Goal: Transaction & Acquisition: Book appointment/travel/reservation

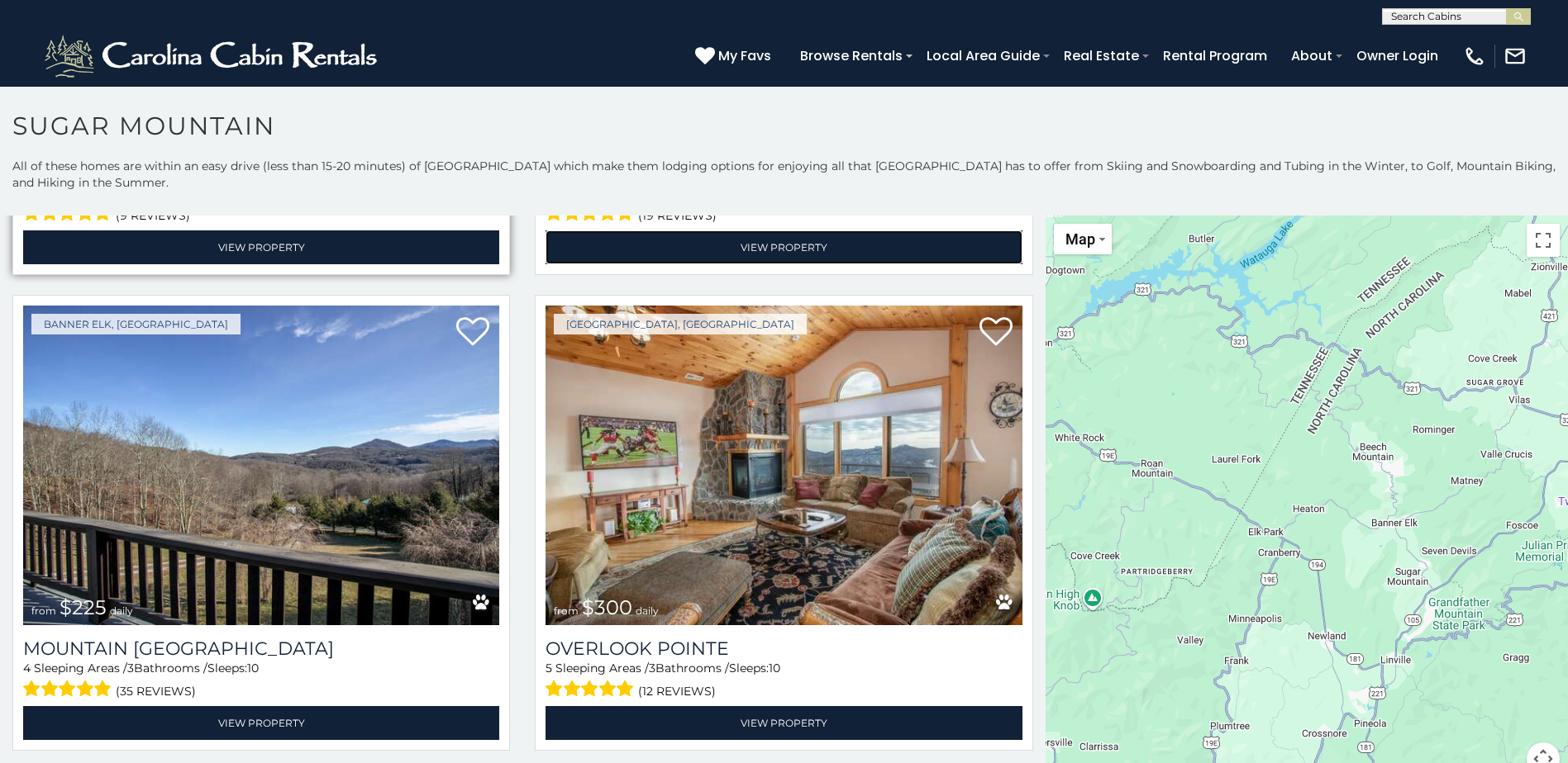
scroll to position [6196, 0]
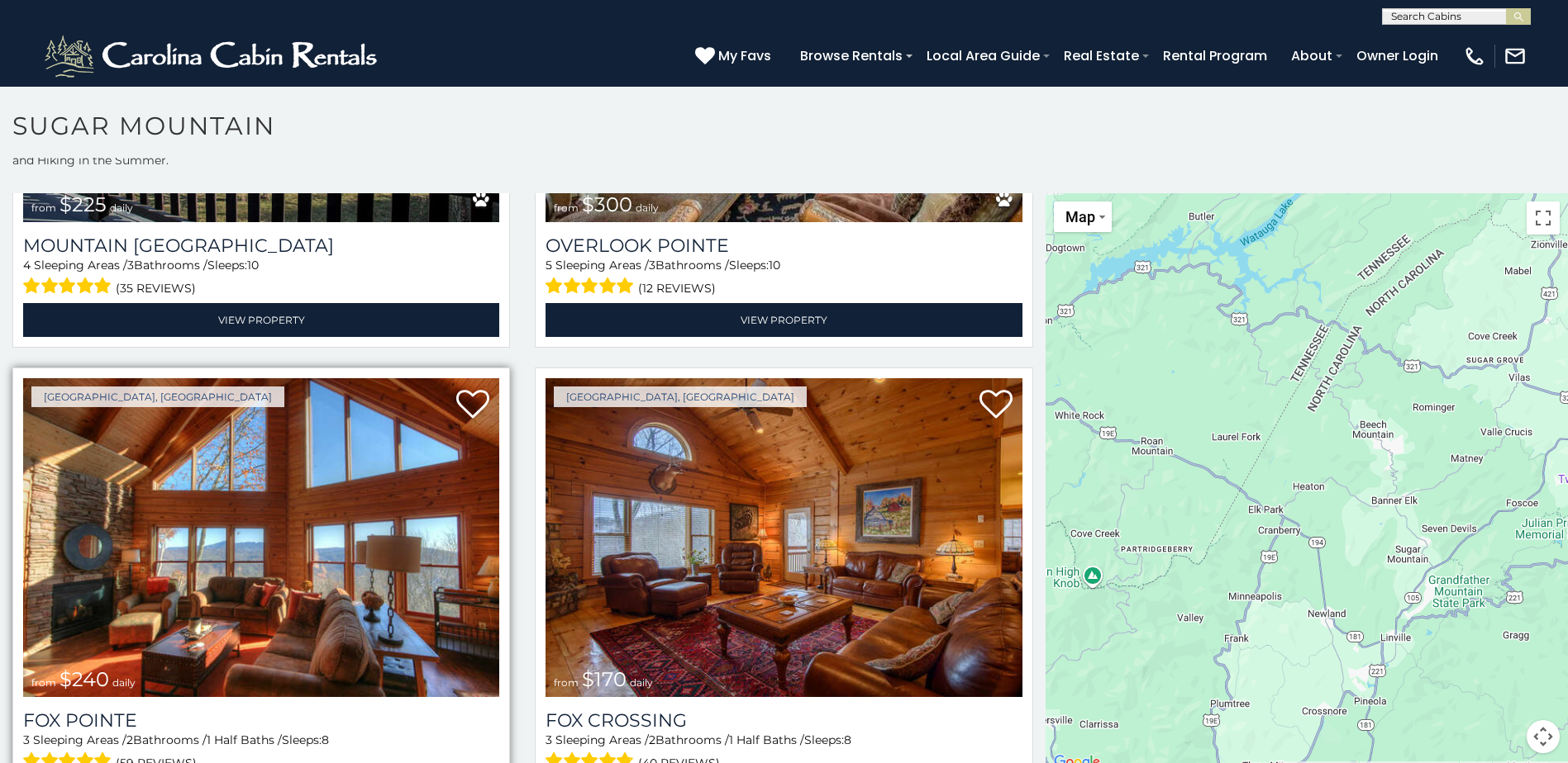
scroll to position [48, 0]
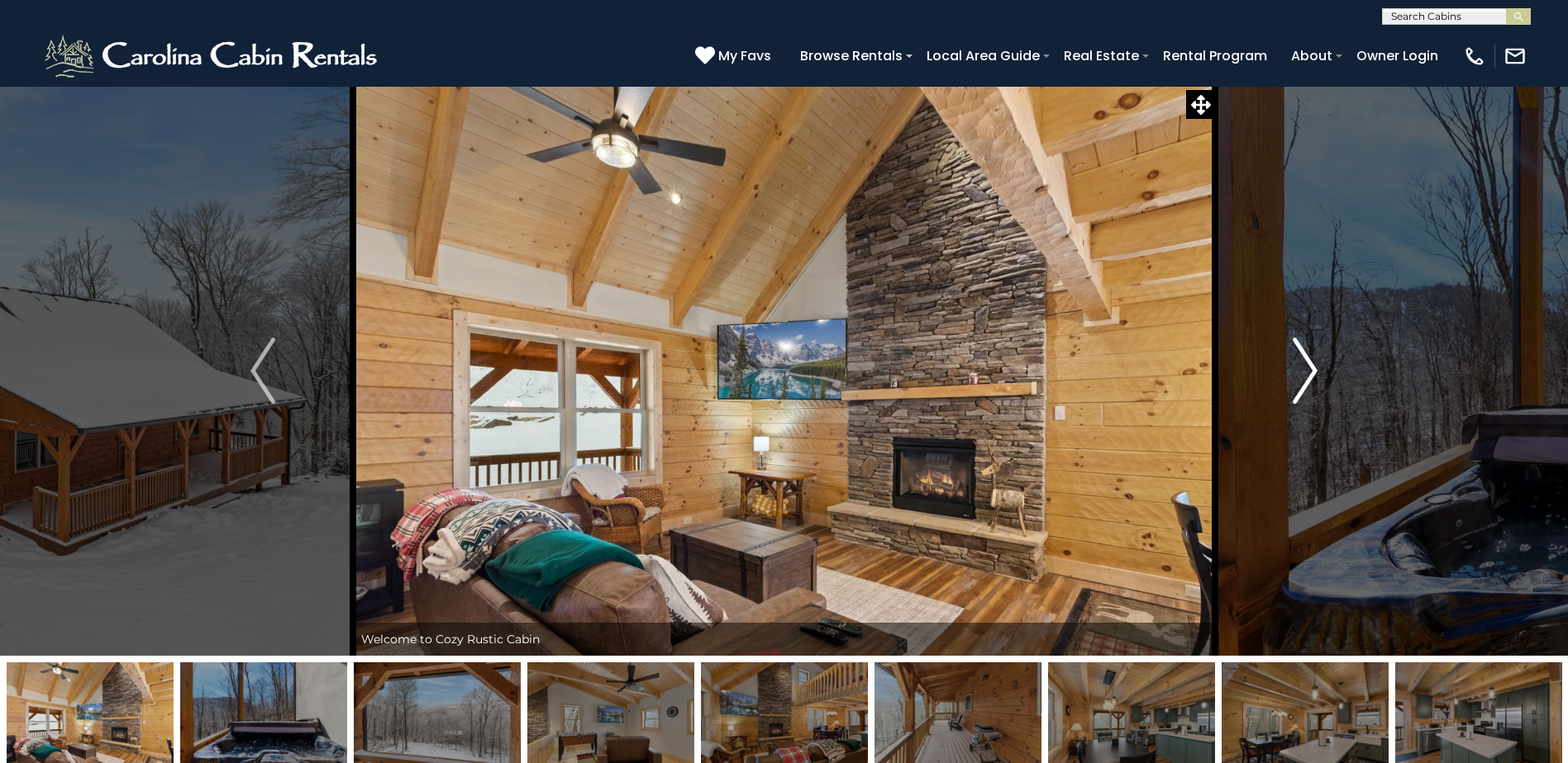
click at [1302, 361] on img "Next" at bounding box center [1304, 370] width 25 height 66
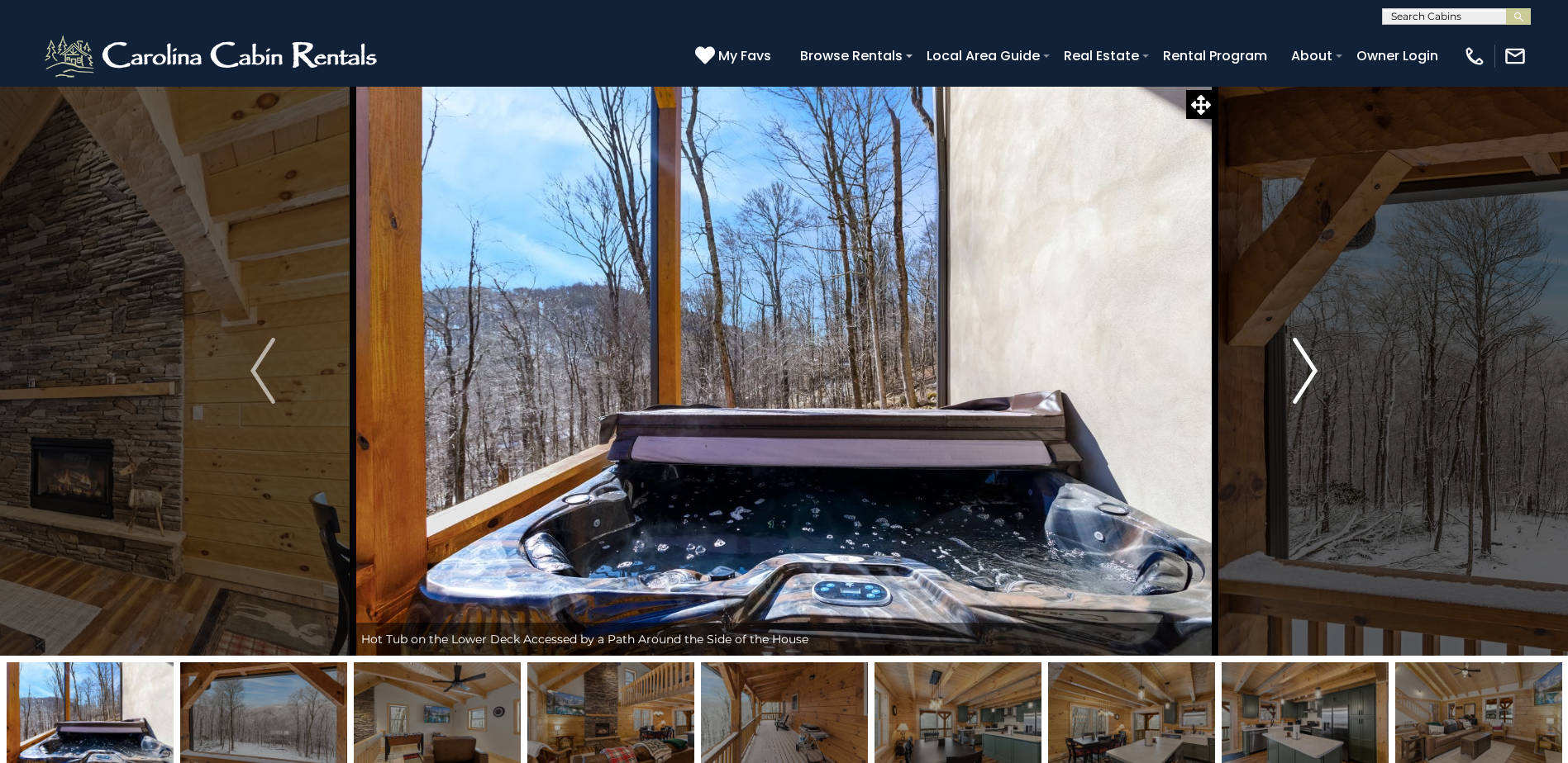
click at [1302, 361] on img "Next" at bounding box center [1304, 370] width 25 height 66
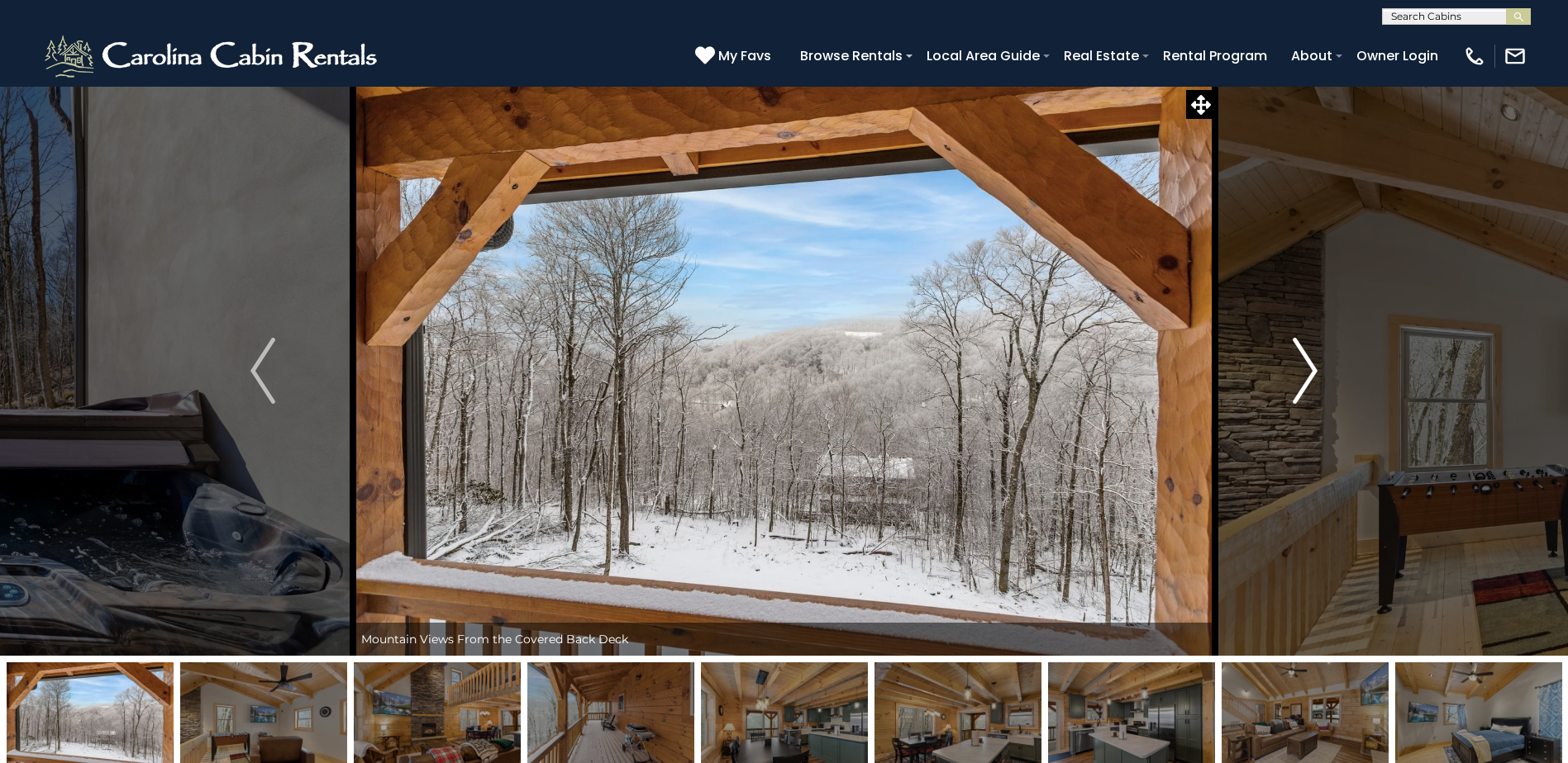
click at [1302, 362] on img "Next" at bounding box center [1304, 370] width 25 height 66
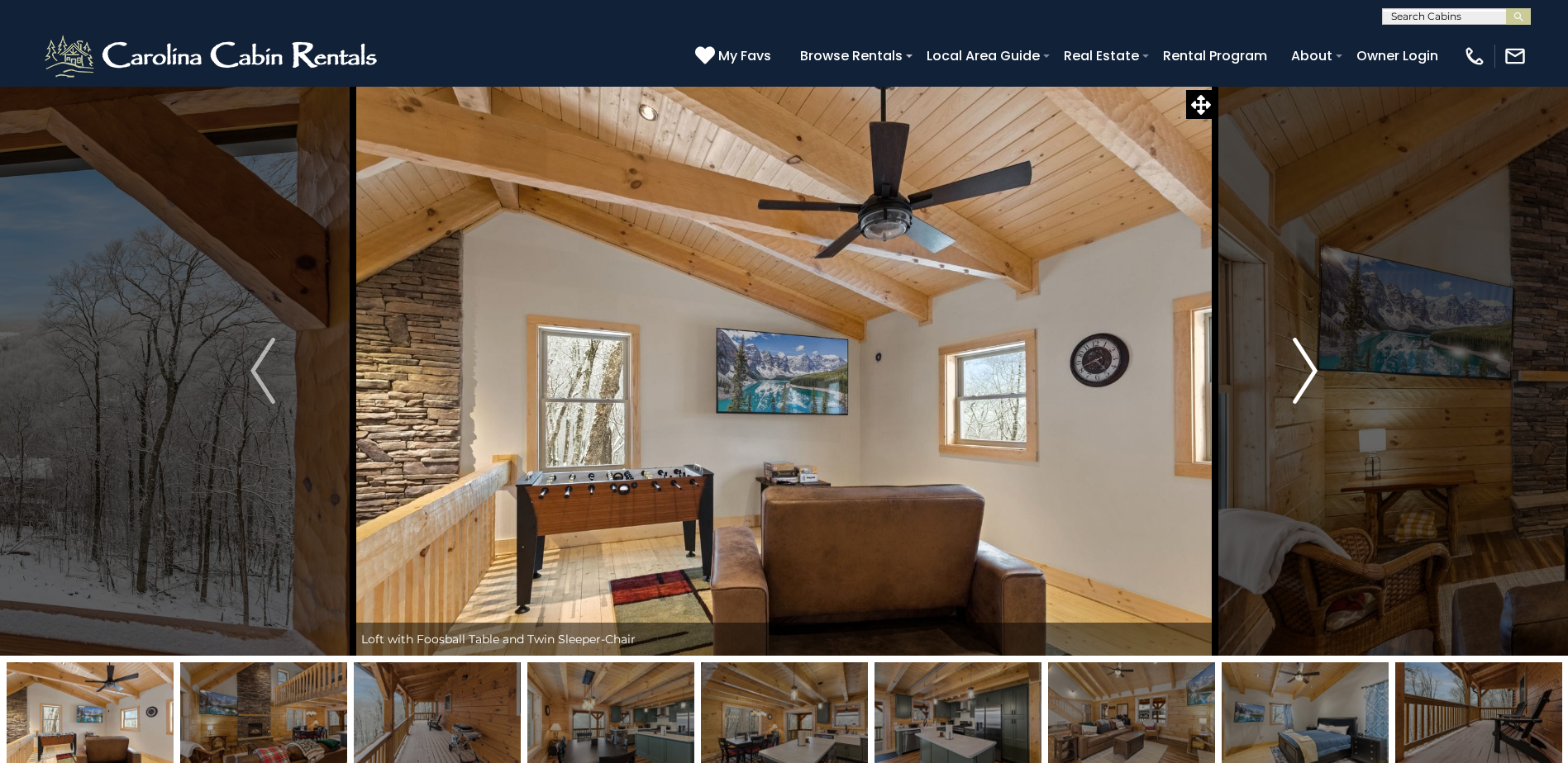
click at [1302, 362] on img "Next" at bounding box center [1304, 370] width 25 height 66
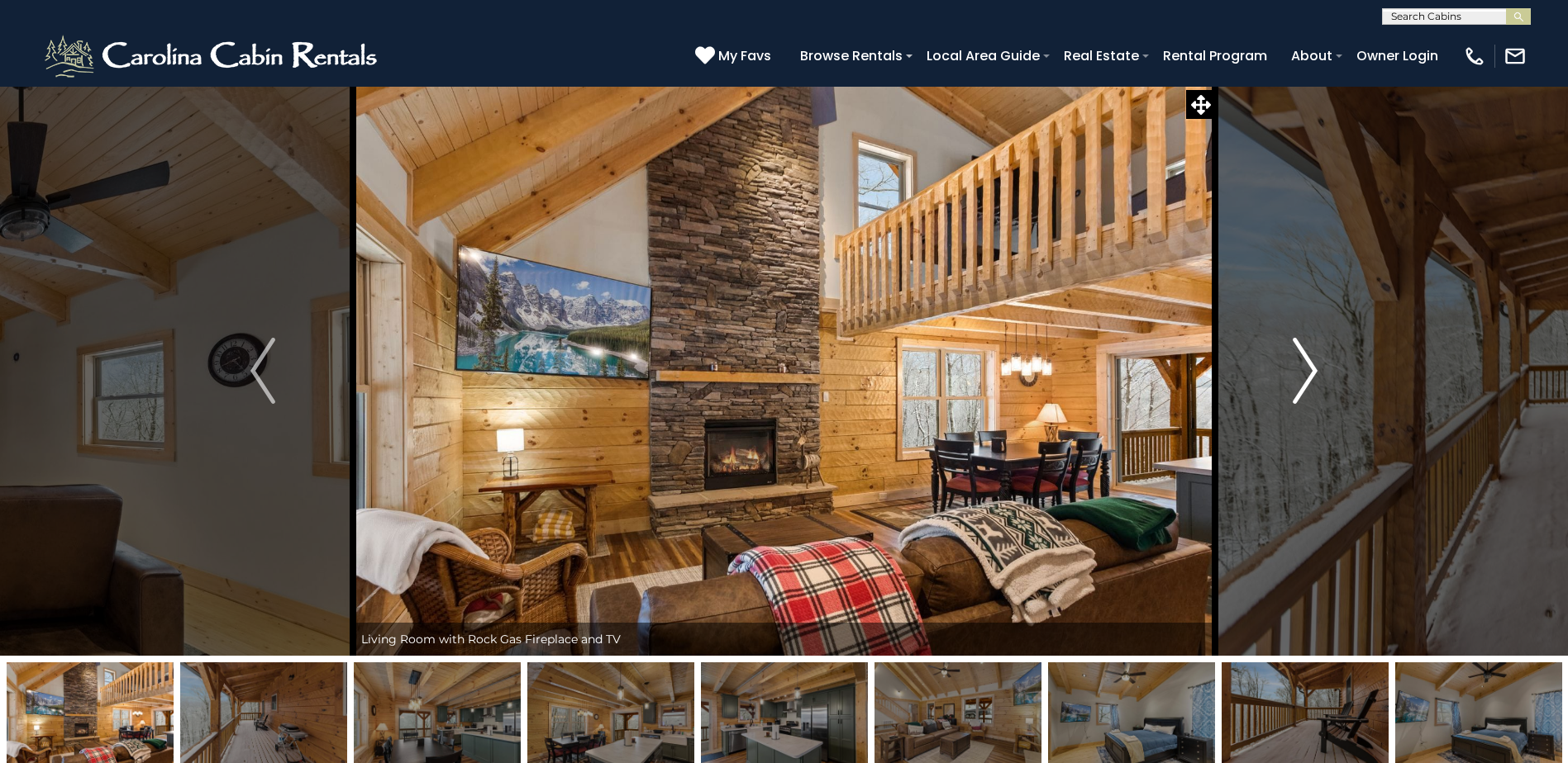
click at [1302, 362] on img "Next" at bounding box center [1304, 370] width 25 height 66
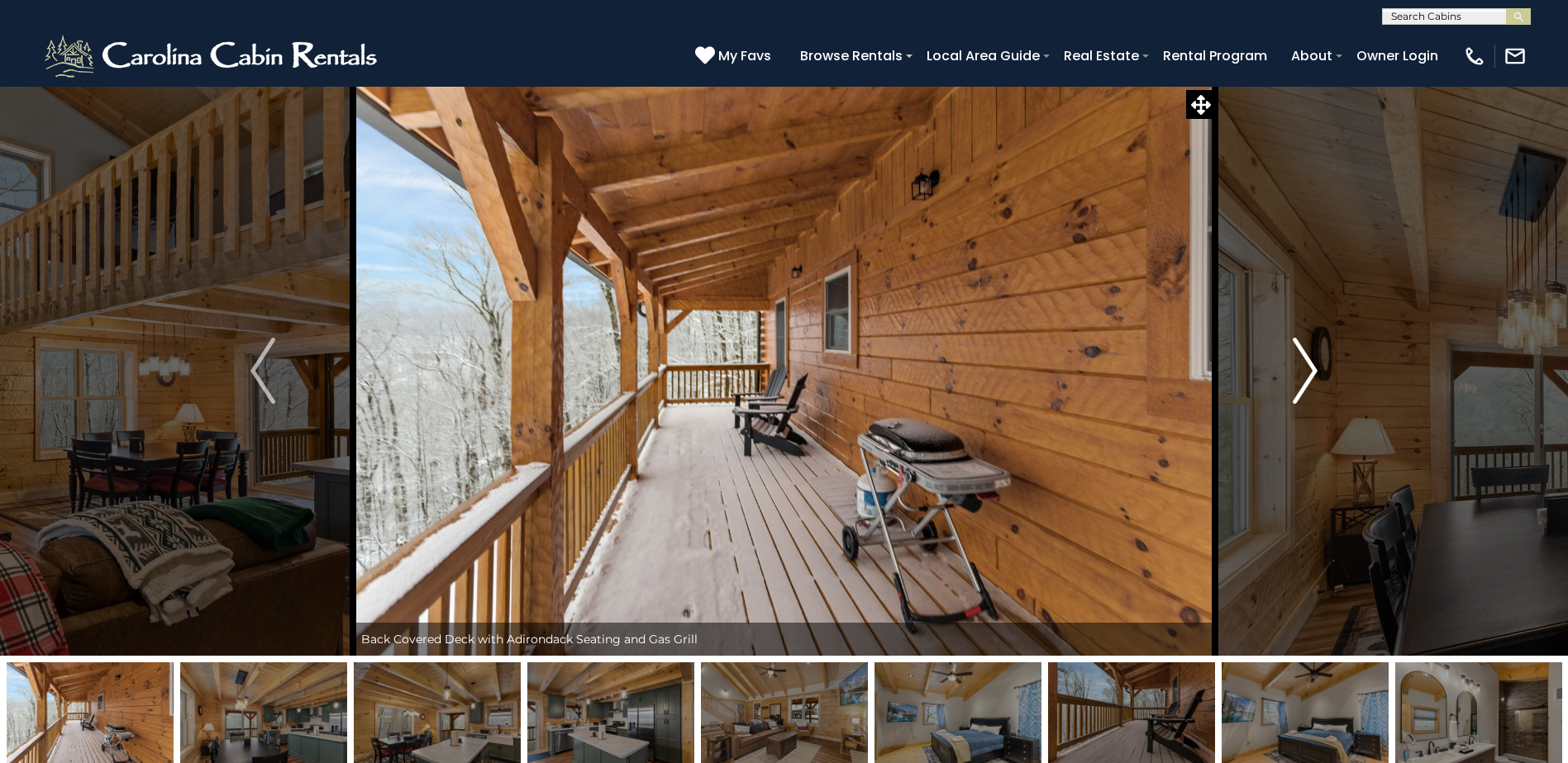
click at [1302, 362] on img "Next" at bounding box center [1304, 370] width 25 height 66
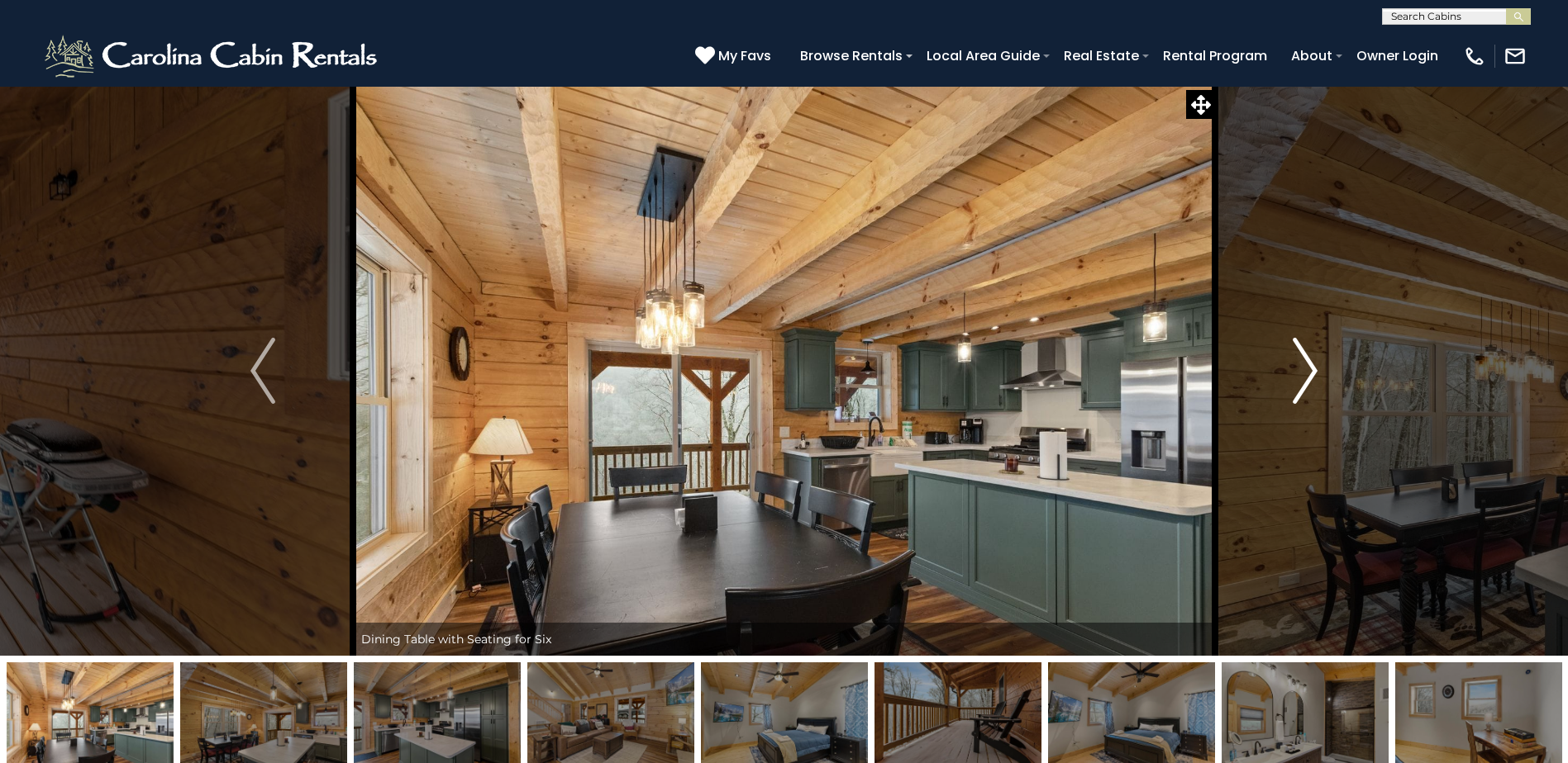
click at [1302, 362] on img "Next" at bounding box center [1304, 370] width 25 height 66
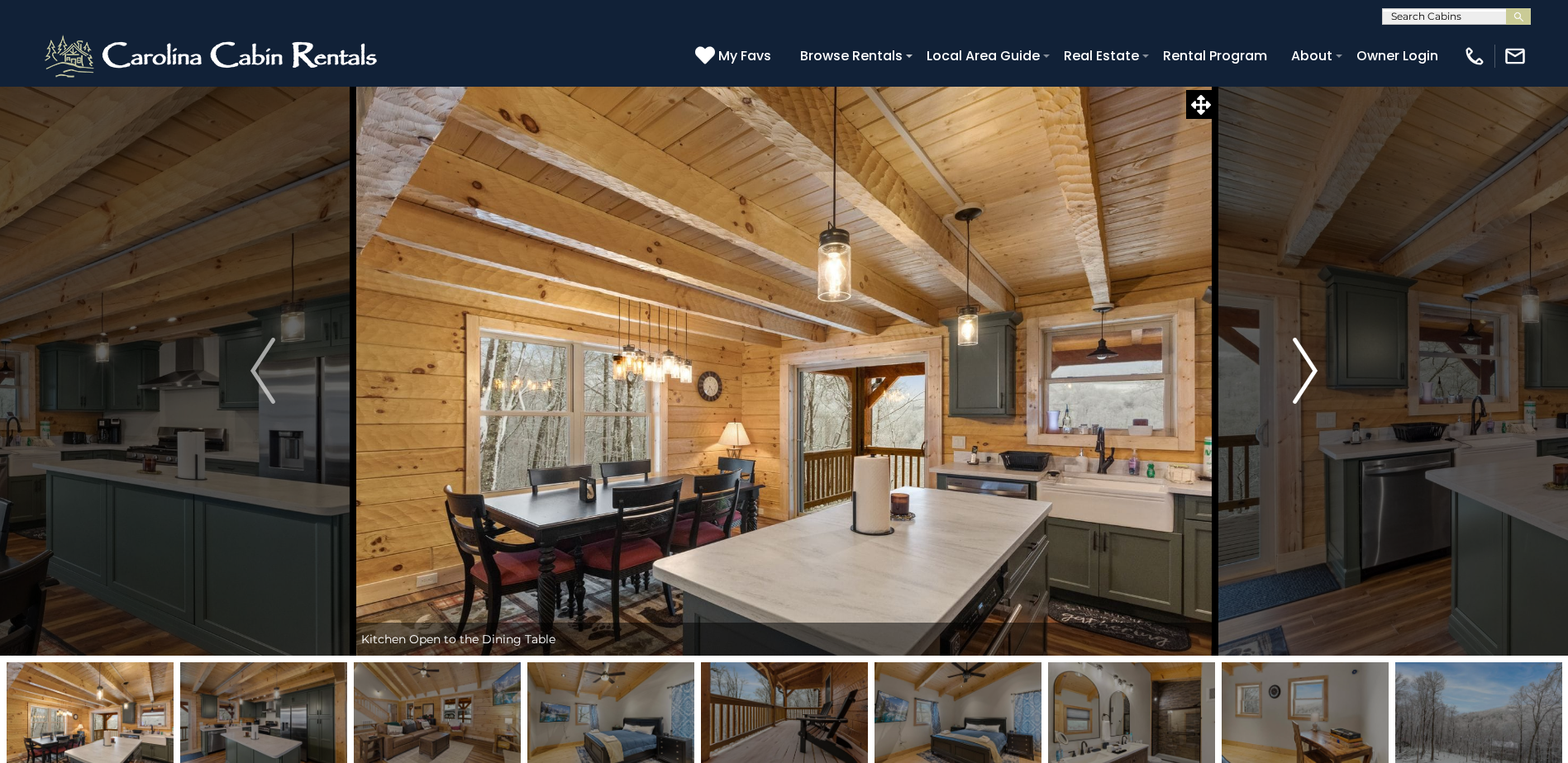
click at [1302, 362] on img "Next" at bounding box center [1304, 370] width 25 height 66
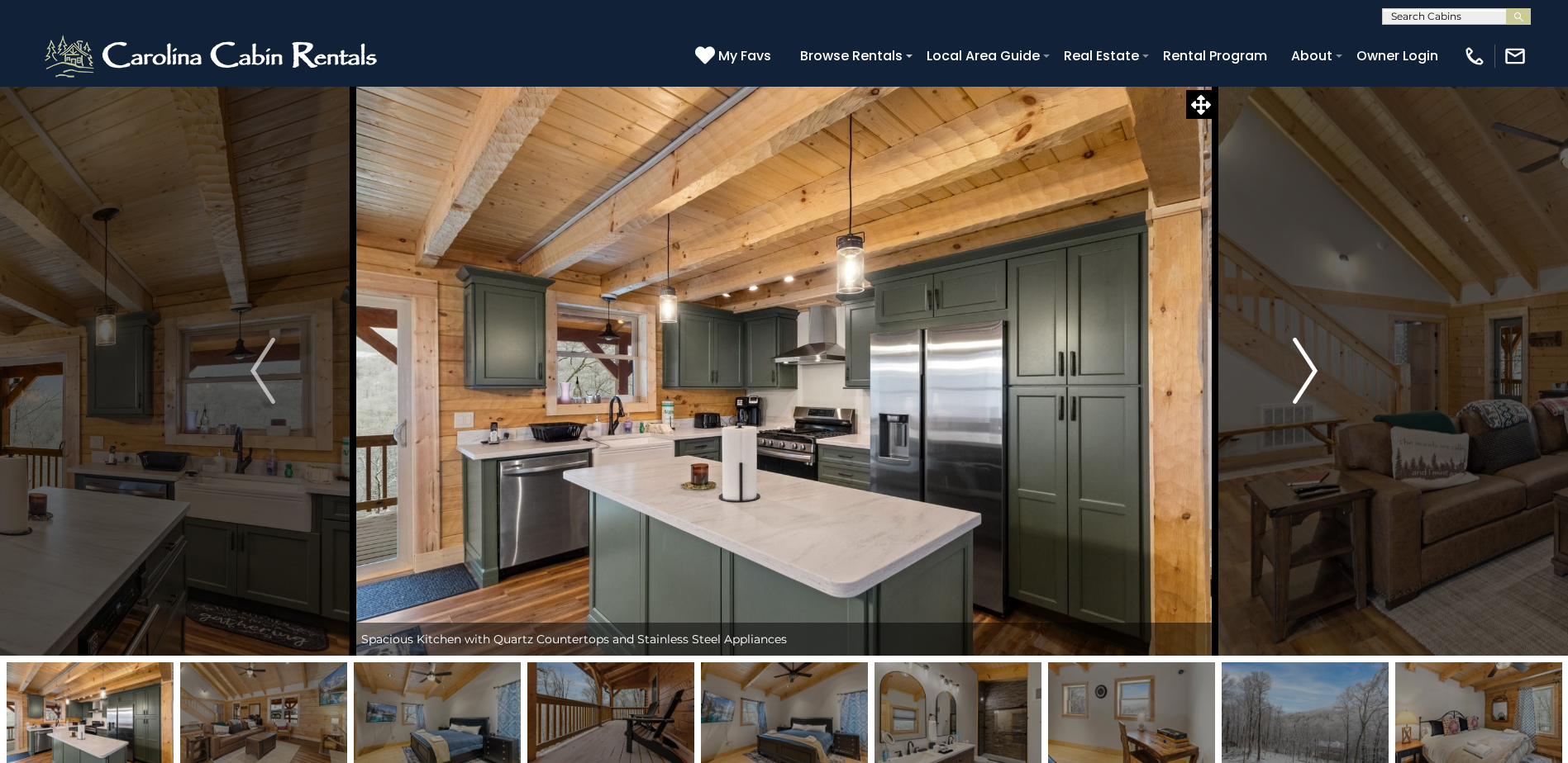
click at [1302, 362] on img "Next" at bounding box center [1304, 370] width 25 height 66
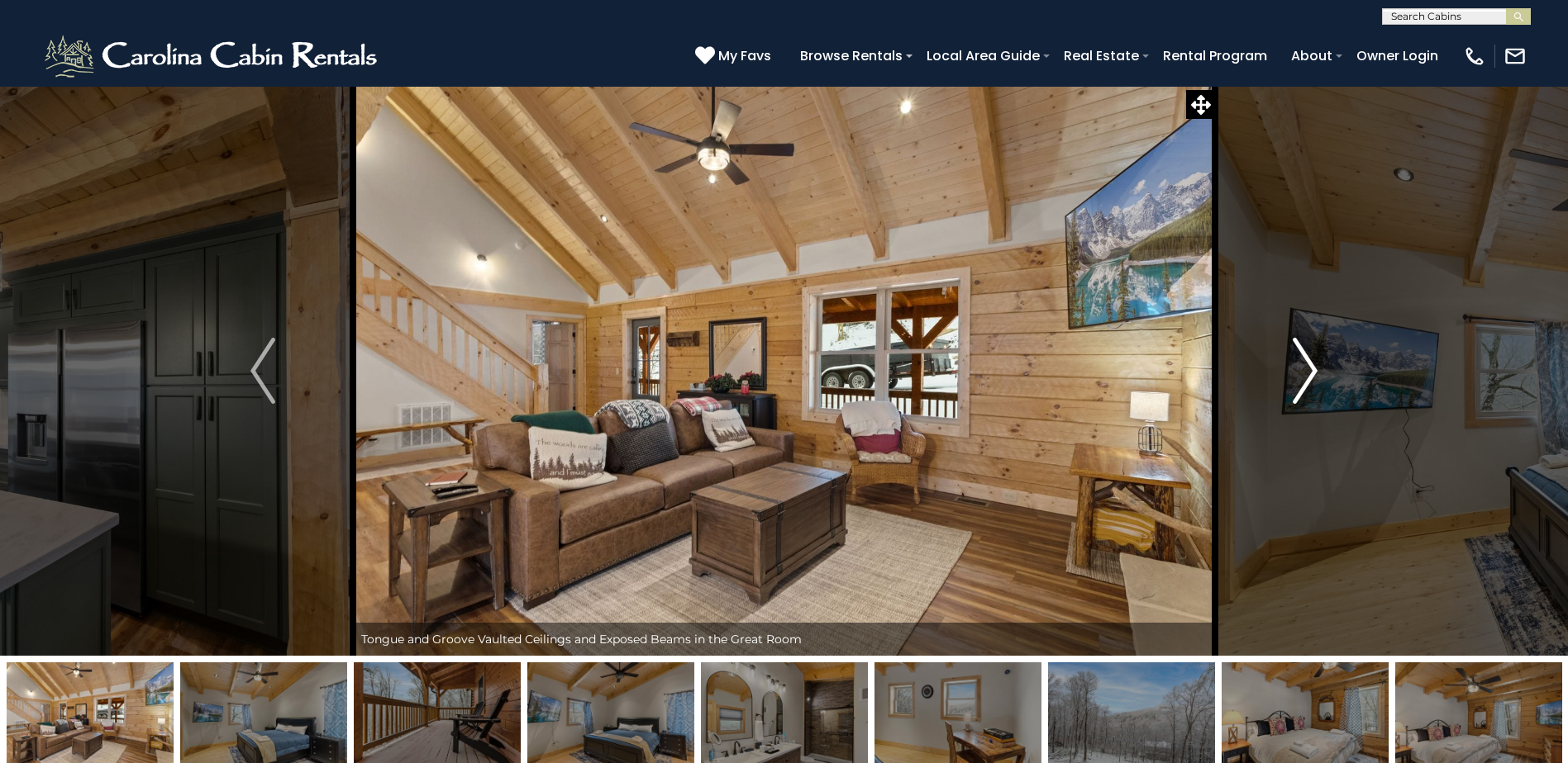
click at [1302, 362] on img "Next" at bounding box center [1304, 370] width 25 height 66
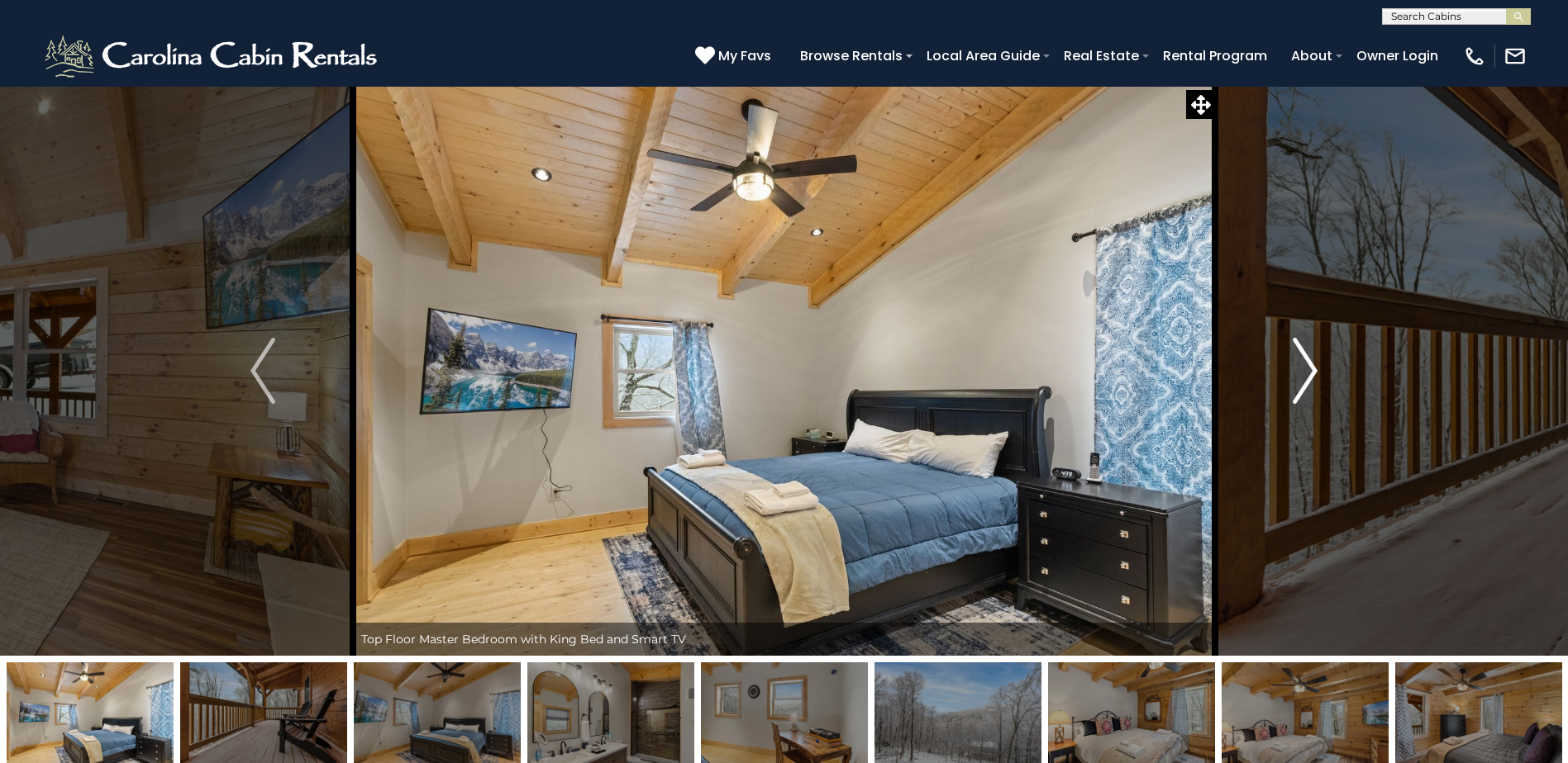
click at [1302, 362] on img "Next" at bounding box center [1304, 370] width 25 height 66
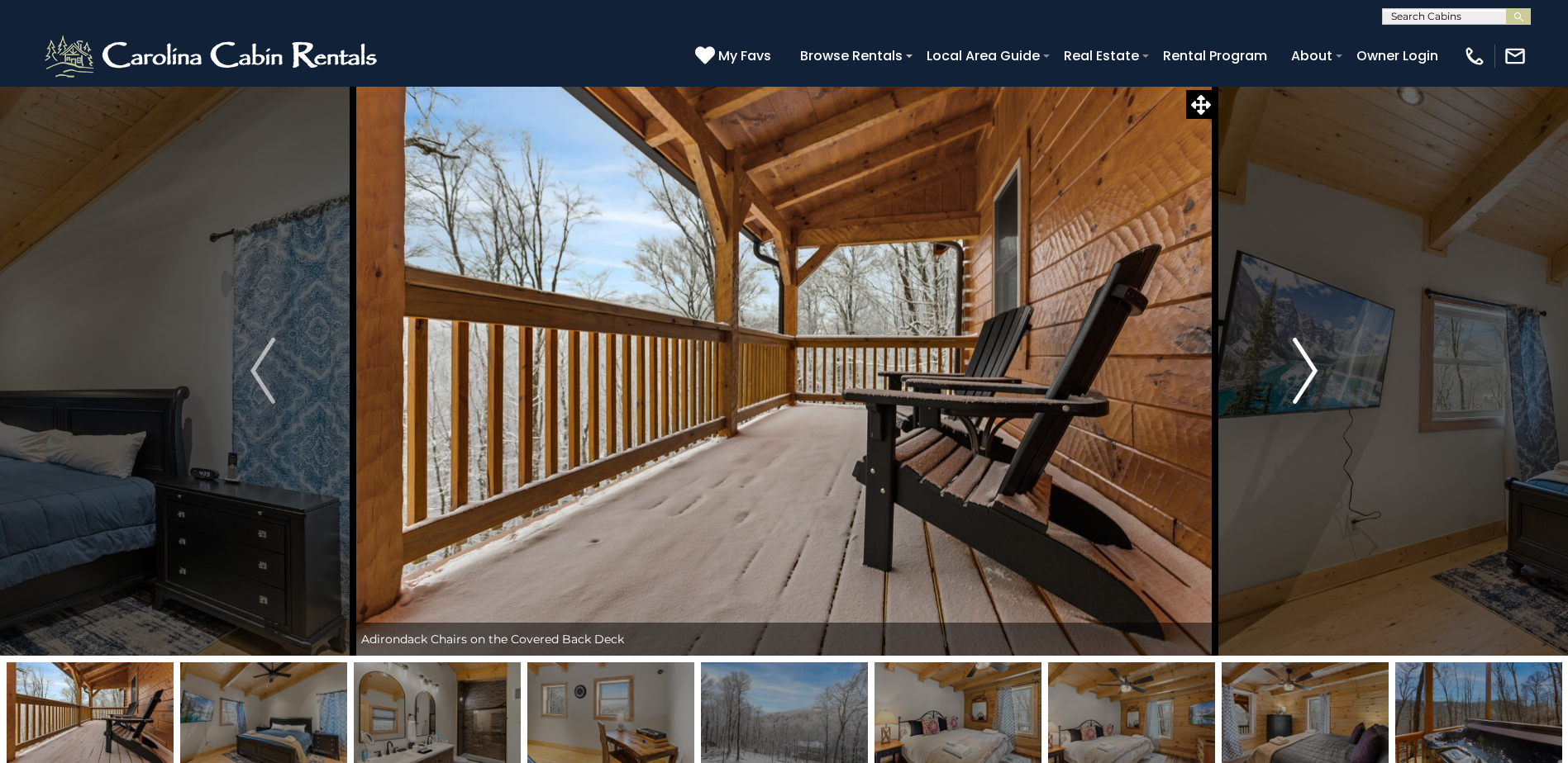
click at [1302, 362] on img "Next" at bounding box center [1304, 370] width 25 height 66
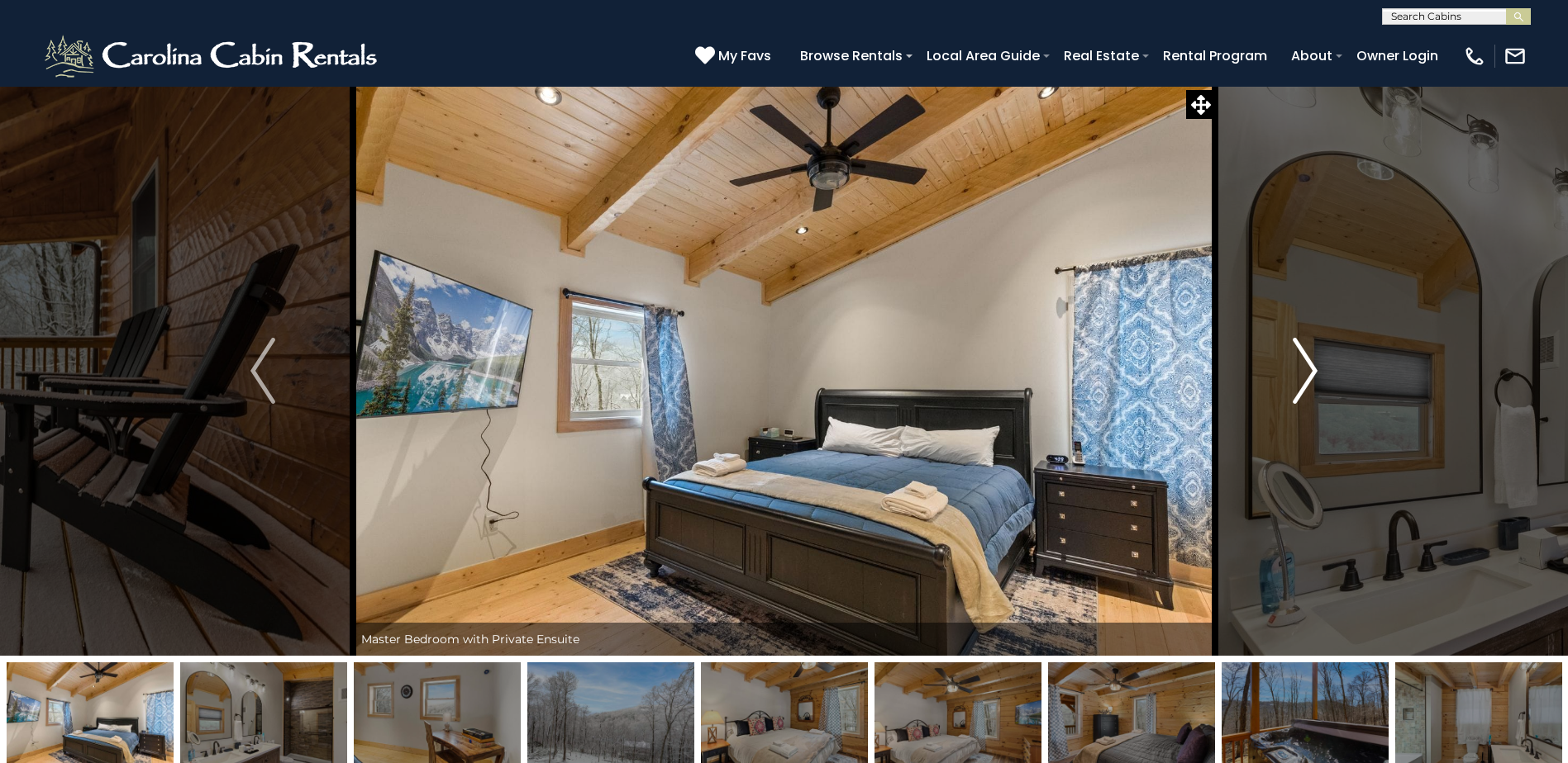
click at [1302, 362] on img "Next" at bounding box center [1304, 370] width 25 height 66
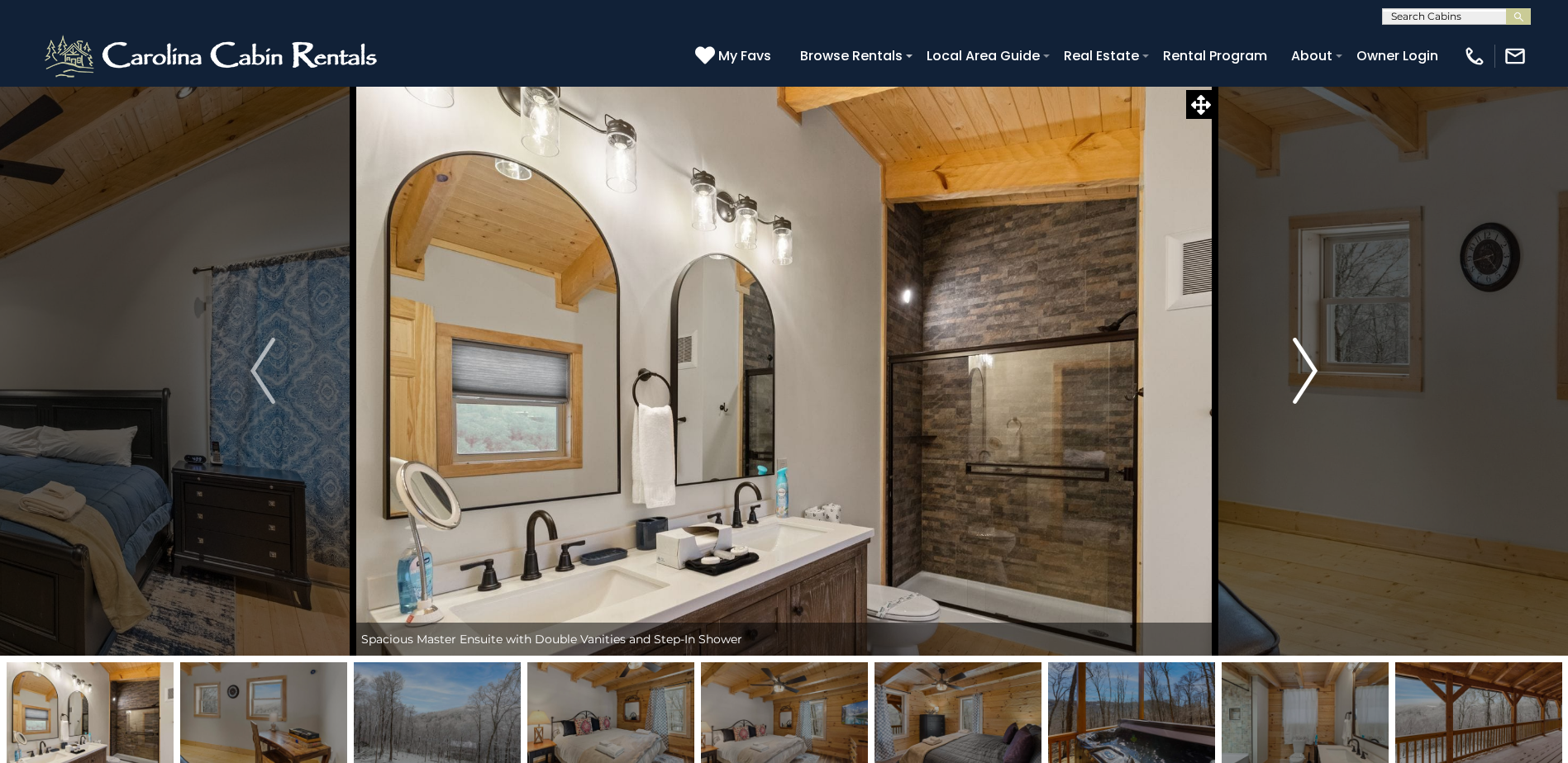
click at [1302, 362] on img "Next" at bounding box center [1304, 370] width 25 height 66
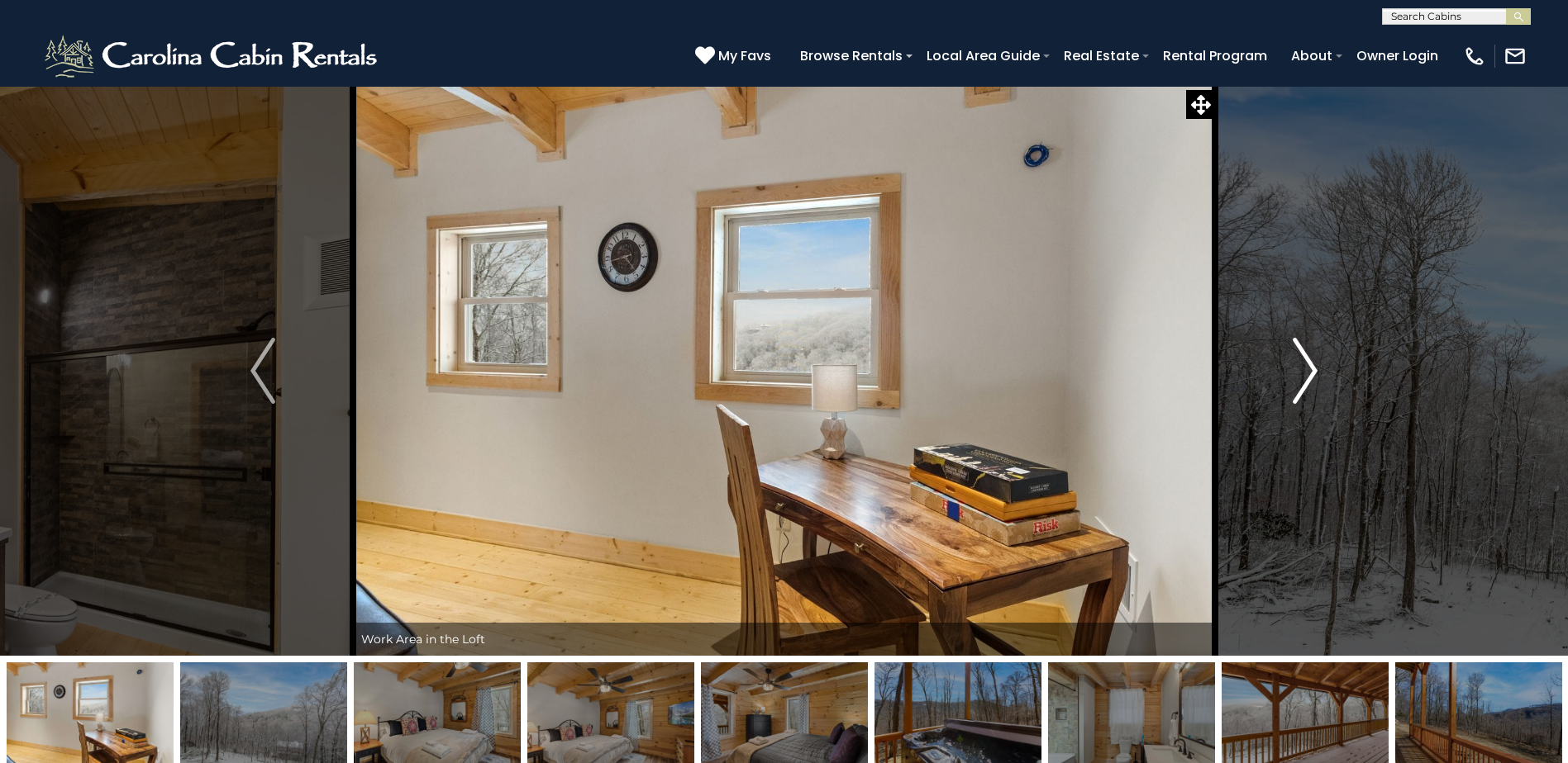
click at [1302, 362] on img "Next" at bounding box center [1304, 370] width 25 height 66
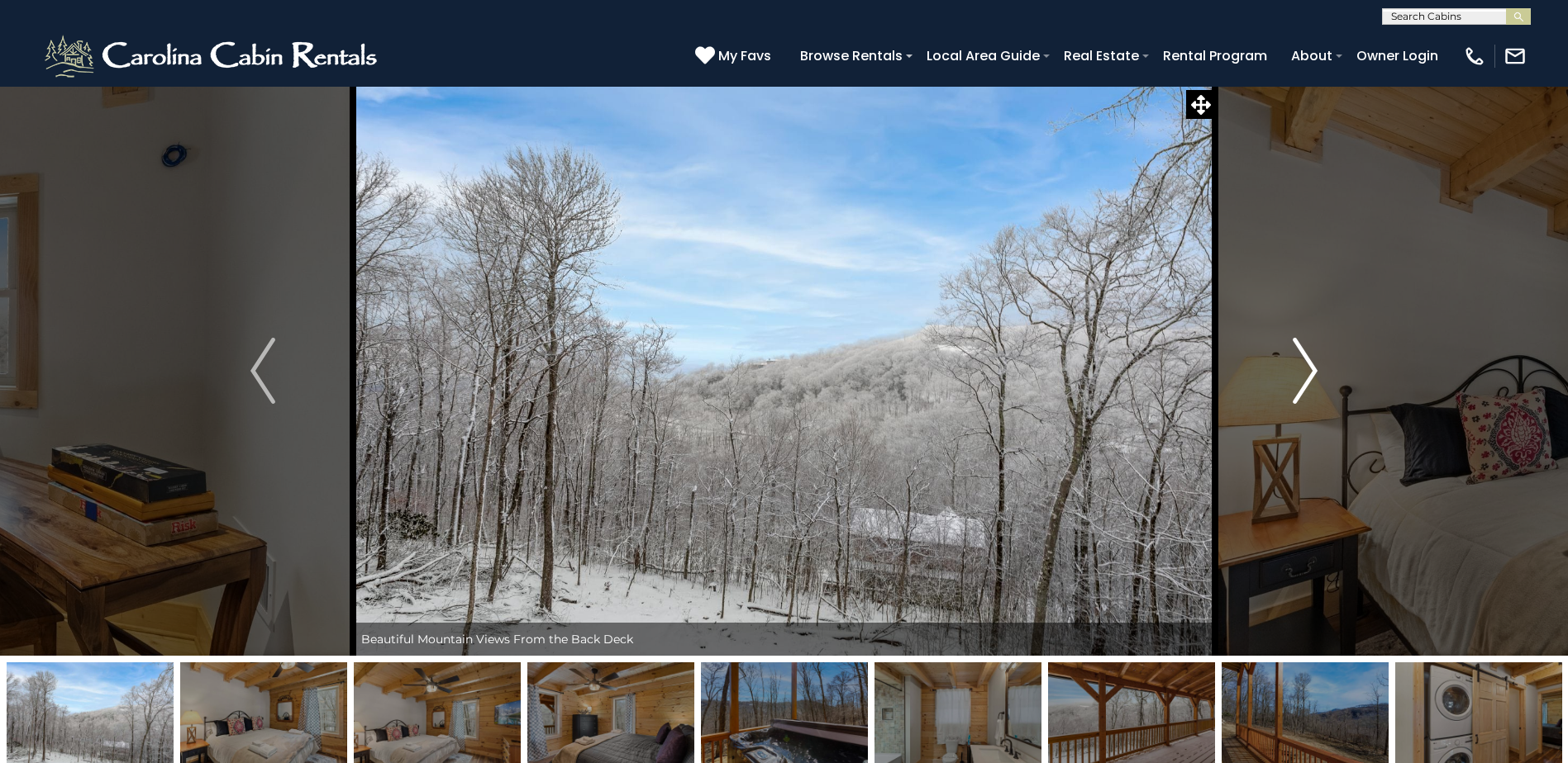
click at [1302, 365] on img "Next" at bounding box center [1304, 370] width 25 height 66
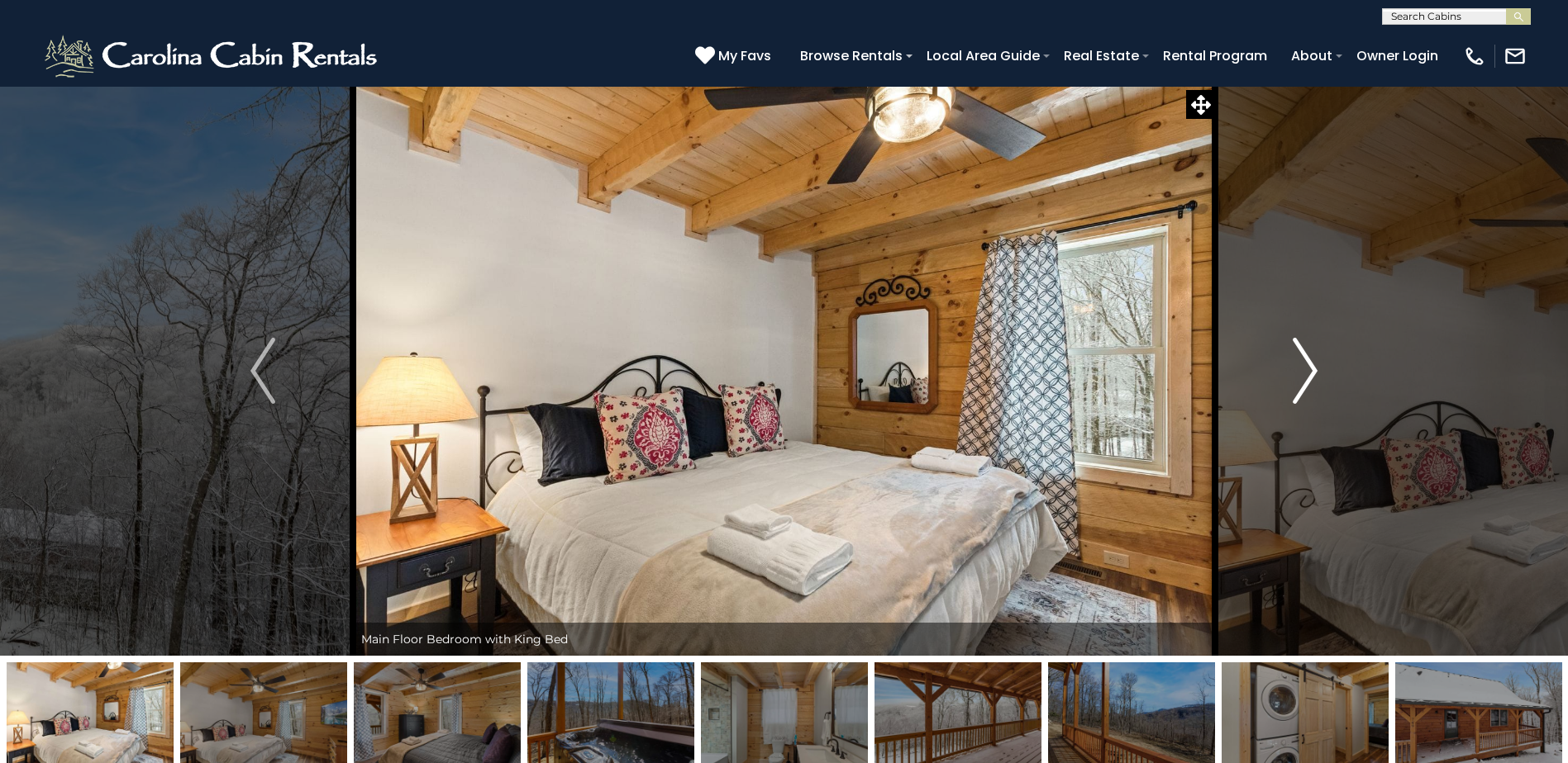
click at [1302, 365] on img "Next" at bounding box center [1304, 370] width 25 height 66
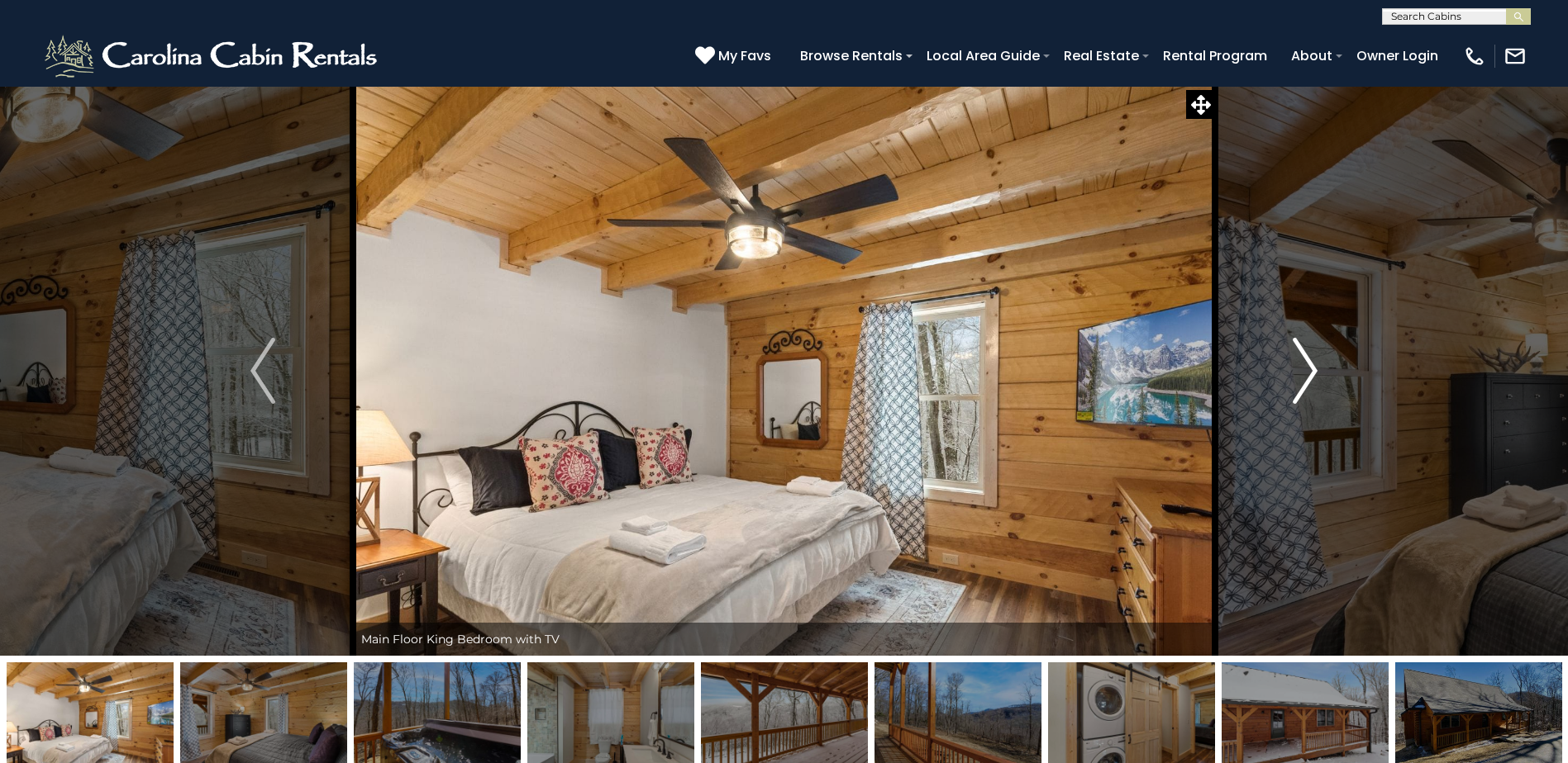
click at [1302, 366] on img "Next" at bounding box center [1304, 370] width 25 height 66
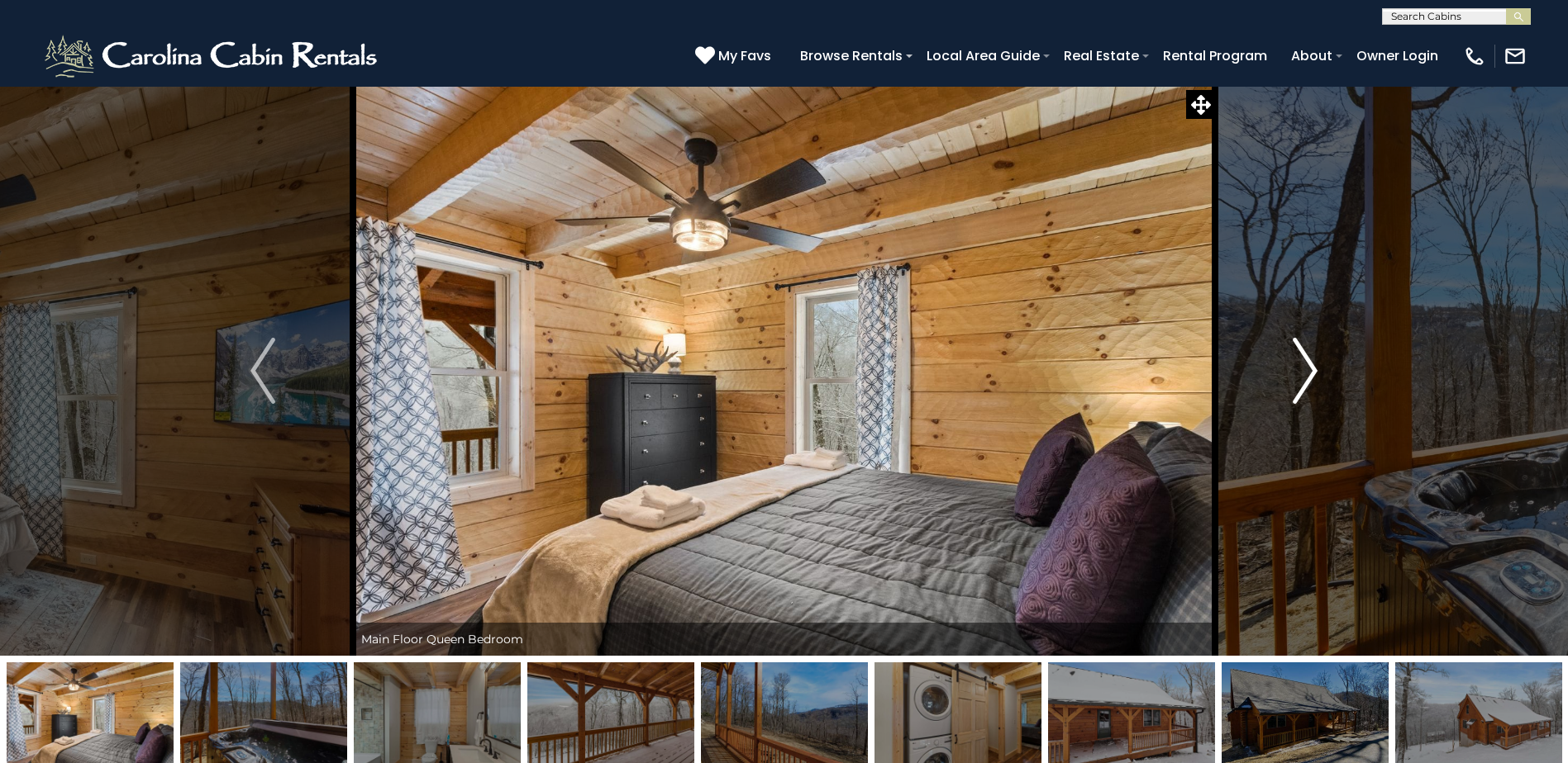
click at [1302, 366] on img "Next" at bounding box center [1304, 370] width 25 height 66
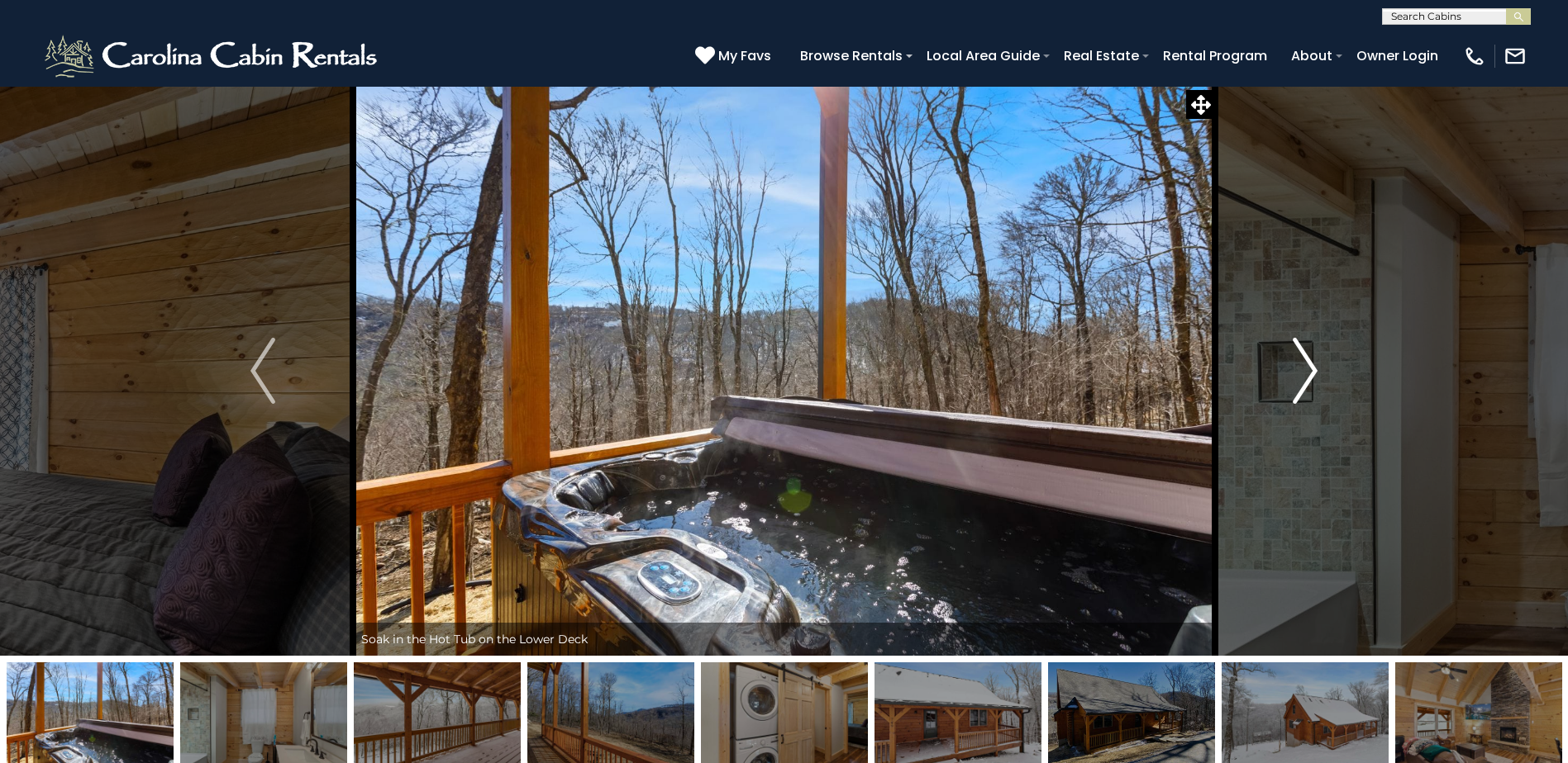
click at [1302, 366] on img "Next" at bounding box center [1304, 370] width 25 height 66
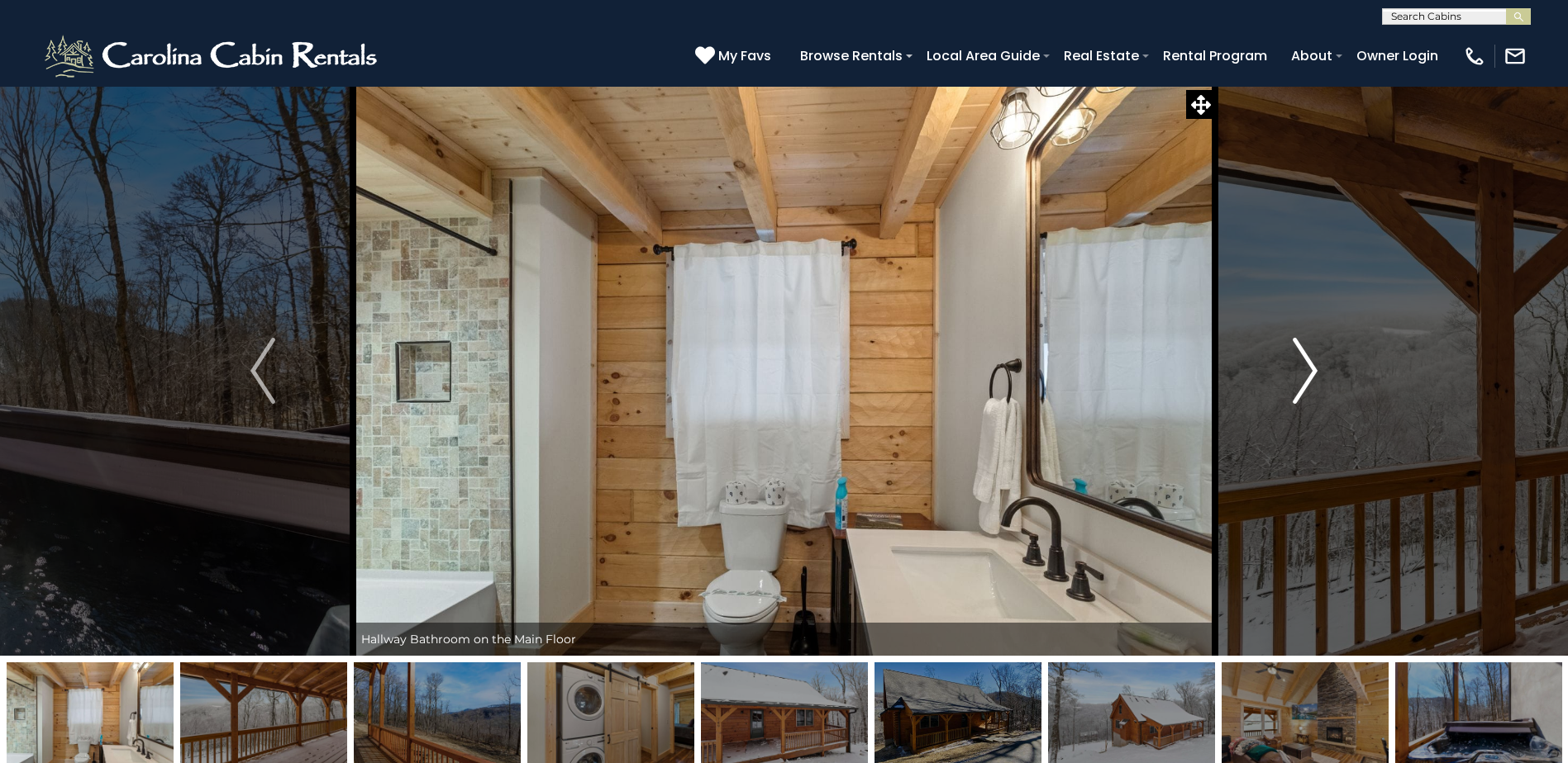
click at [1302, 366] on img "Next" at bounding box center [1304, 370] width 25 height 66
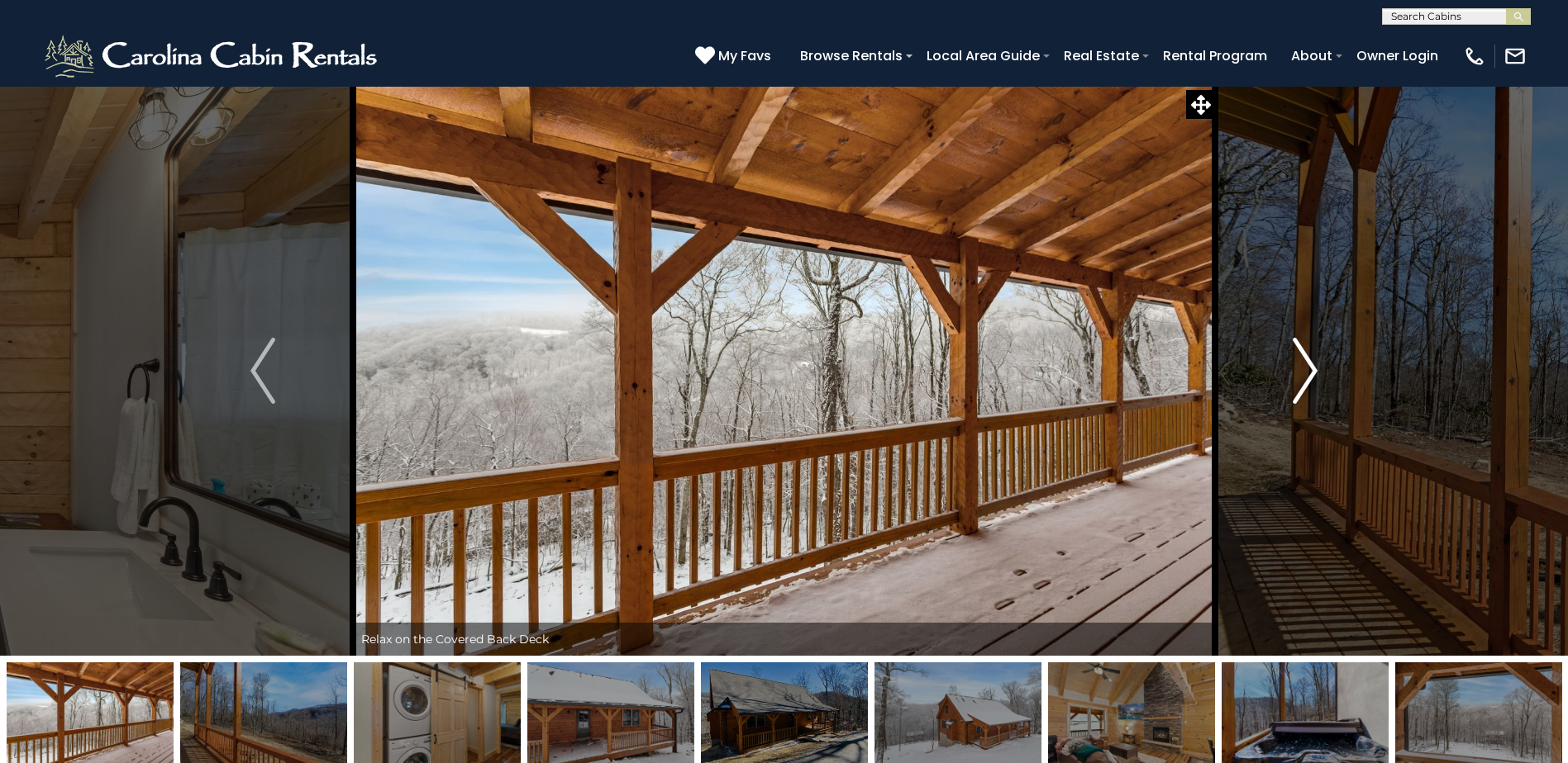
click at [1302, 366] on img "Next" at bounding box center [1304, 370] width 25 height 66
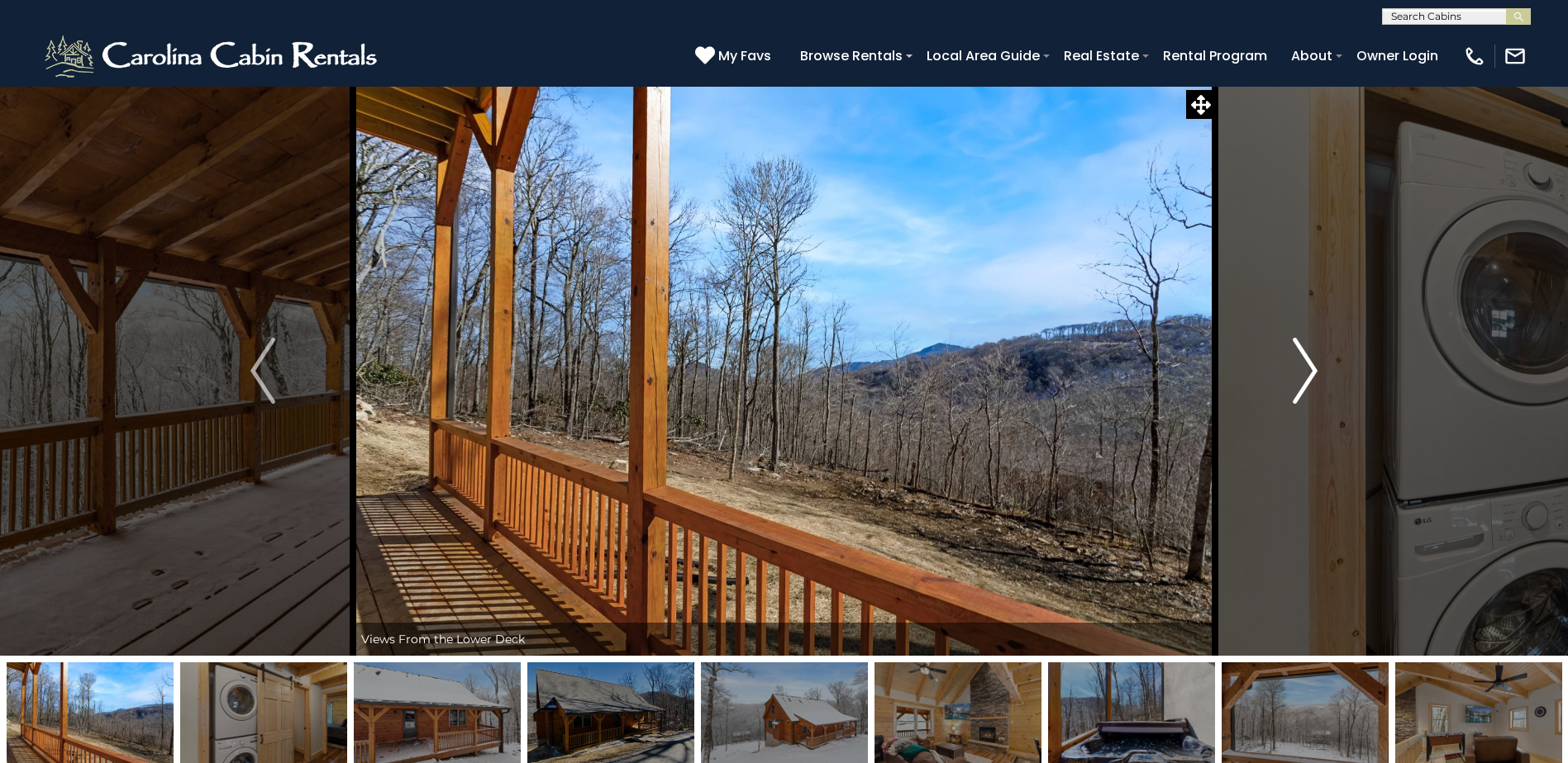
click at [1302, 366] on img "Next" at bounding box center [1304, 370] width 25 height 66
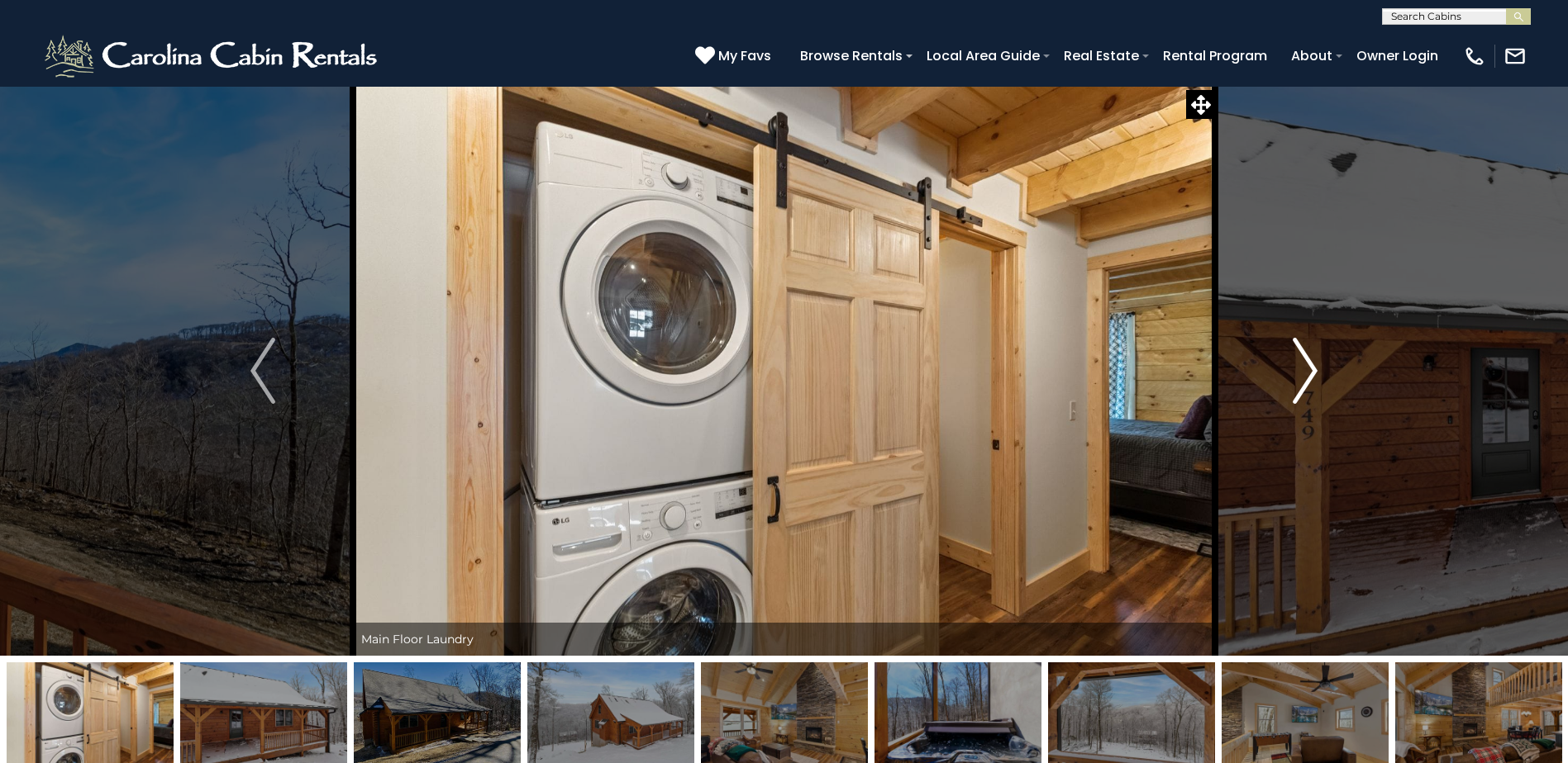
click at [1302, 366] on img "Next" at bounding box center [1304, 370] width 25 height 66
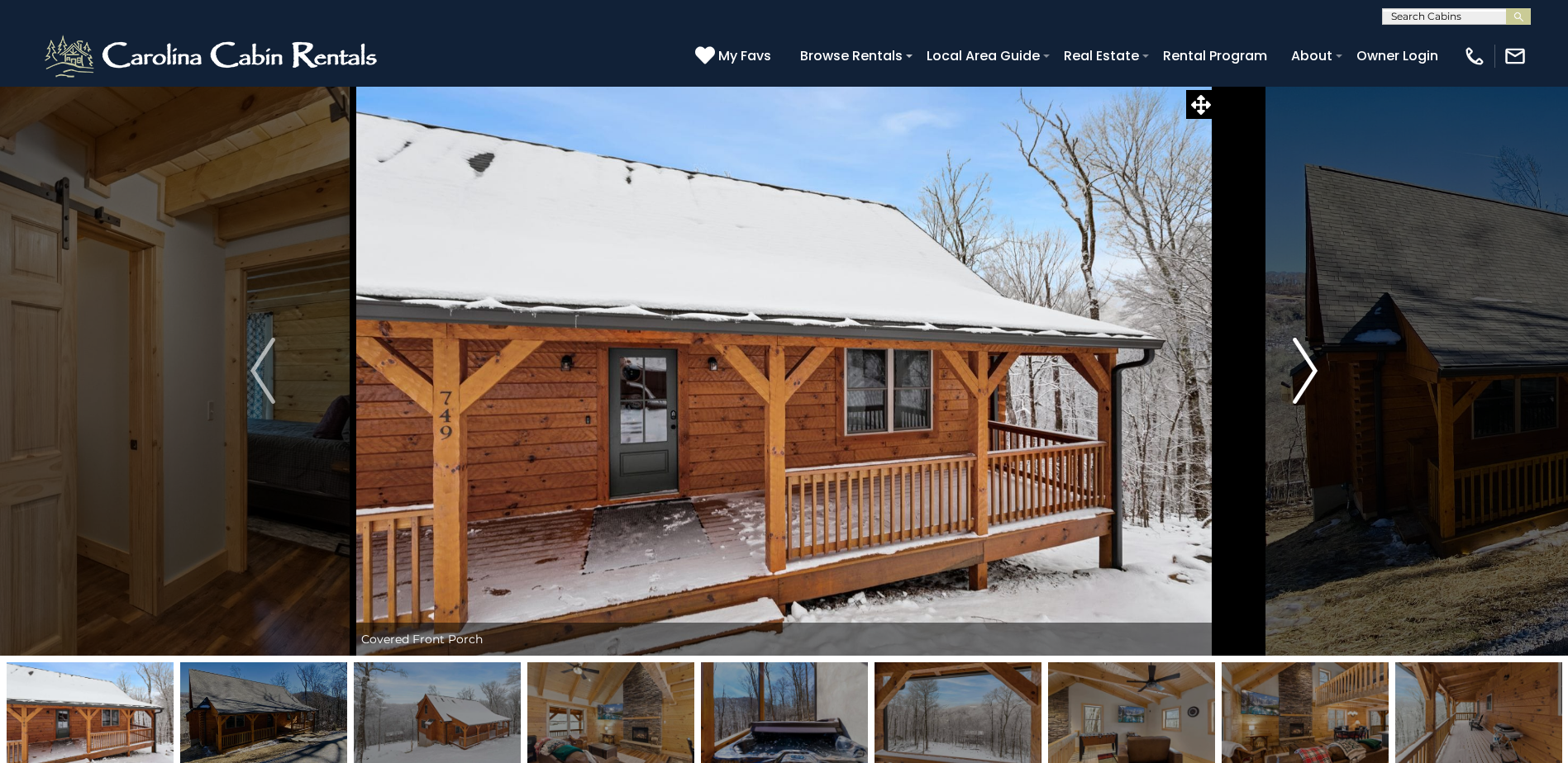
click at [1302, 366] on img "Next" at bounding box center [1304, 370] width 25 height 66
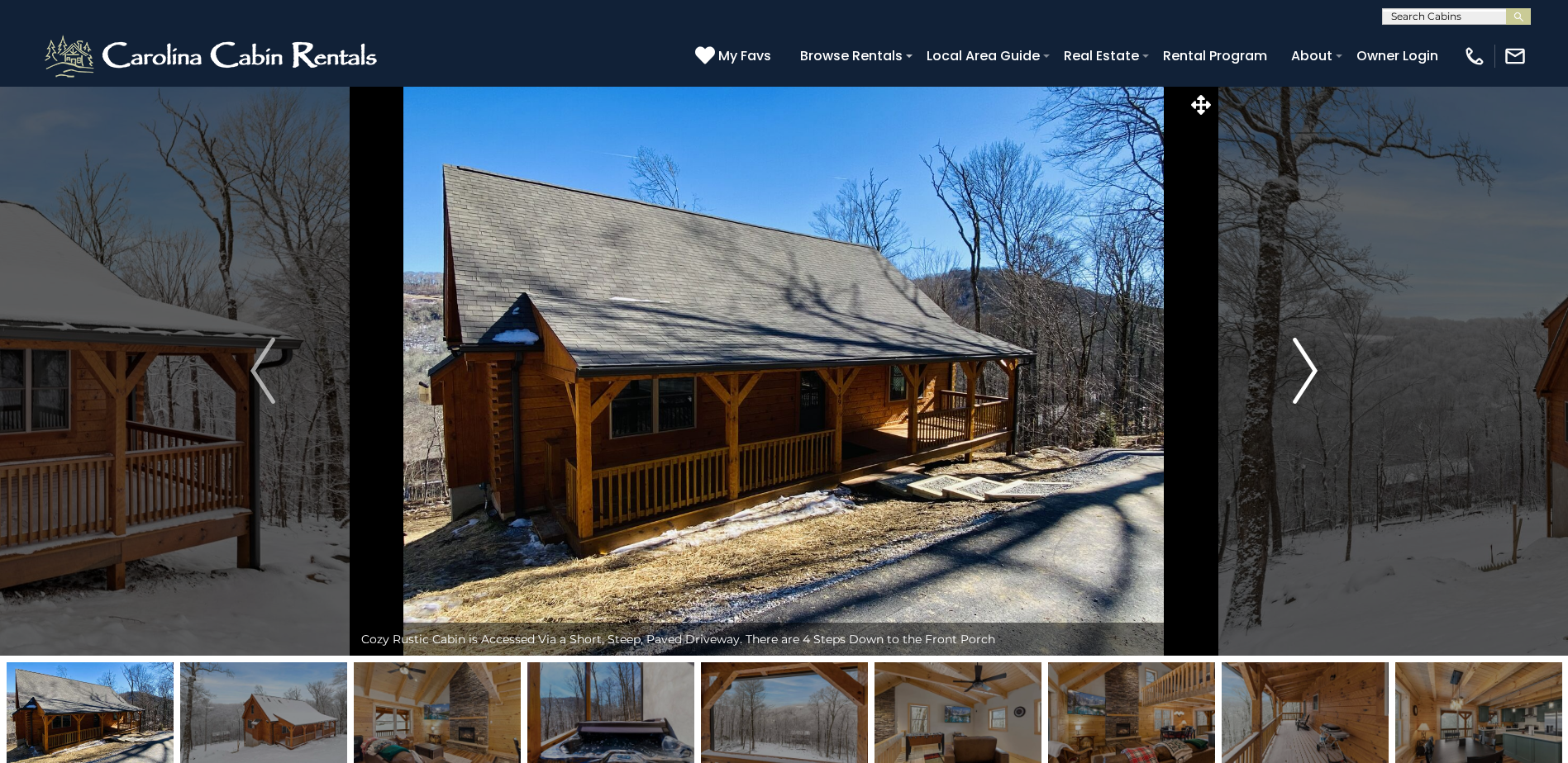
click at [1302, 366] on img "Next" at bounding box center [1304, 370] width 25 height 66
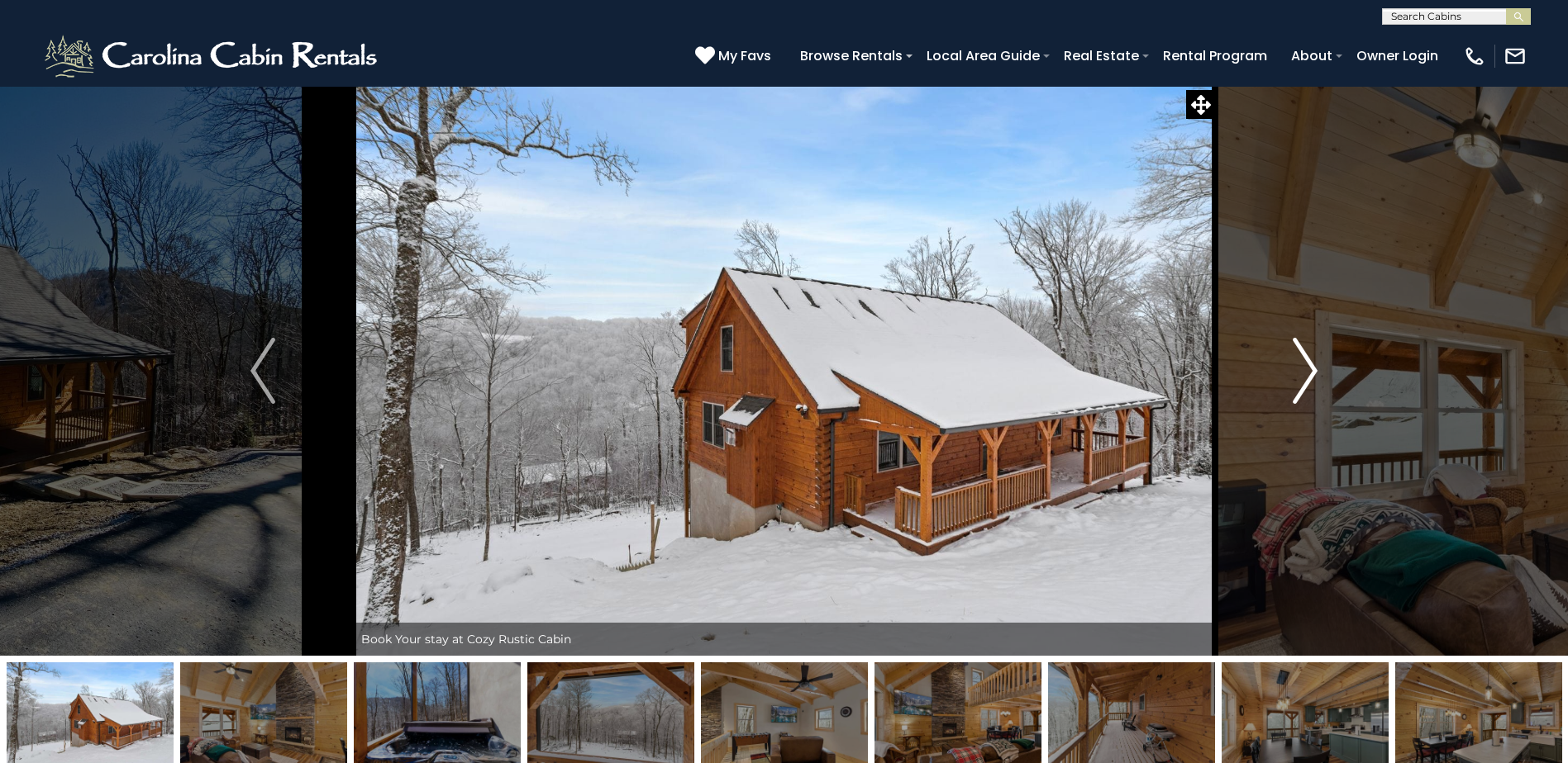
click at [1302, 366] on img "Next" at bounding box center [1304, 370] width 25 height 66
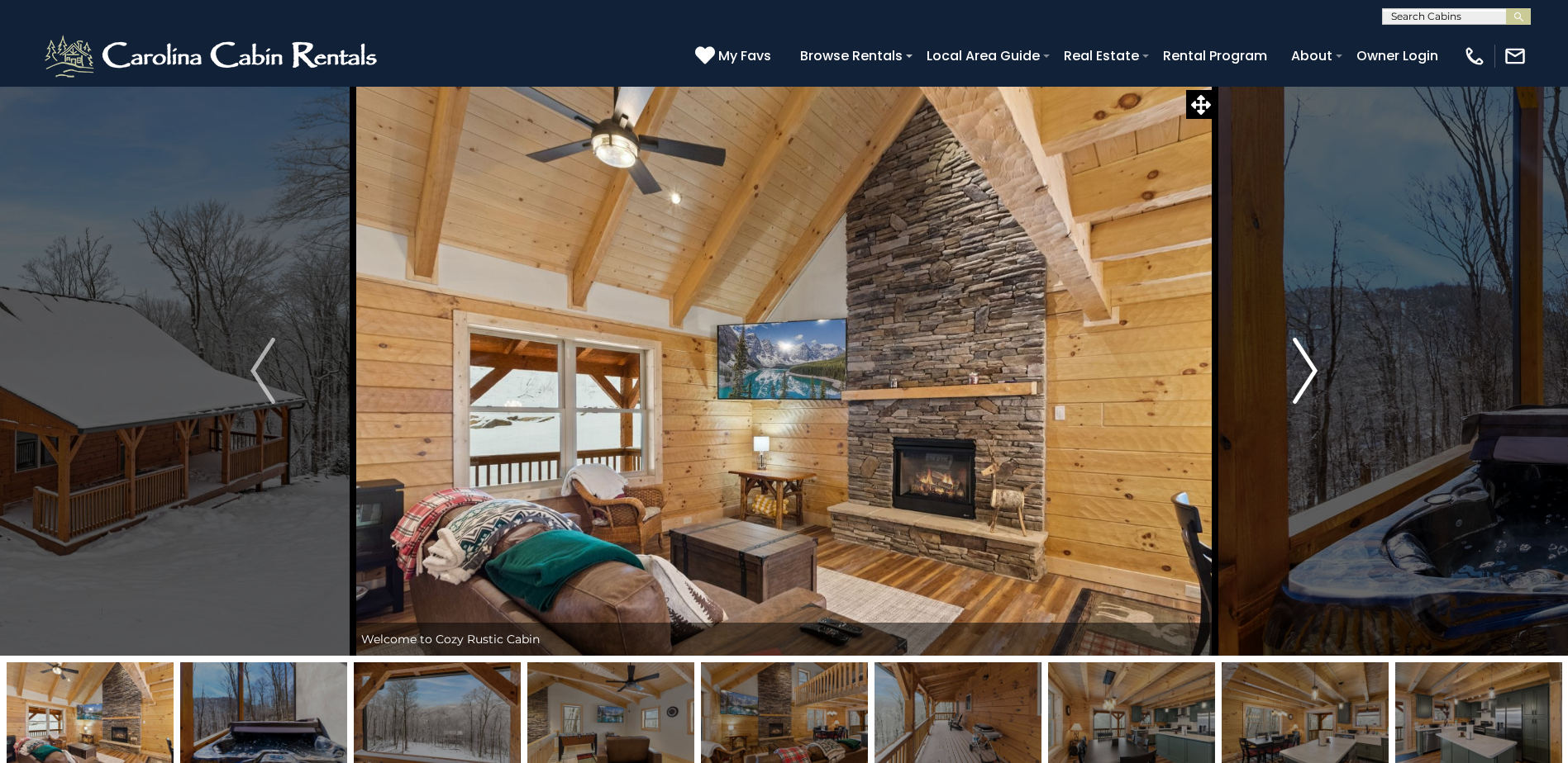
click at [1302, 366] on img "Next" at bounding box center [1304, 370] width 25 height 66
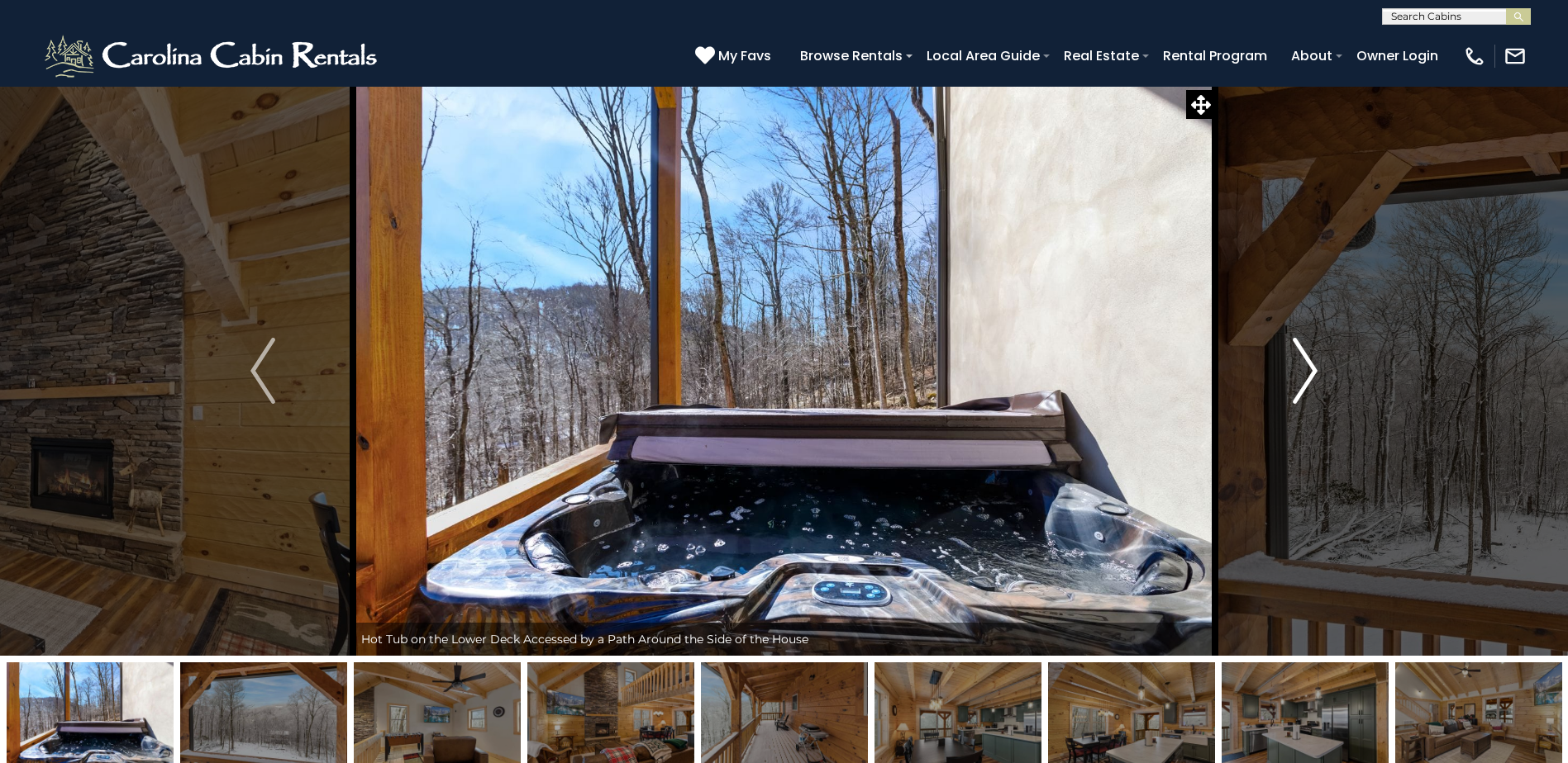
click at [1302, 366] on img "Next" at bounding box center [1304, 370] width 25 height 66
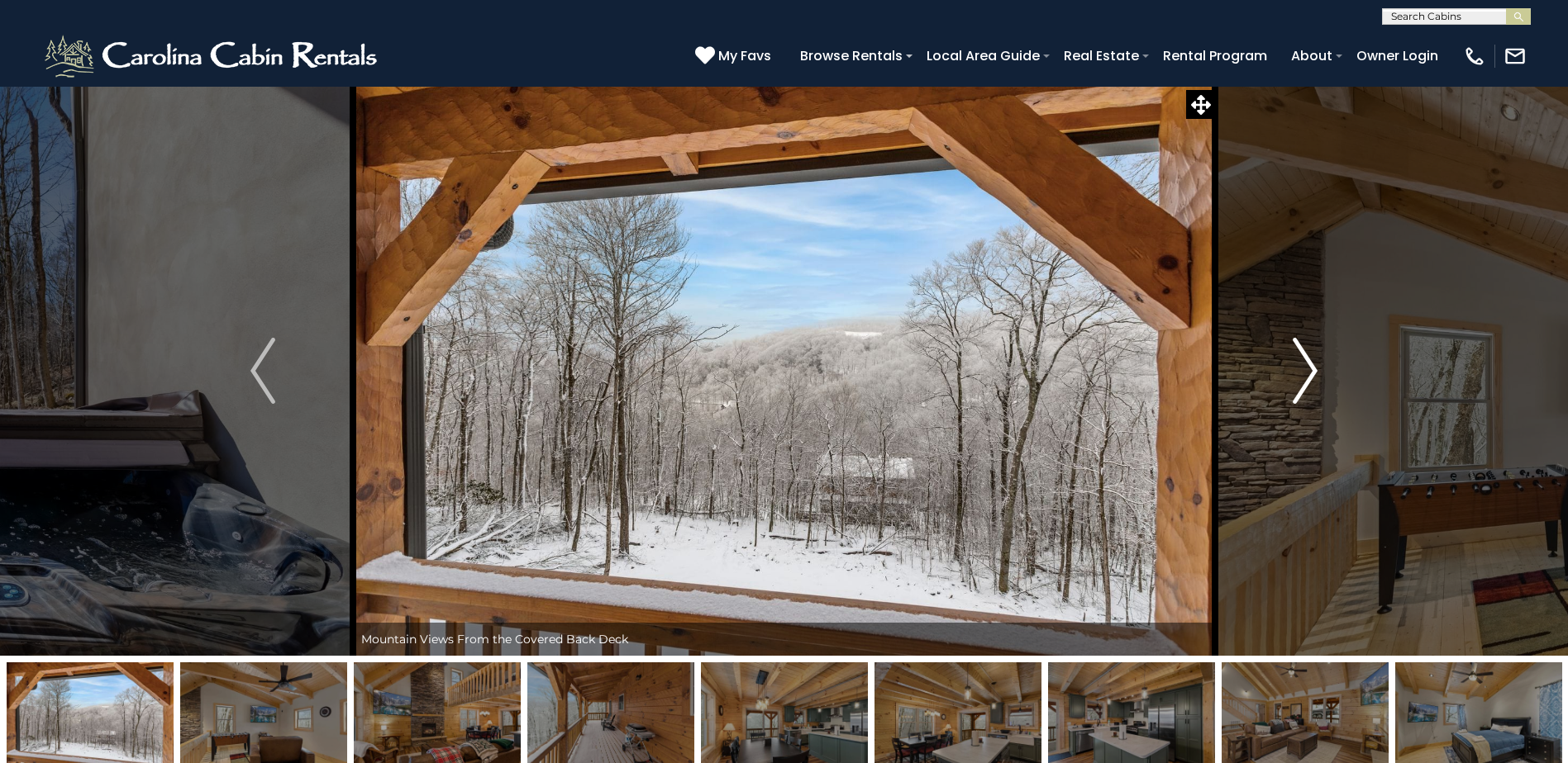
click at [1302, 366] on img "Next" at bounding box center [1304, 370] width 25 height 66
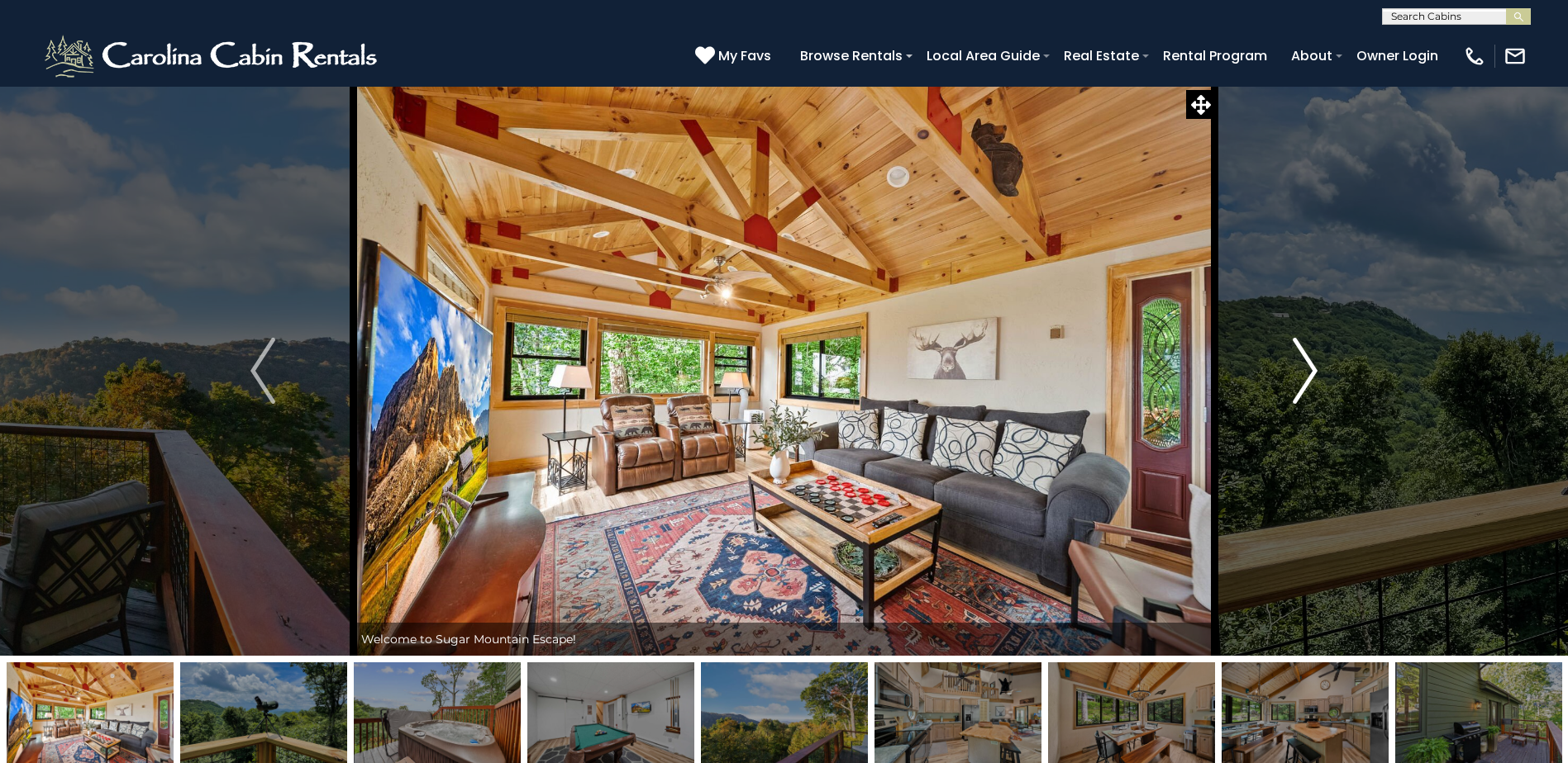
click at [1284, 368] on button "Next" at bounding box center [1304, 370] width 180 height 570
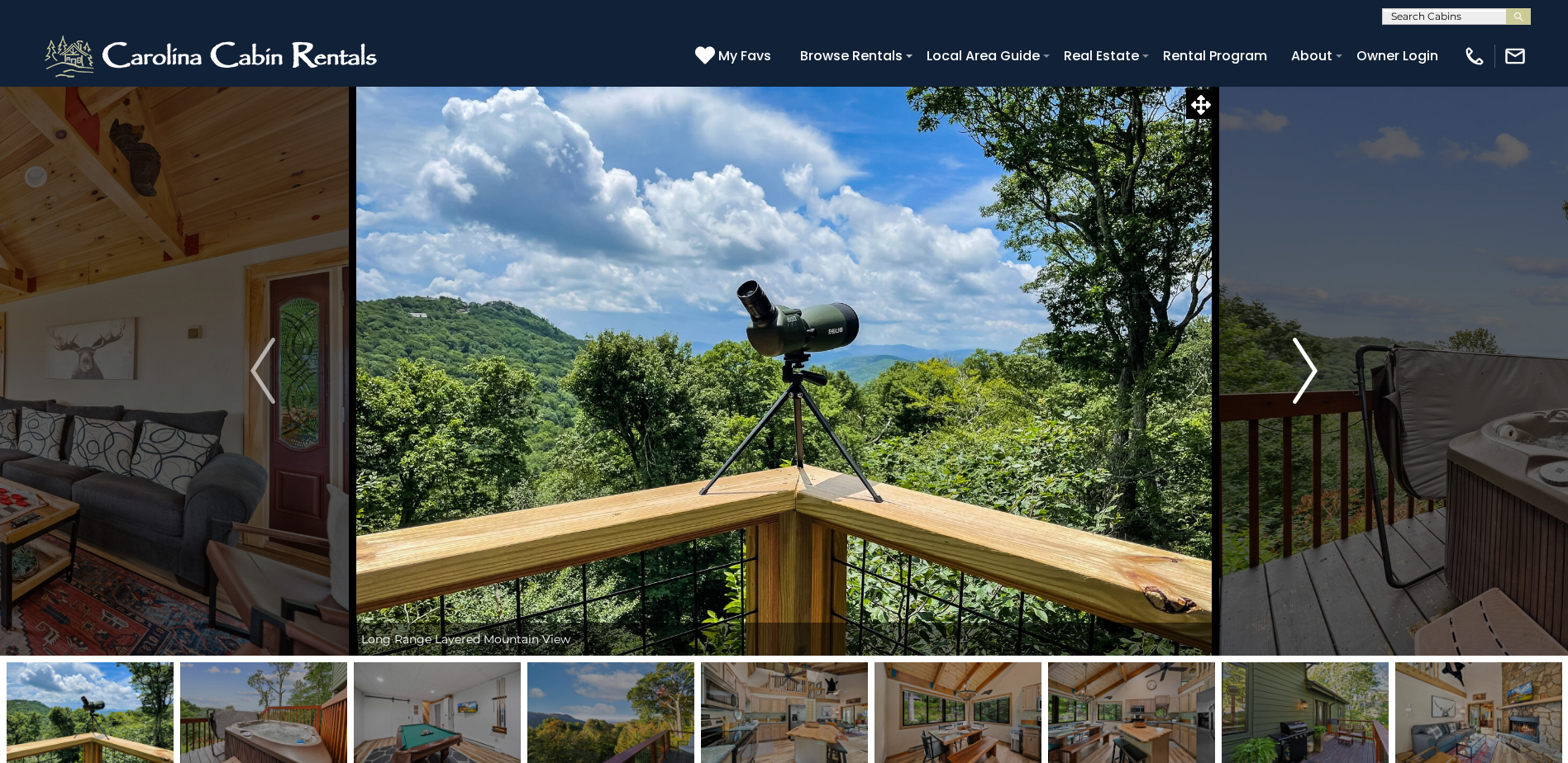
click at [1284, 368] on button "Next" at bounding box center [1304, 370] width 180 height 570
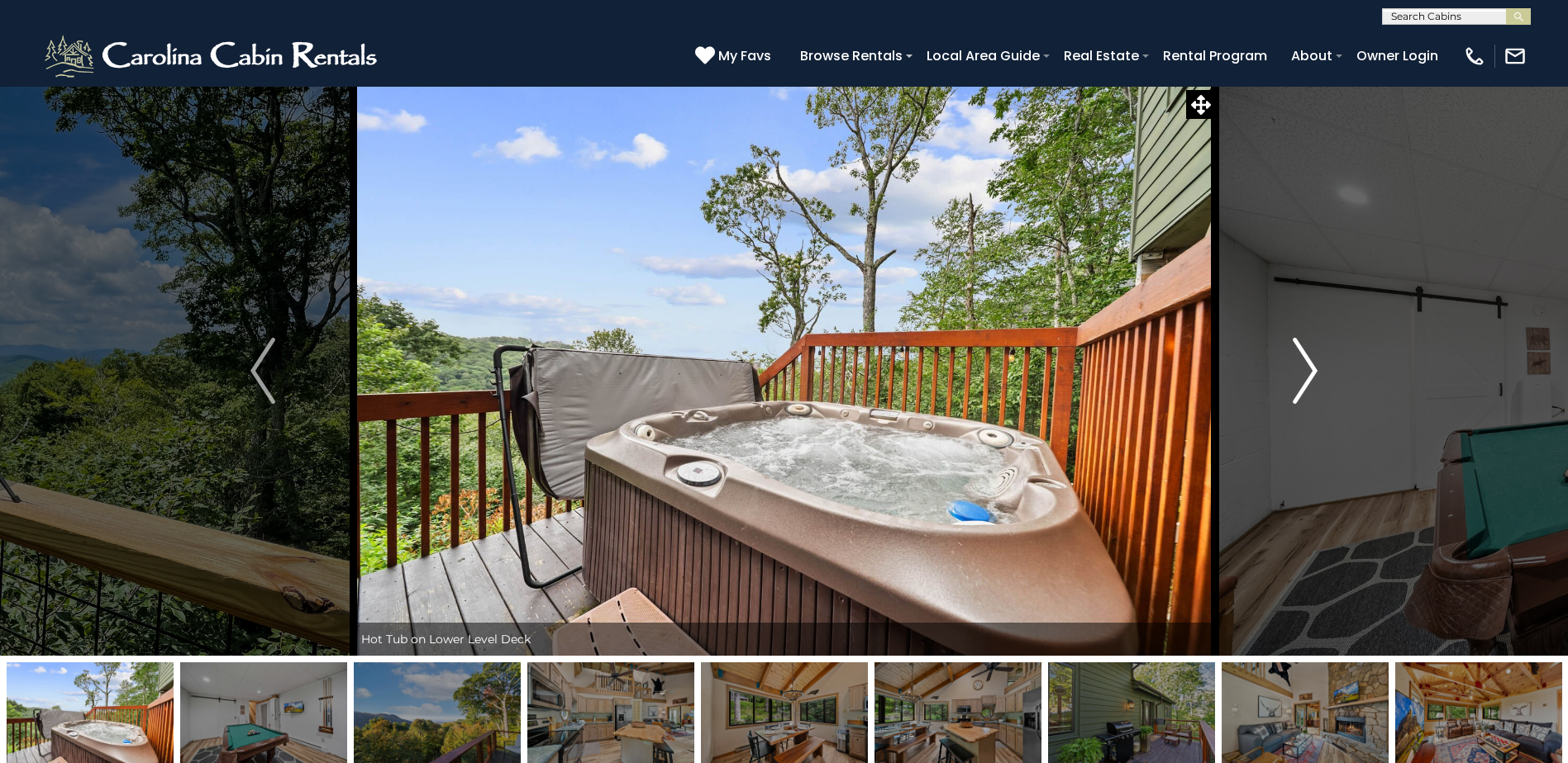
click at [1284, 368] on button "Next" at bounding box center [1304, 370] width 180 height 570
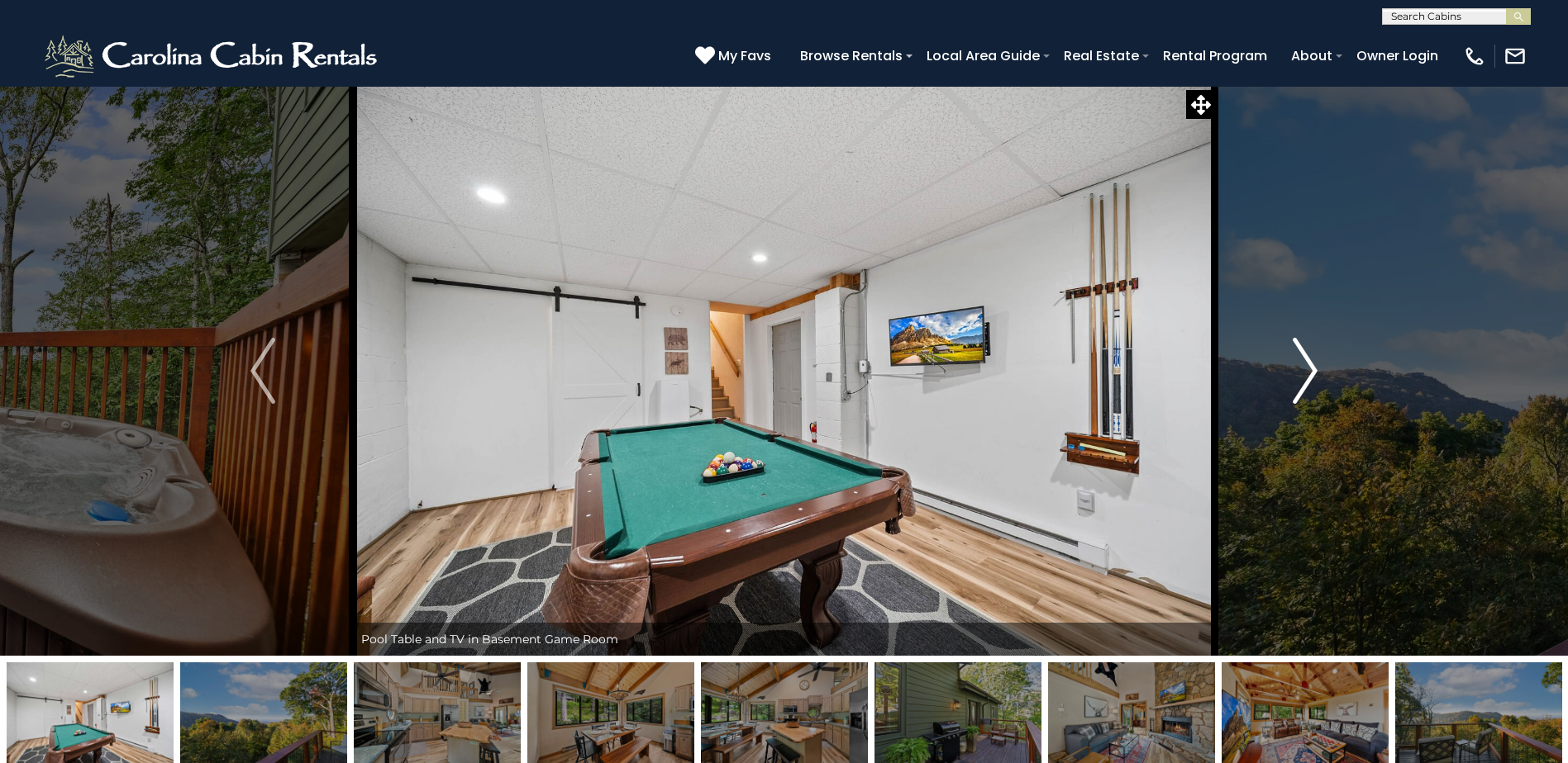
click at [1284, 368] on button "Next" at bounding box center [1304, 370] width 180 height 570
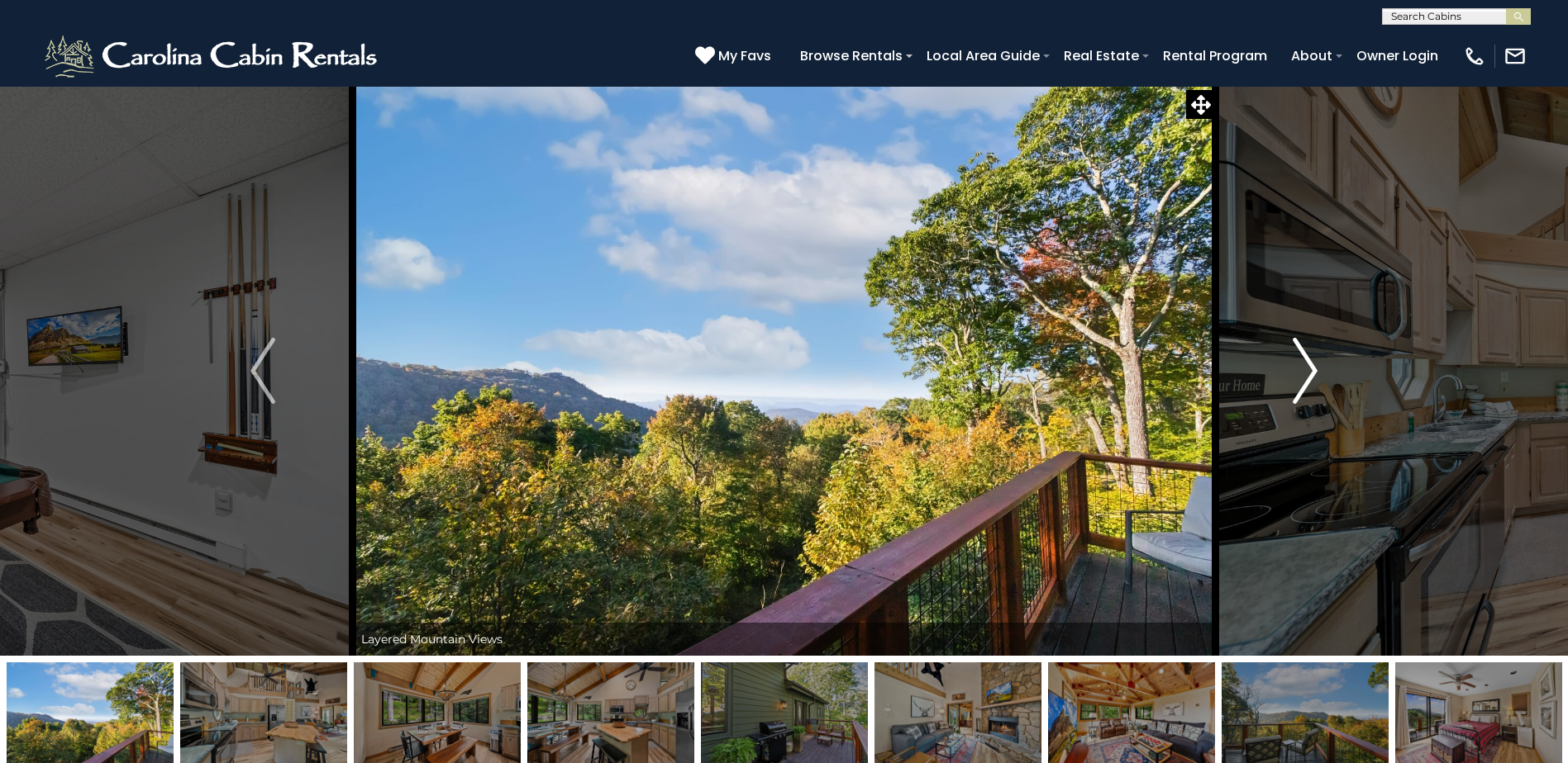
click at [1284, 368] on button "Next" at bounding box center [1304, 370] width 180 height 570
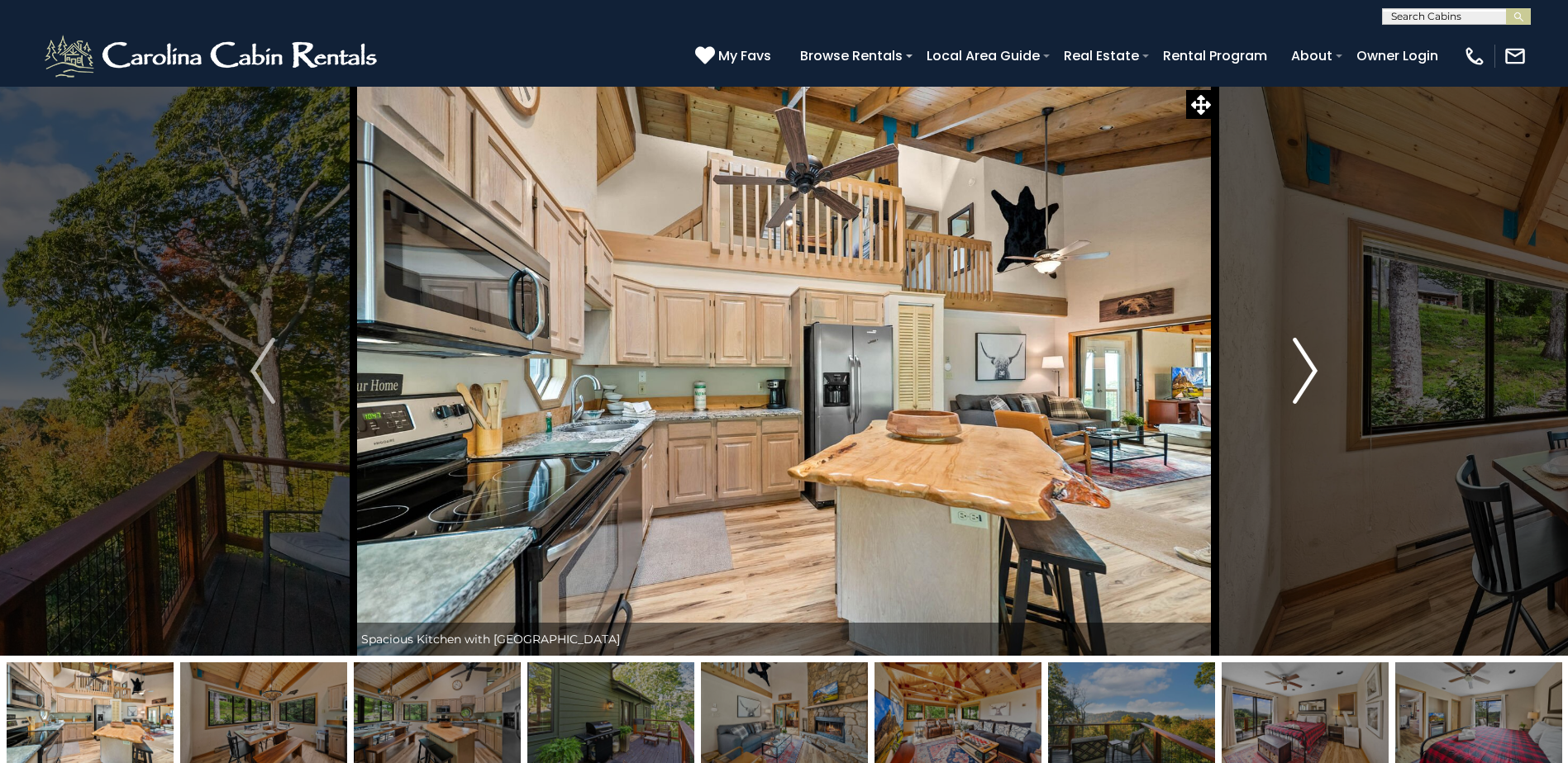
click at [1284, 369] on button "Next" at bounding box center [1304, 370] width 180 height 570
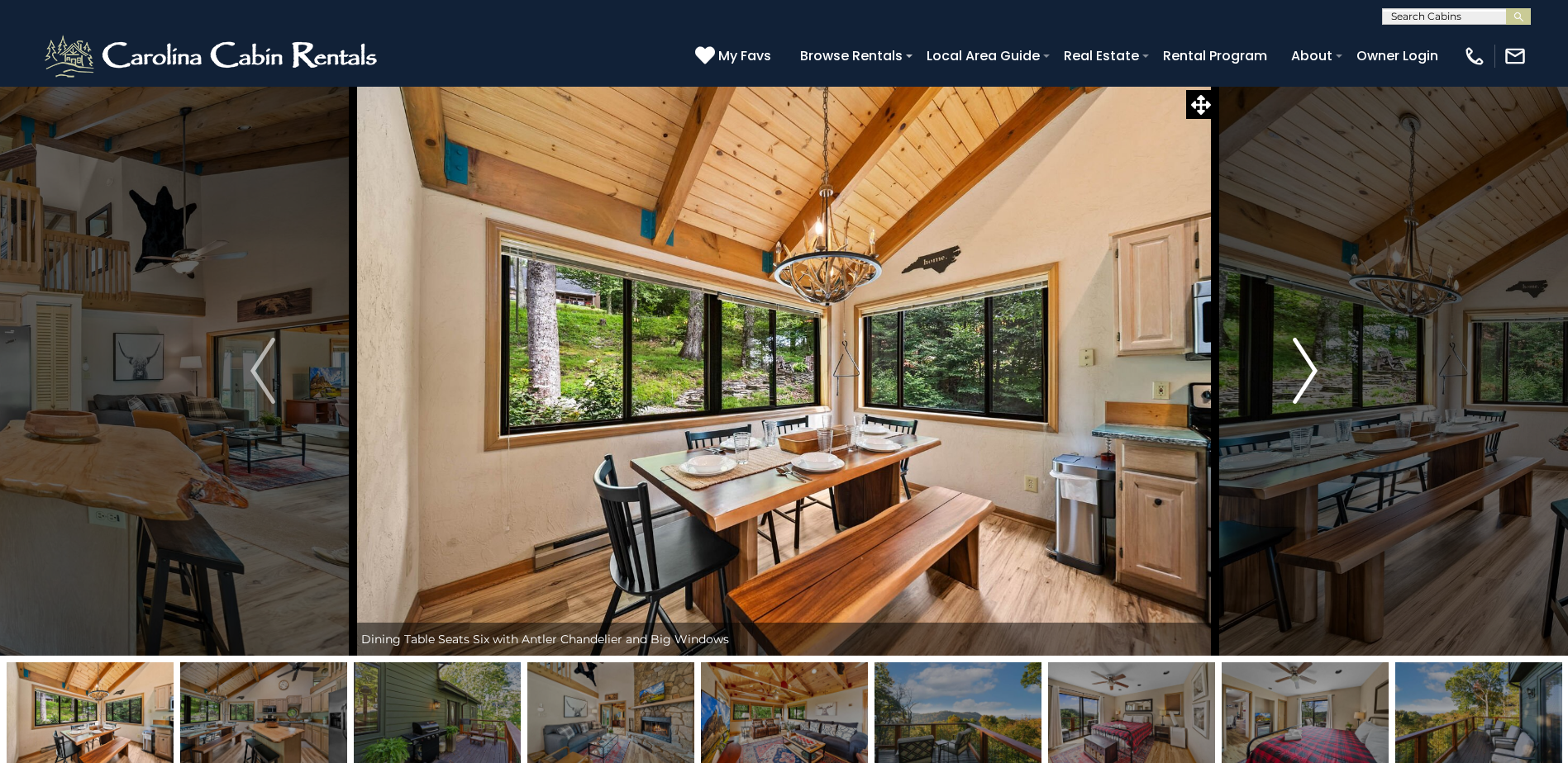
click at [1284, 369] on button "Next" at bounding box center [1304, 370] width 180 height 570
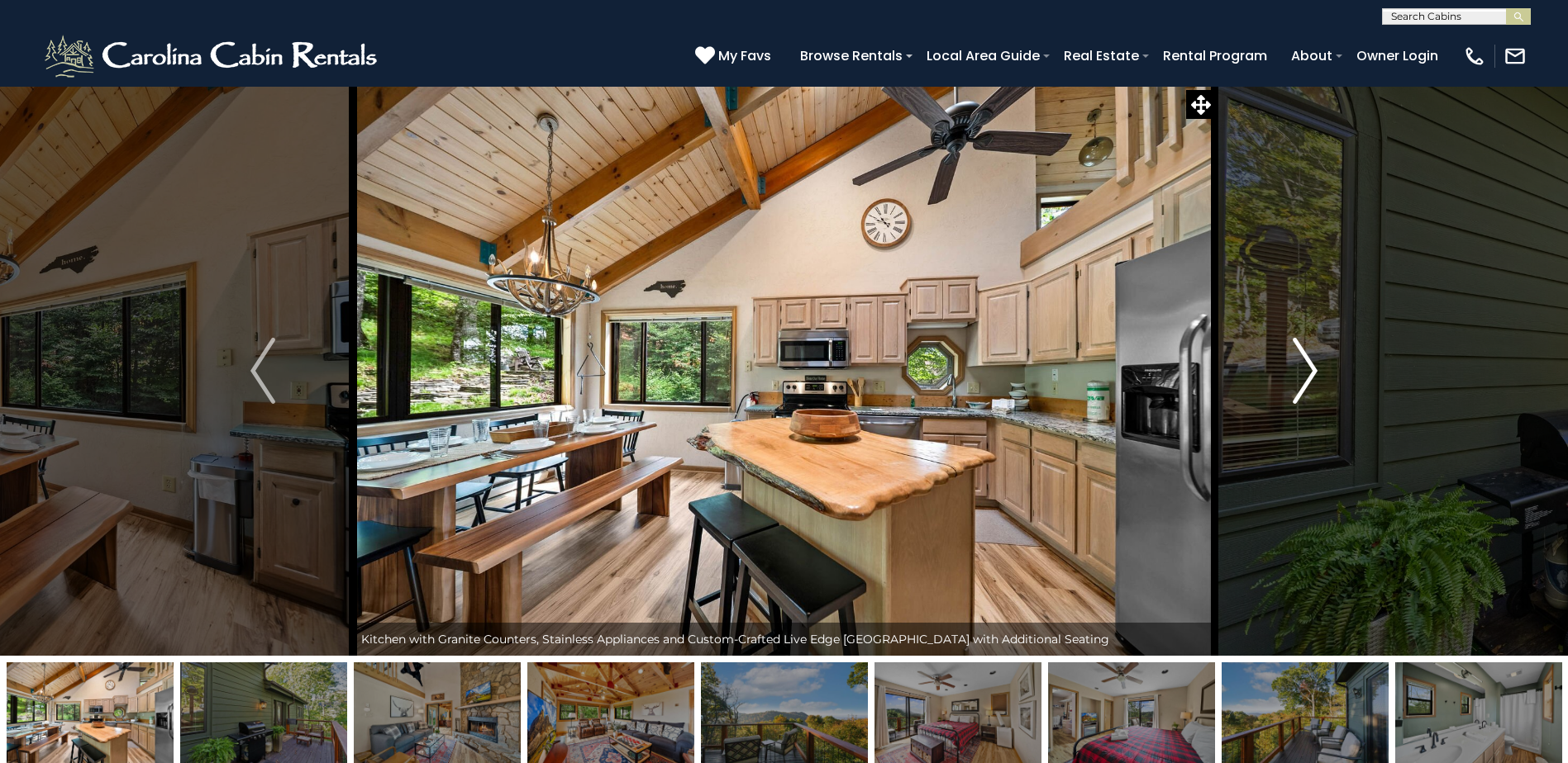
click at [1284, 369] on button "Next" at bounding box center [1304, 370] width 180 height 570
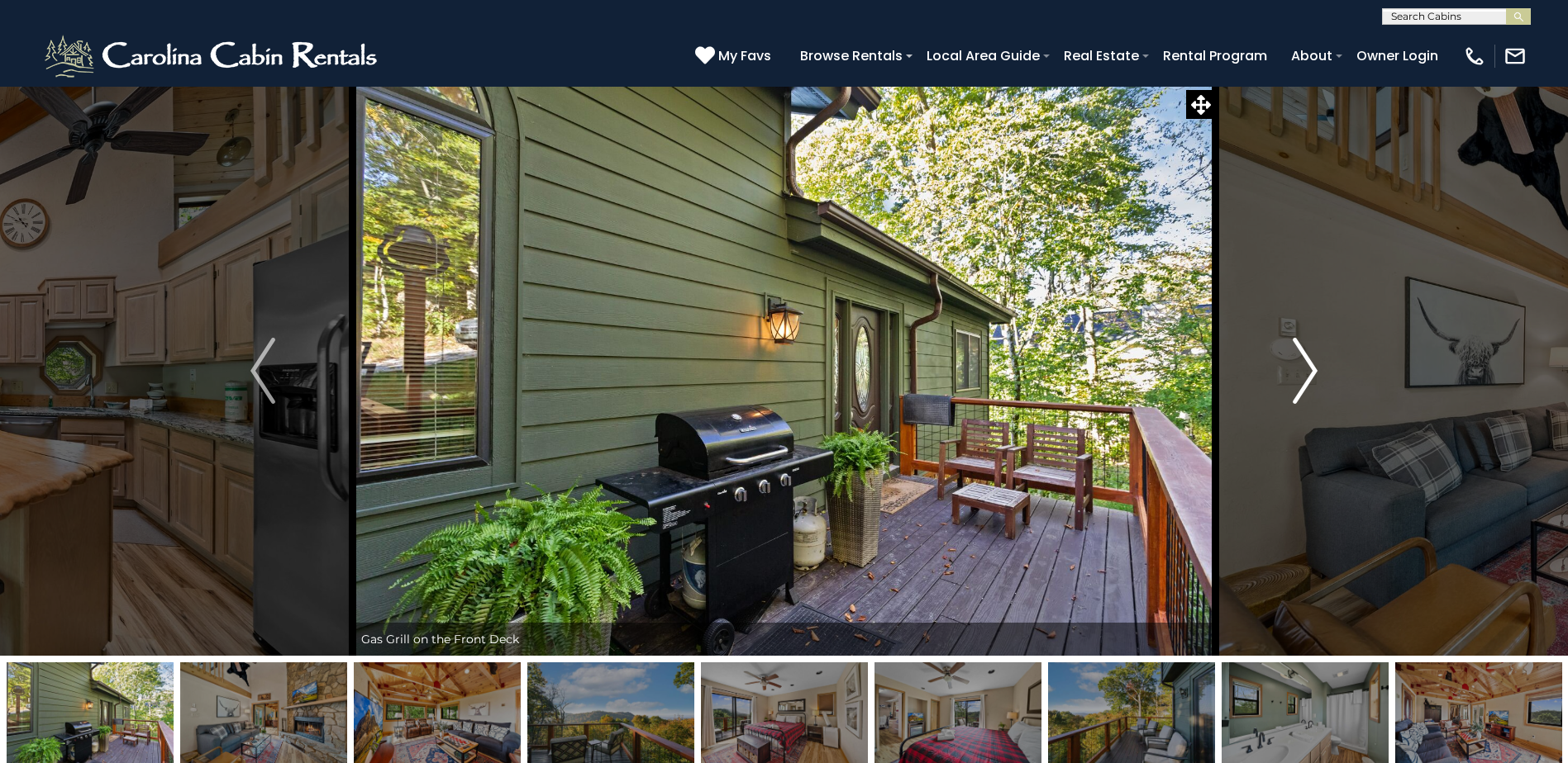
click at [1284, 369] on button "Next" at bounding box center [1304, 370] width 180 height 570
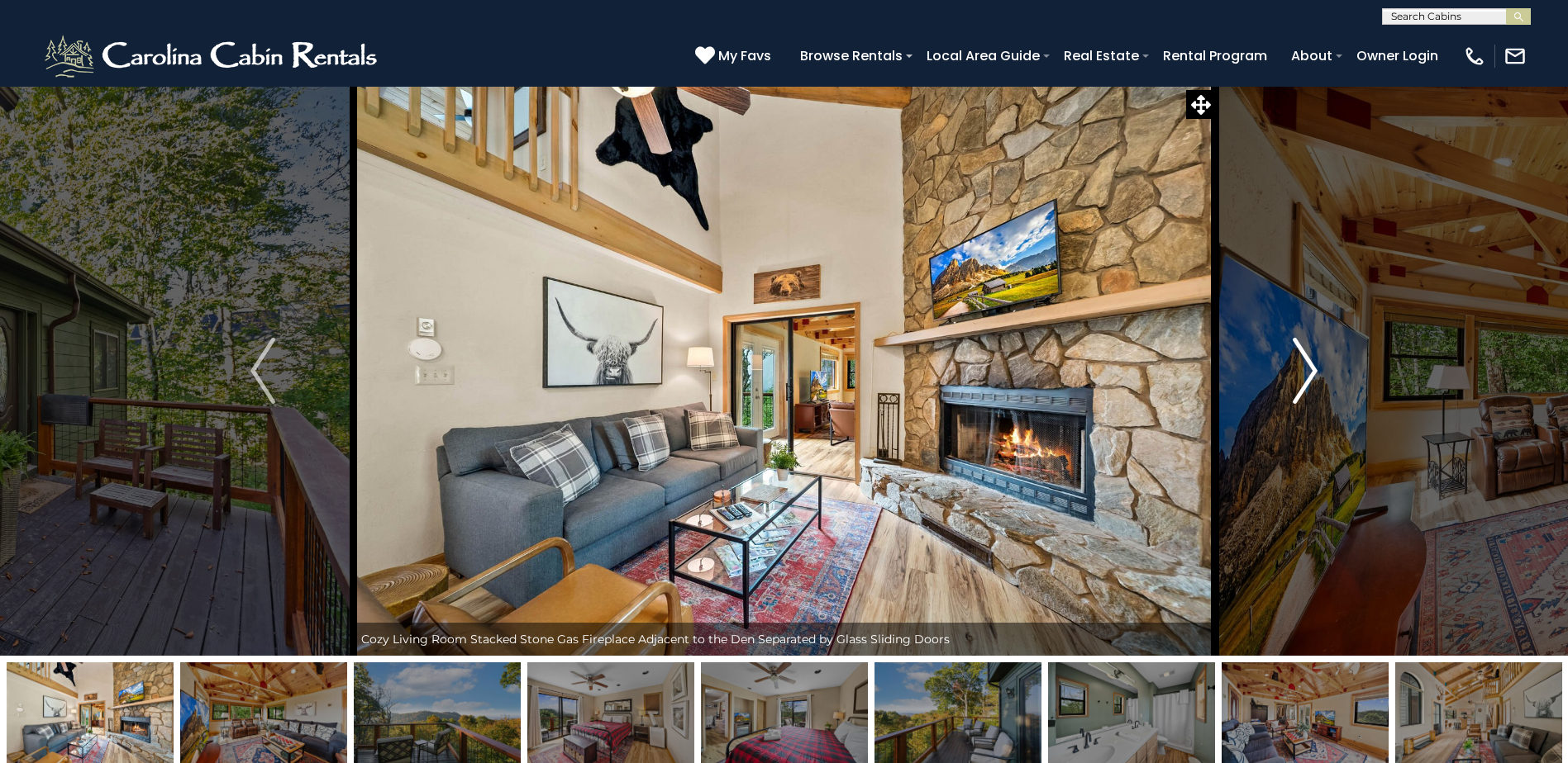
click at [1284, 369] on button "Next" at bounding box center [1304, 370] width 180 height 570
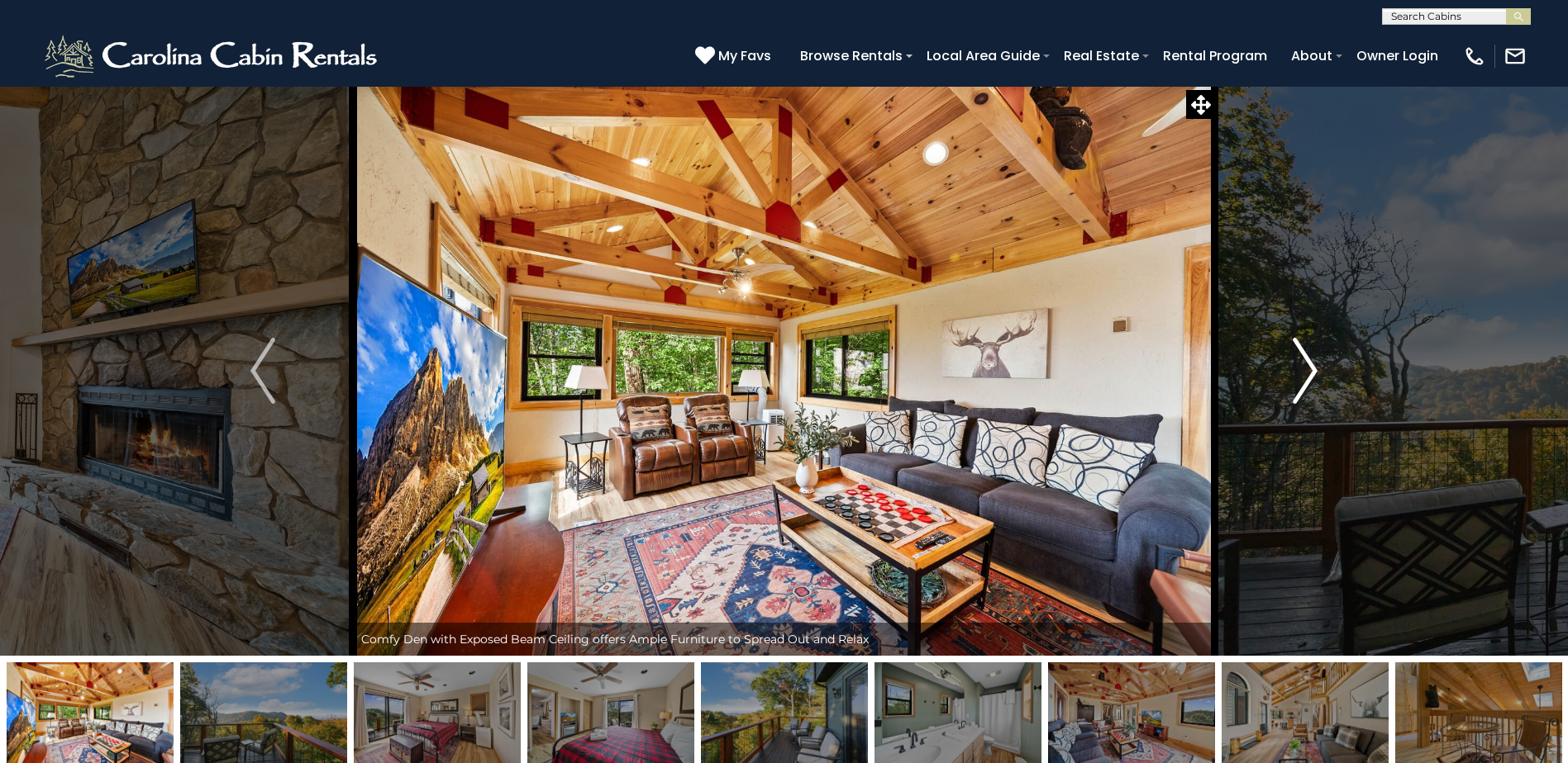
click at [1284, 369] on button "Next" at bounding box center [1304, 370] width 180 height 570
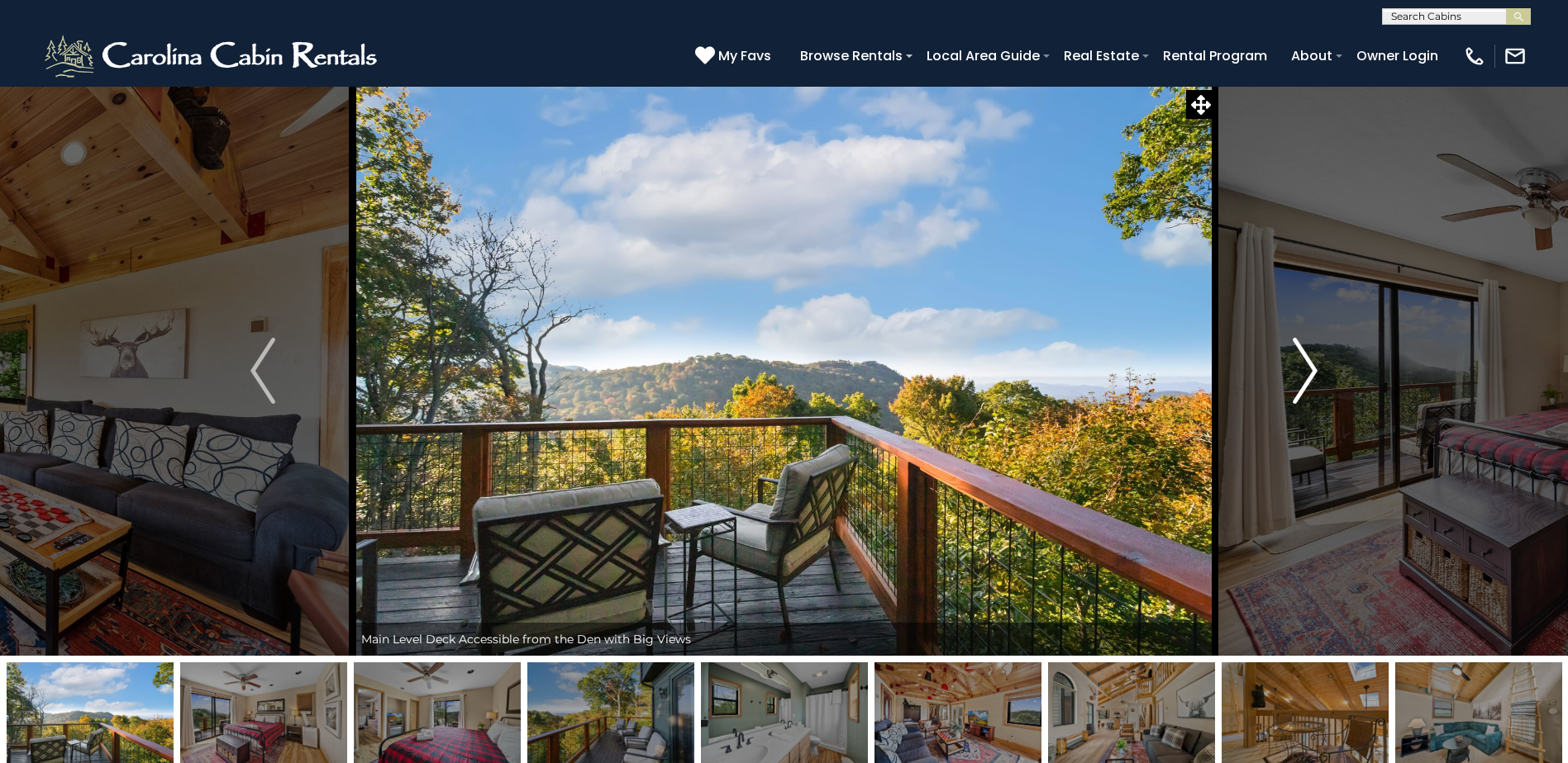
click at [1284, 369] on button "Next" at bounding box center [1304, 370] width 180 height 570
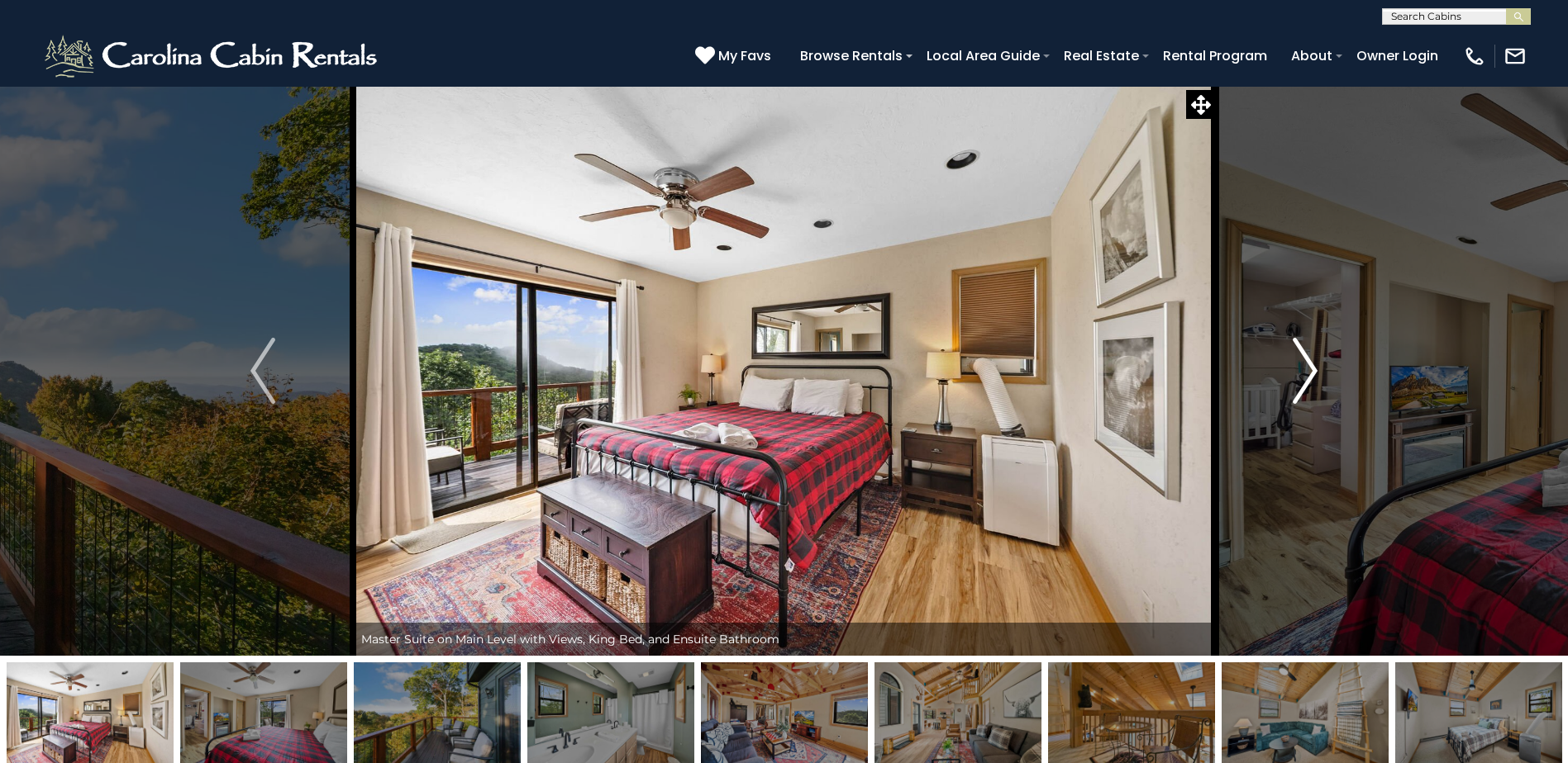
click at [1284, 369] on button "Next" at bounding box center [1304, 370] width 180 height 570
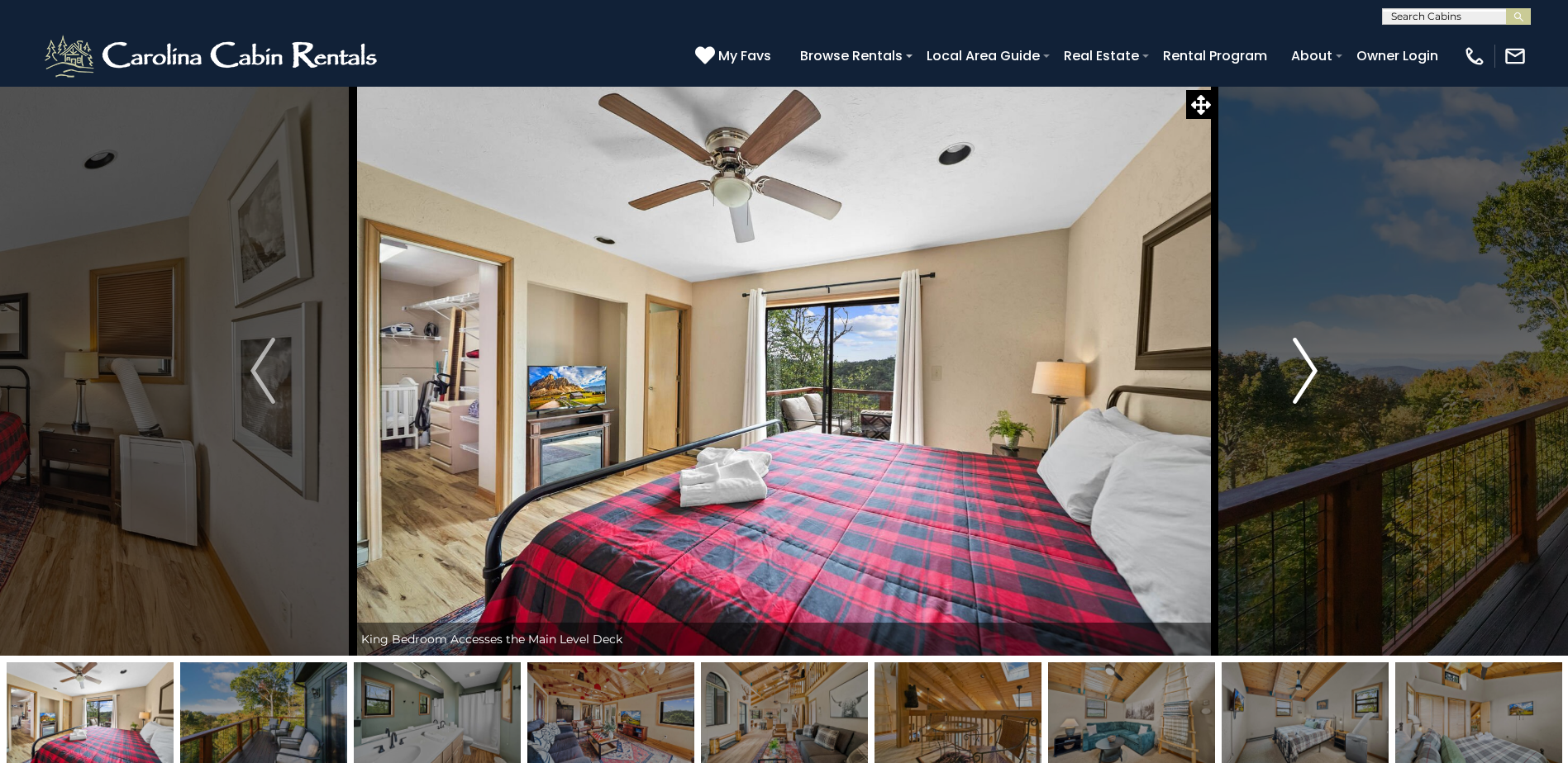
click at [1284, 369] on button "Next" at bounding box center [1304, 370] width 180 height 570
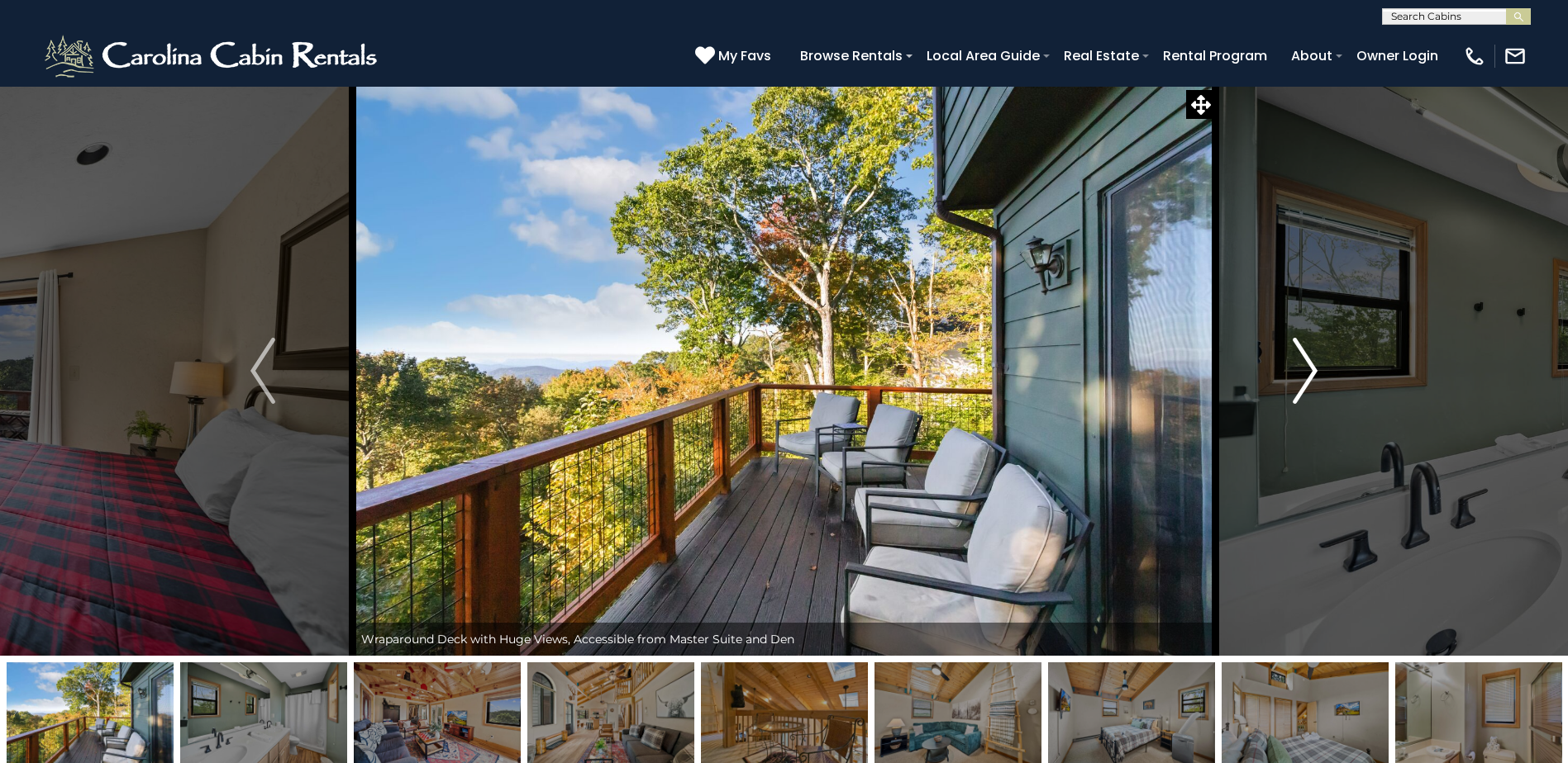
click at [1284, 369] on button "Next" at bounding box center [1304, 370] width 180 height 570
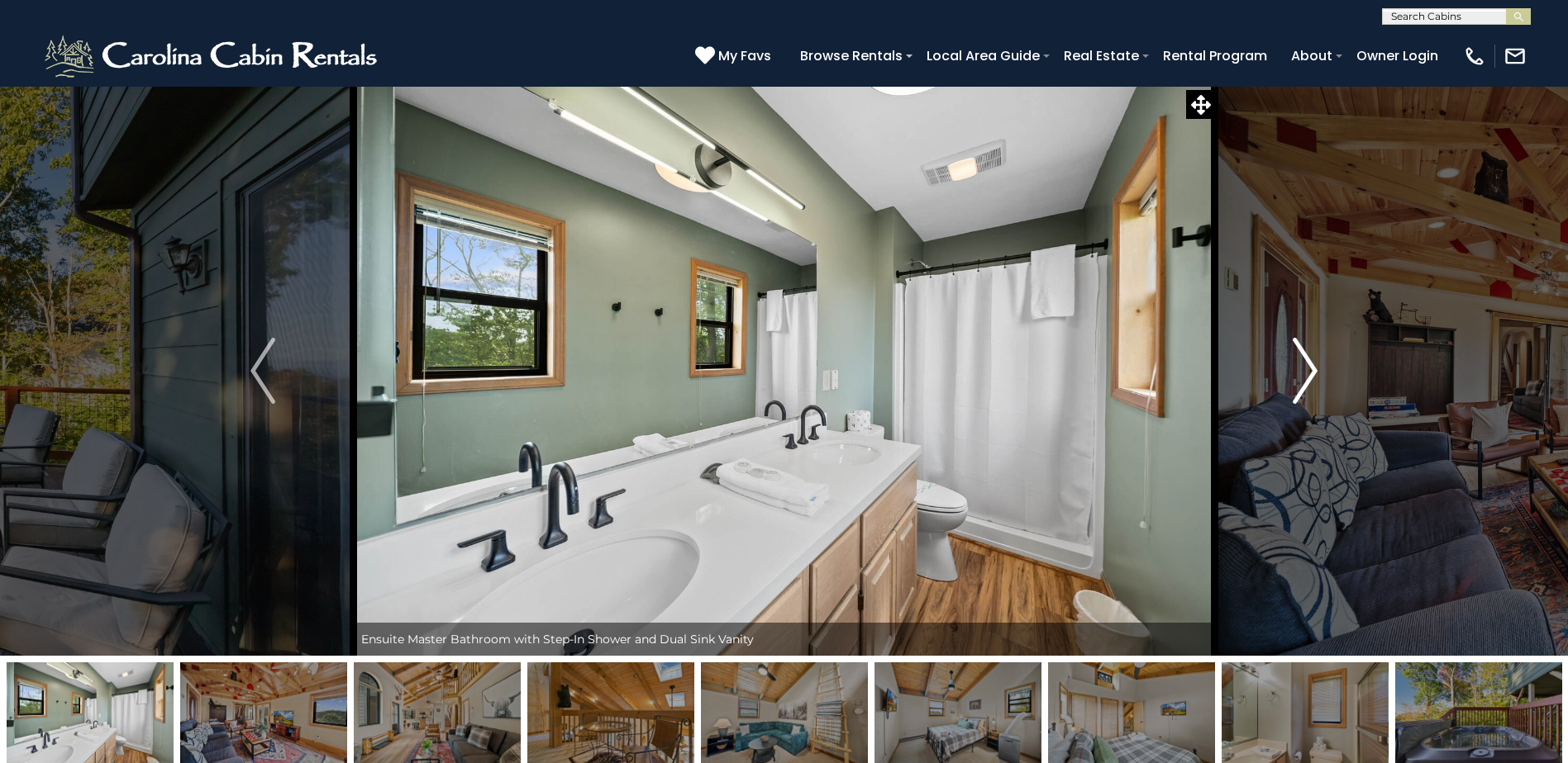
click at [1284, 369] on button "Next" at bounding box center [1304, 370] width 180 height 570
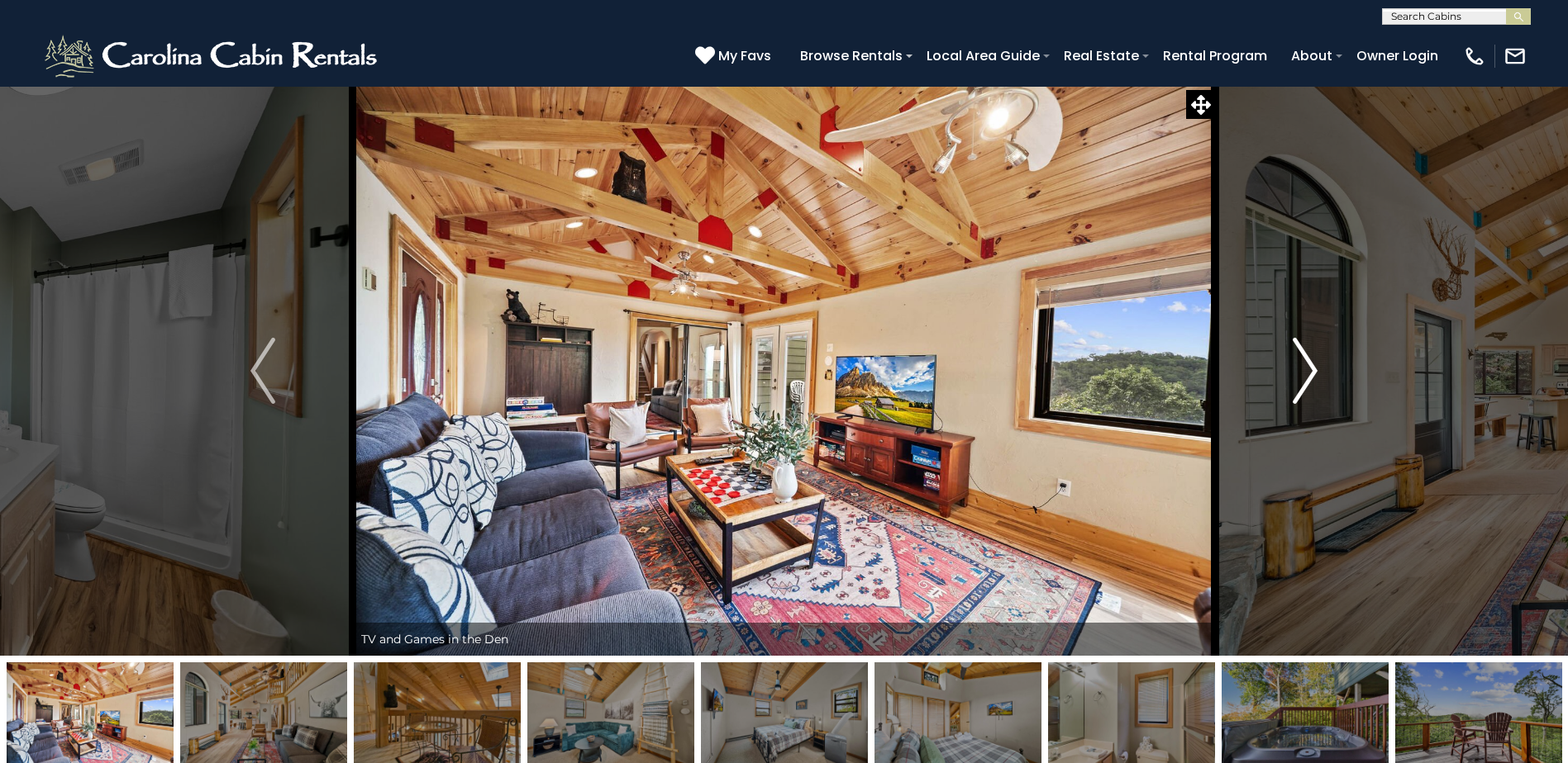
click at [1287, 371] on button "Next" at bounding box center [1304, 370] width 180 height 570
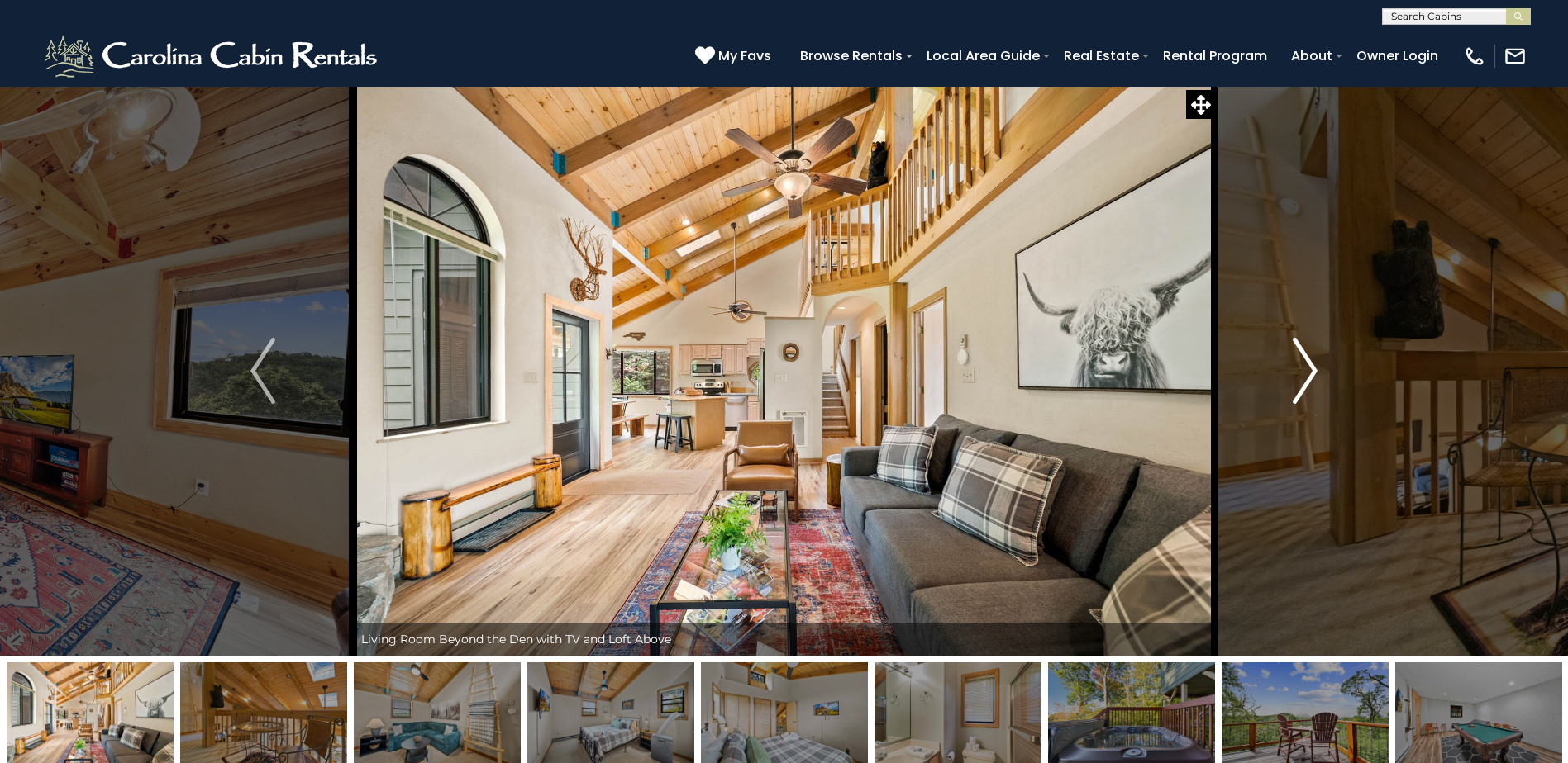
click at [1287, 371] on button "Next" at bounding box center [1304, 370] width 180 height 570
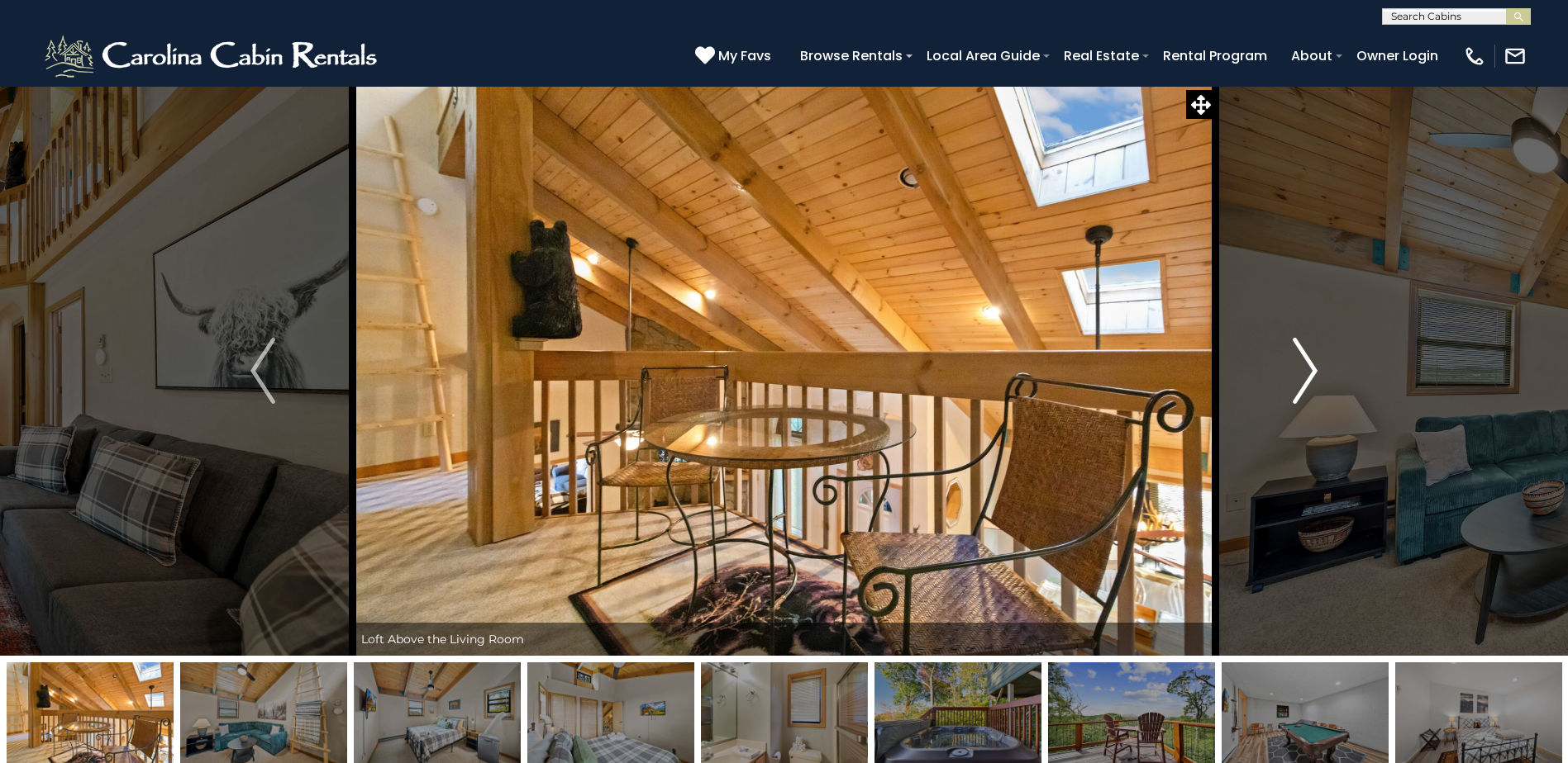
click at [1287, 371] on button "Next" at bounding box center [1304, 370] width 180 height 570
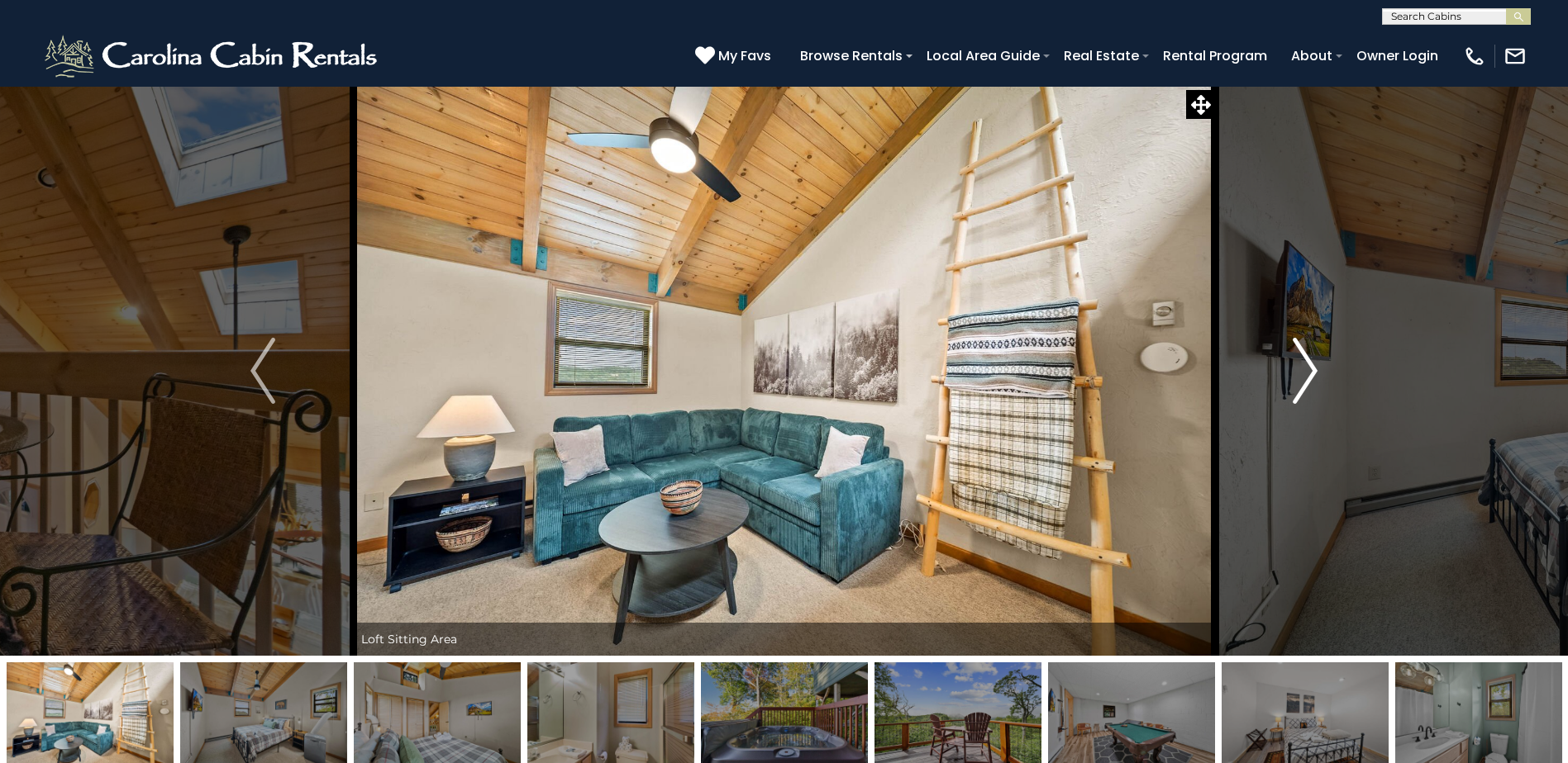
click at [1287, 371] on button "Next" at bounding box center [1304, 370] width 180 height 570
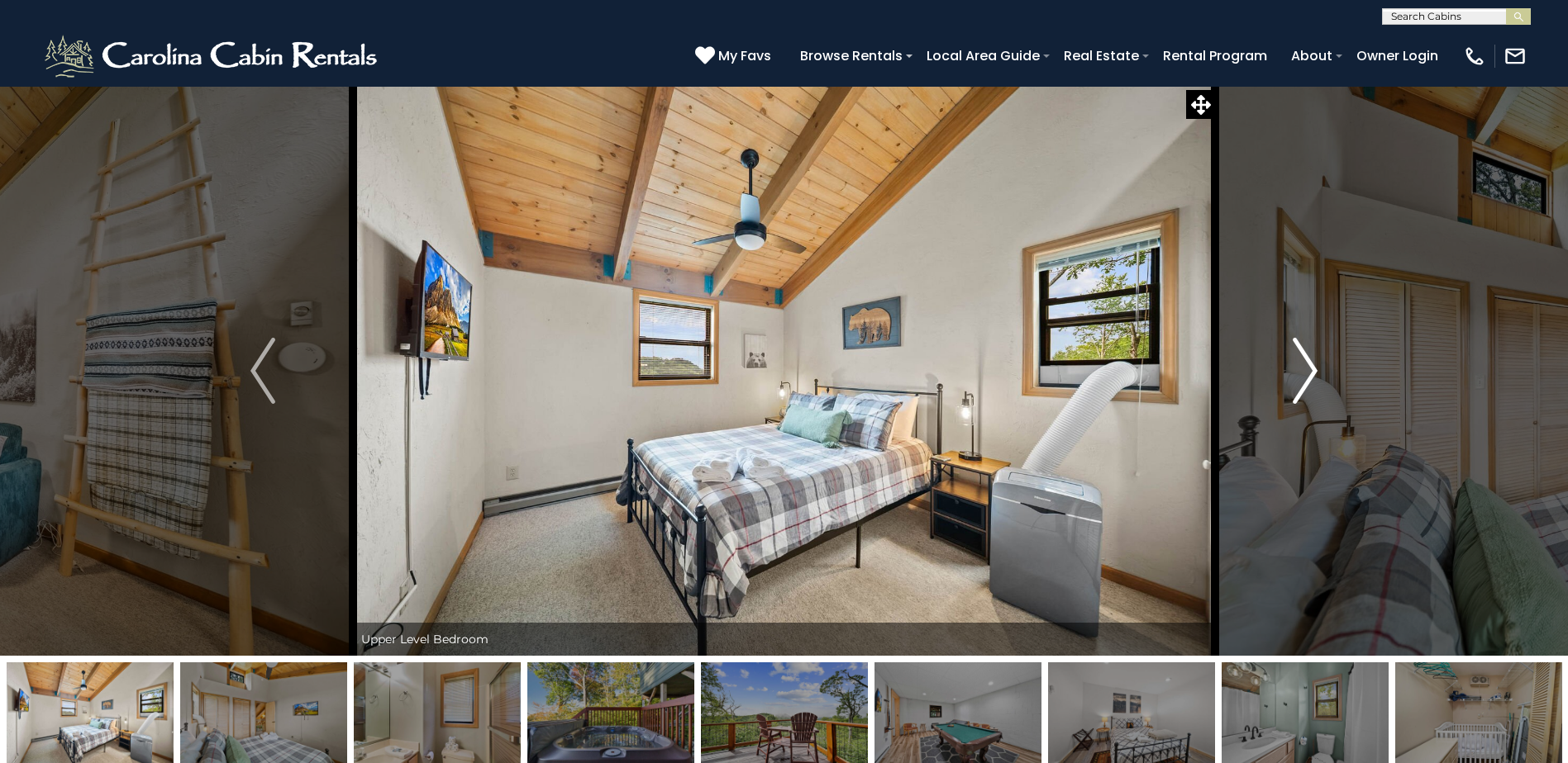
click at [1287, 371] on button "Next" at bounding box center [1304, 370] width 180 height 570
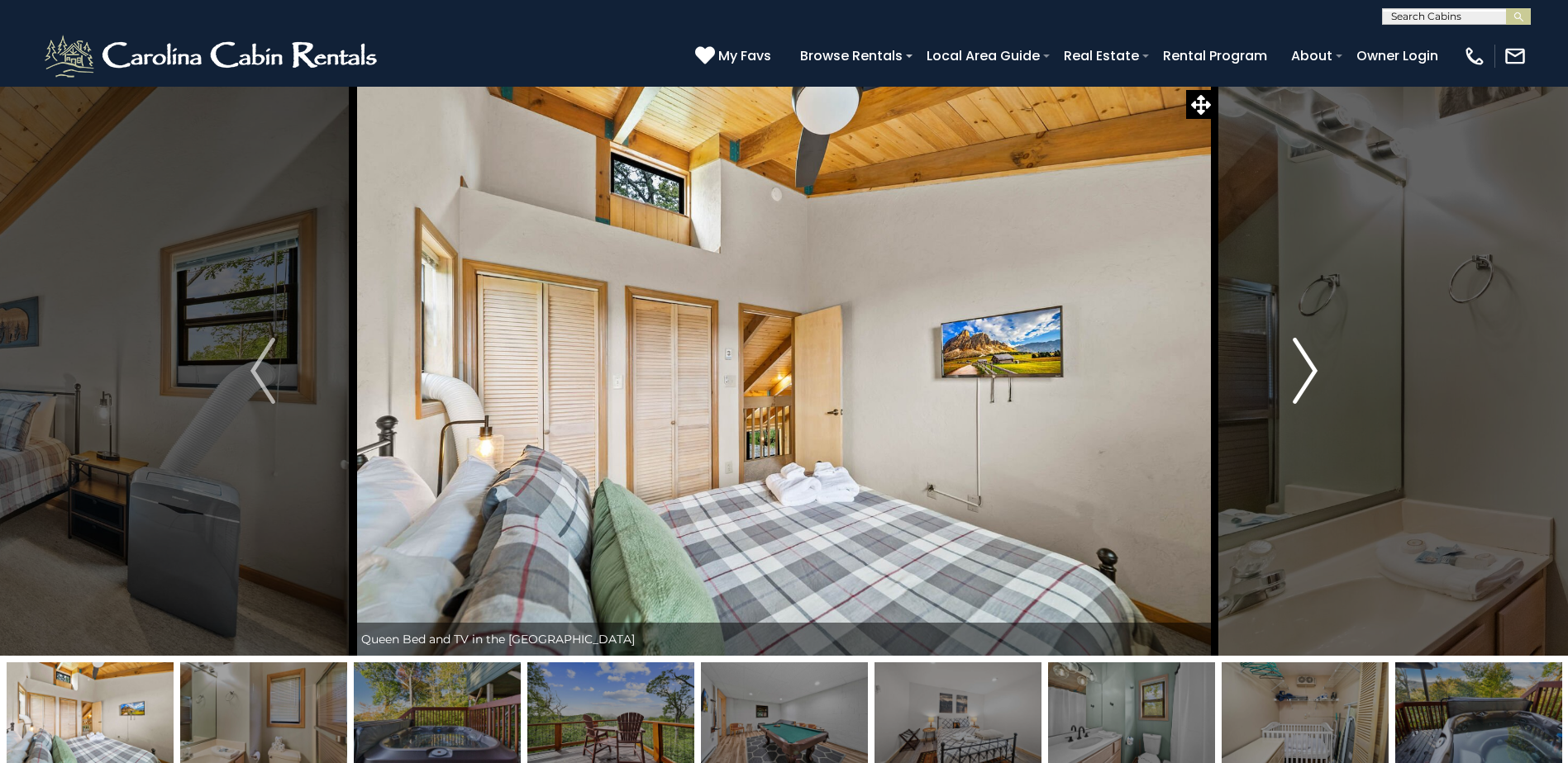
click at [1287, 371] on button "Next" at bounding box center [1304, 370] width 180 height 570
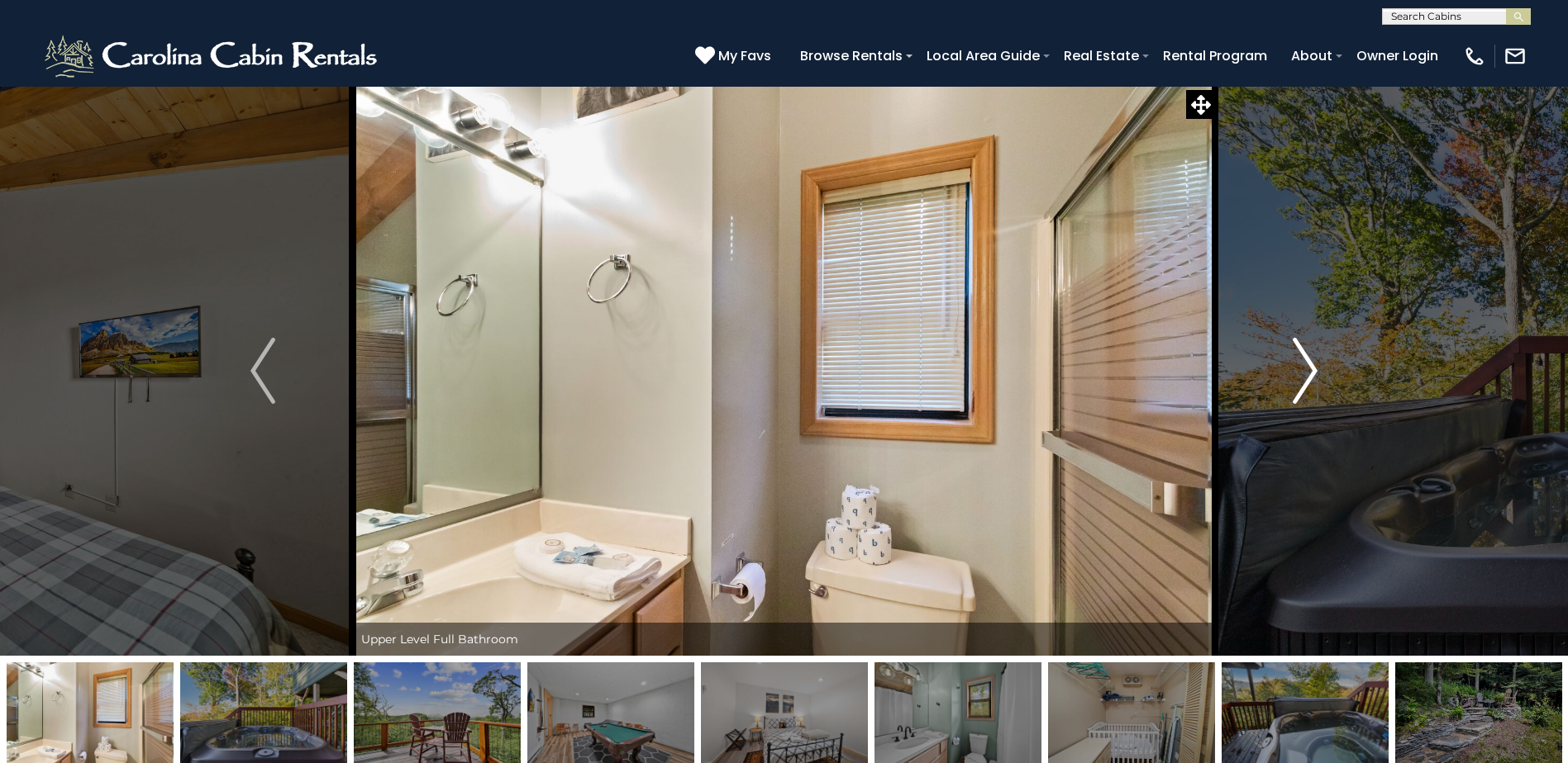
click at [1294, 377] on img "Next" at bounding box center [1304, 370] width 25 height 66
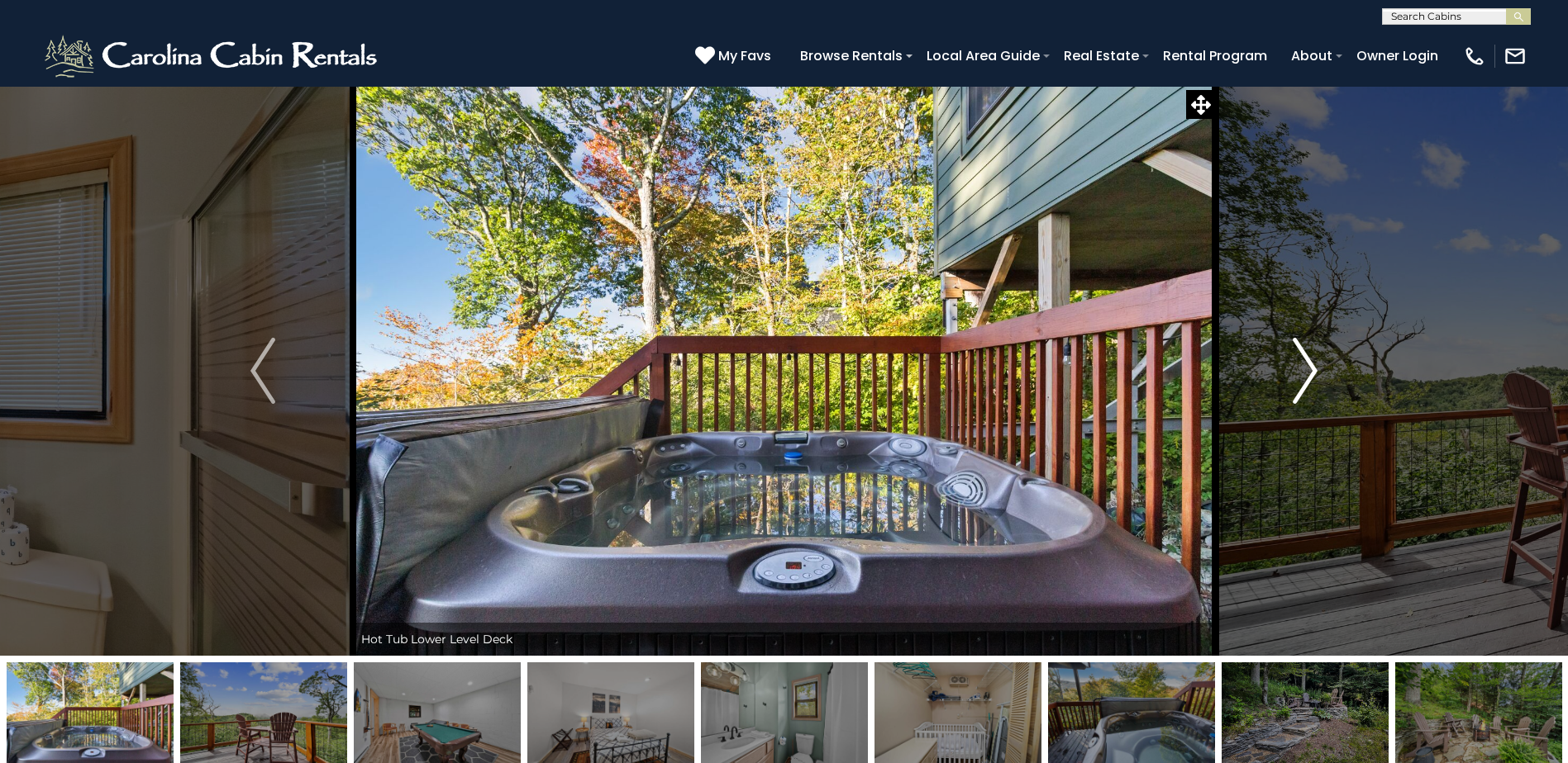
click at [1294, 377] on img "Next" at bounding box center [1304, 370] width 25 height 66
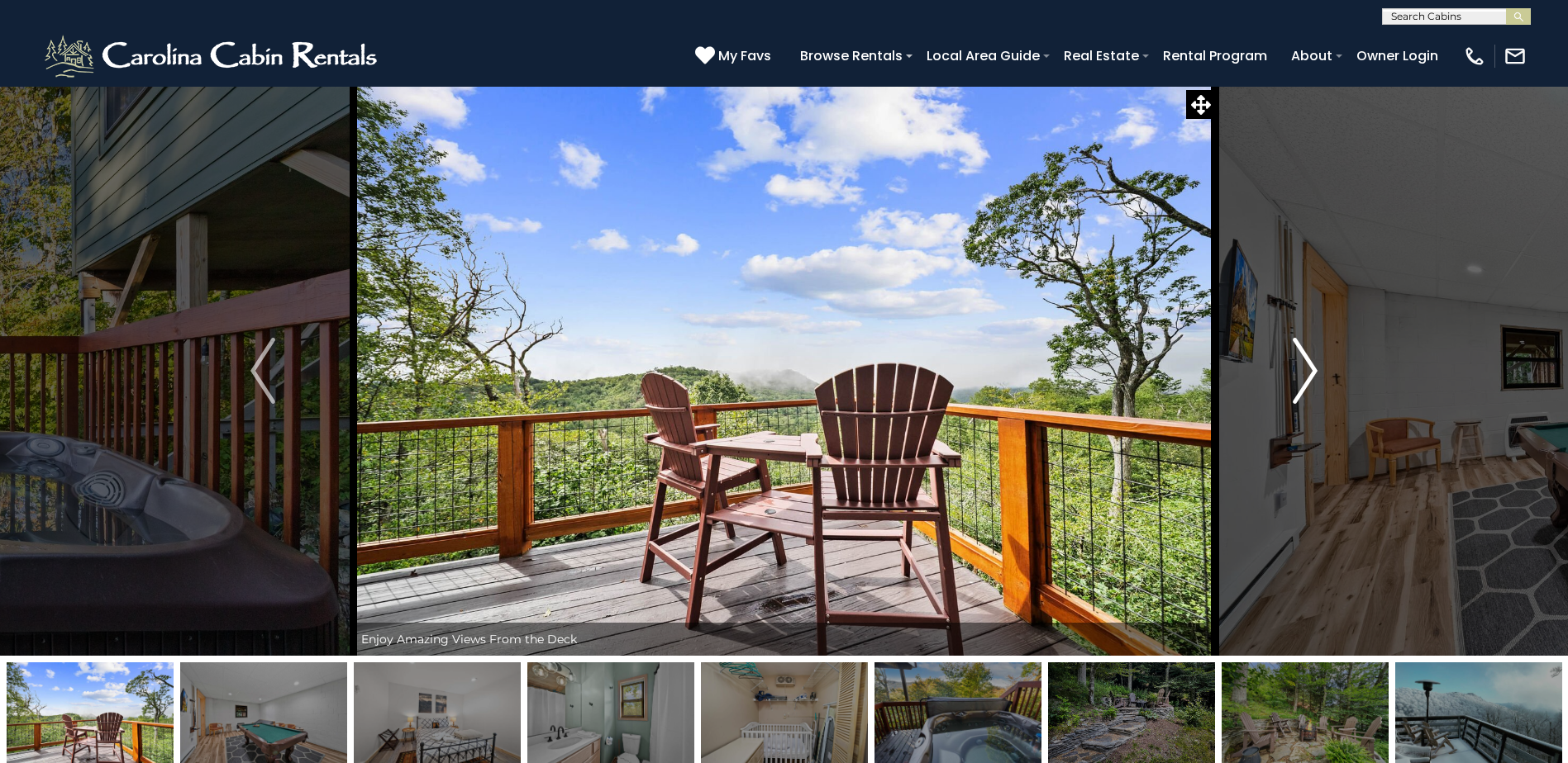
click at [1304, 381] on img "Next" at bounding box center [1304, 370] width 25 height 66
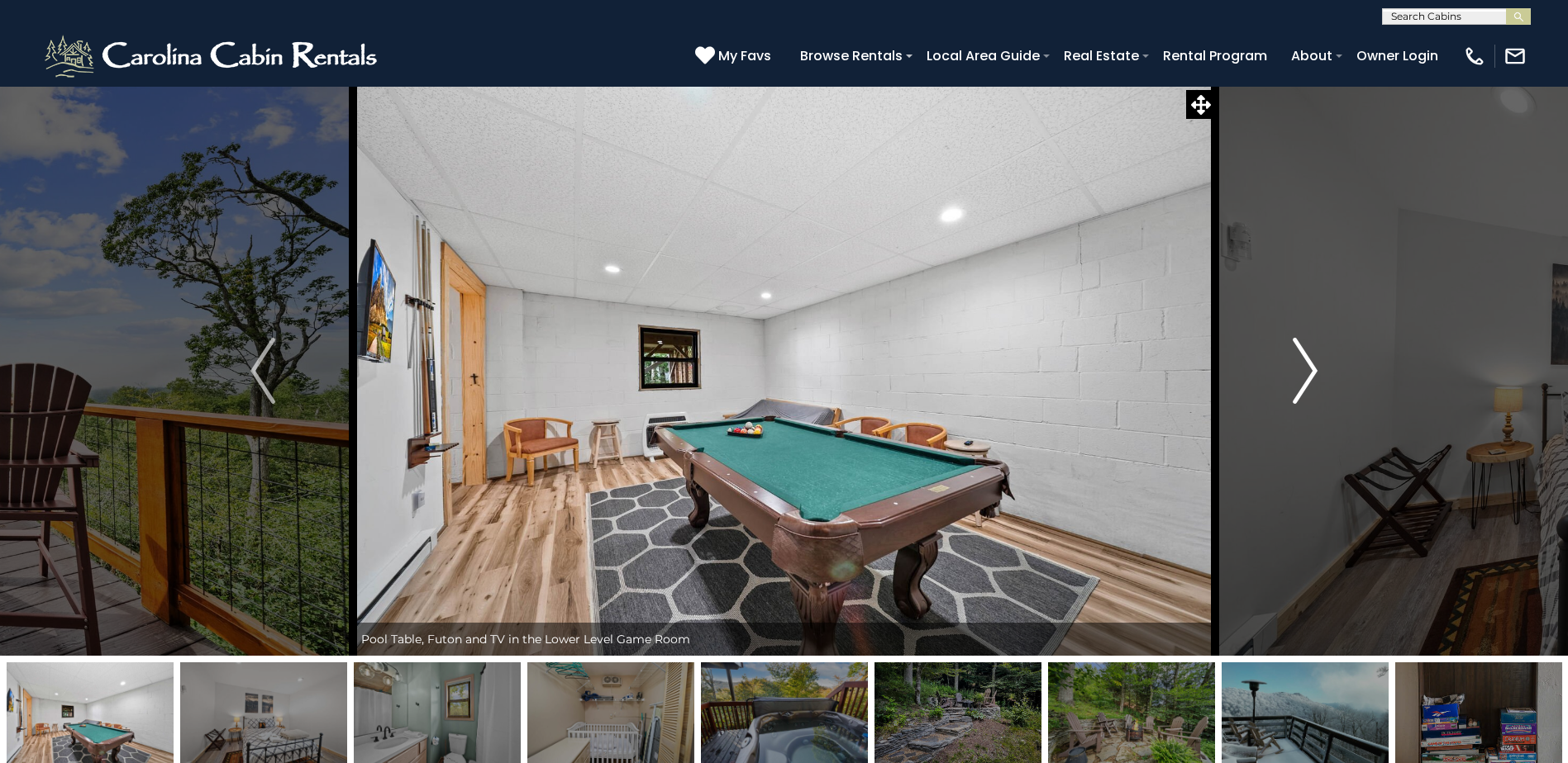
click at [1304, 381] on img "Next" at bounding box center [1304, 370] width 25 height 66
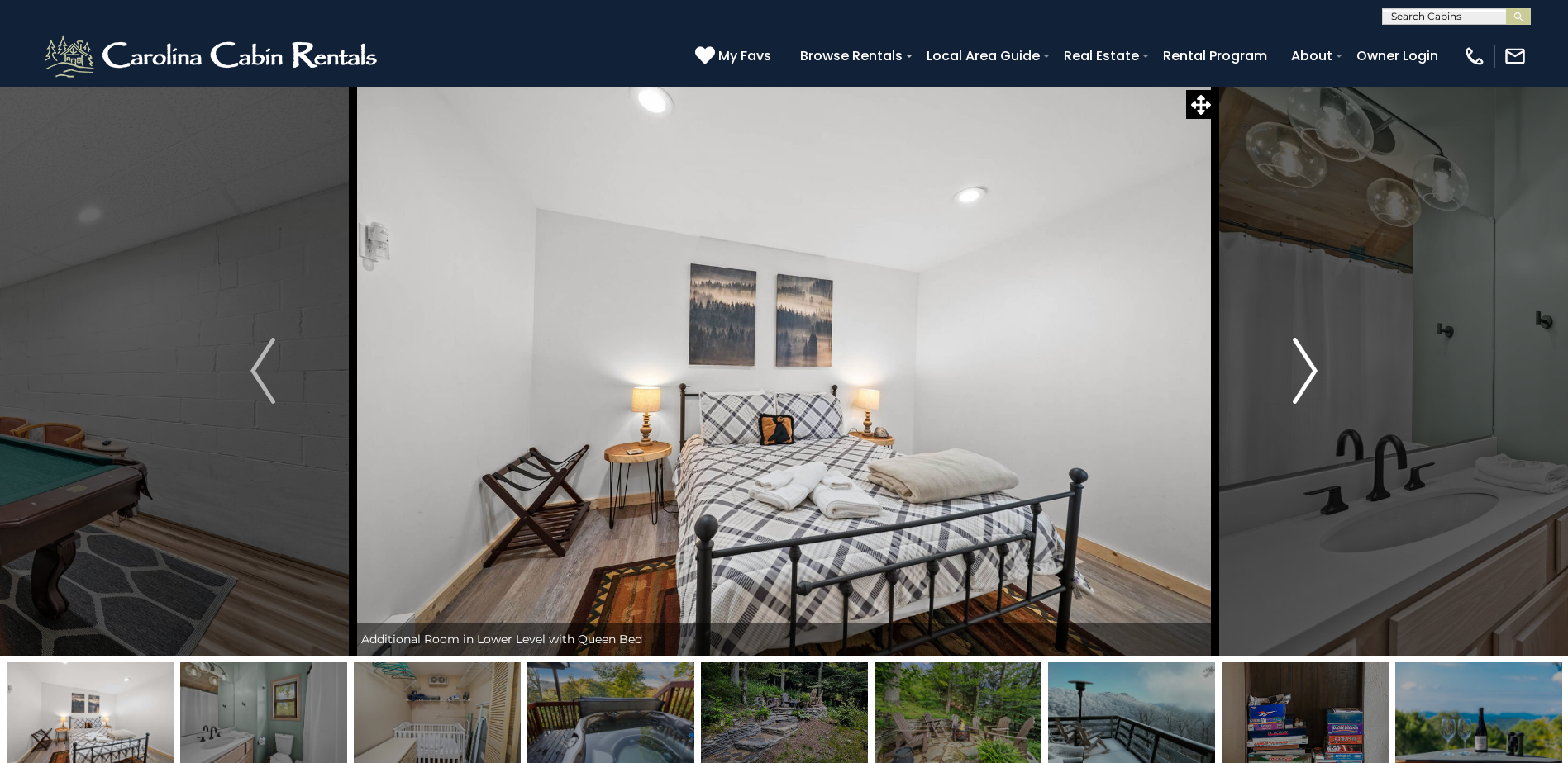
click at [1304, 382] on img "Next" at bounding box center [1304, 370] width 25 height 66
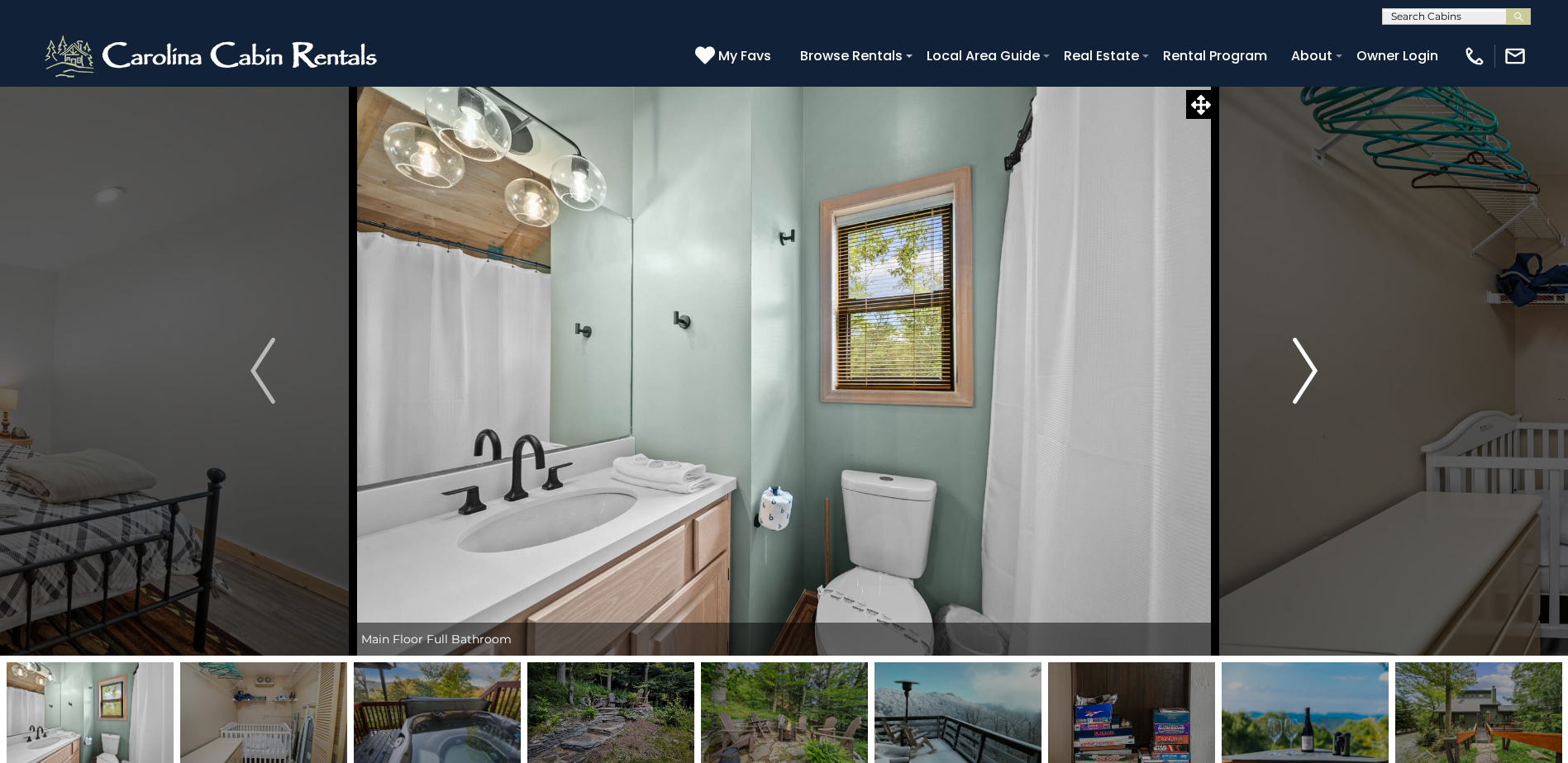
click at [1305, 391] on img "Next" at bounding box center [1304, 370] width 25 height 66
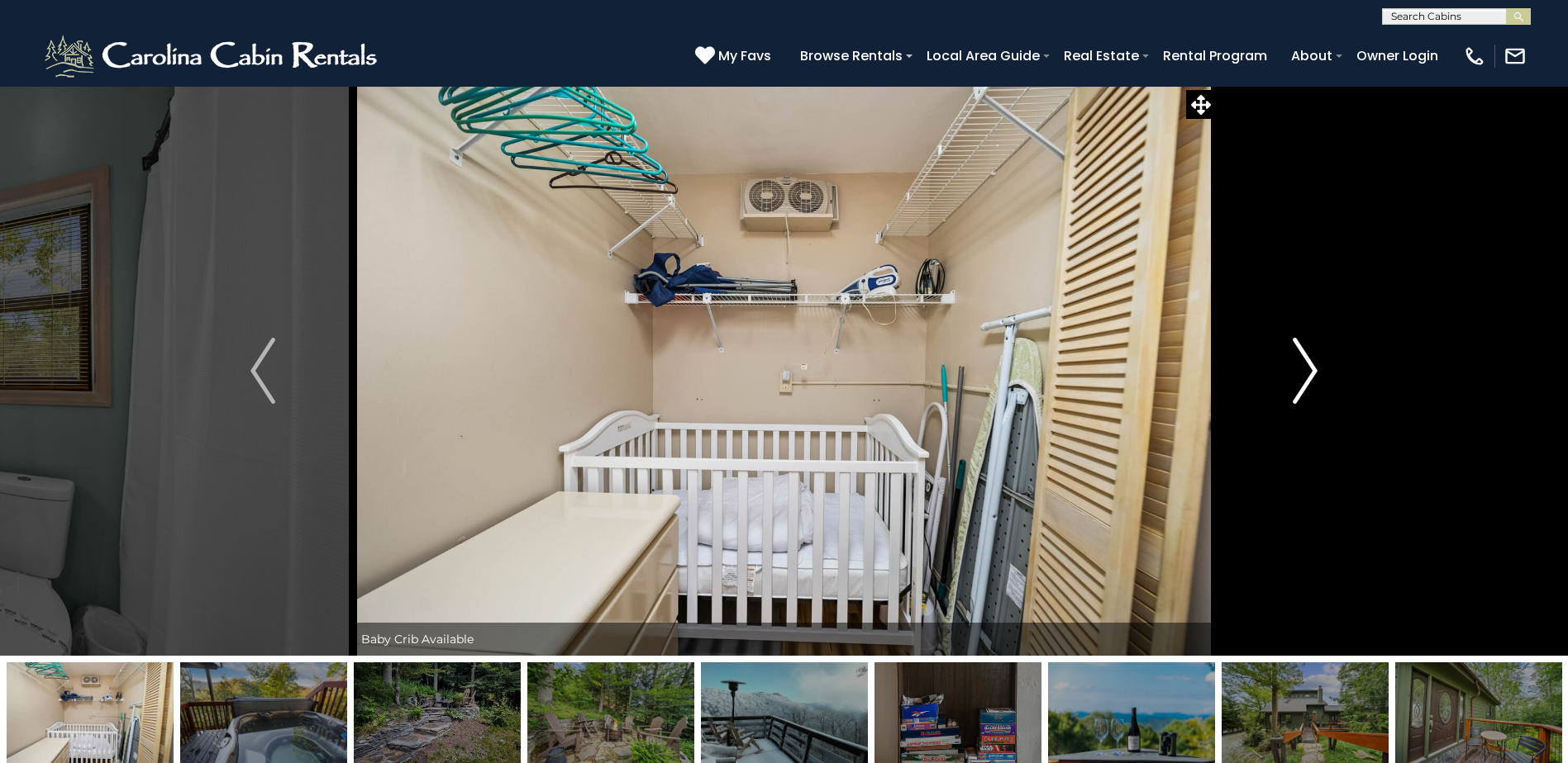
click at [1305, 391] on img "Next" at bounding box center [1304, 370] width 25 height 66
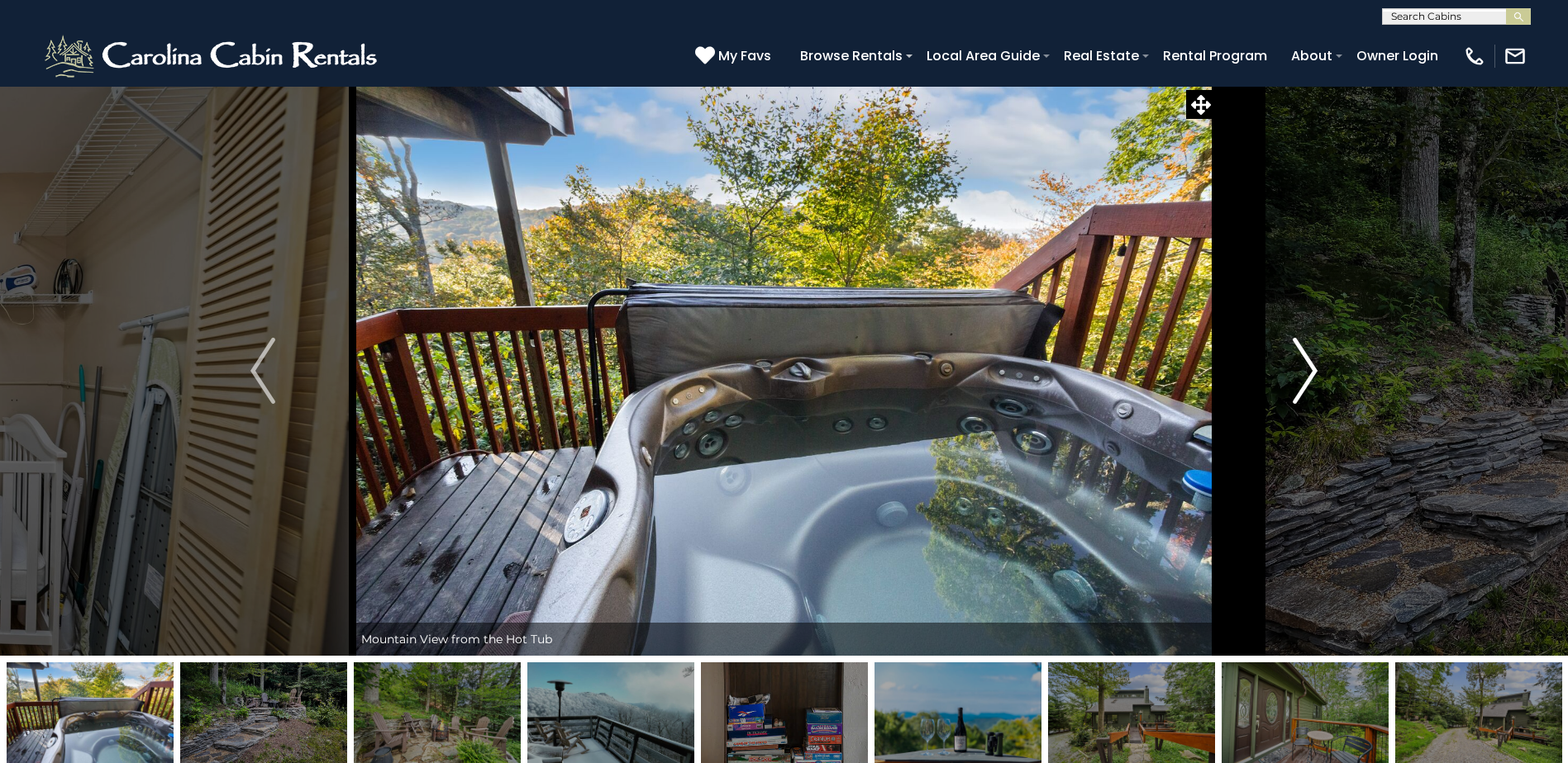
click at [1305, 391] on img "Next" at bounding box center [1304, 370] width 25 height 66
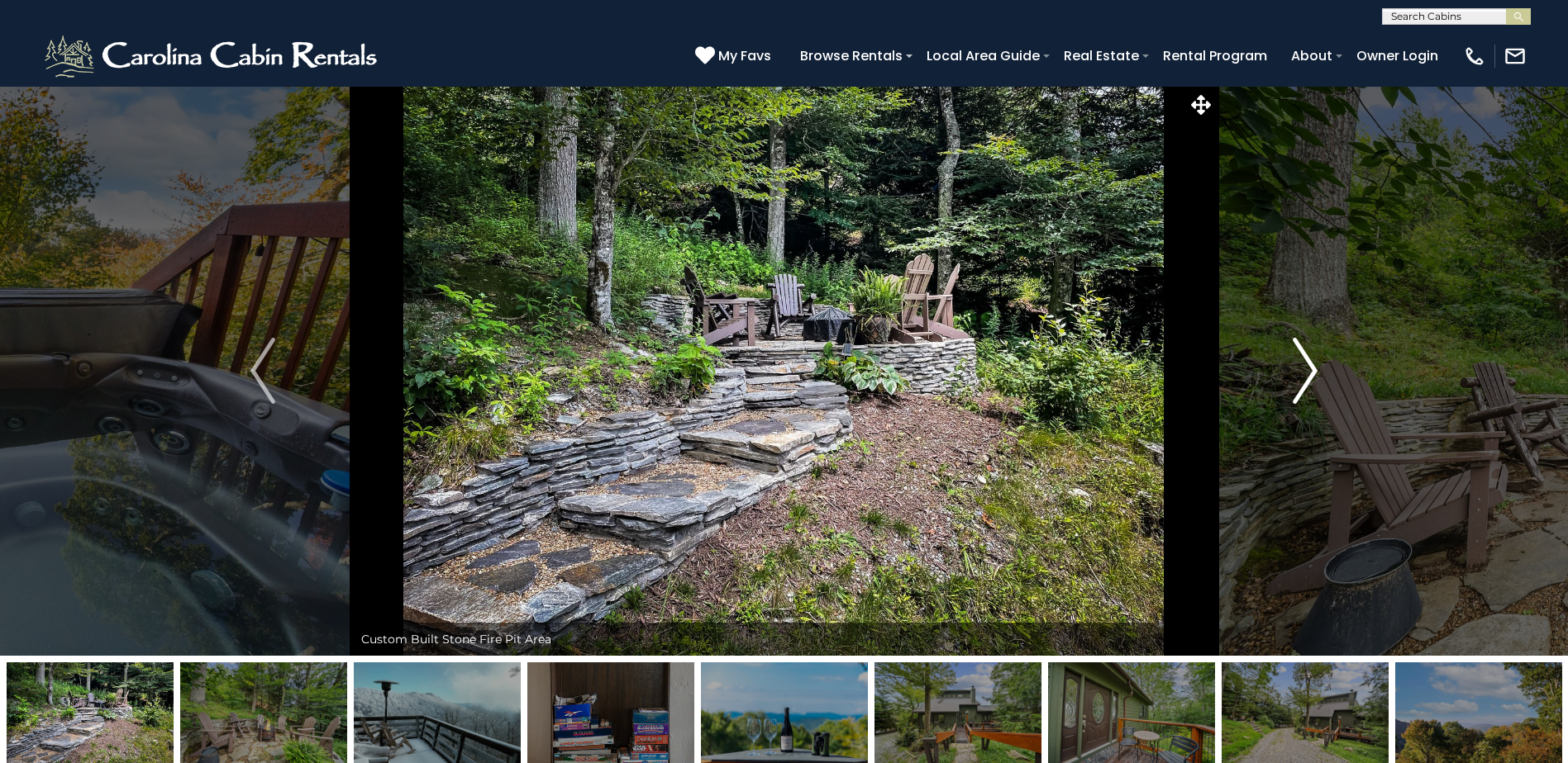
click at [1305, 391] on img "Next" at bounding box center [1304, 370] width 25 height 66
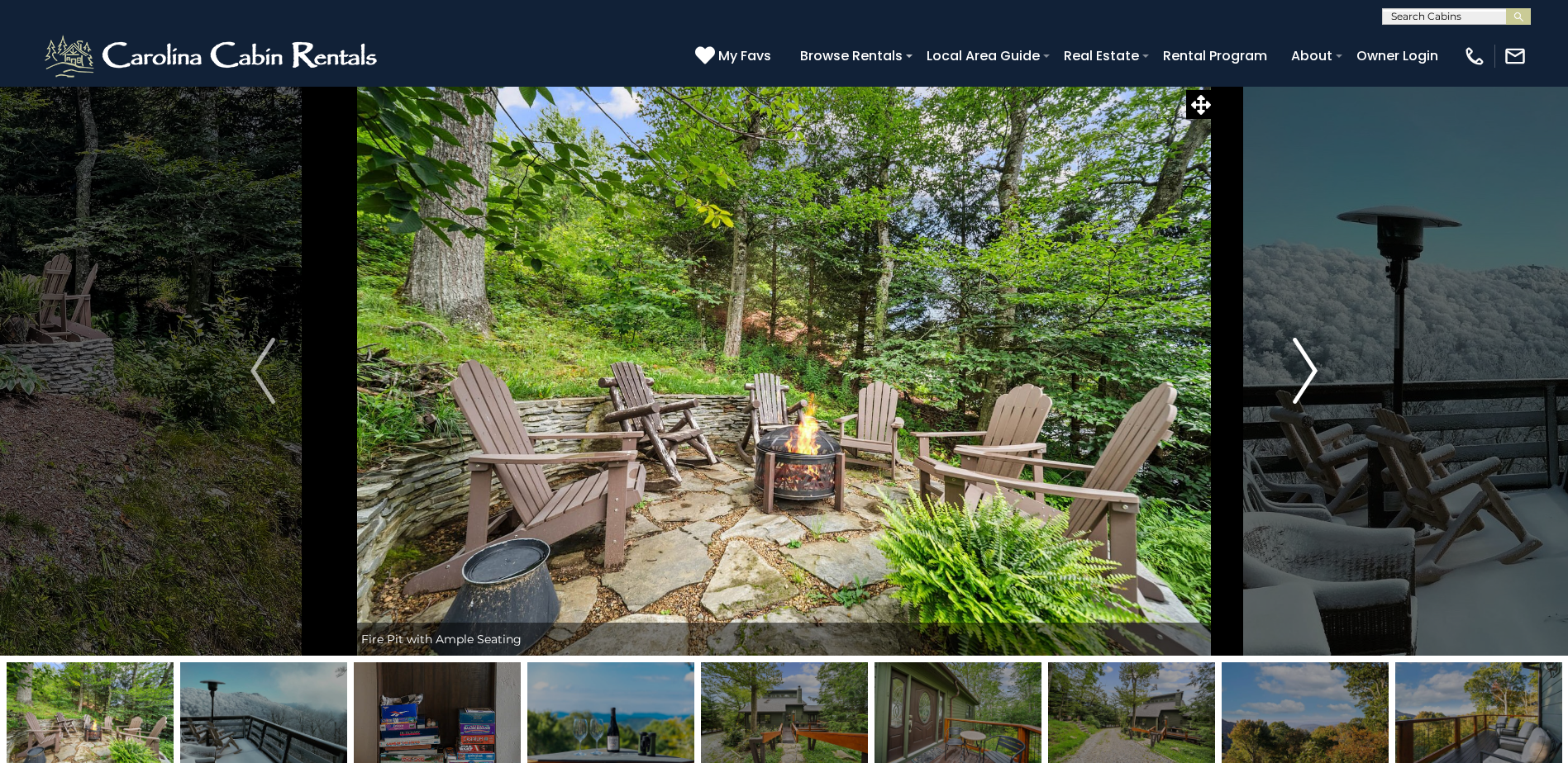
click at [1305, 391] on img "Next" at bounding box center [1304, 370] width 25 height 66
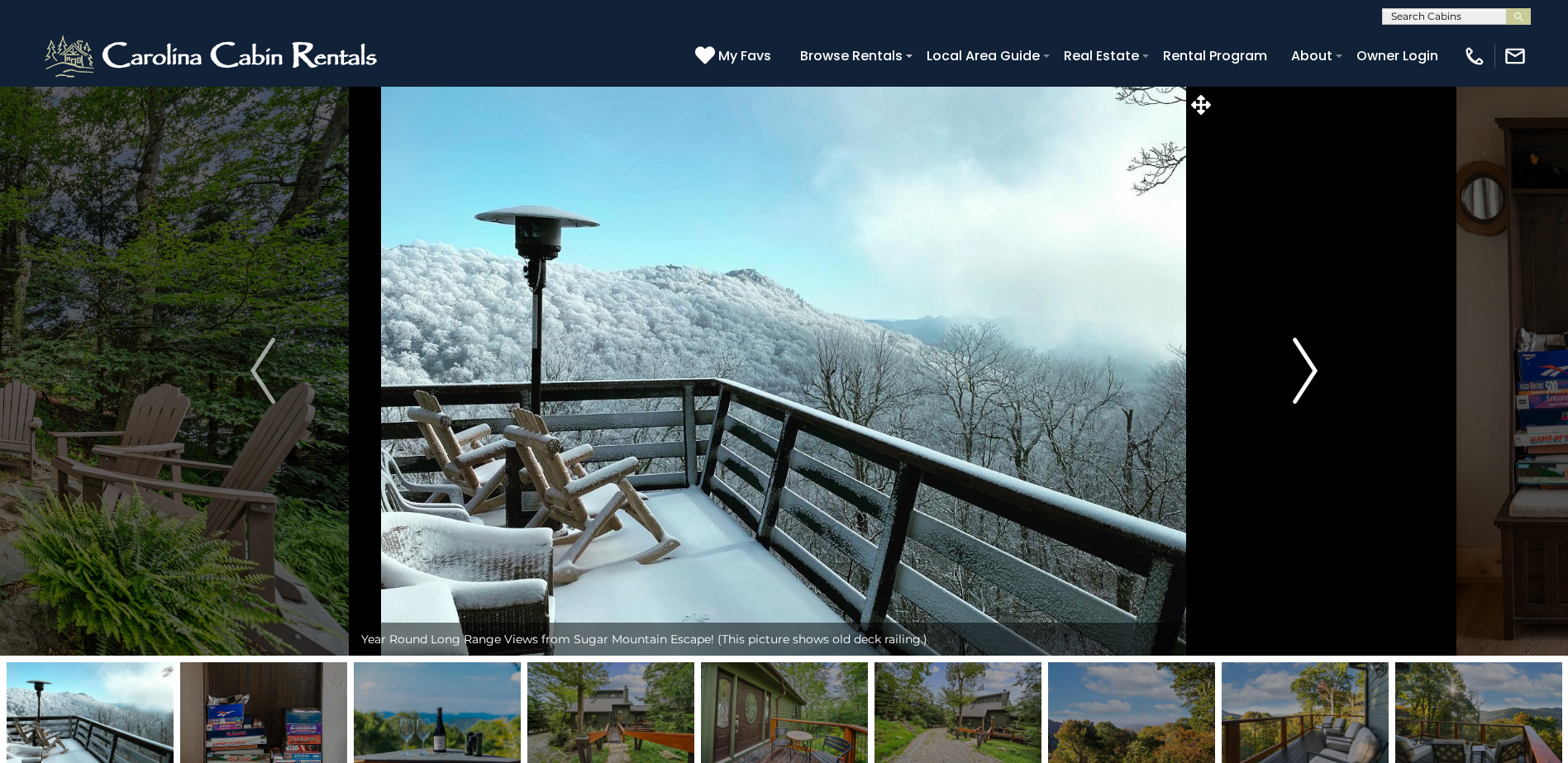
click at [1305, 391] on img "Next" at bounding box center [1304, 370] width 25 height 66
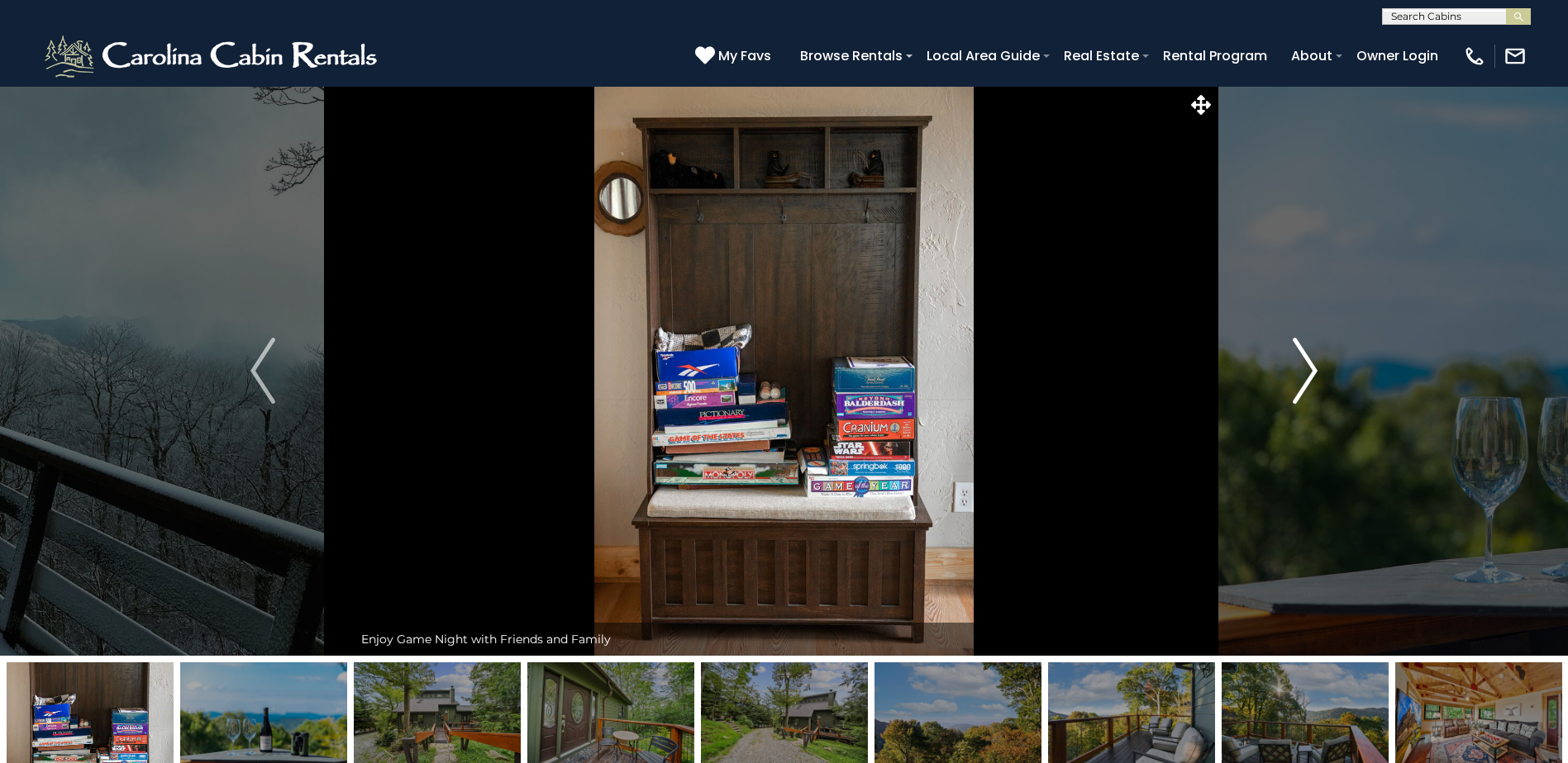
click at [1305, 391] on img "Next" at bounding box center [1304, 370] width 25 height 66
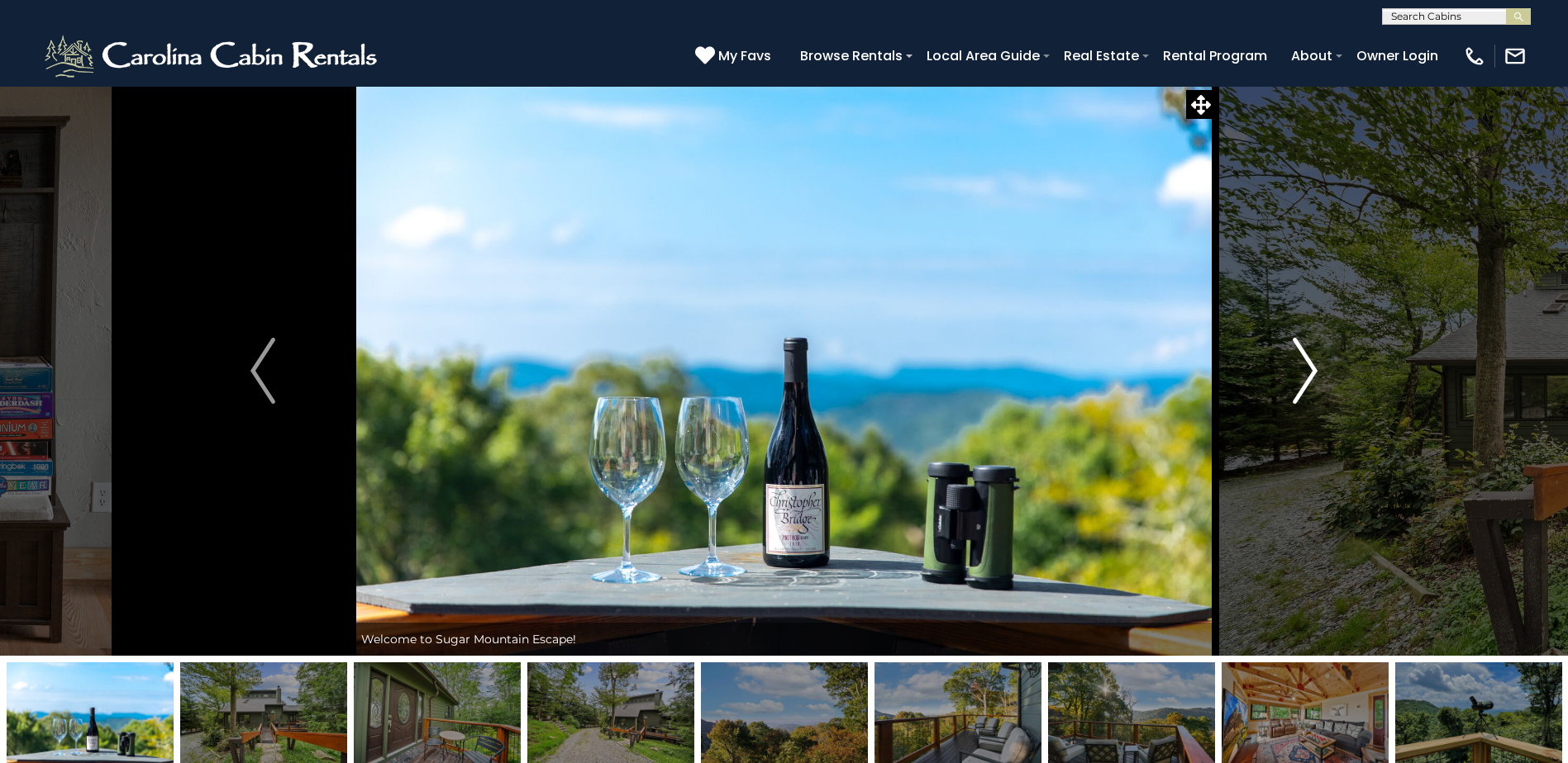
click at [1305, 391] on img "Next" at bounding box center [1304, 370] width 25 height 66
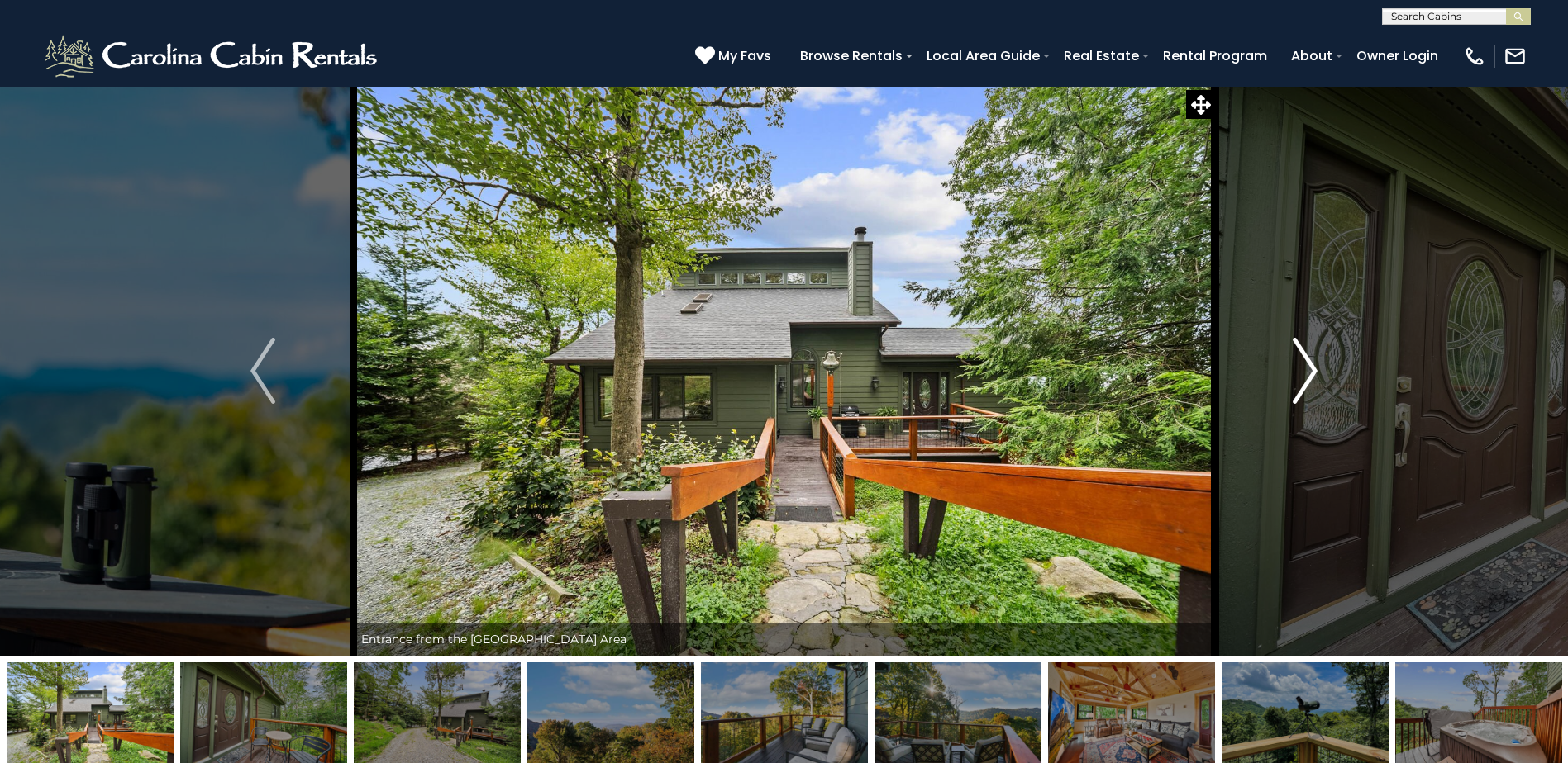
click at [1305, 391] on img "Next" at bounding box center [1304, 370] width 25 height 66
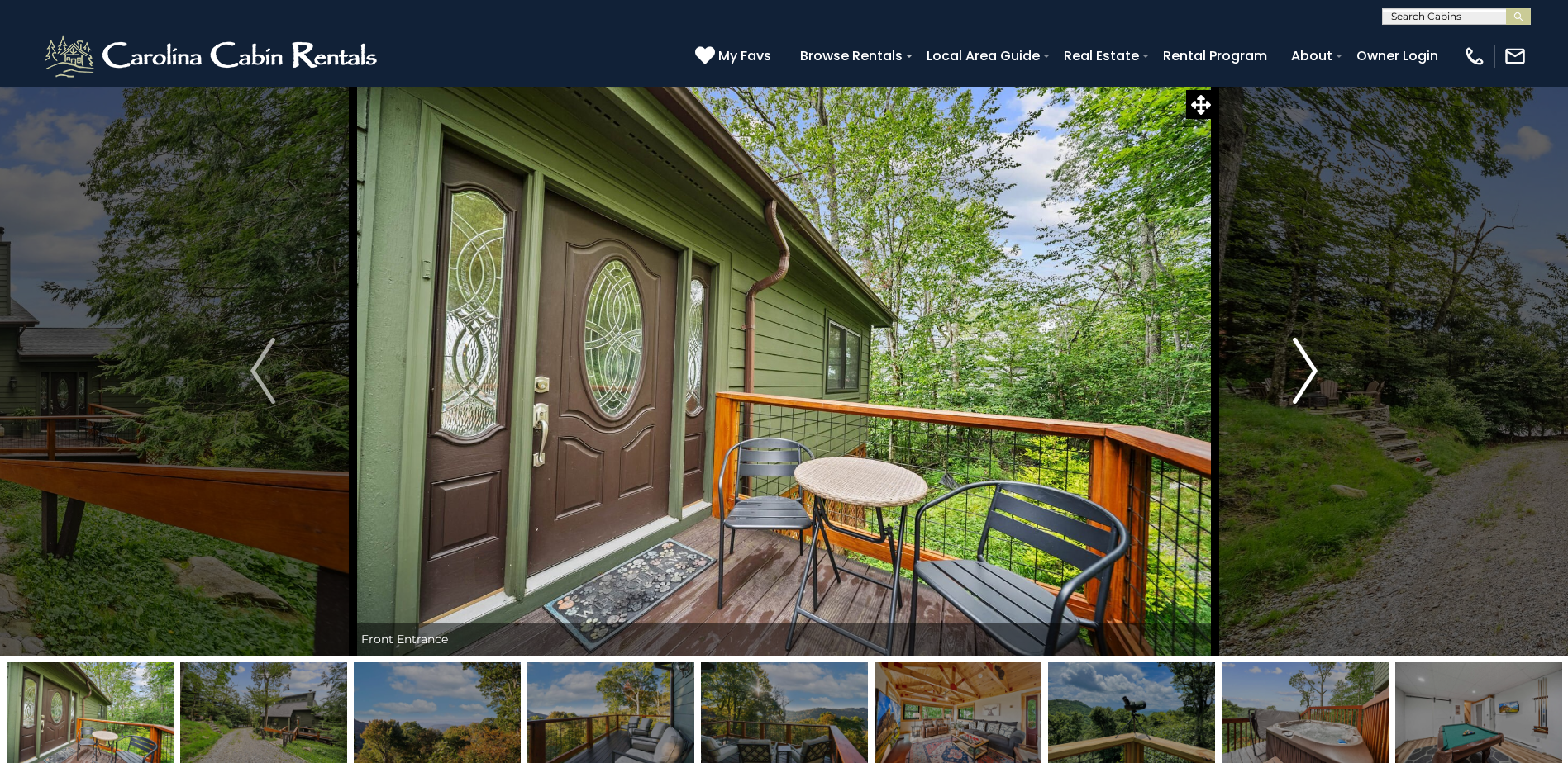
click at [1305, 391] on img "Next" at bounding box center [1304, 370] width 25 height 66
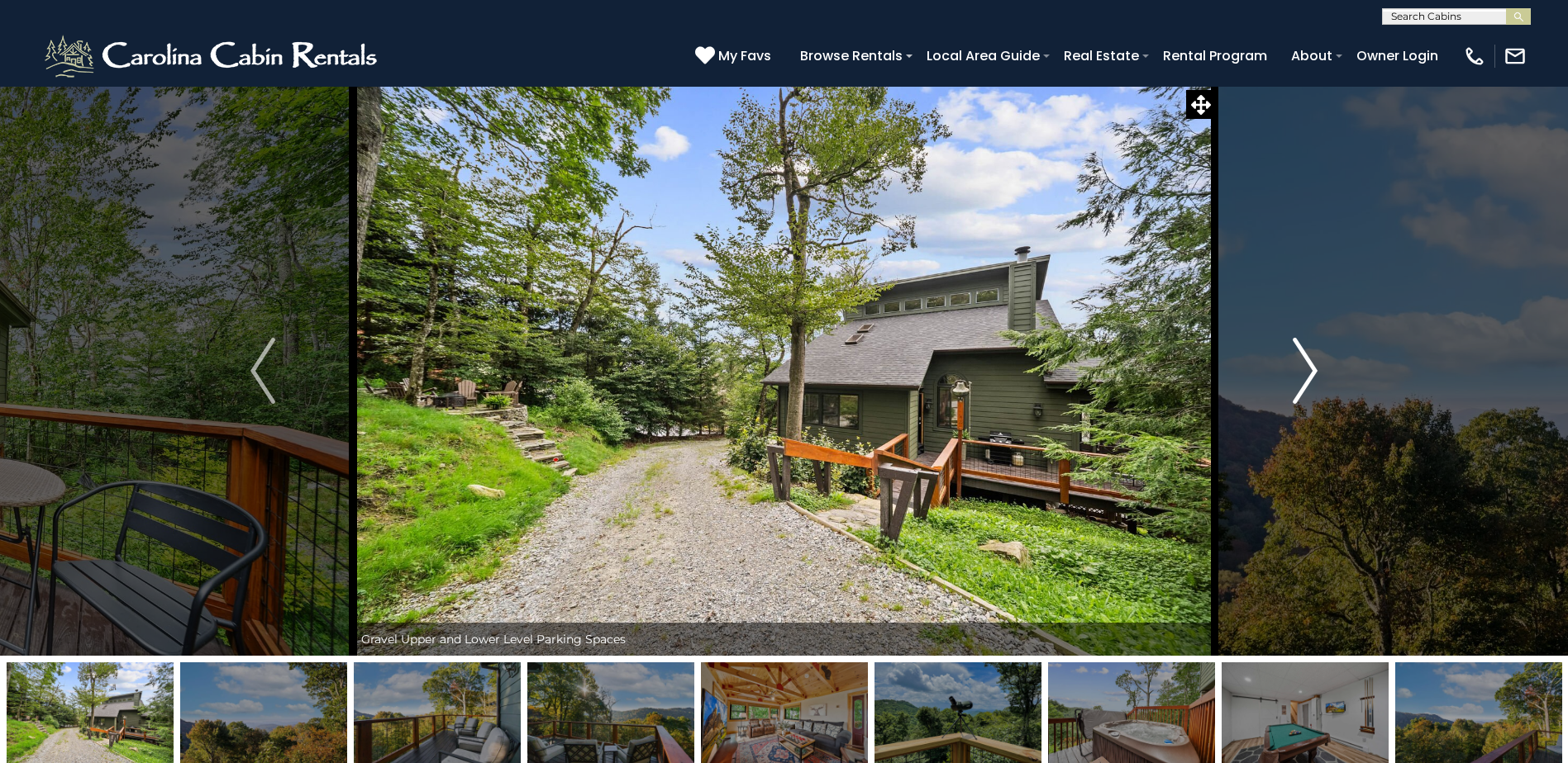
click at [1305, 391] on img "Next" at bounding box center [1304, 370] width 25 height 66
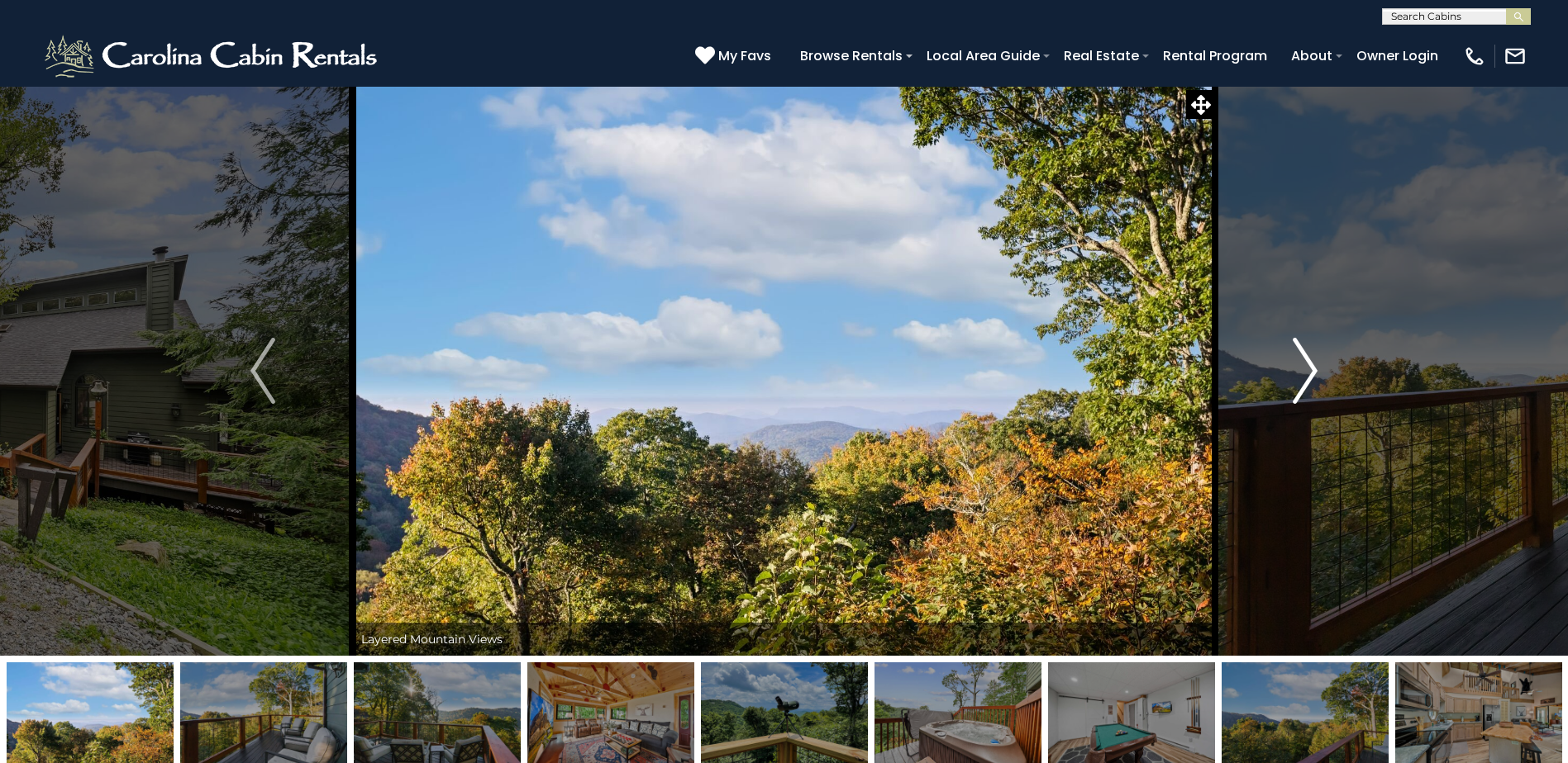
click at [1305, 391] on img "Next" at bounding box center [1304, 370] width 25 height 66
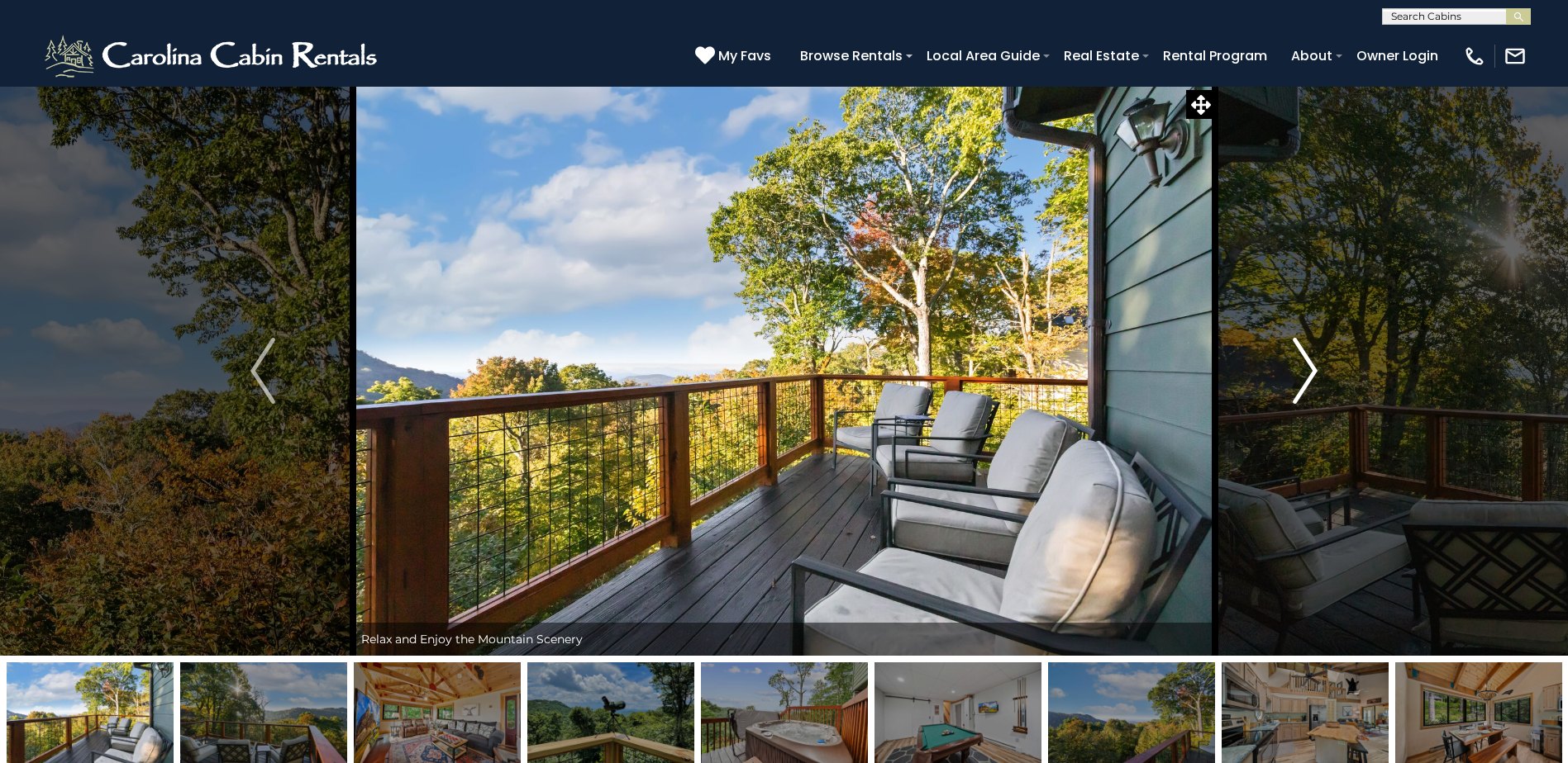
click at [1305, 391] on img "Next" at bounding box center [1304, 370] width 25 height 66
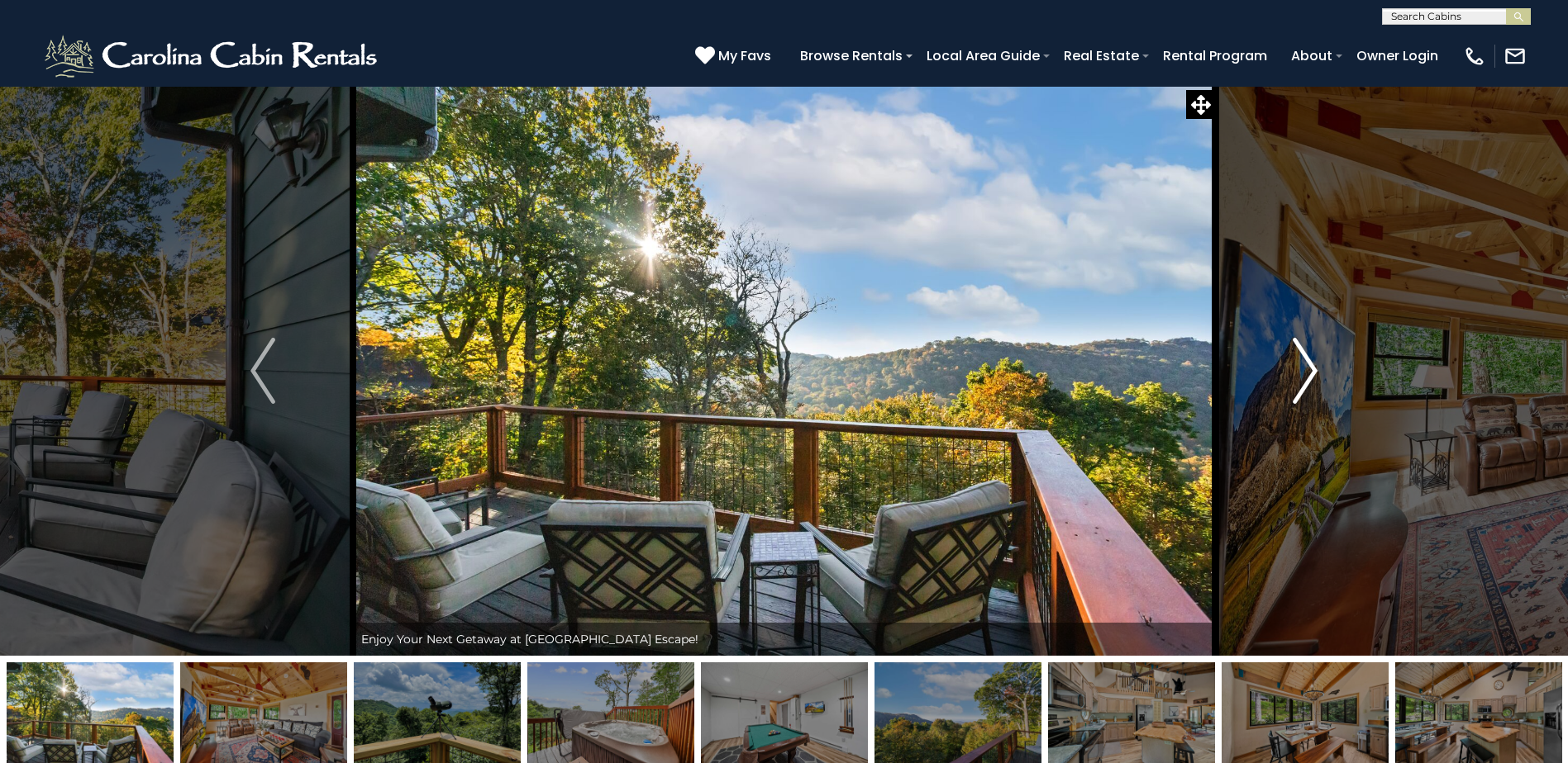
click at [1305, 391] on img "Next" at bounding box center [1304, 370] width 25 height 66
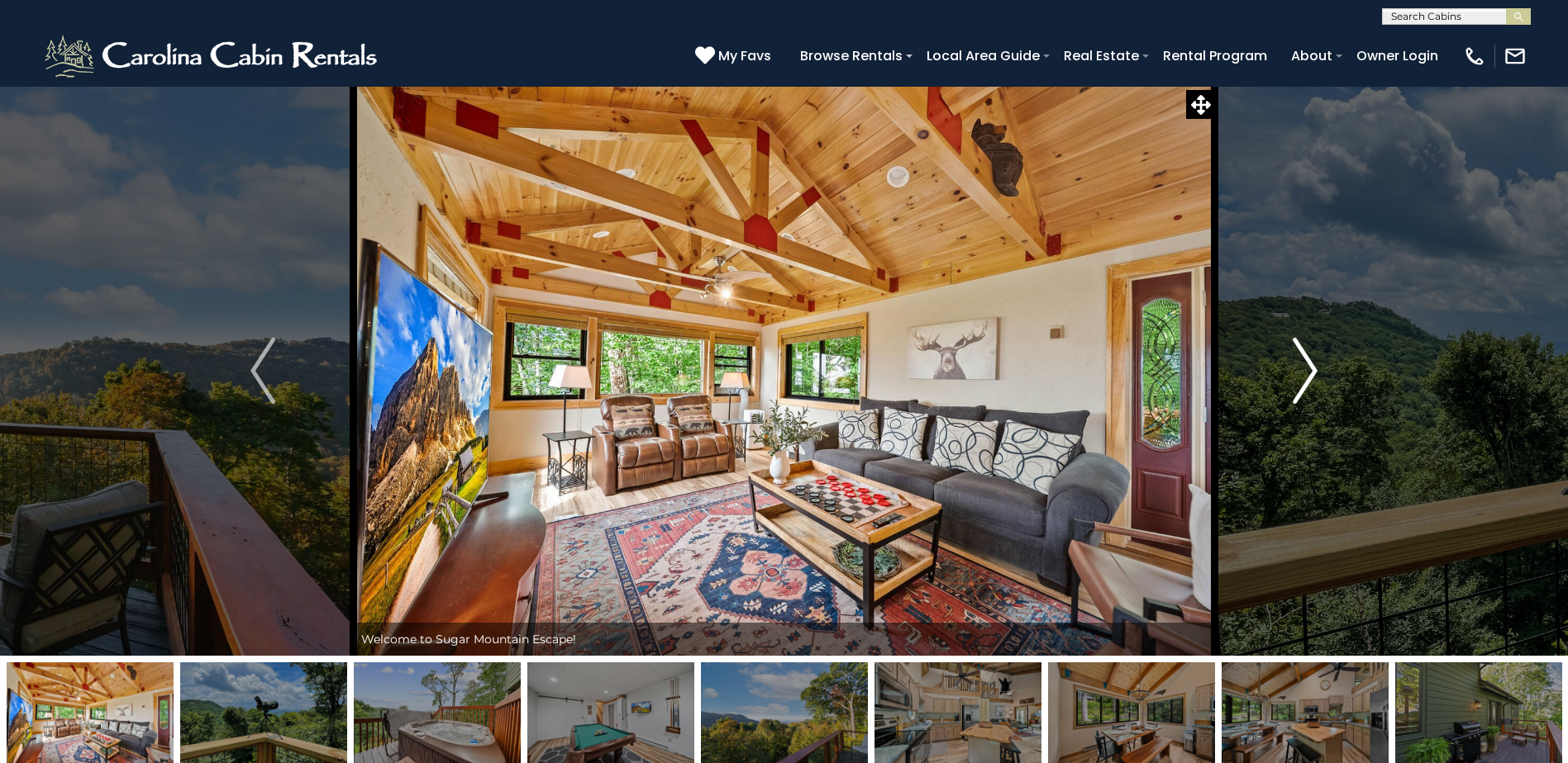
click at [1305, 391] on img "Next" at bounding box center [1304, 370] width 25 height 66
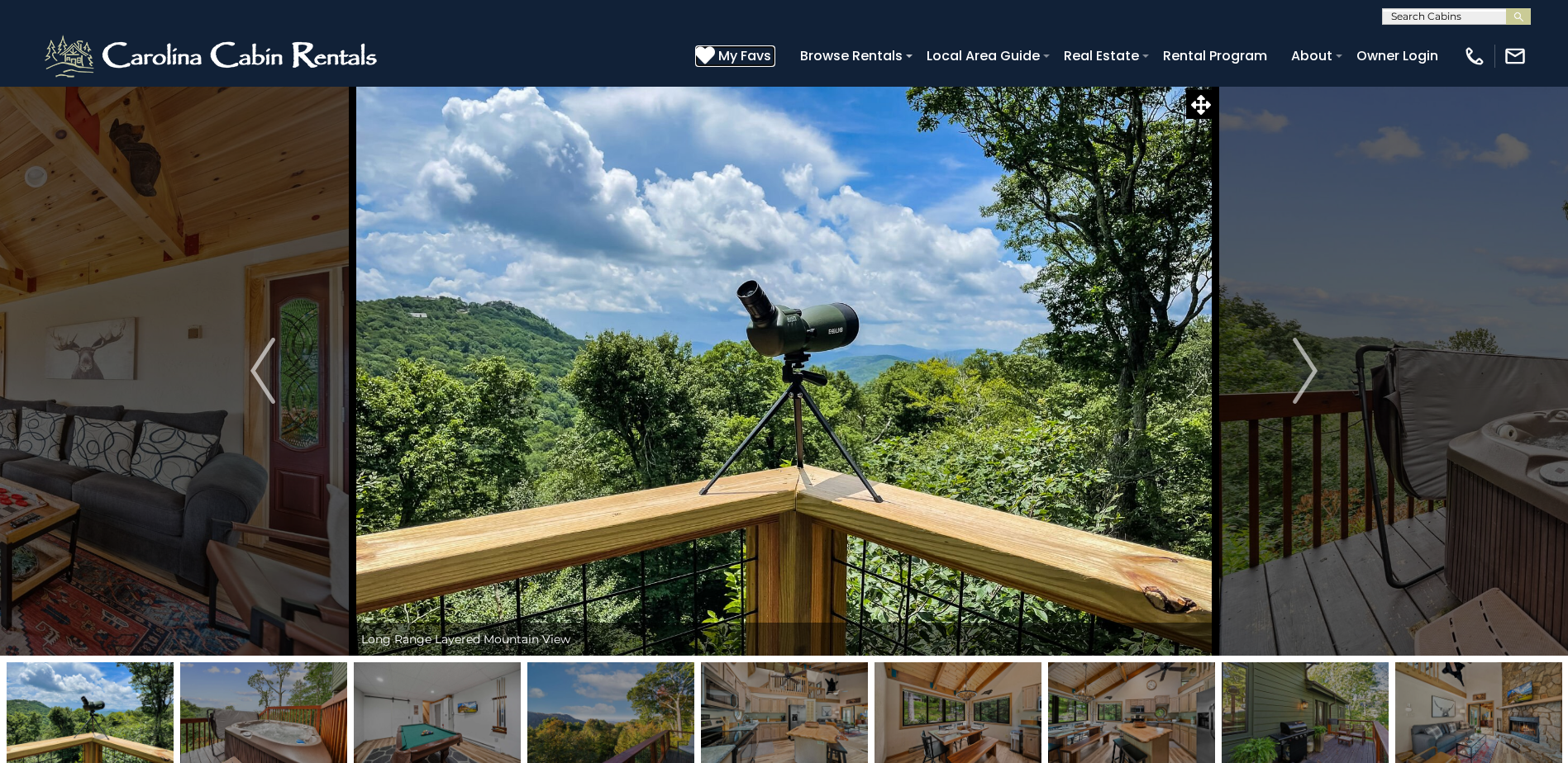
click at [706, 58] on icon at bounding box center [705, 55] width 20 height 20
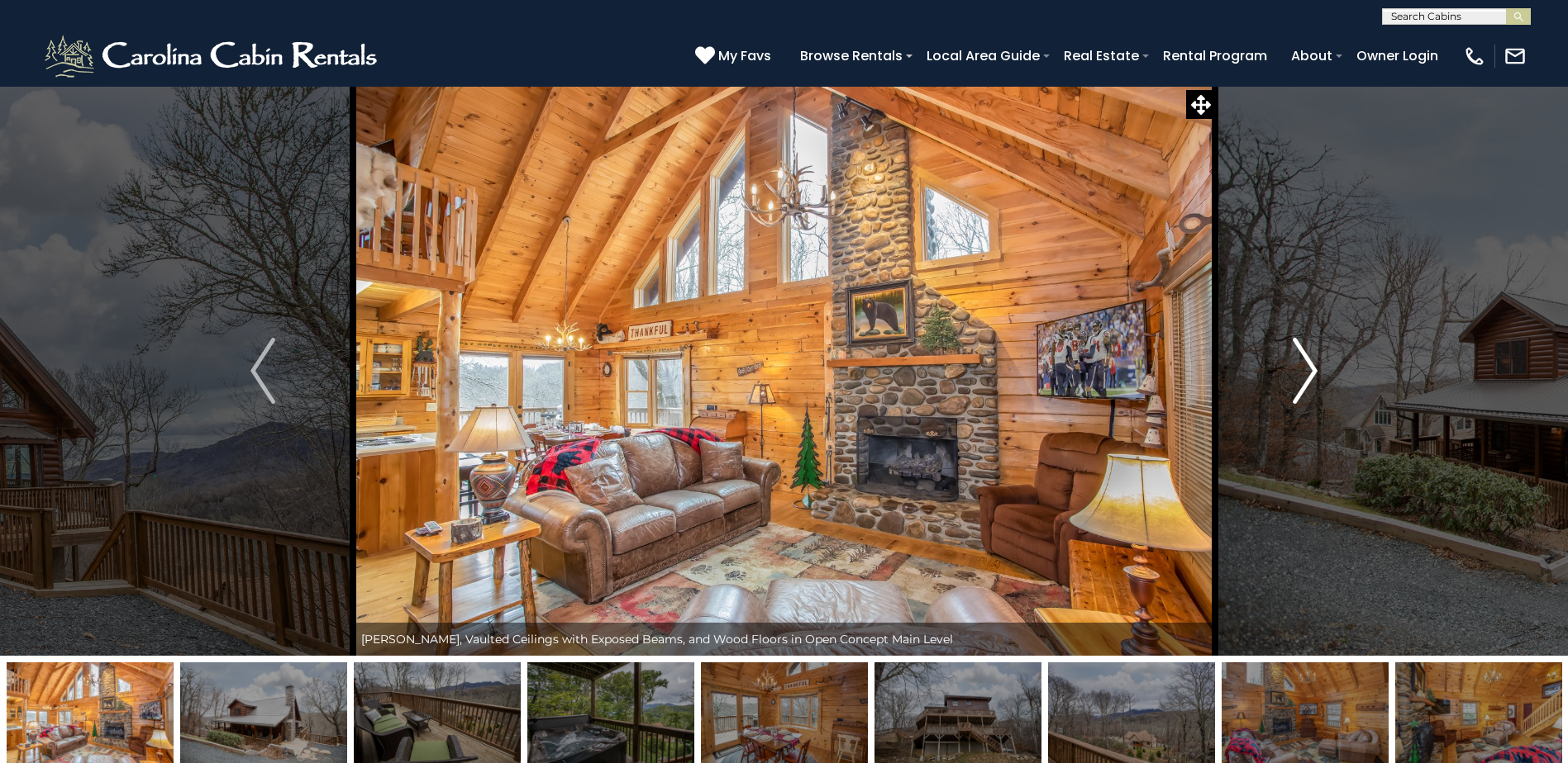
click at [1309, 372] on img "Next" at bounding box center [1304, 370] width 25 height 66
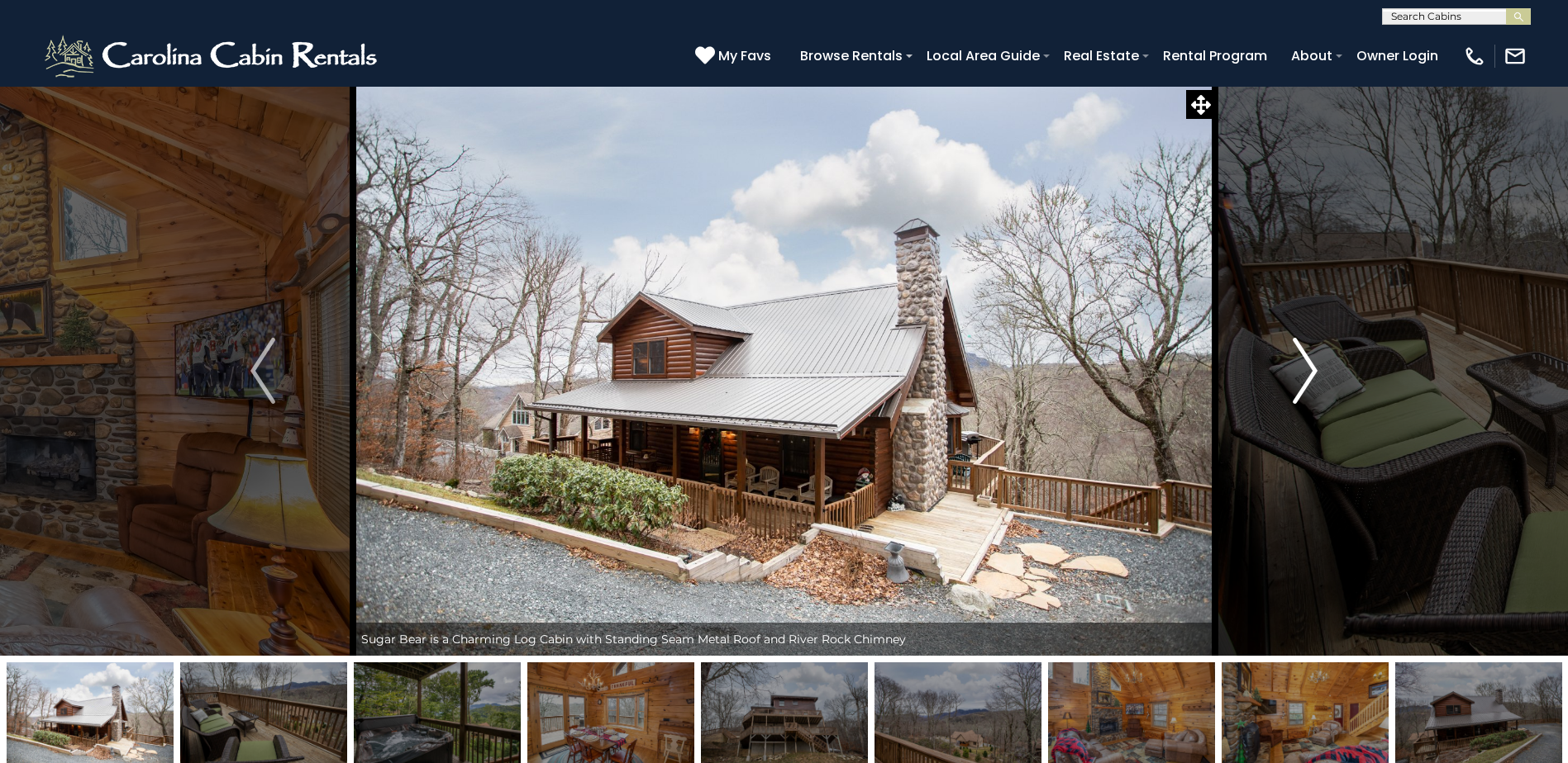
click at [1309, 372] on img "Next" at bounding box center [1304, 370] width 25 height 66
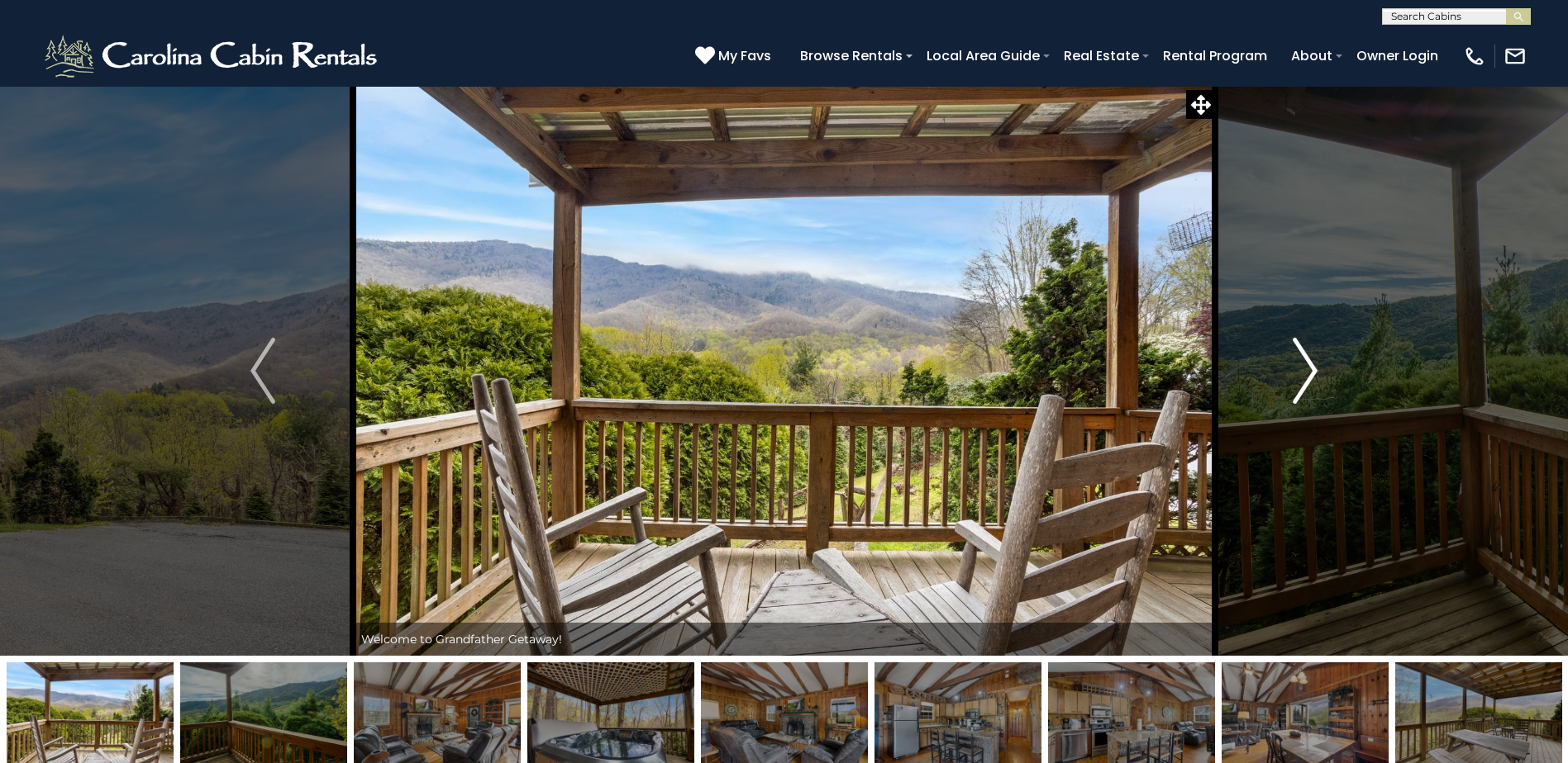
click at [1292, 377] on img "Next" at bounding box center [1304, 370] width 25 height 66
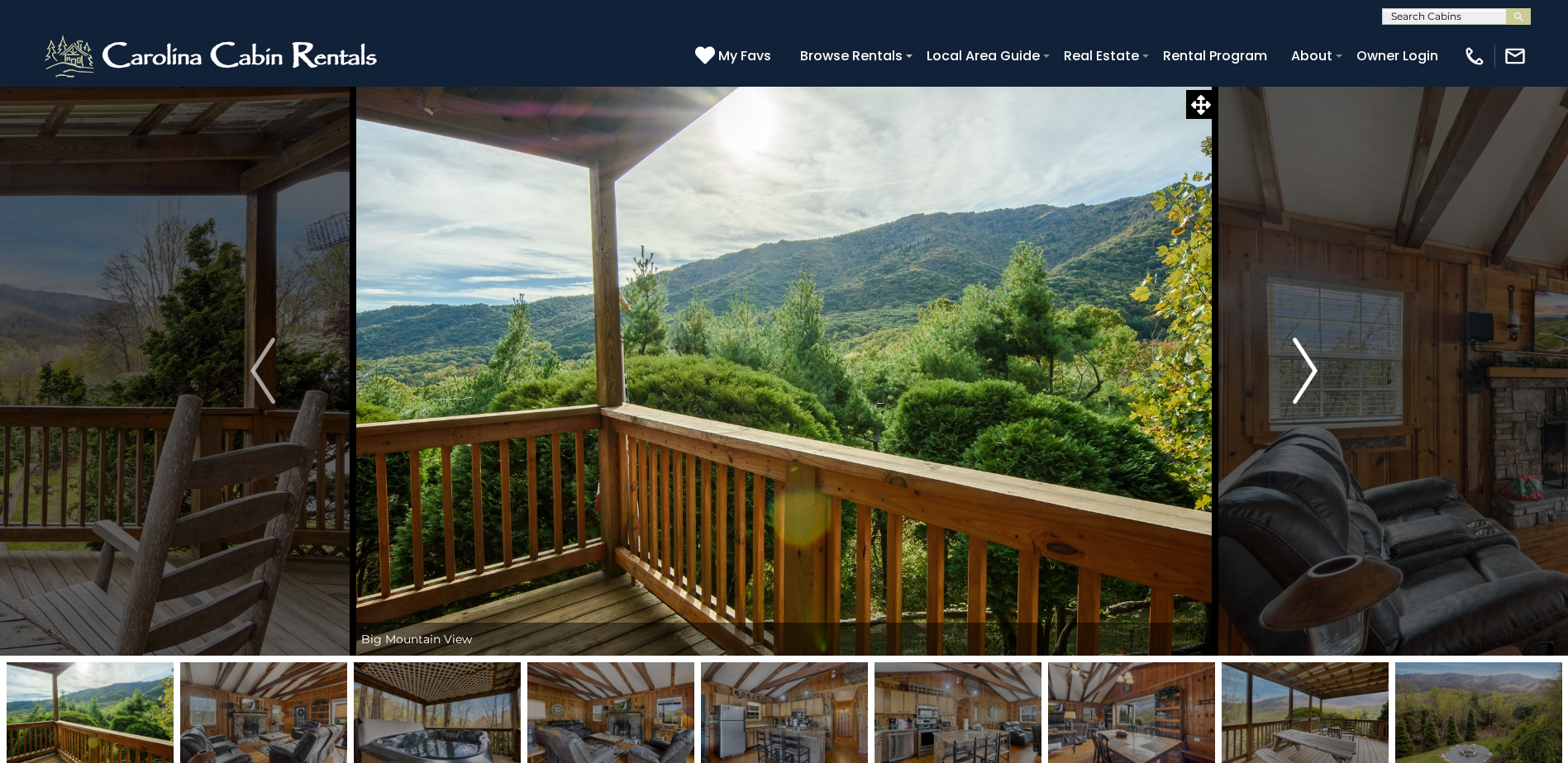
click at [1292, 377] on img "Next" at bounding box center [1304, 370] width 25 height 66
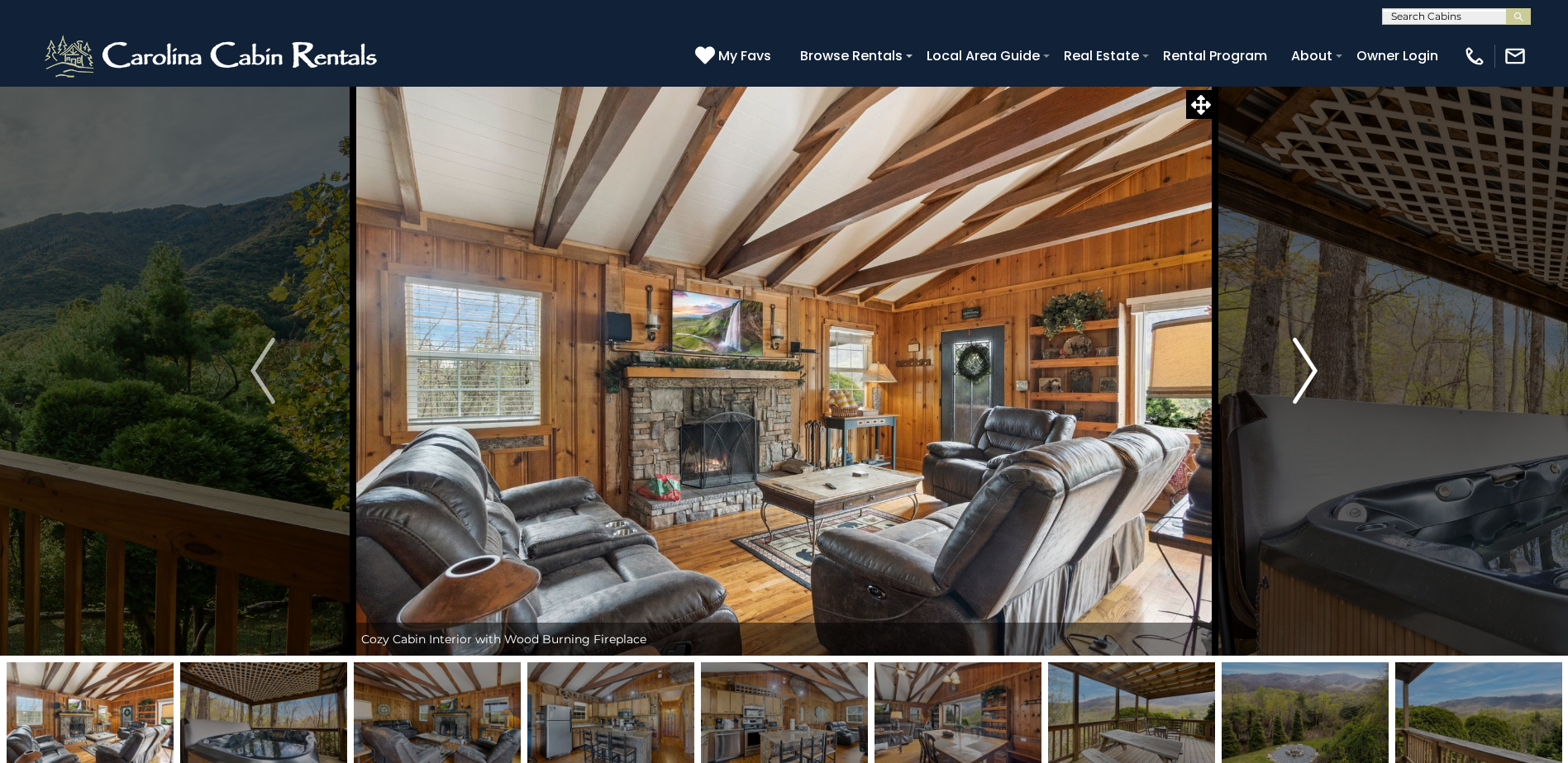
click at [1292, 377] on img "Next" at bounding box center [1304, 370] width 25 height 66
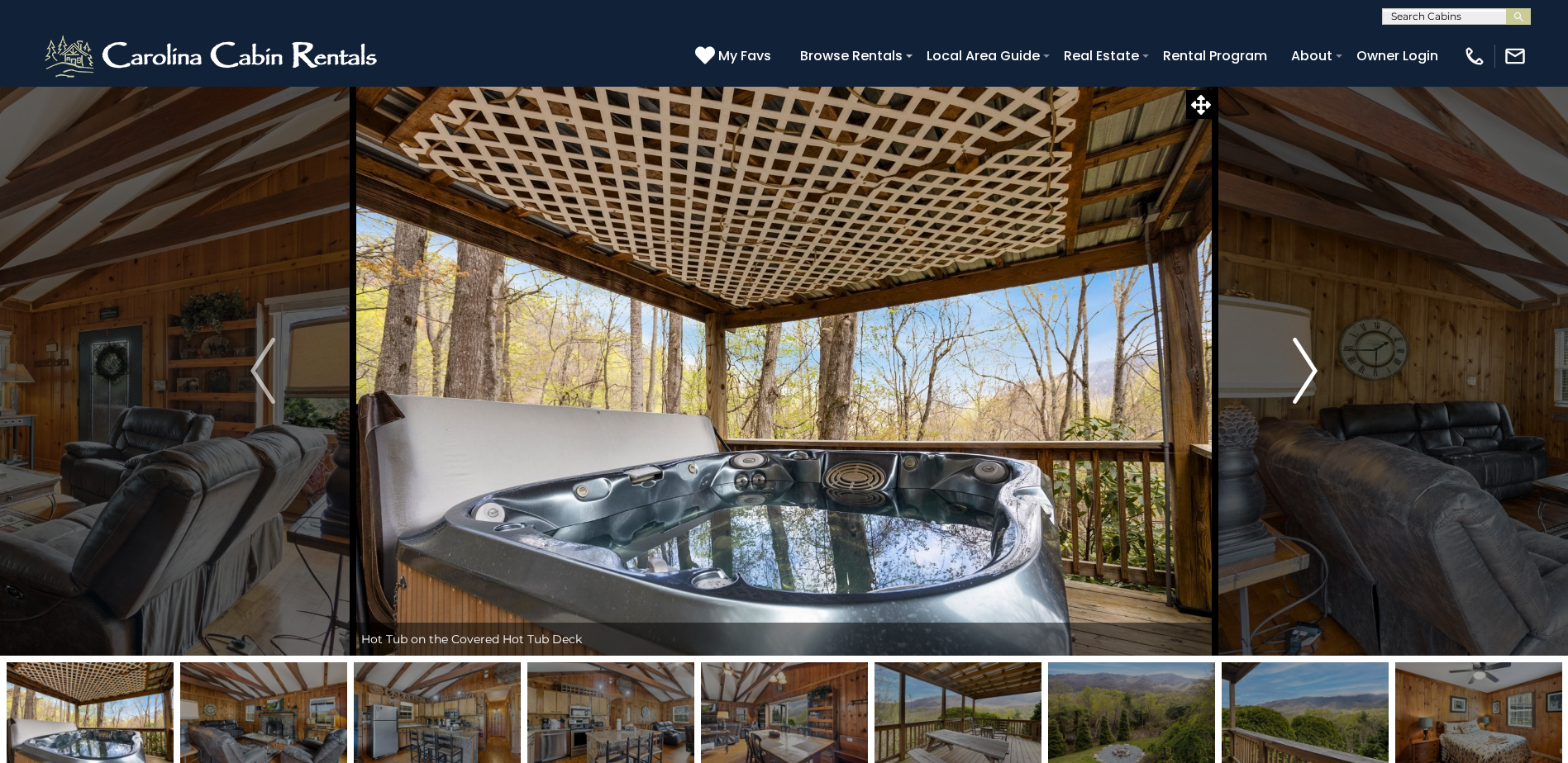
click at [1292, 377] on img "Next" at bounding box center [1304, 370] width 25 height 66
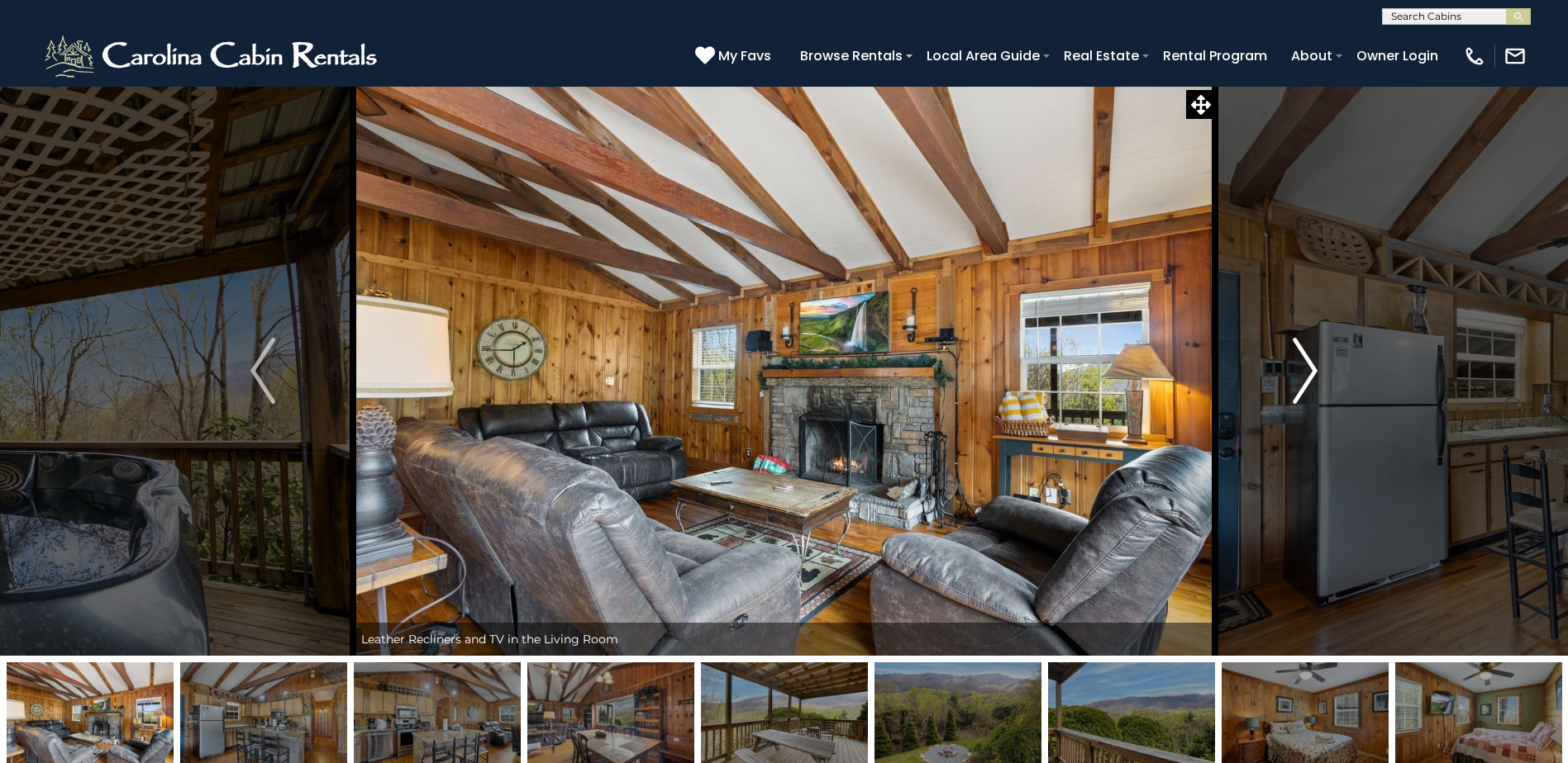
click at [1292, 377] on img "Next" at bounding box center [1304, 370] width 25 height 66
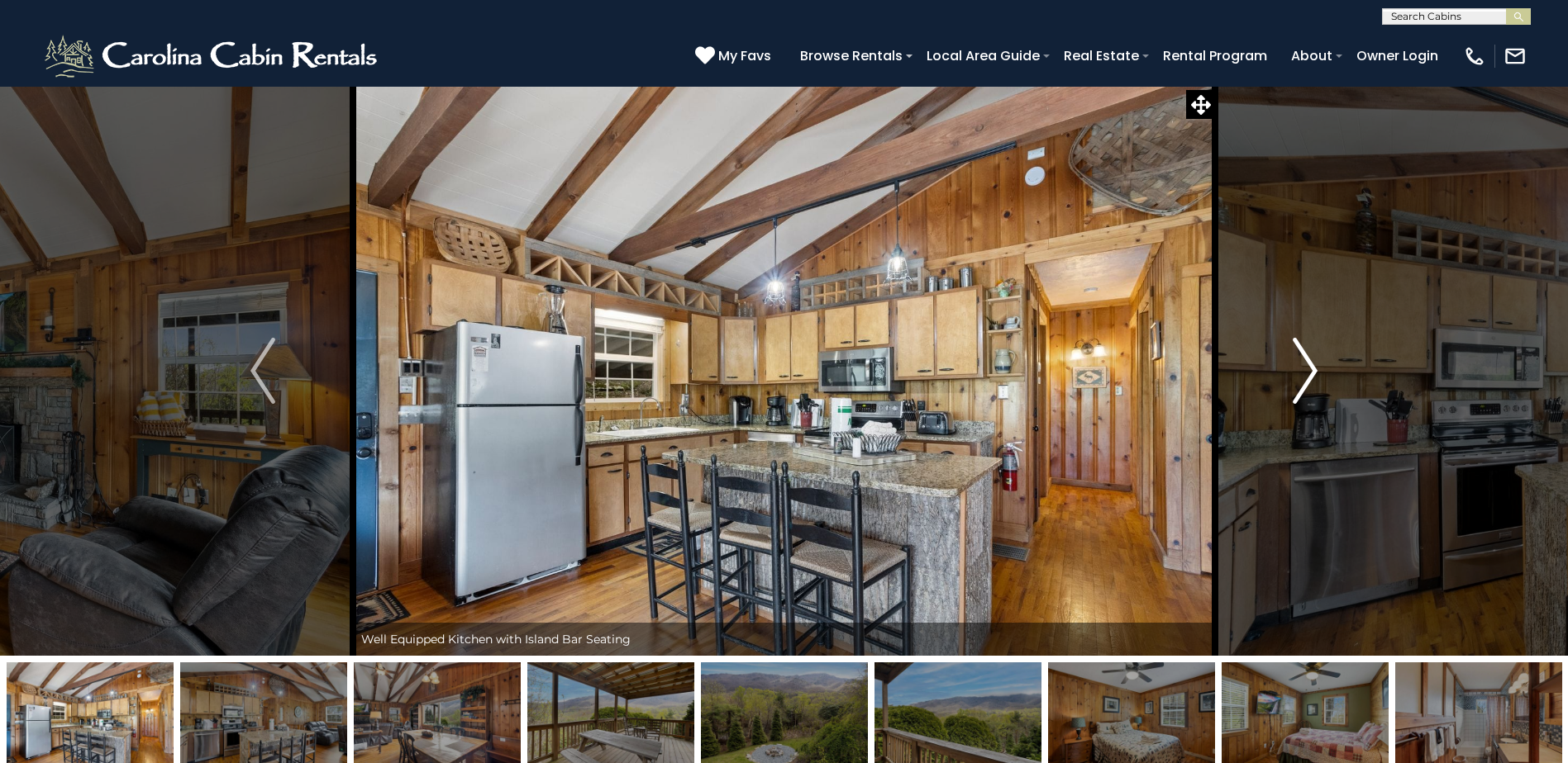
click at [1292, 377] on img "Next" at bounding box center [1304, 370] width 25 height 66
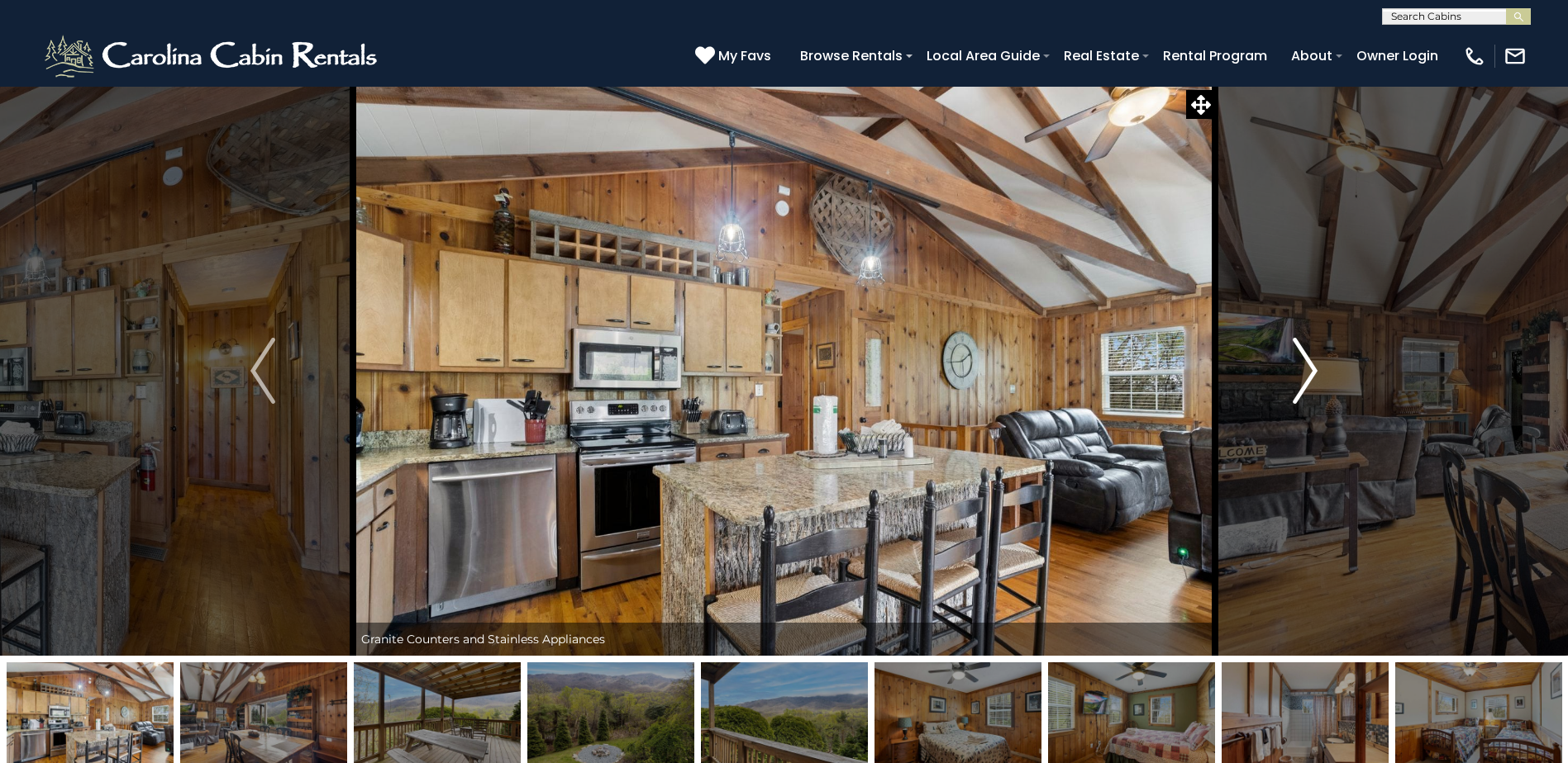
click at [1292, 377] on img "Next" at bounding box center [1304, 370] width 25 height 66
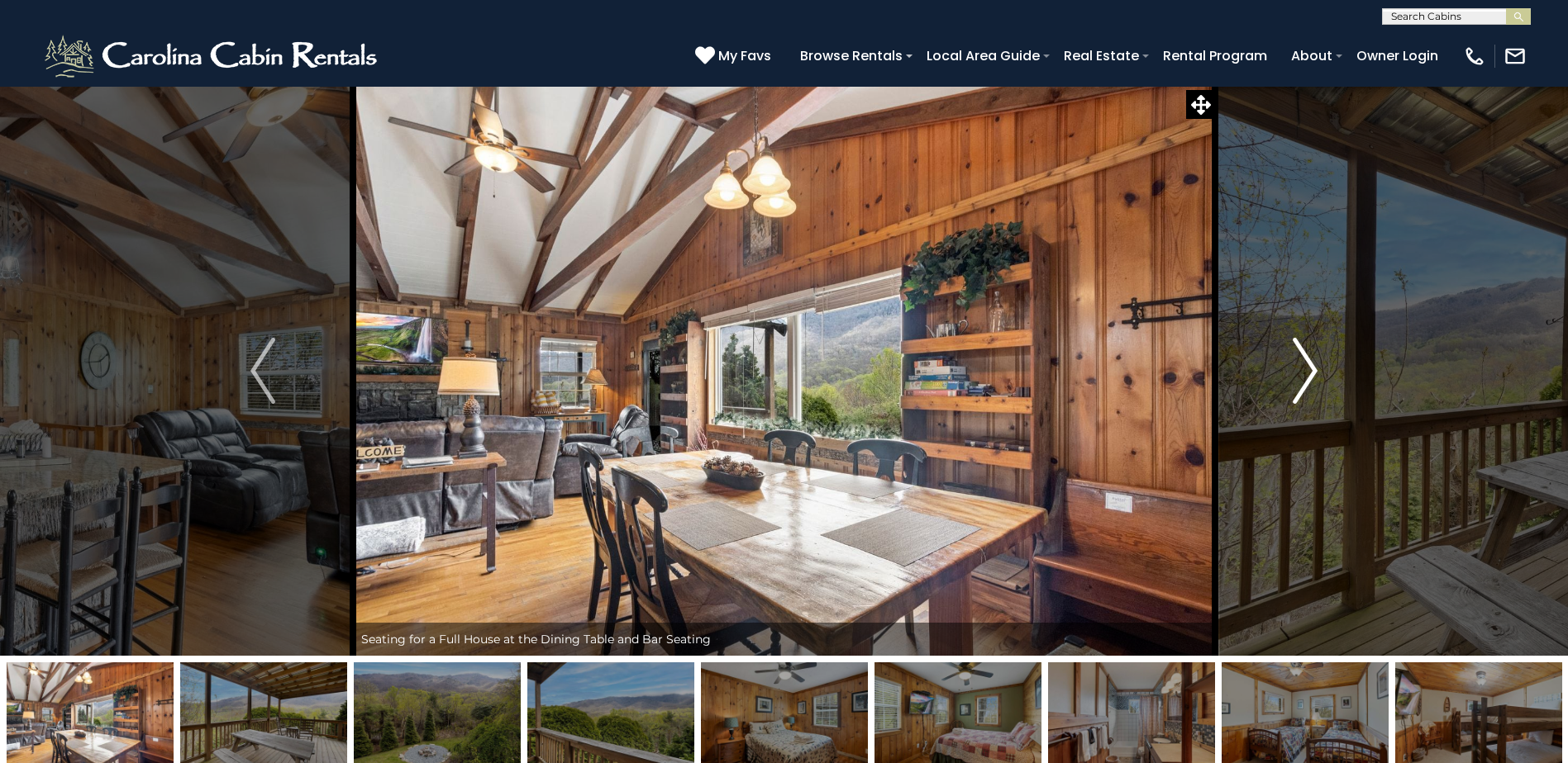
click at [1293, 378] on img "Next" at bounding box center [1304, 370] width 25 height 66
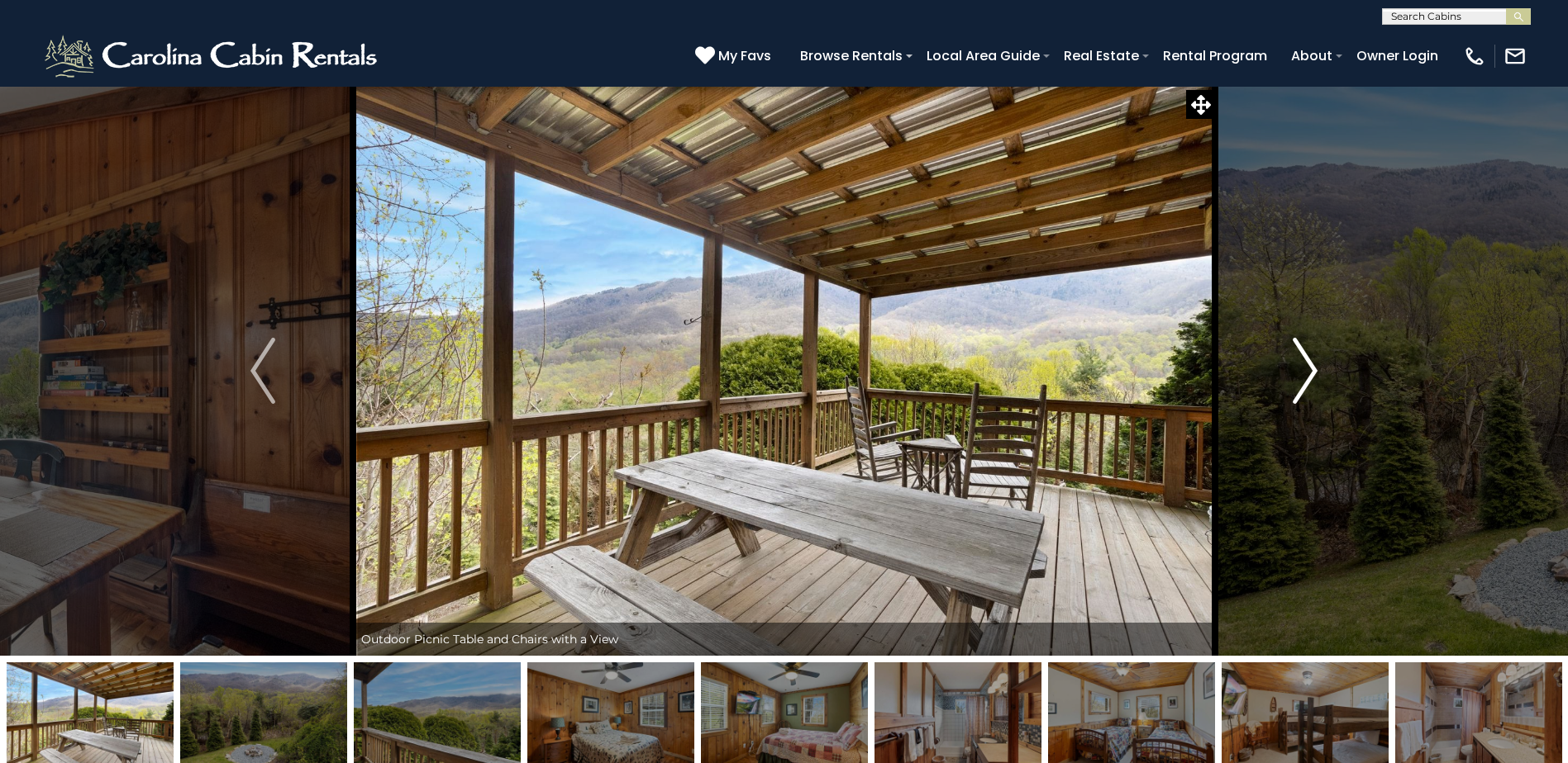
click at [1293, 378] on img "Next" at bounding box center [1304, 370] width 25 height 66
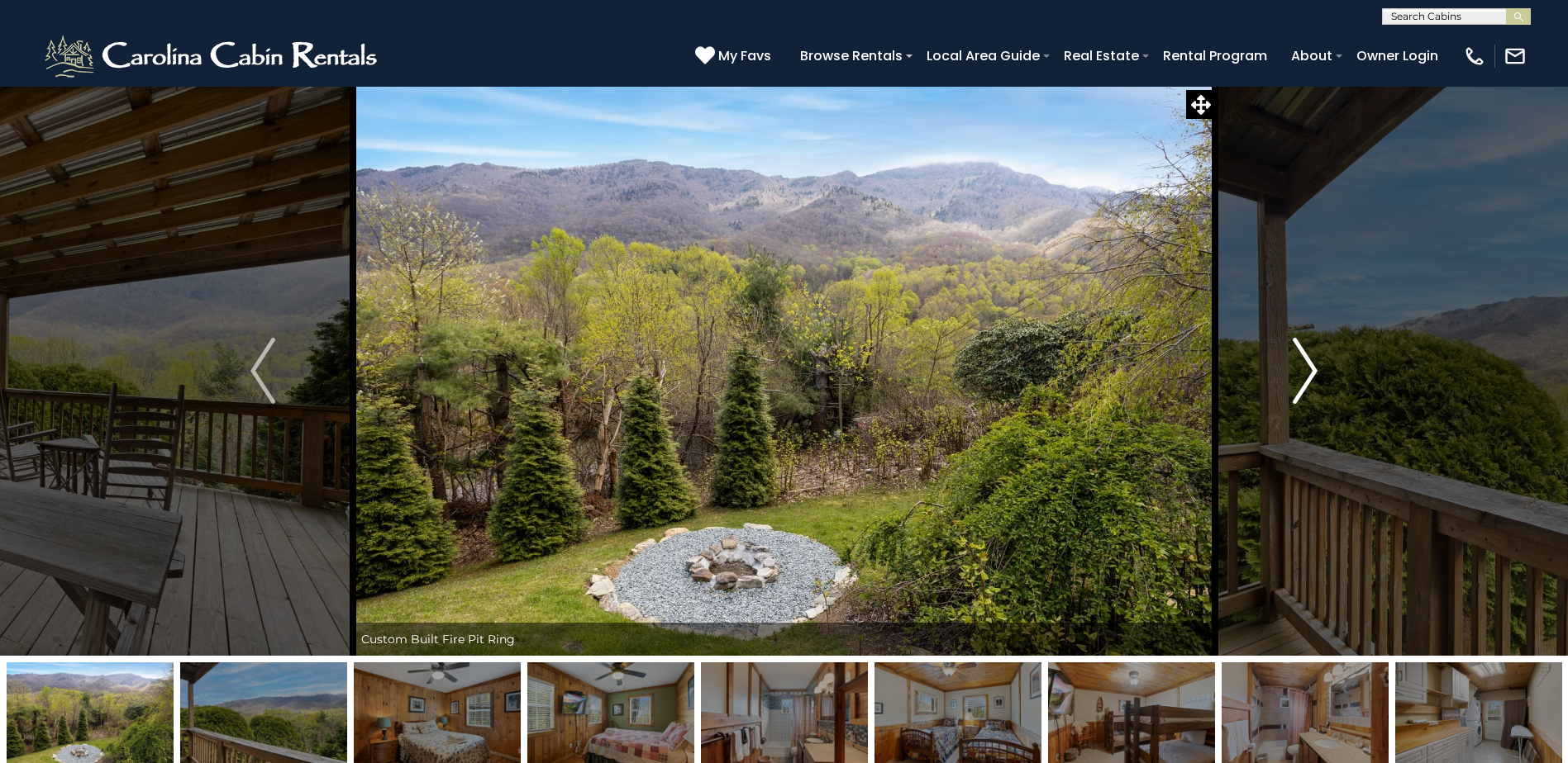
click at [1297, 391] on img "Next" at bounding box center [1304, 370] width 25 height 66
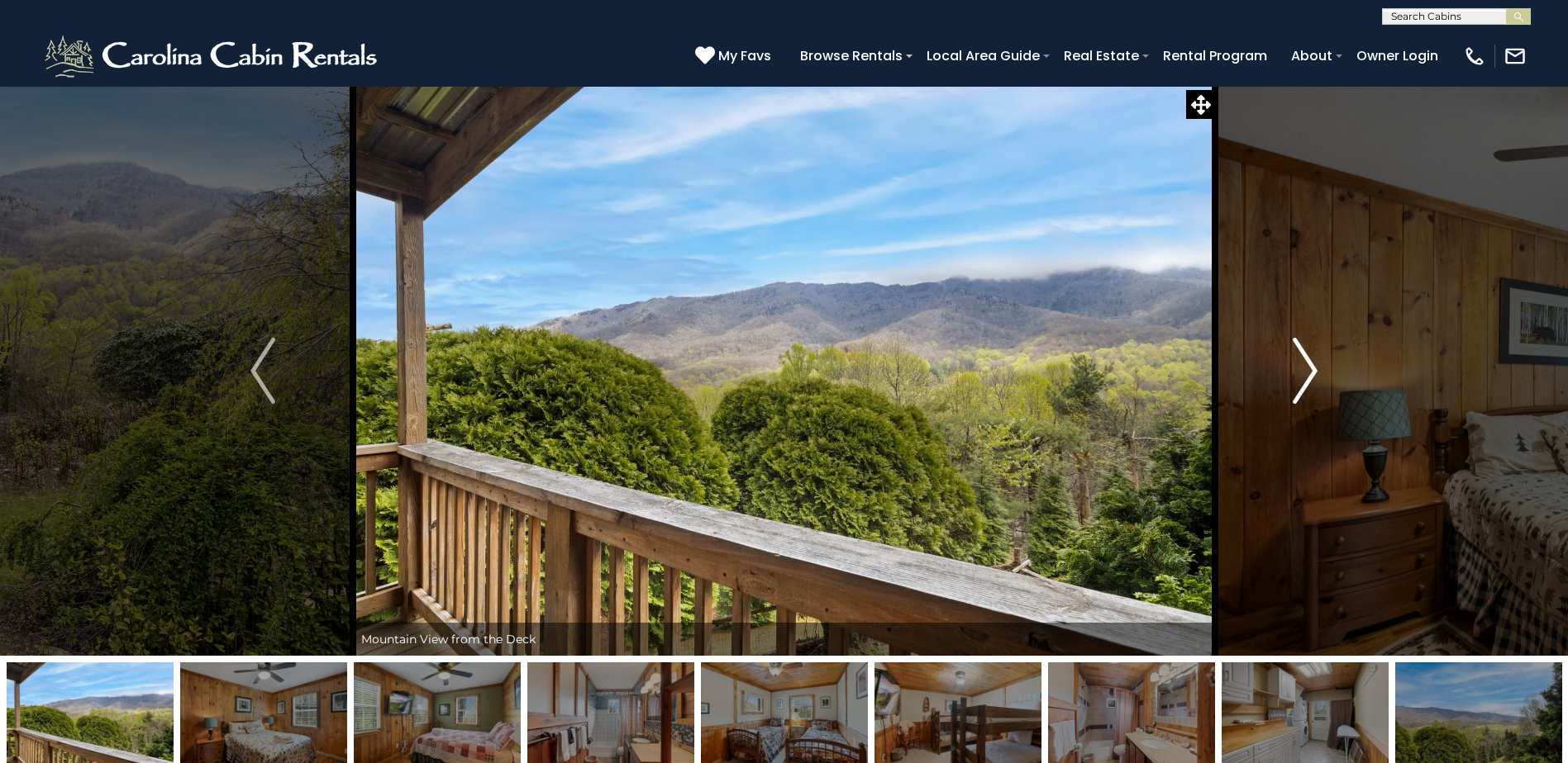
click at [1297, 391] on img "Next" at bounding box center [1304, 370] width 25 height 66
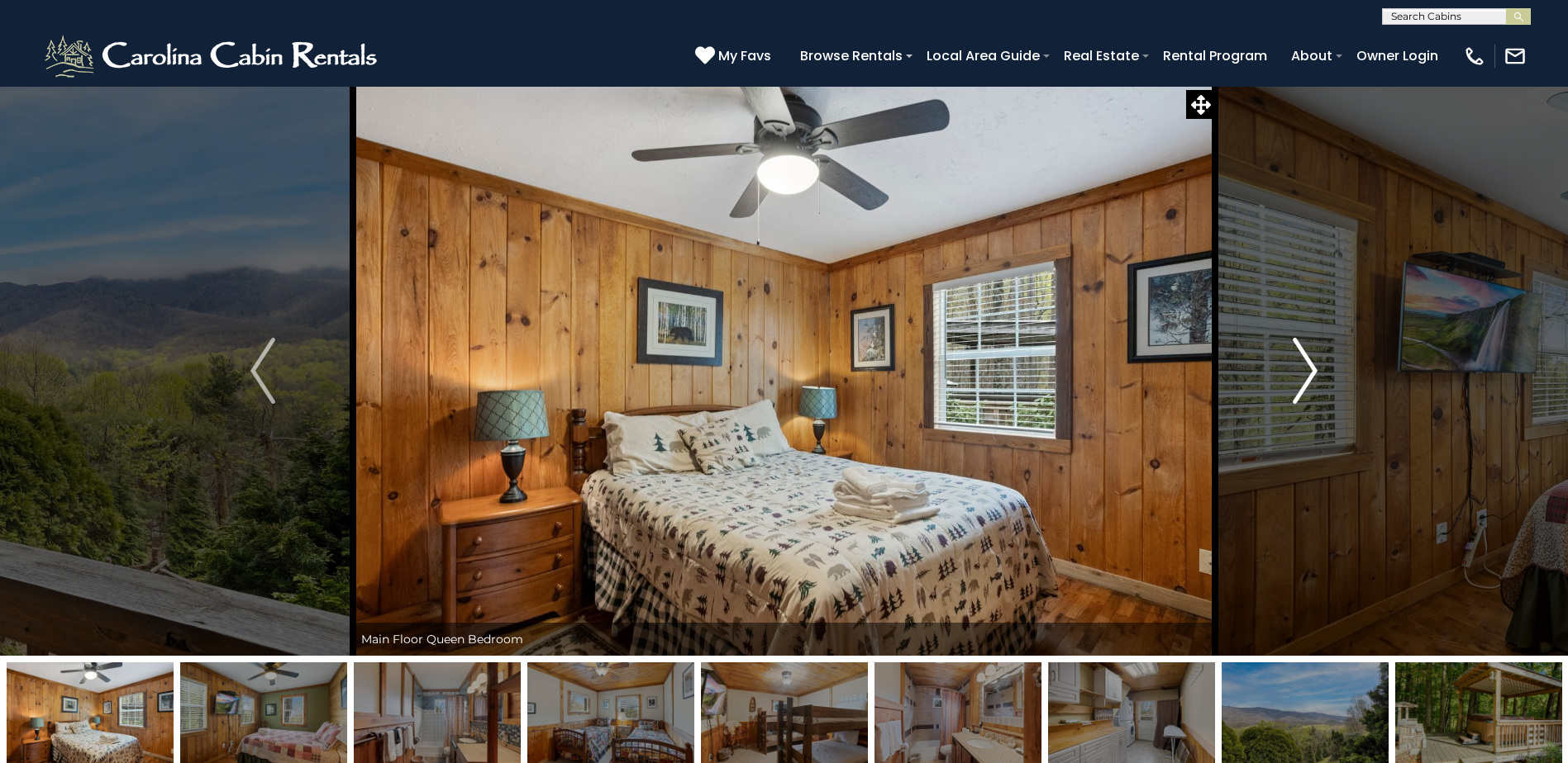
click at [1297, 391] on img "Next" at bounding box center [1304, 370] width 25 height 66
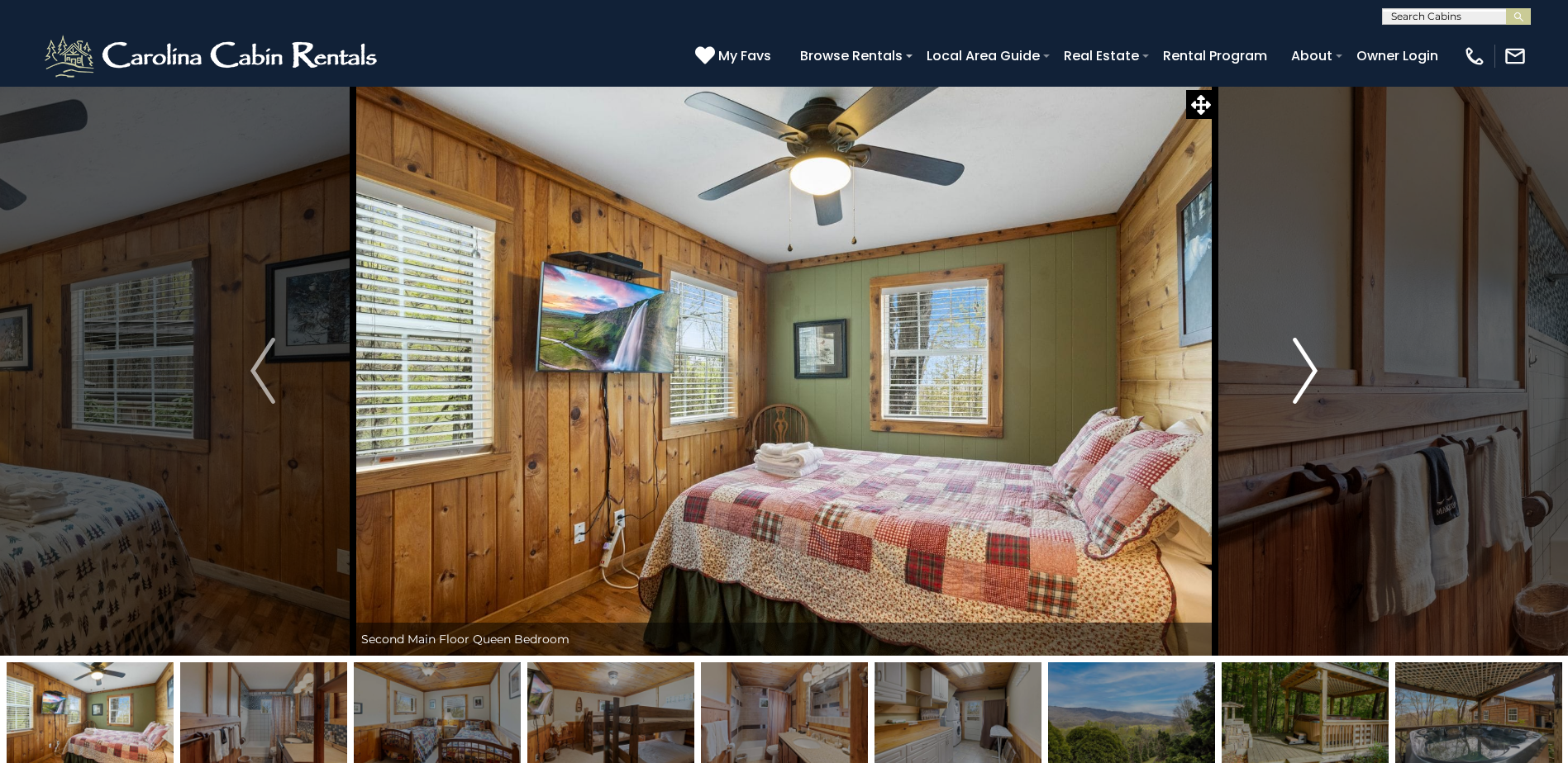
click at [1297, 393] on img "Next" at bounding box center [1304, 370] width 25 height 66
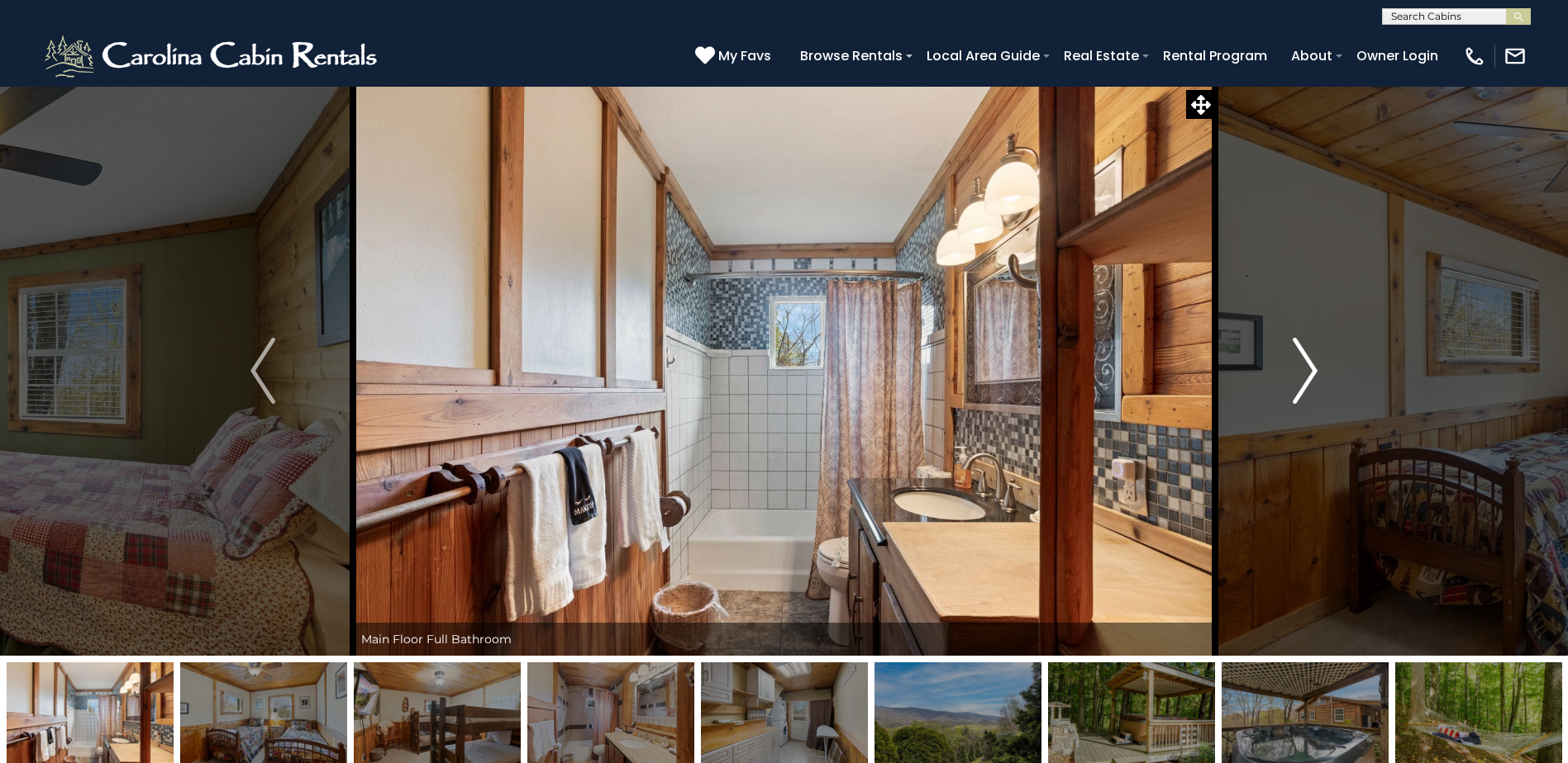
click at [1297, 393] on img "Next" at bounding box center [1304, 370] width 25 height 66
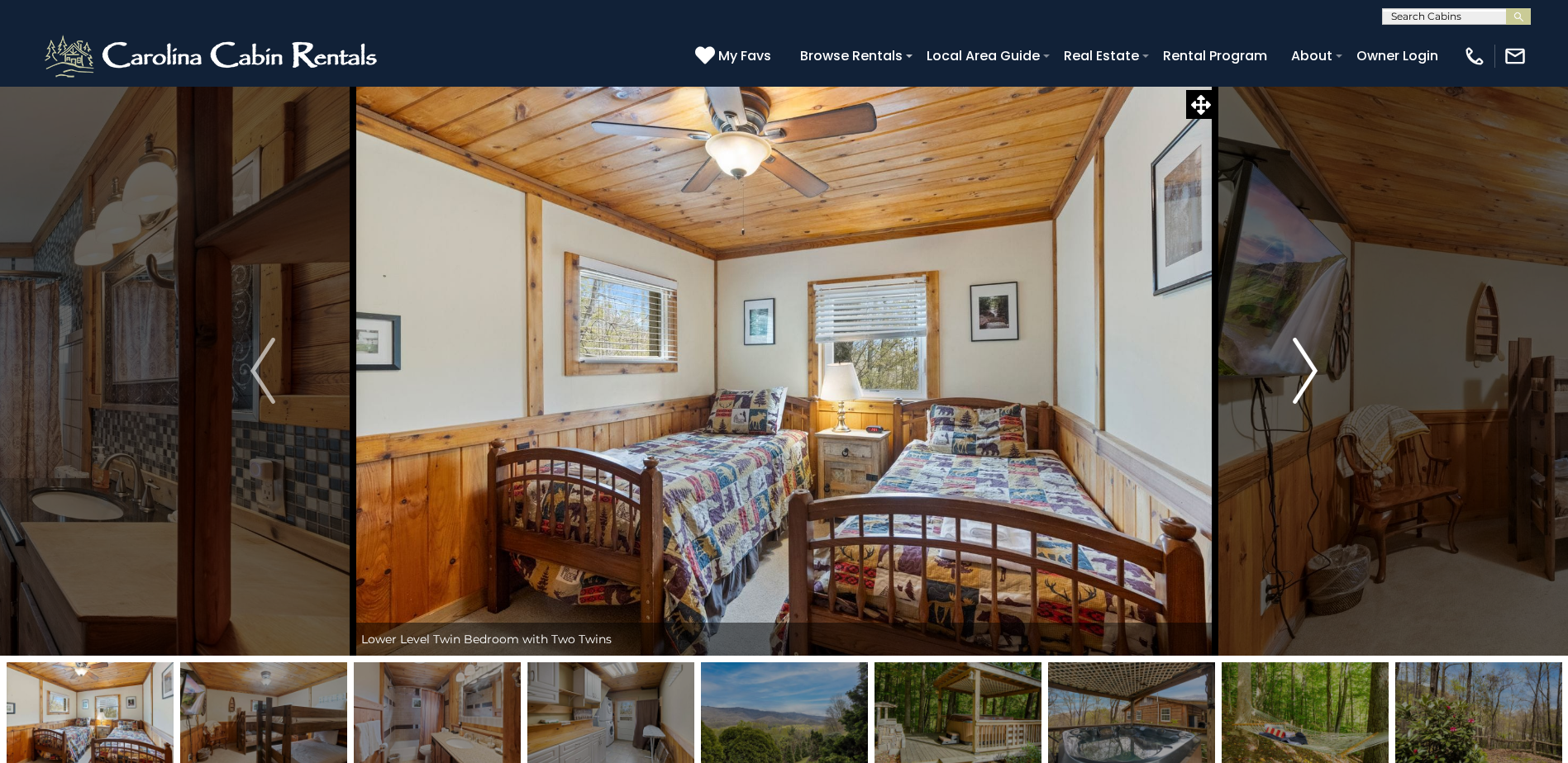
click at [1297, 393] on img "Next" at bounding box center [1304, 370] width 25 height 66
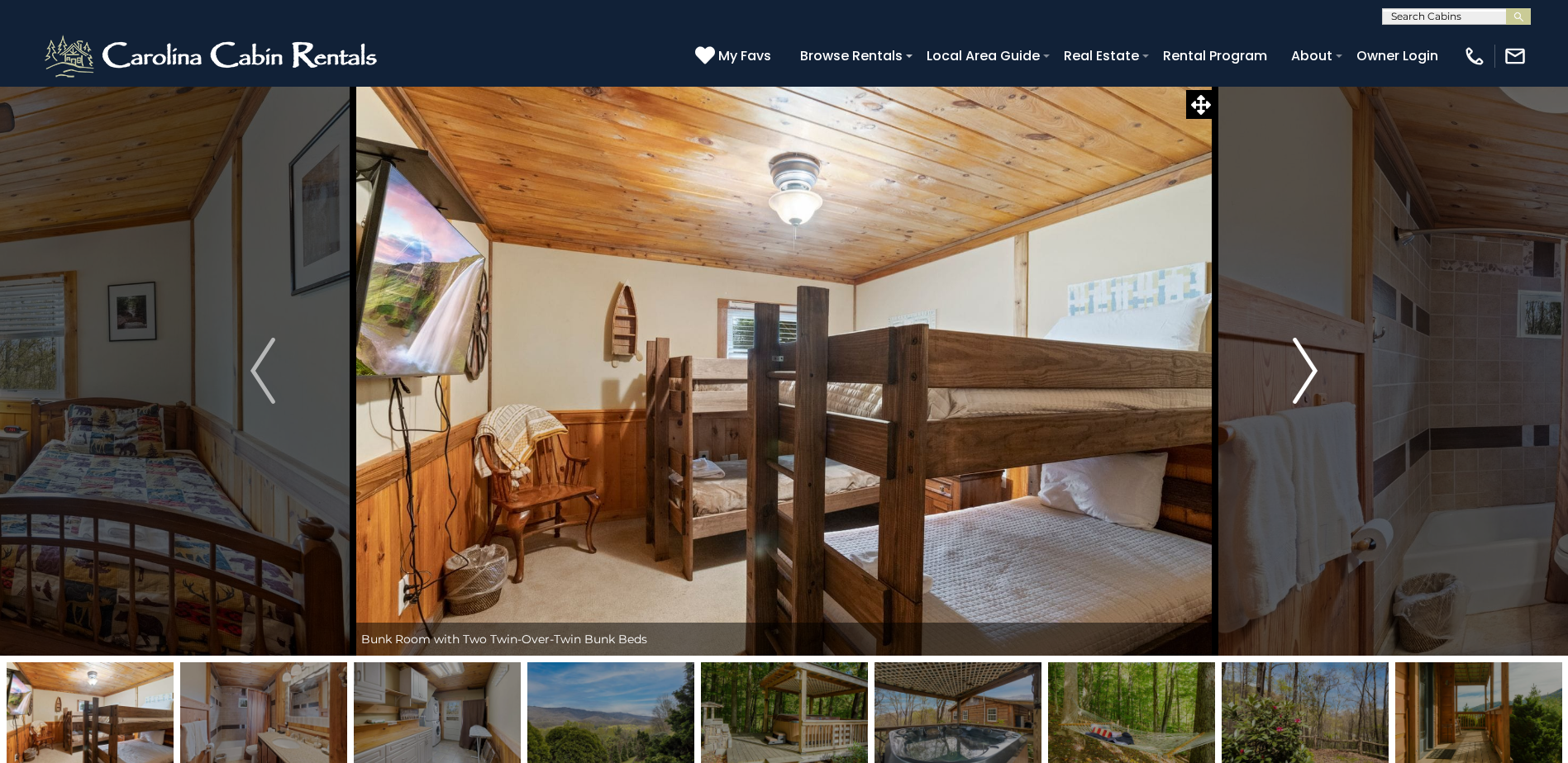
click at [1306, 393] on img "Next" at bounding box center [1304, 370] width 25 height 66
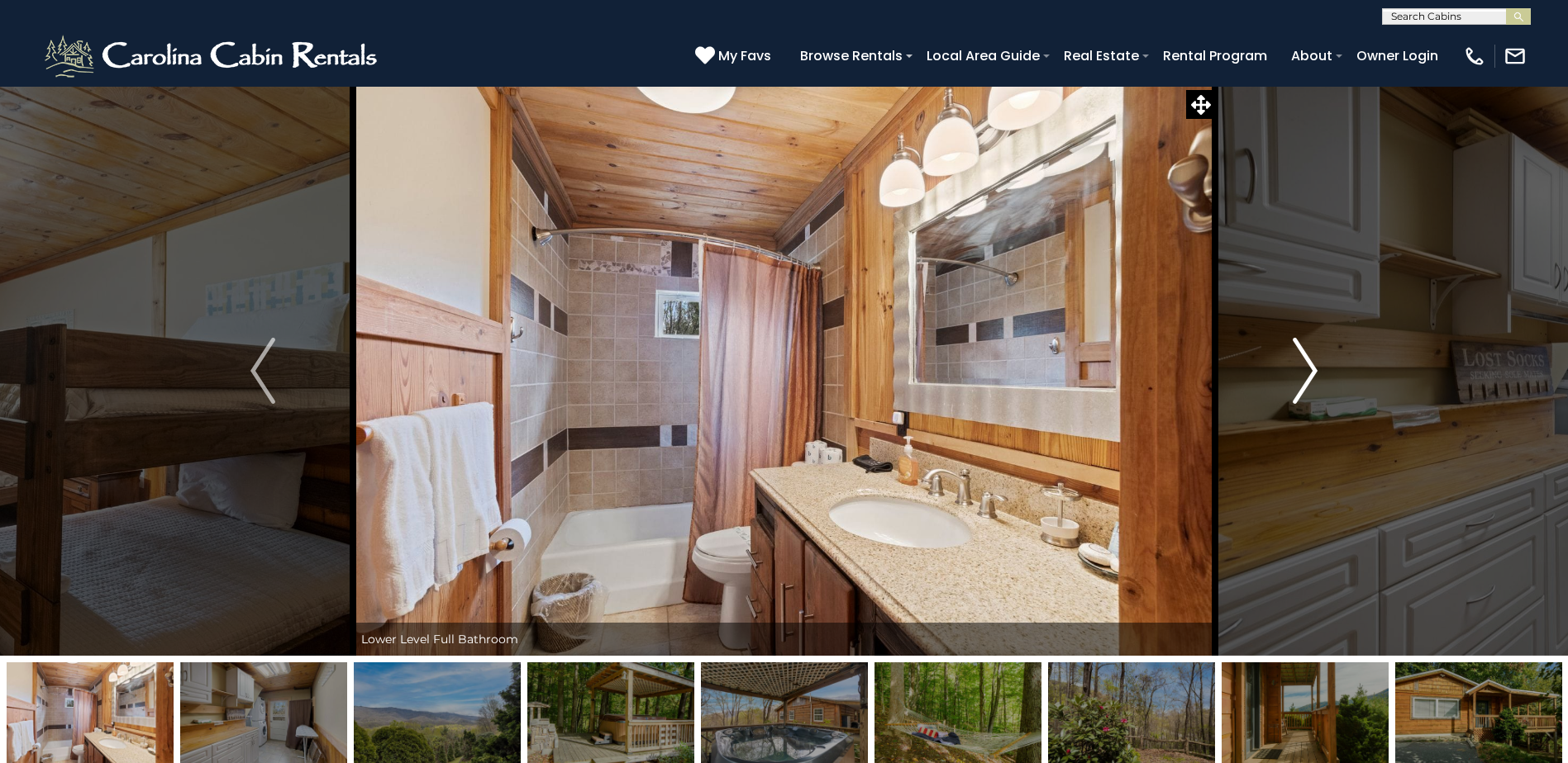
click at [1306, 393] on img "Next" at bounding box center [1304, 370] width 25 height 66
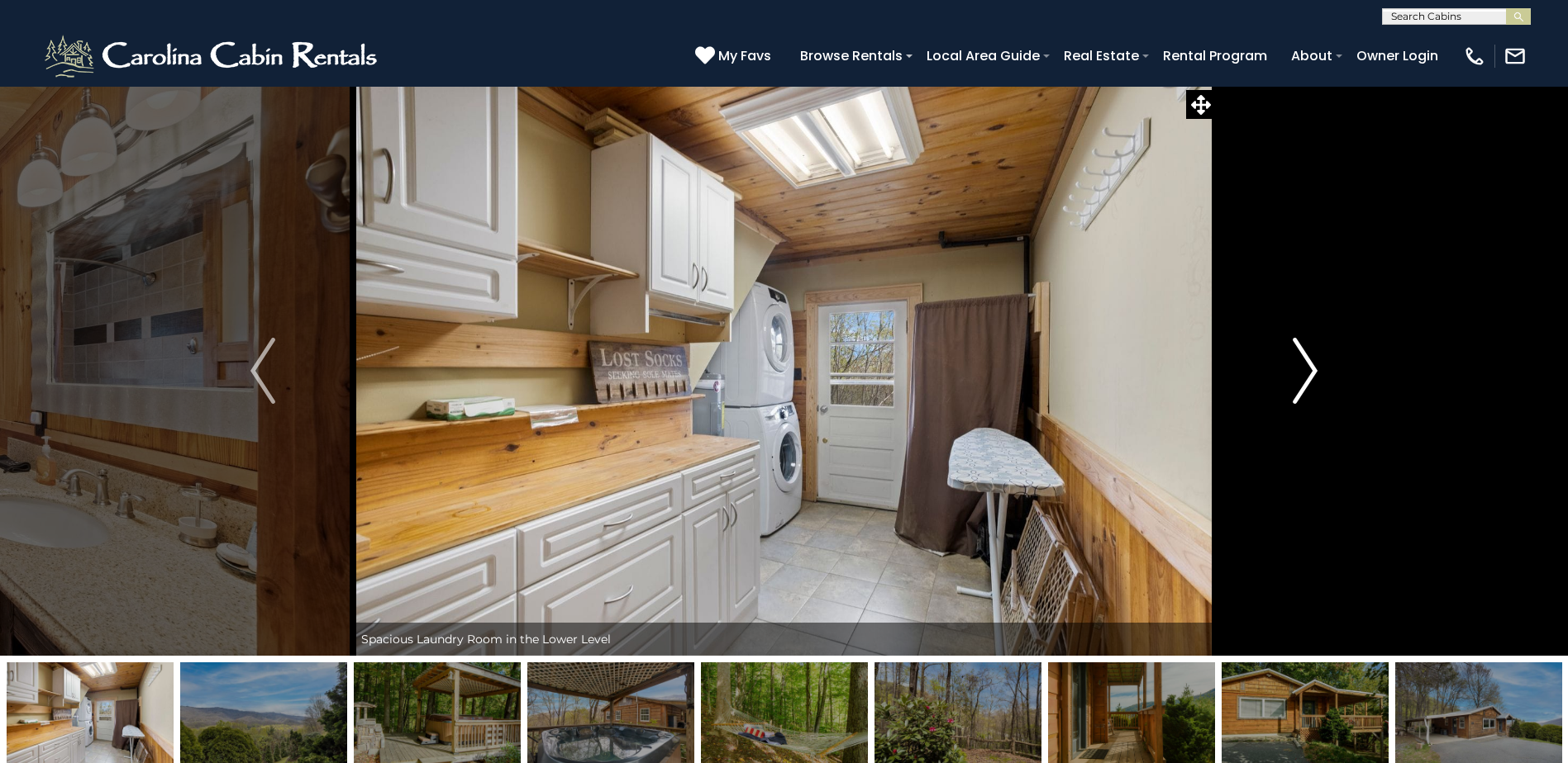
click at [1306, 393] on img "Next" at bounding box center [1304, 370] width 25 height 66
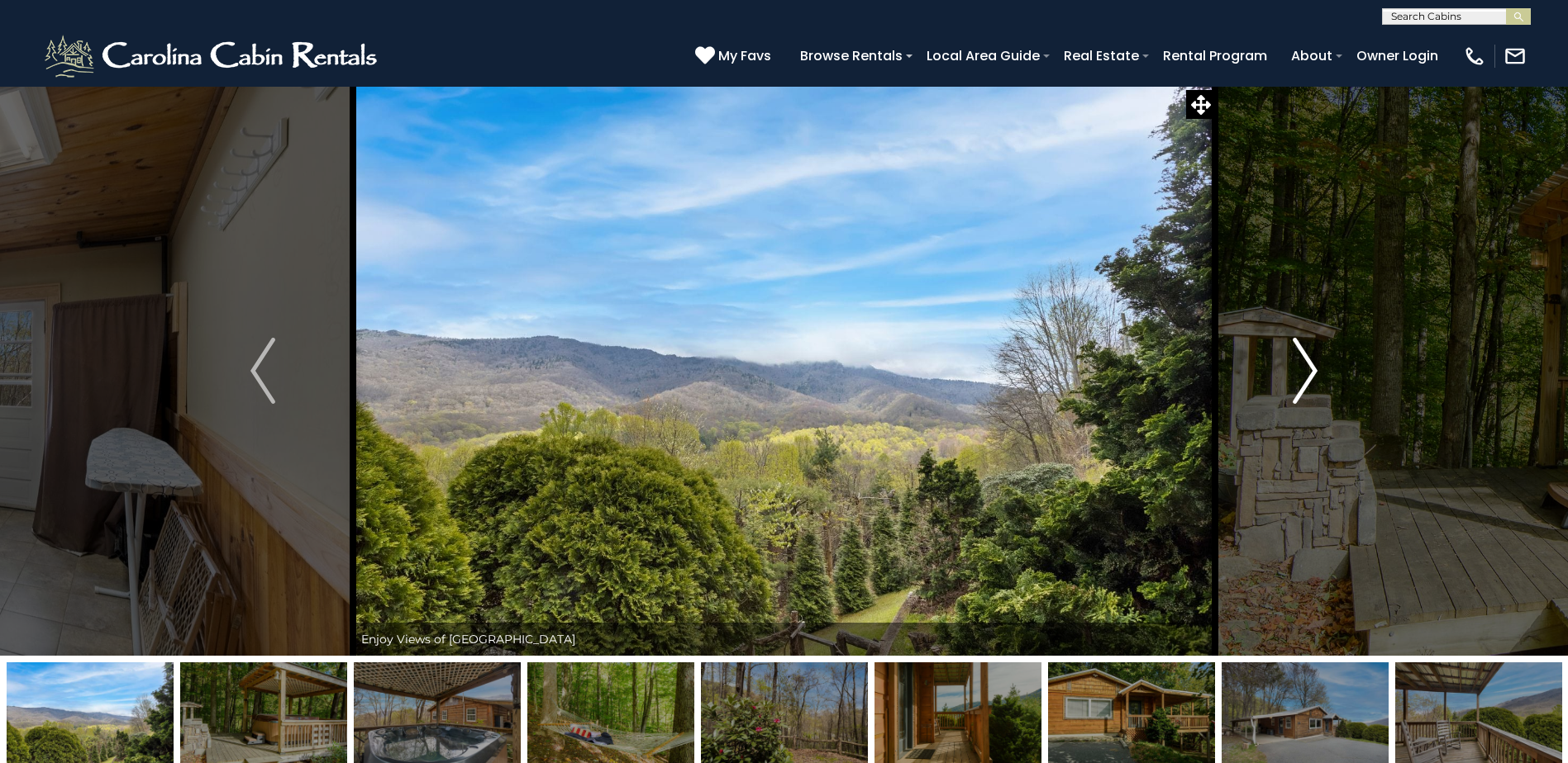
click at [1306, 393] on img "Next" at bounding box center [1304, 370] width 25 height 66
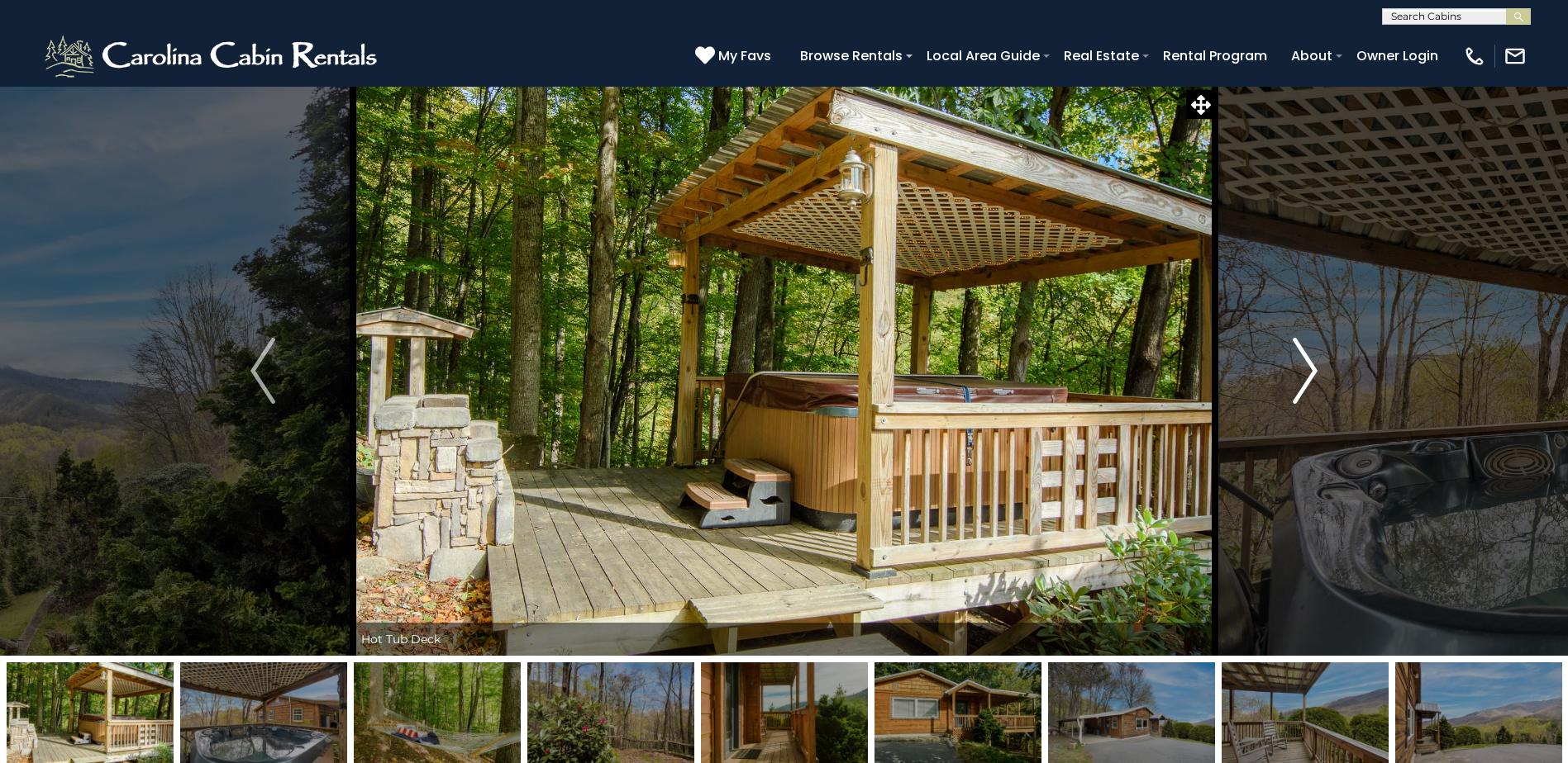
click at [1306, 393] on img "Next" at bounding box center [1304, 370] width 25 height 66
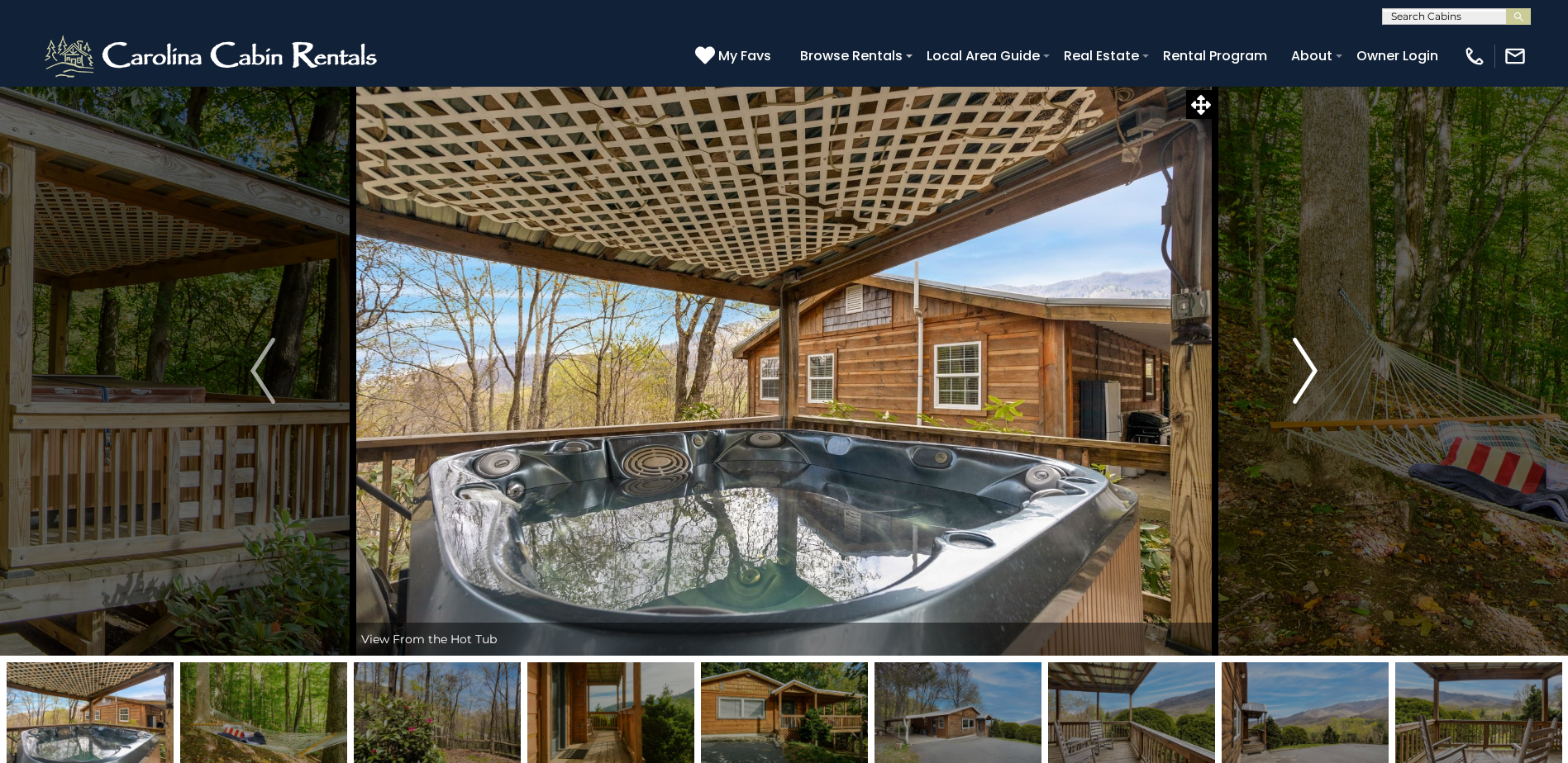
click at [1306, 393] on img "Next" at bounding box center [1304, 370] width 25 height 66
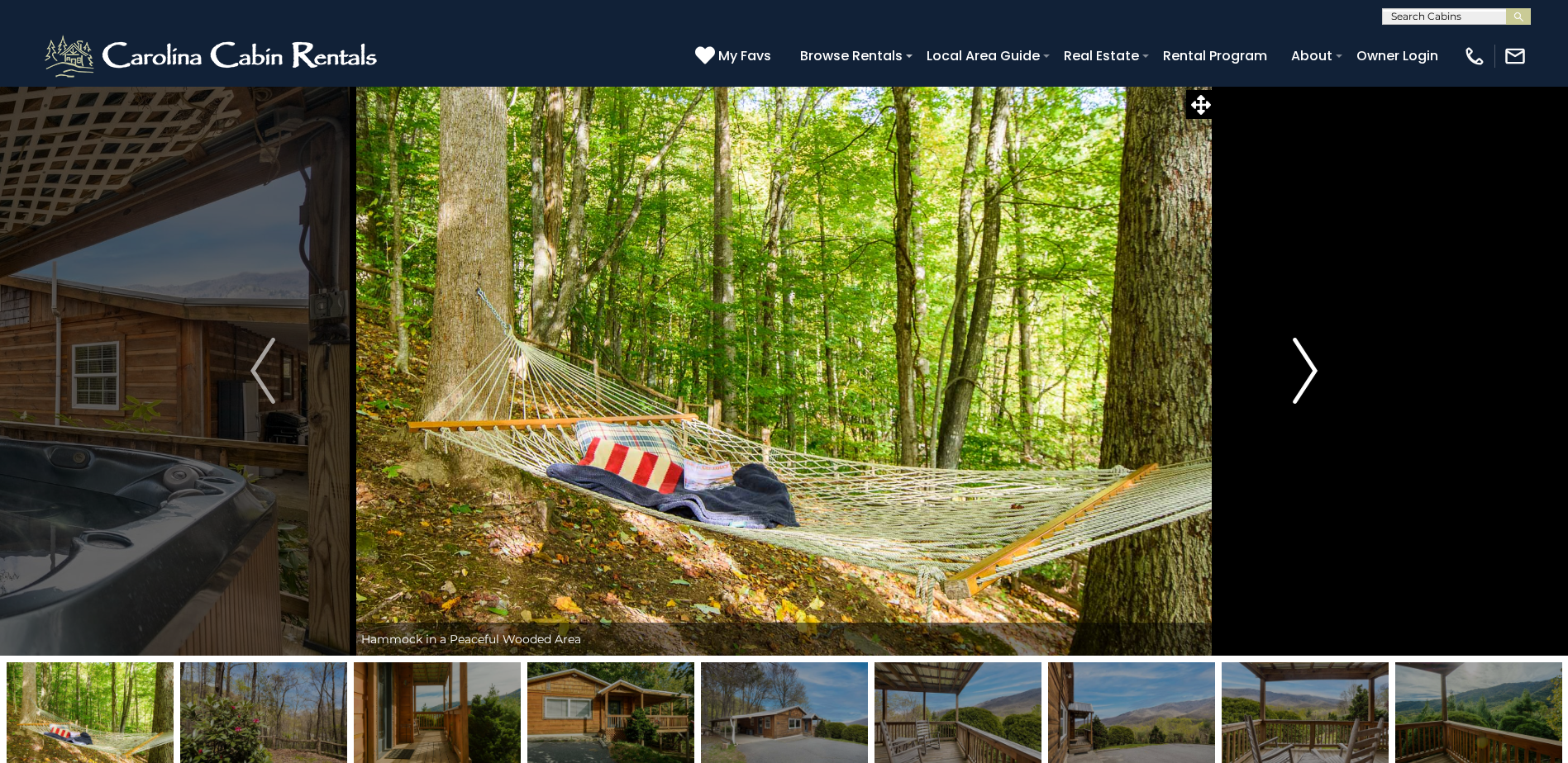
click at [1306, 393] on img "Next" at bounding box center [1304, 370] width 25 height 66
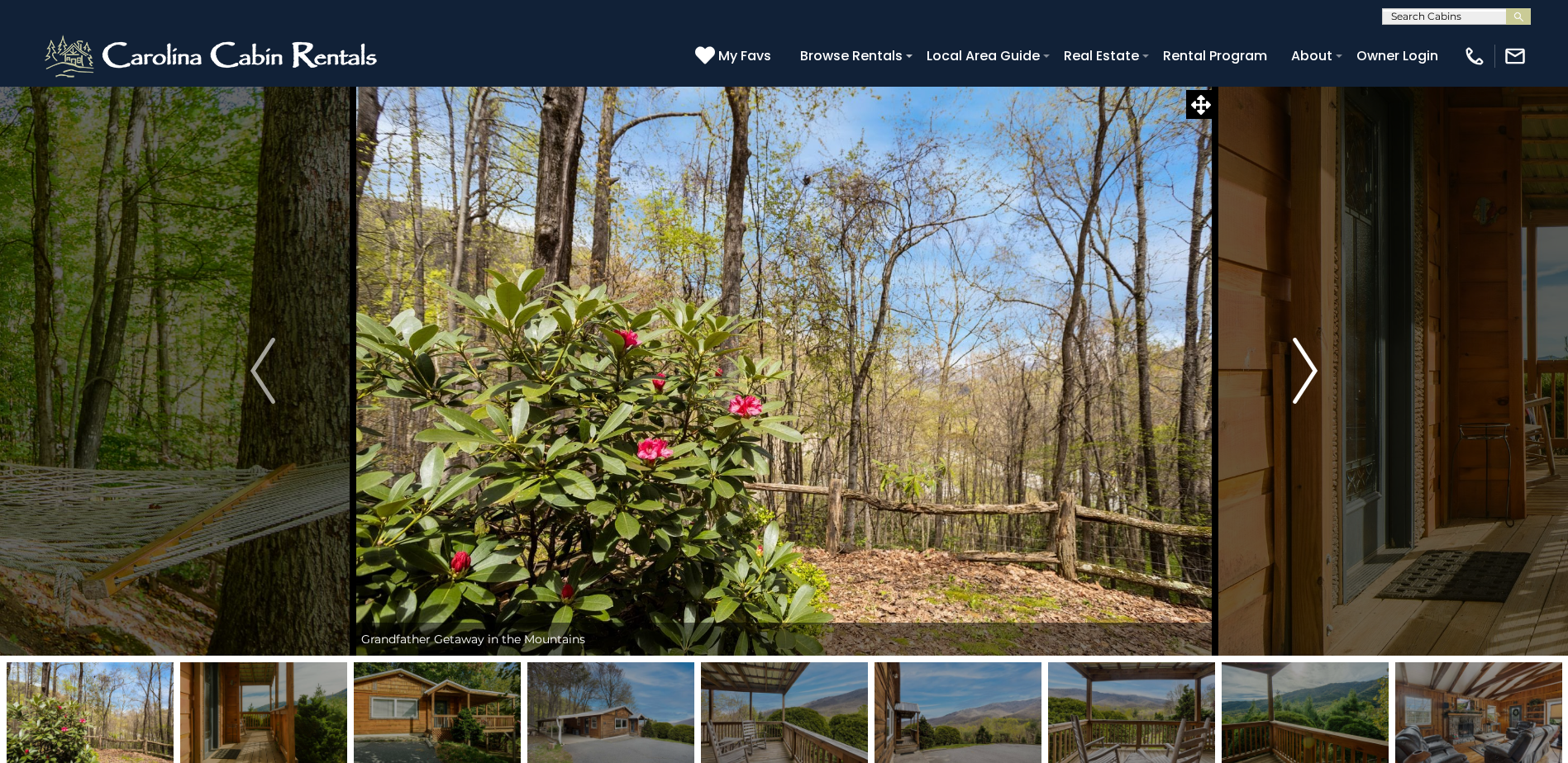
click at [1306, 393] on img "Next" at bounding box center [1304, 370] width 25 height 66
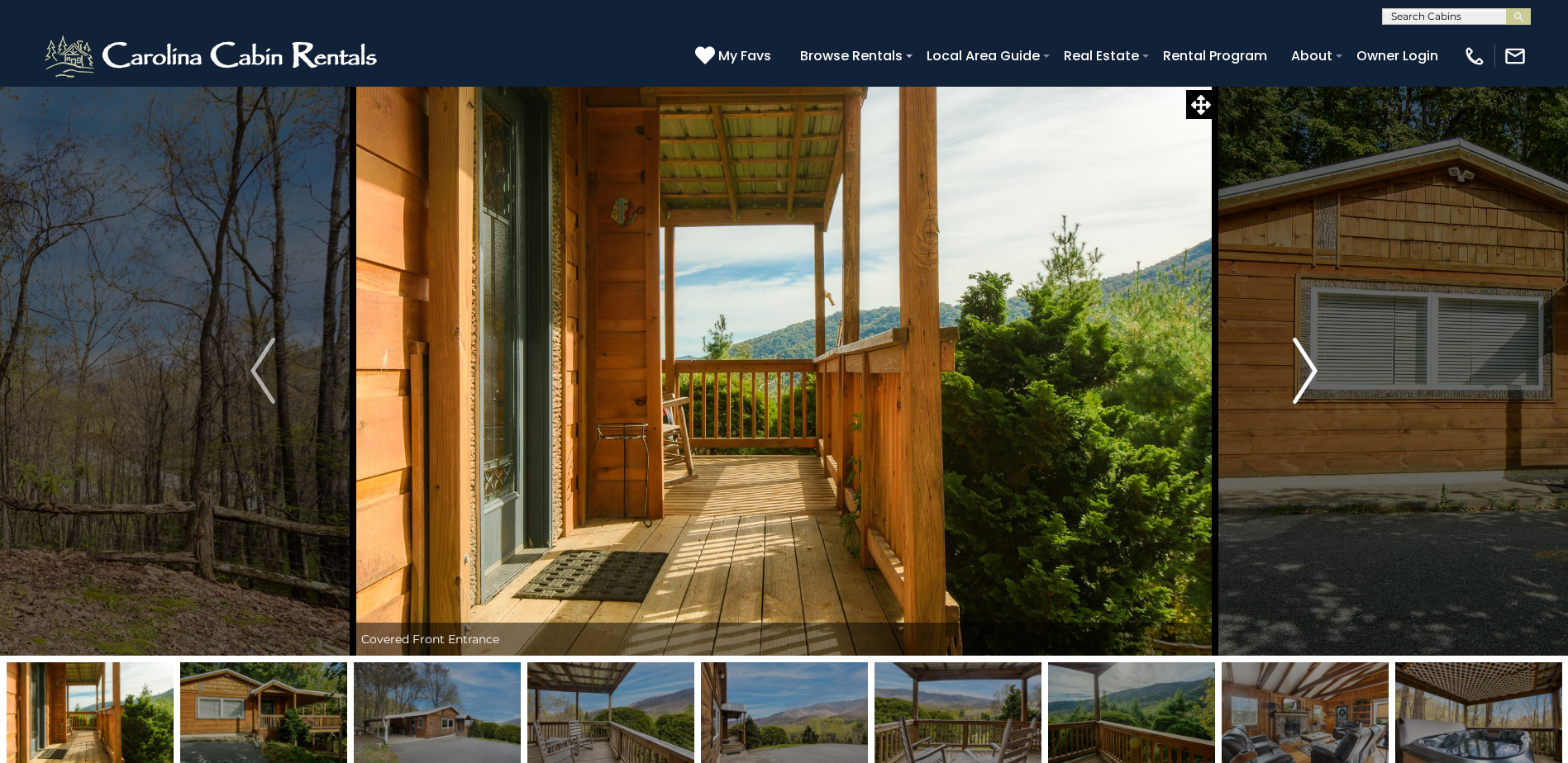
click at [1306, 393] on img "Next" at bounding box center [1304, 370] width 25 height 66
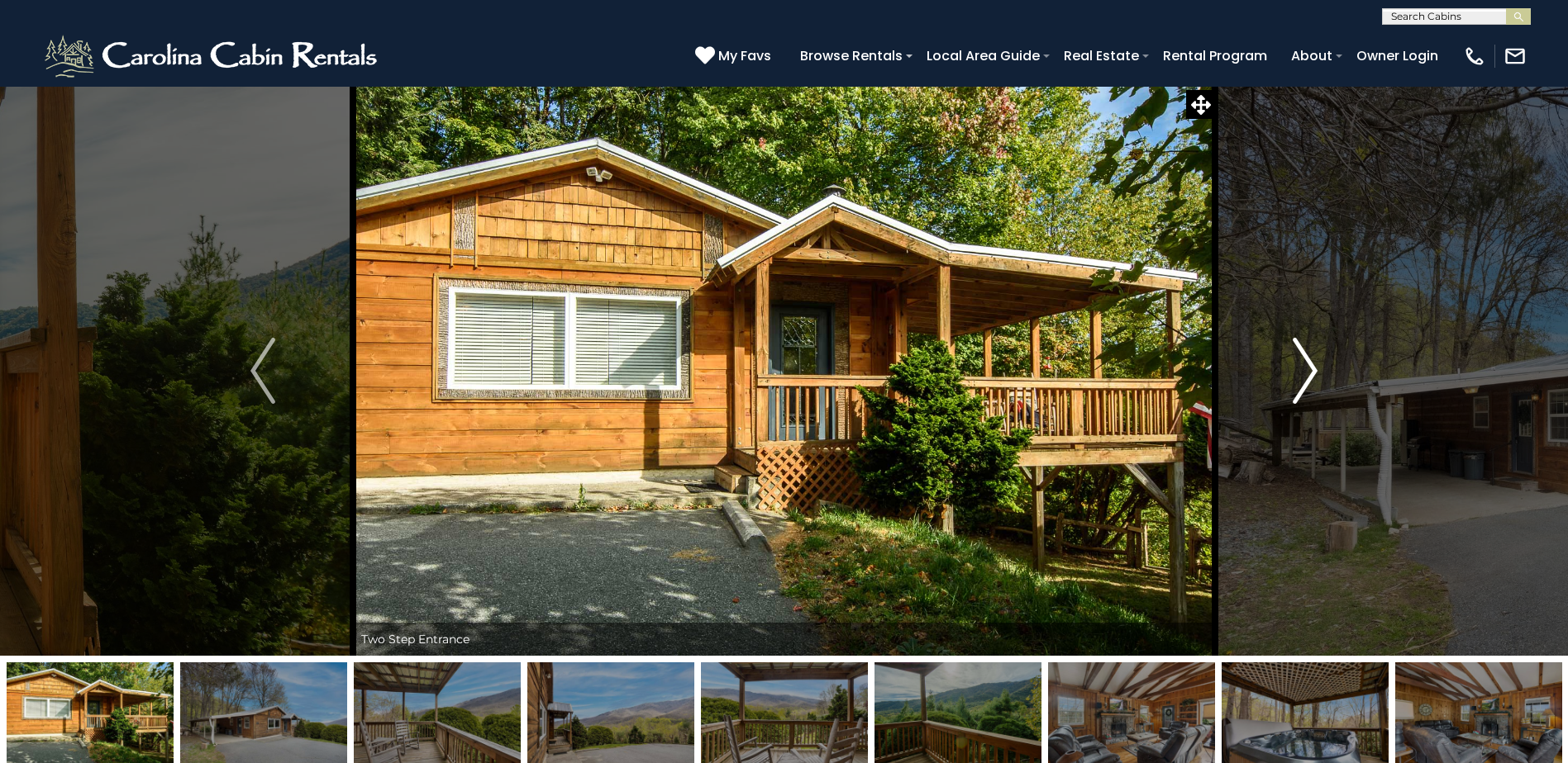
click at [1306, 393] on img "Next" at bounding box center [1304, 370] width 25 height 66
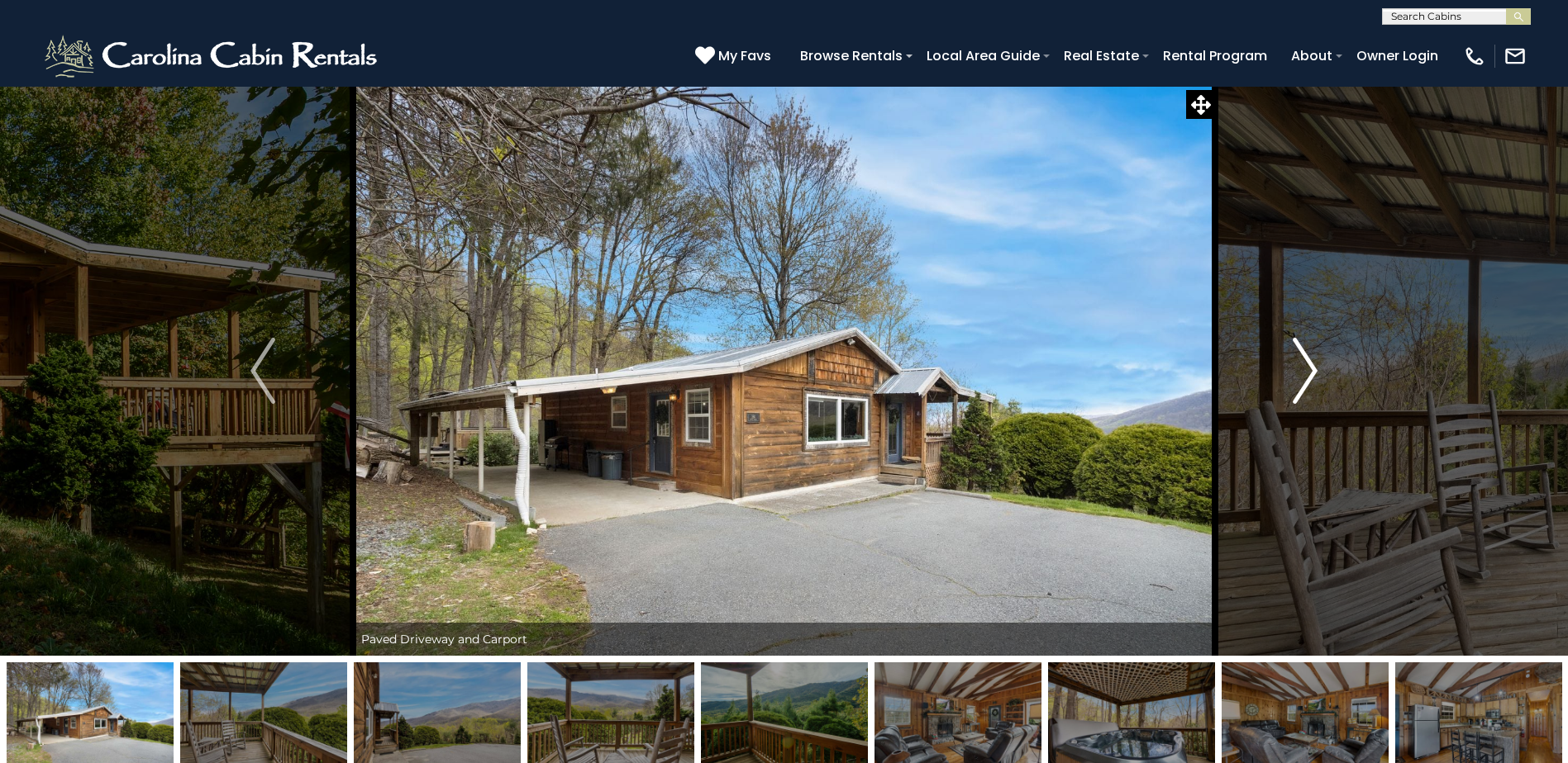
click at [1306, 393] on img "Next" at bounding box center [1304, 370] width 25 height 66
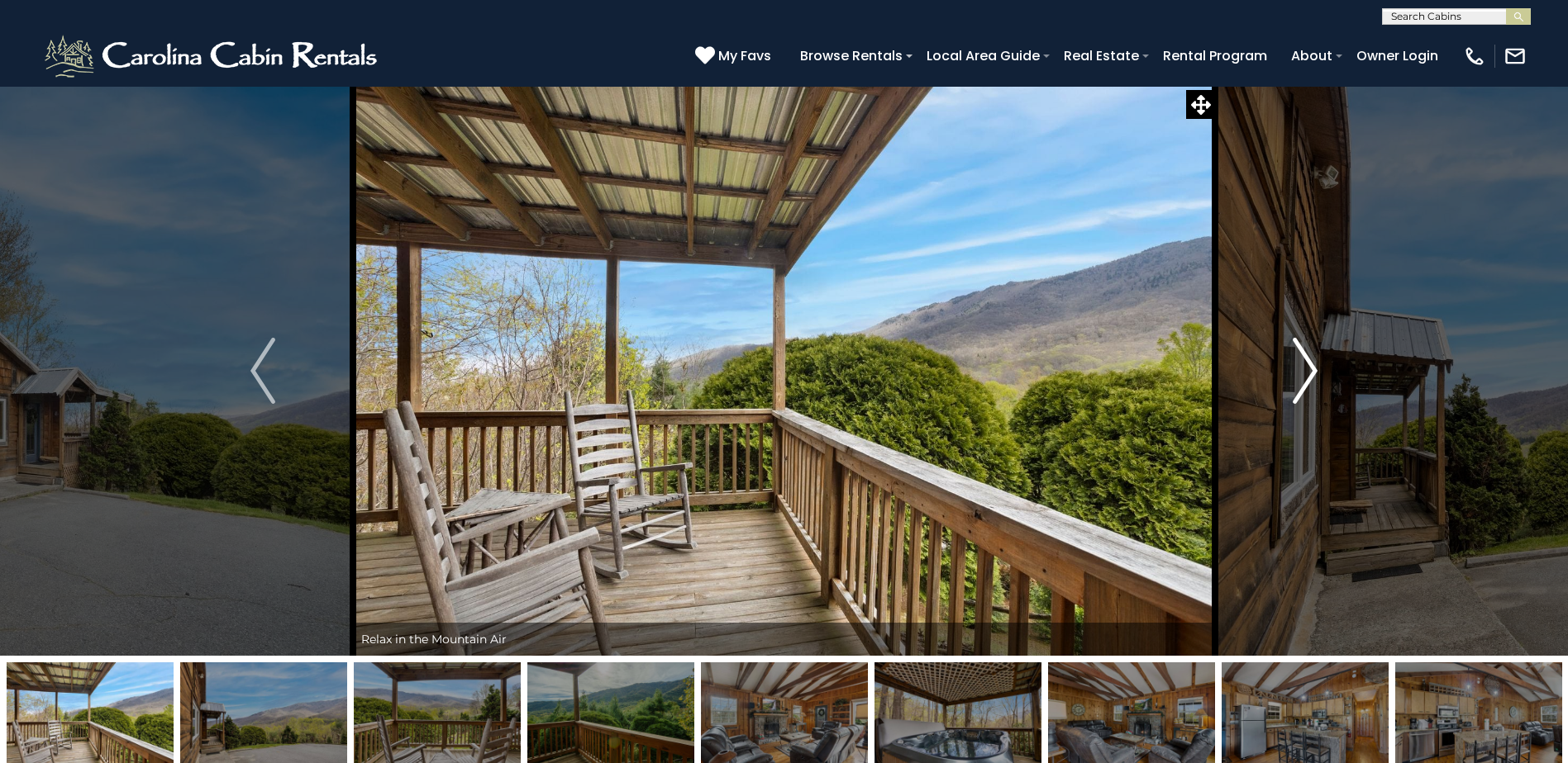
click at [1306, 393] on img "Next" at bounding box center [1304, 370] width 25 height 66
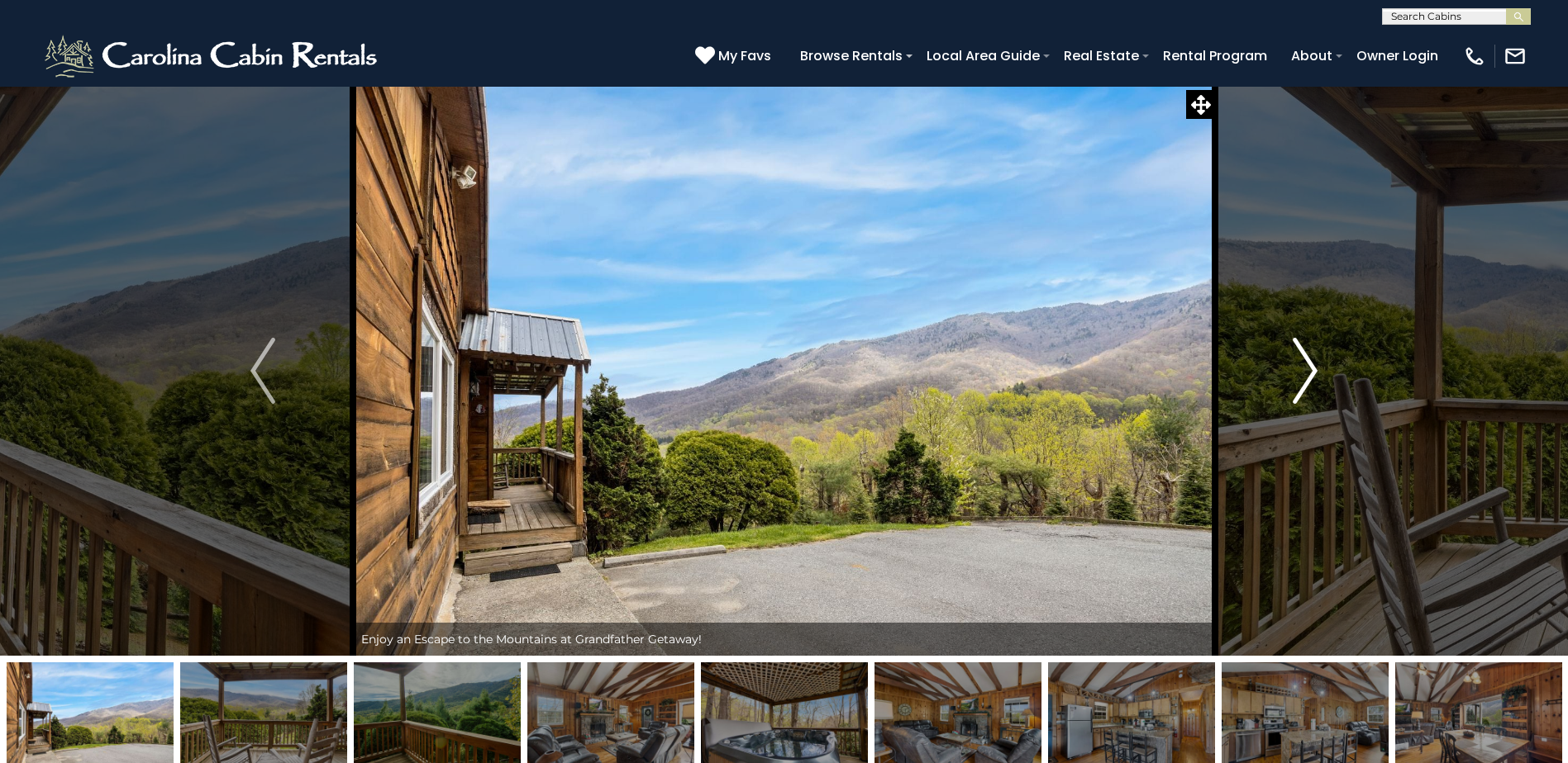
click at [1306, 393] on img "Next" at bounding box center [1304, 370] width 25 height 66
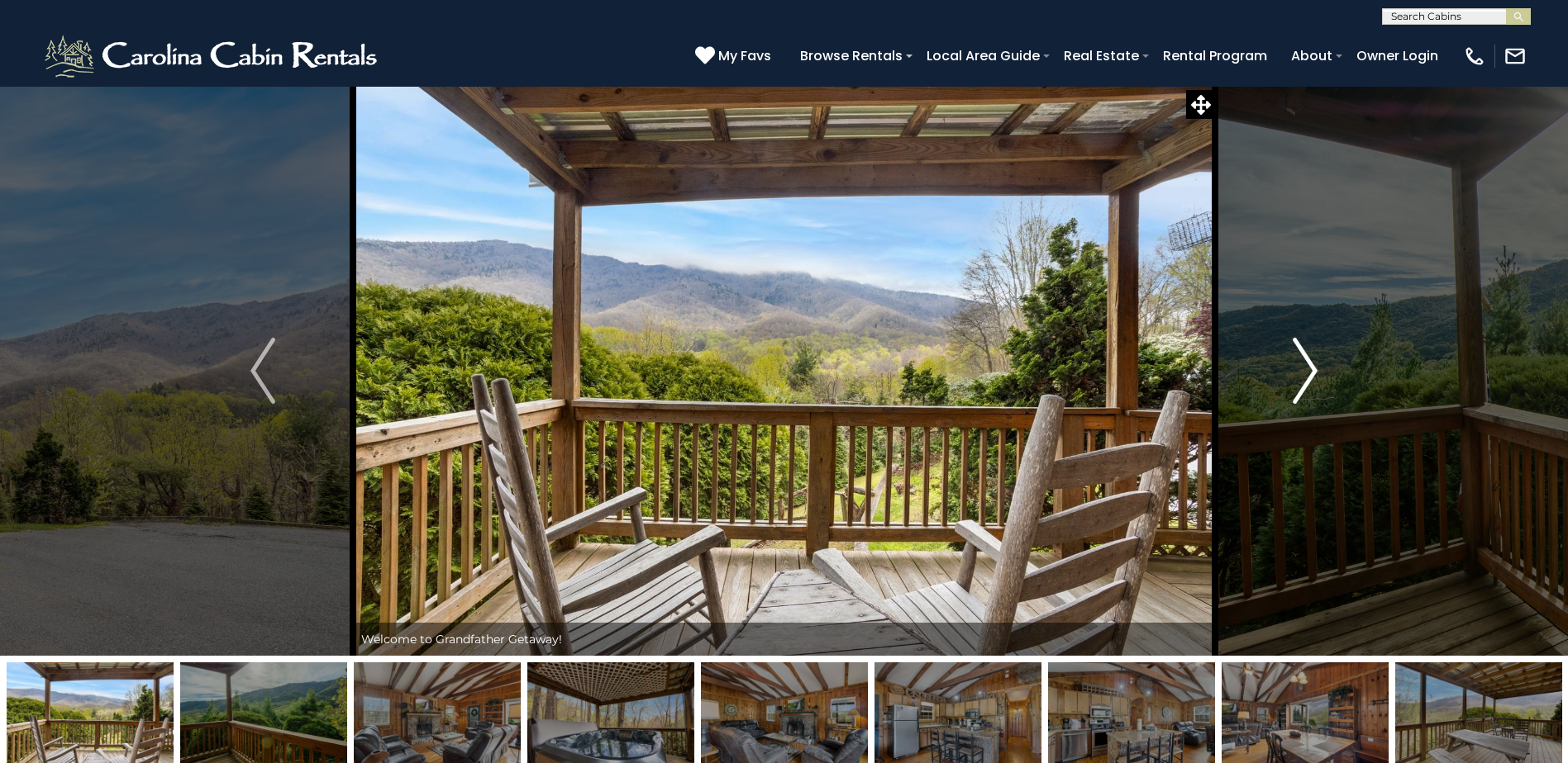
click at [1306, 393] on img "Next" at bounding box center [1304, 370] width 25 height 66
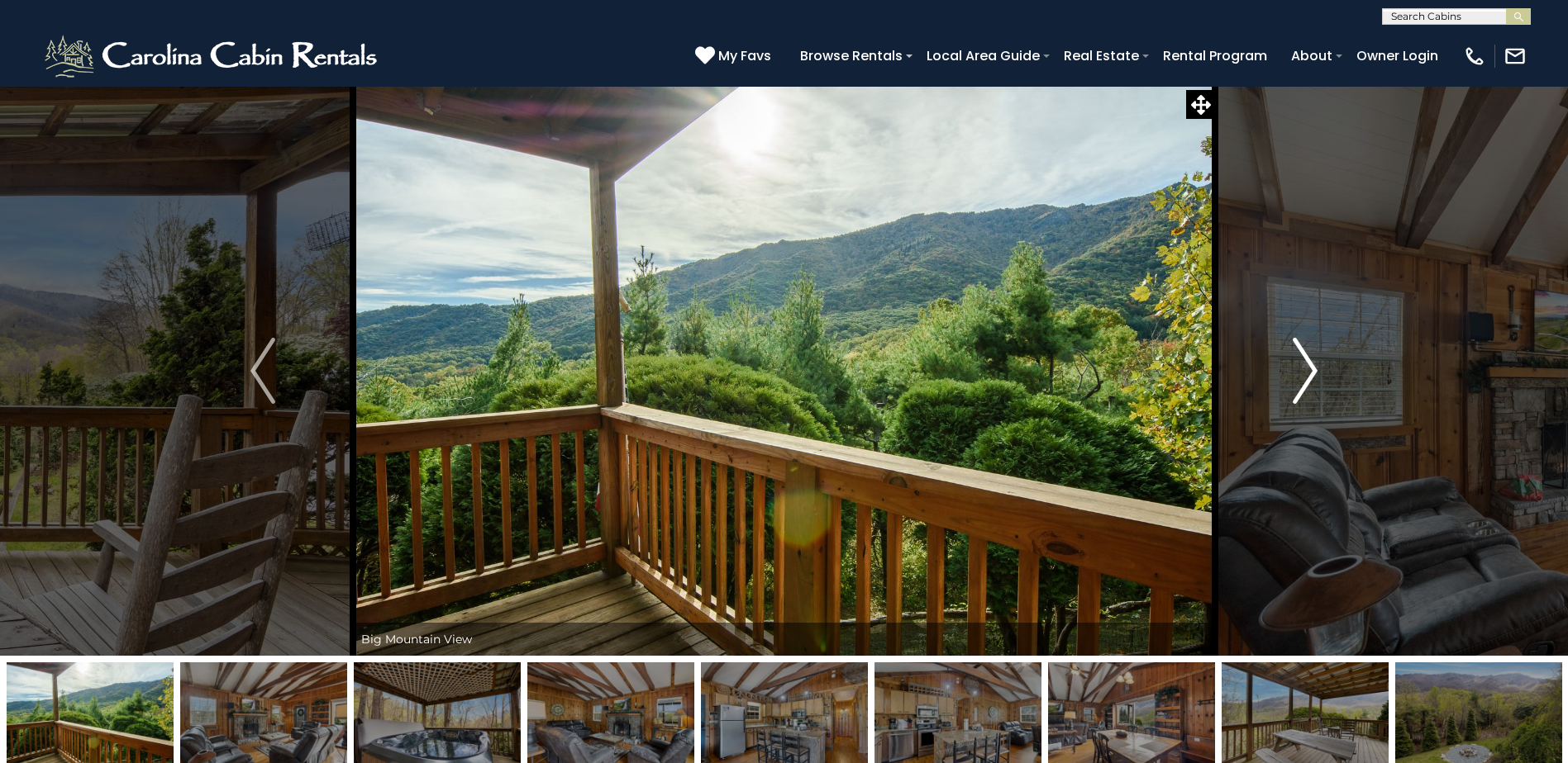
click at [1306, 393] on img "Next" at bounding box center [1304, 370] width 25 height 66
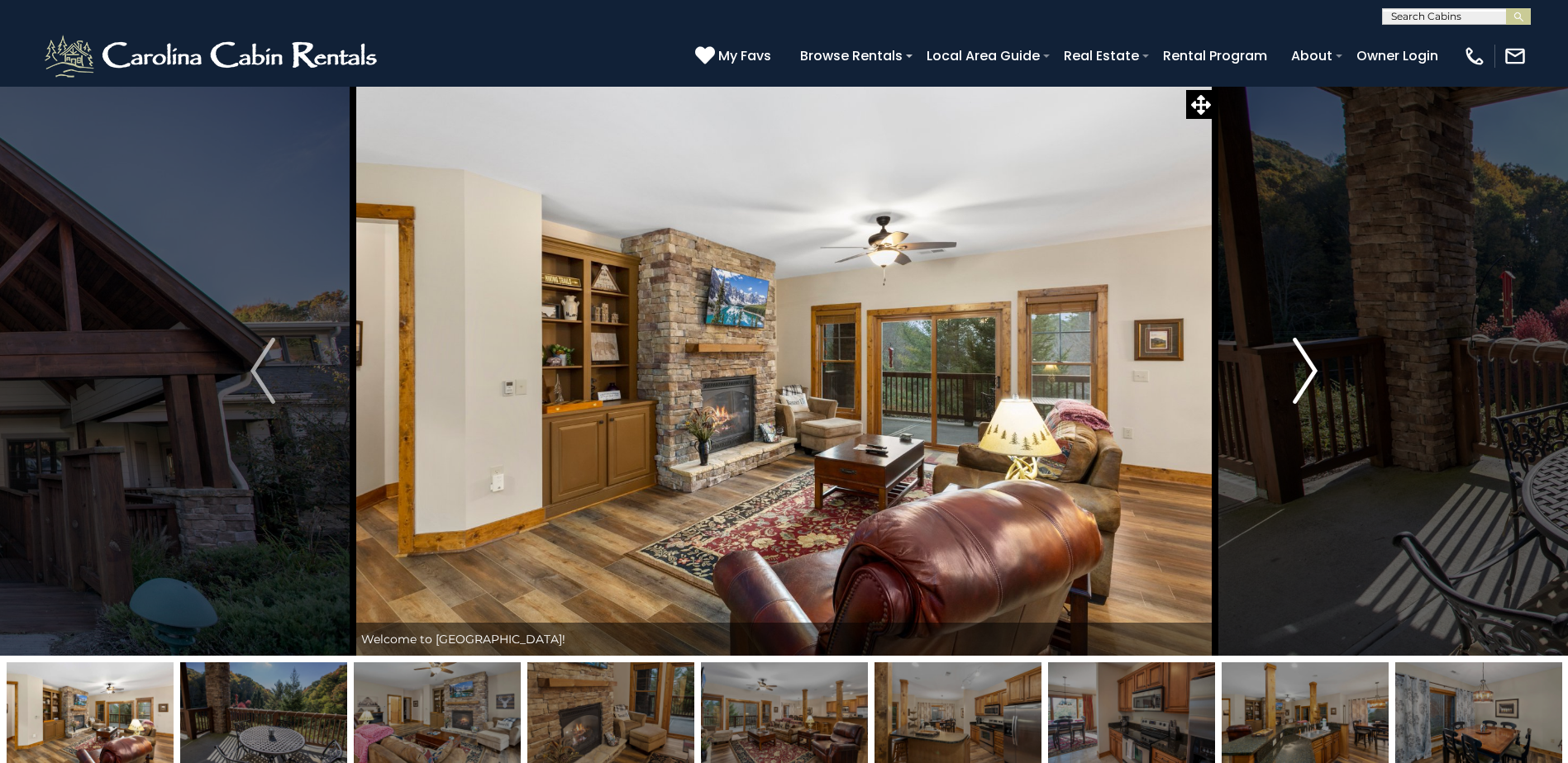
click at [1284, 406] on button "Next" at bounding box center [1304, 370] width 180 height 570
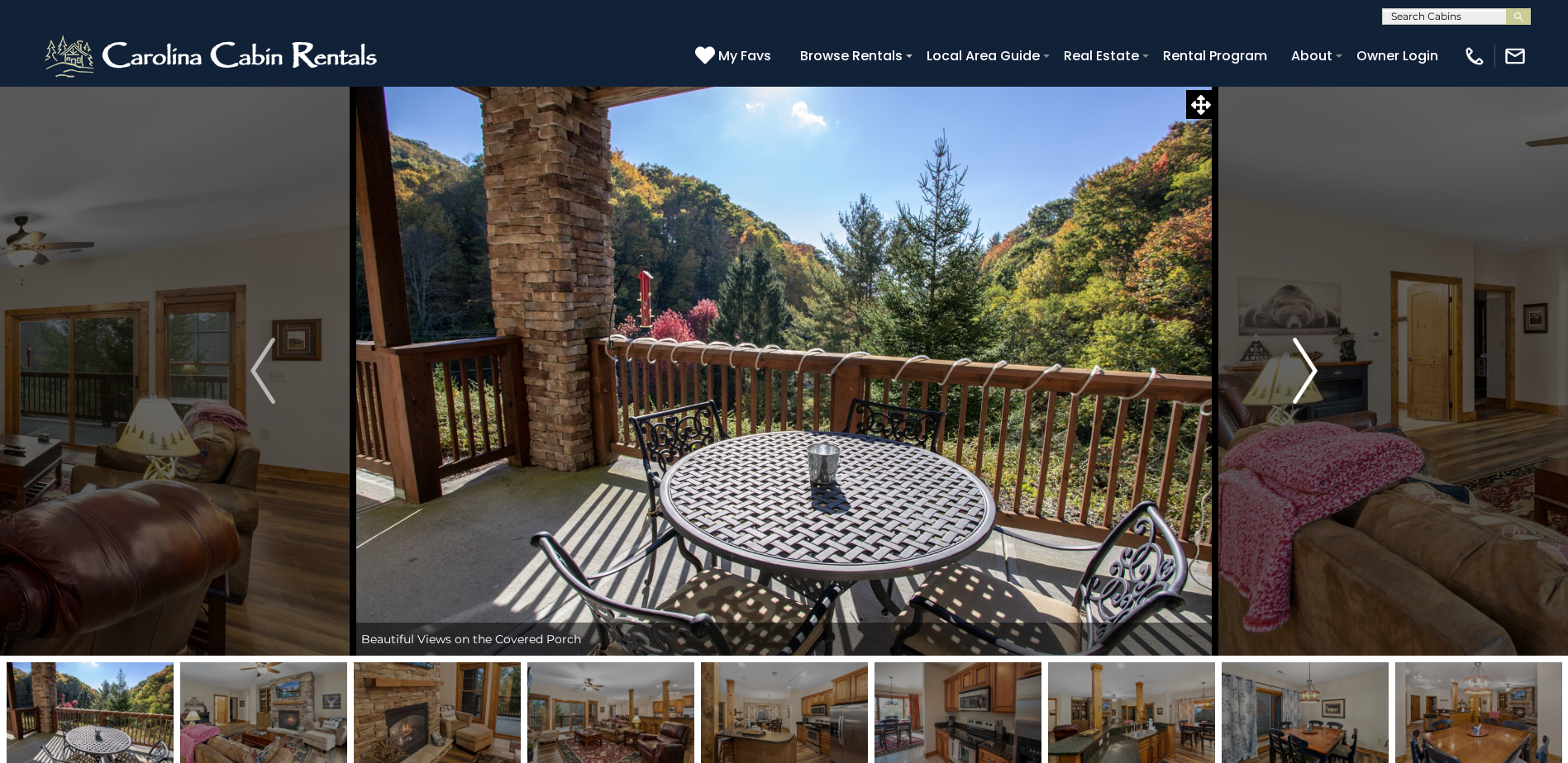
click at [1284, 406] on button "Next" at bounding box center [1304, 370] width 180 height 570
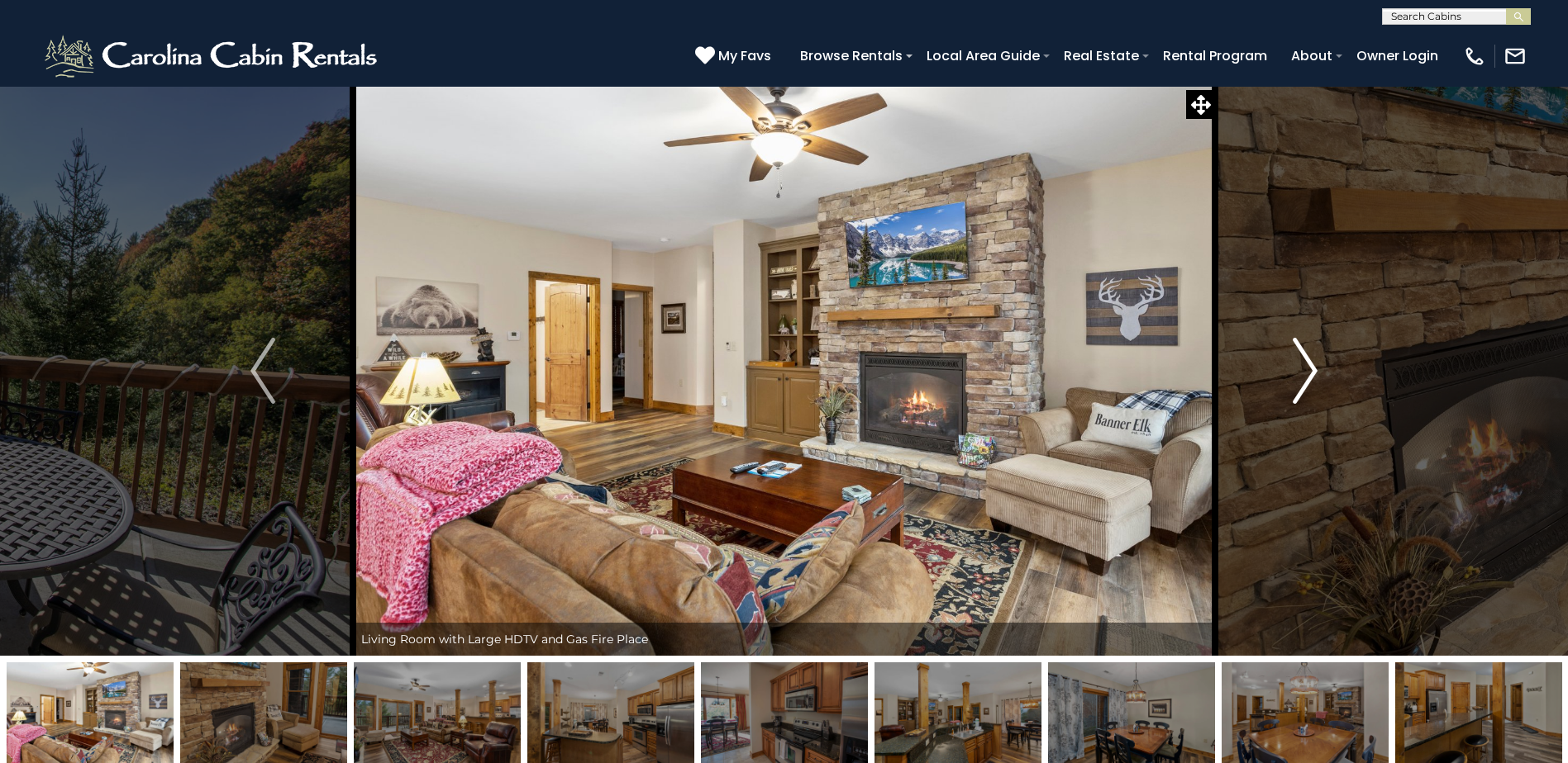
click at [1284, 406] on button "Next" at bounding box center [1304, 370] width 180 height 570
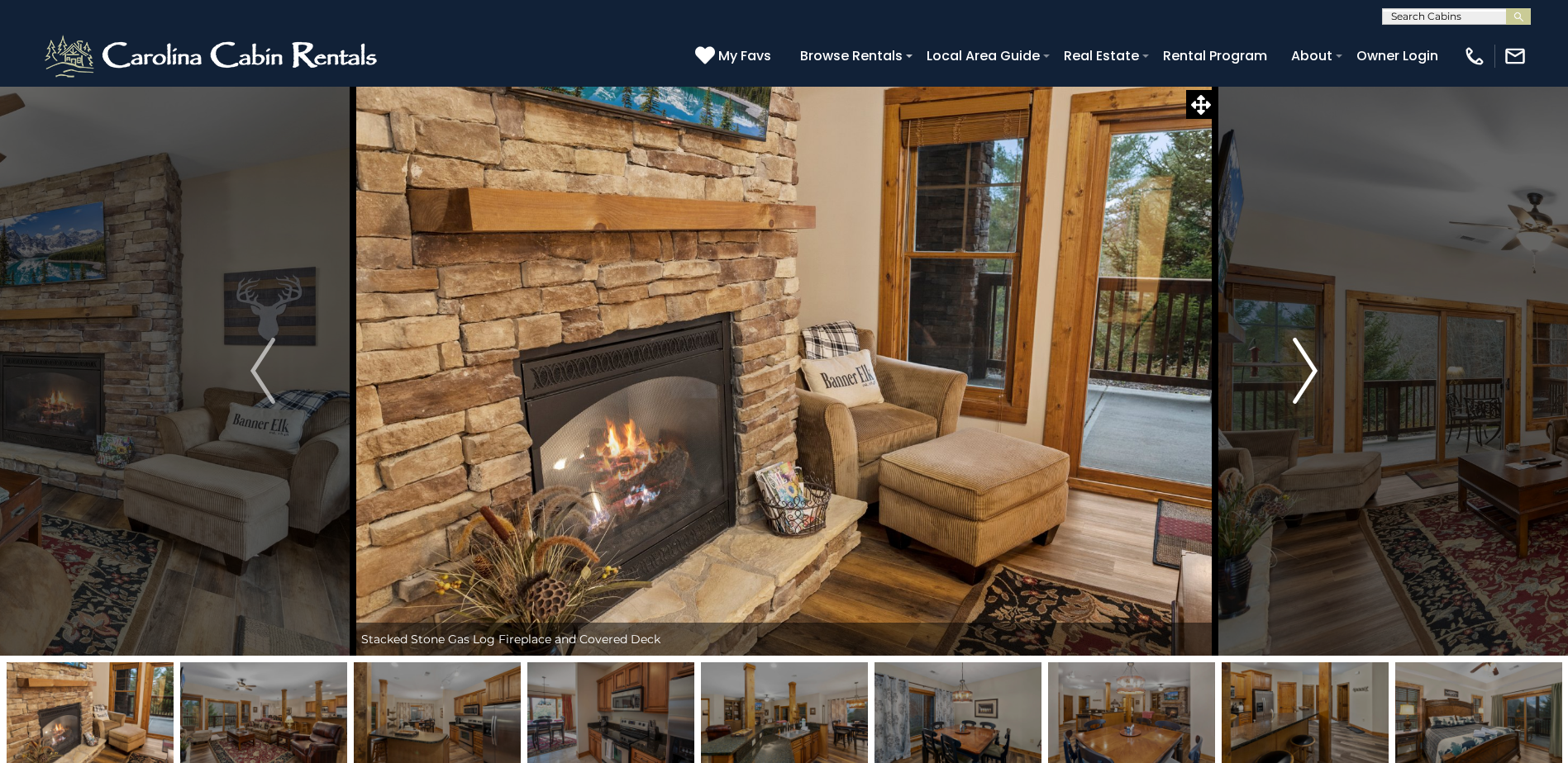
click at [1284, 406] on button "Next" at bounding box center [1304, 370] width 180 height 570
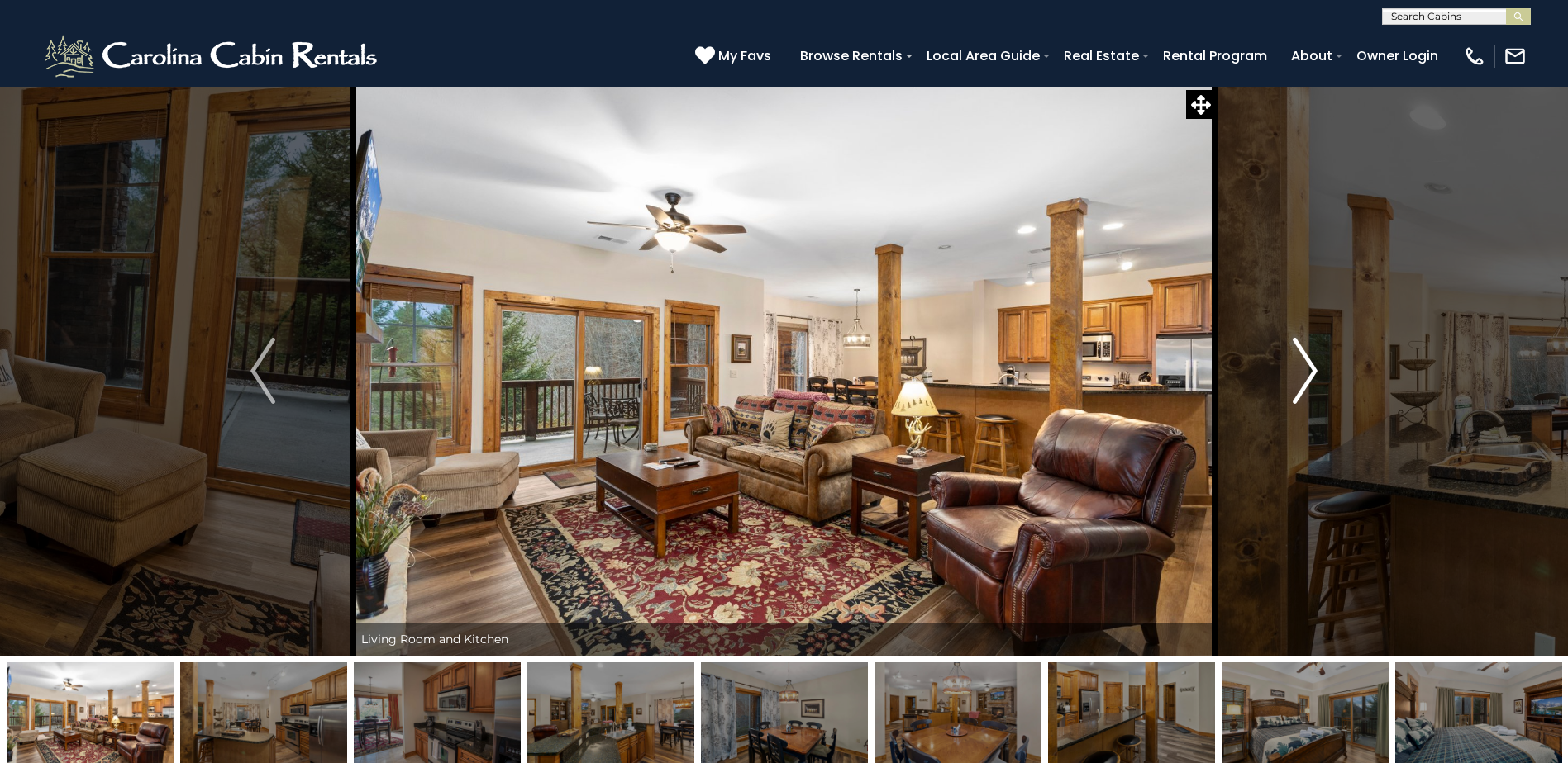
click at [1284, 406] on button "Next" at bounding box center [1304, 370] width 180 height 570
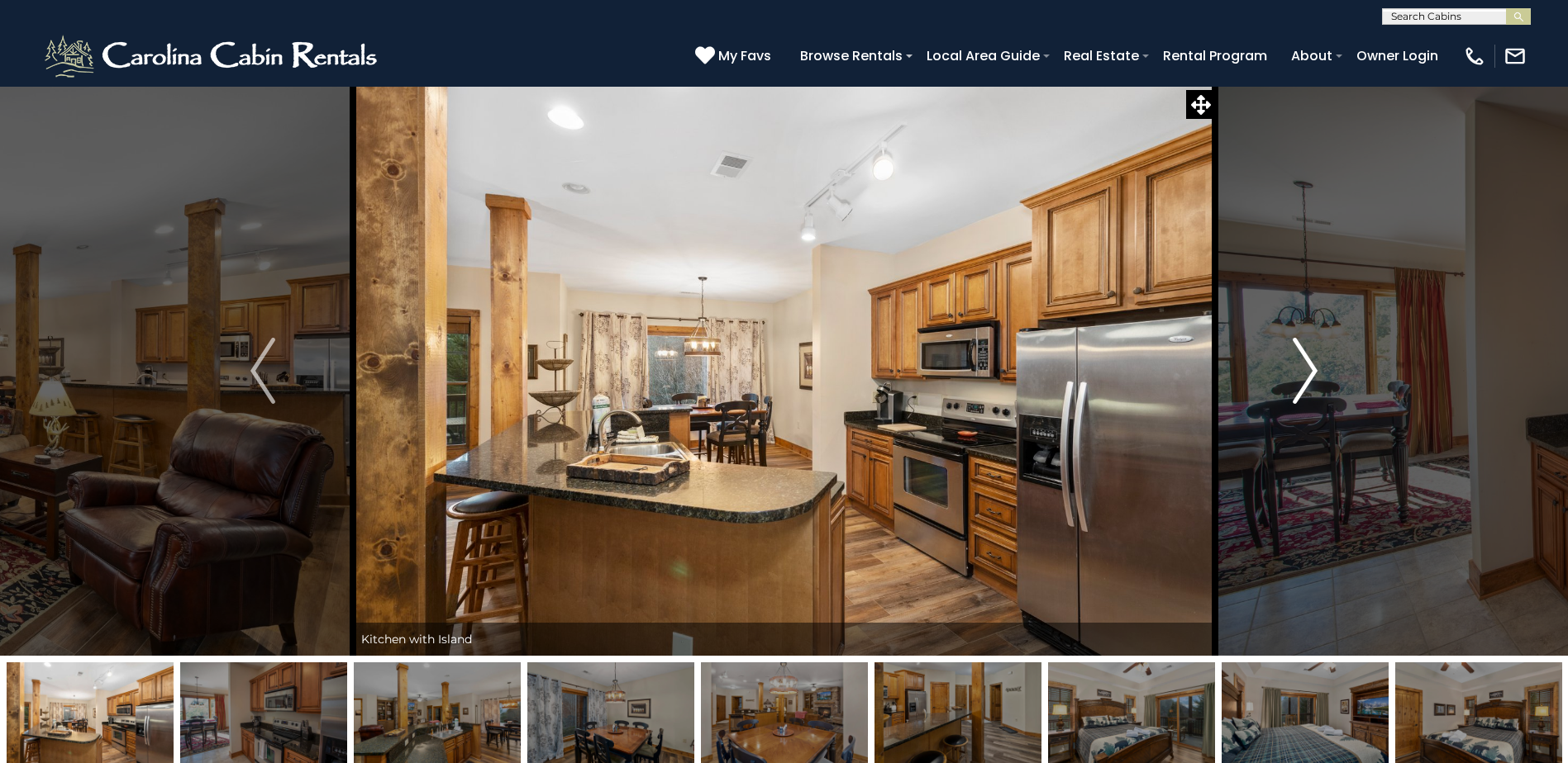
click at [1284, 406] on button "Next" at bounding box center [1304, 370] width 180 height 570
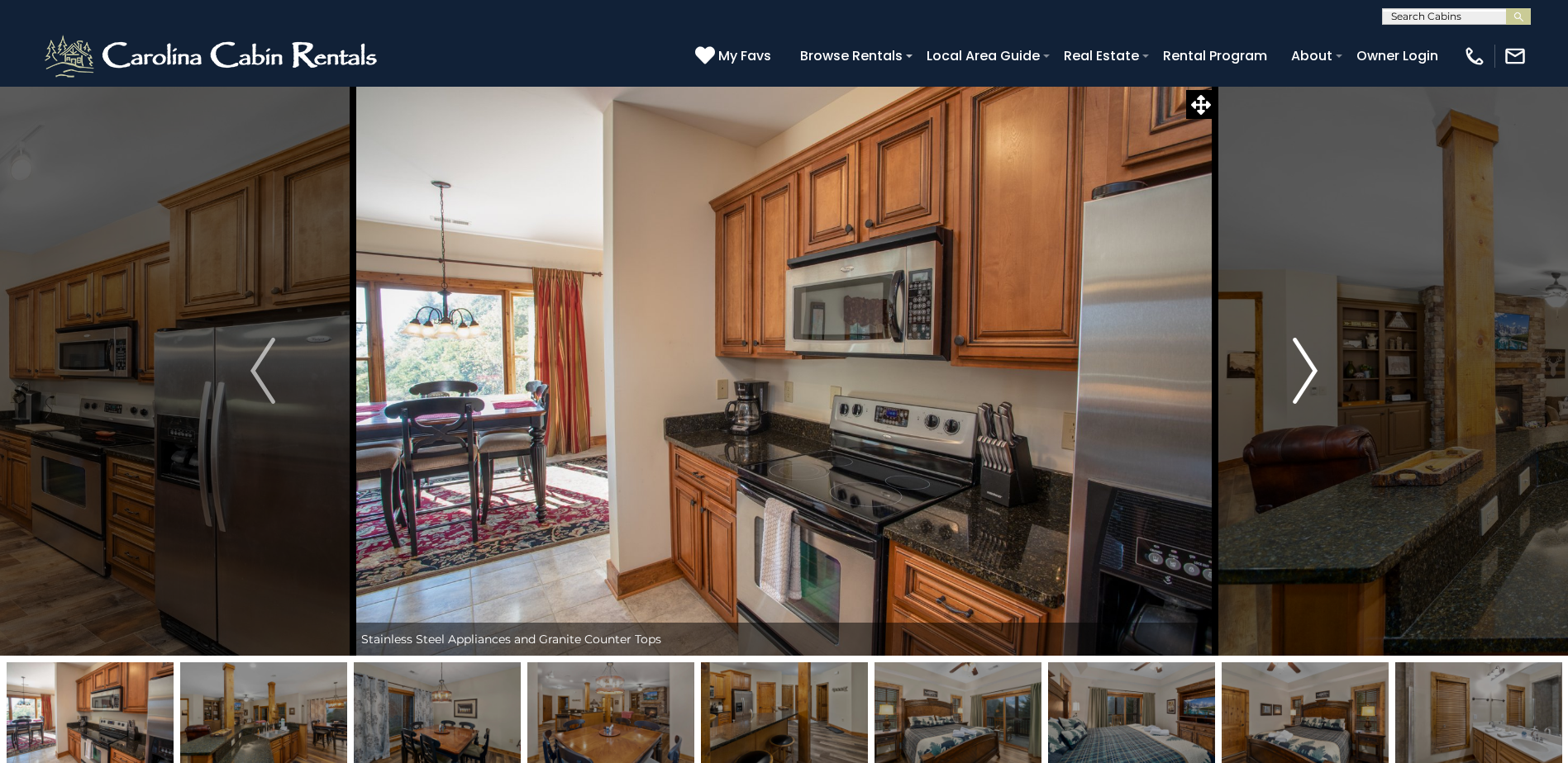
click at [1284, 406] on button "Next" at bounding box center [1304, 370] width 180 height 570
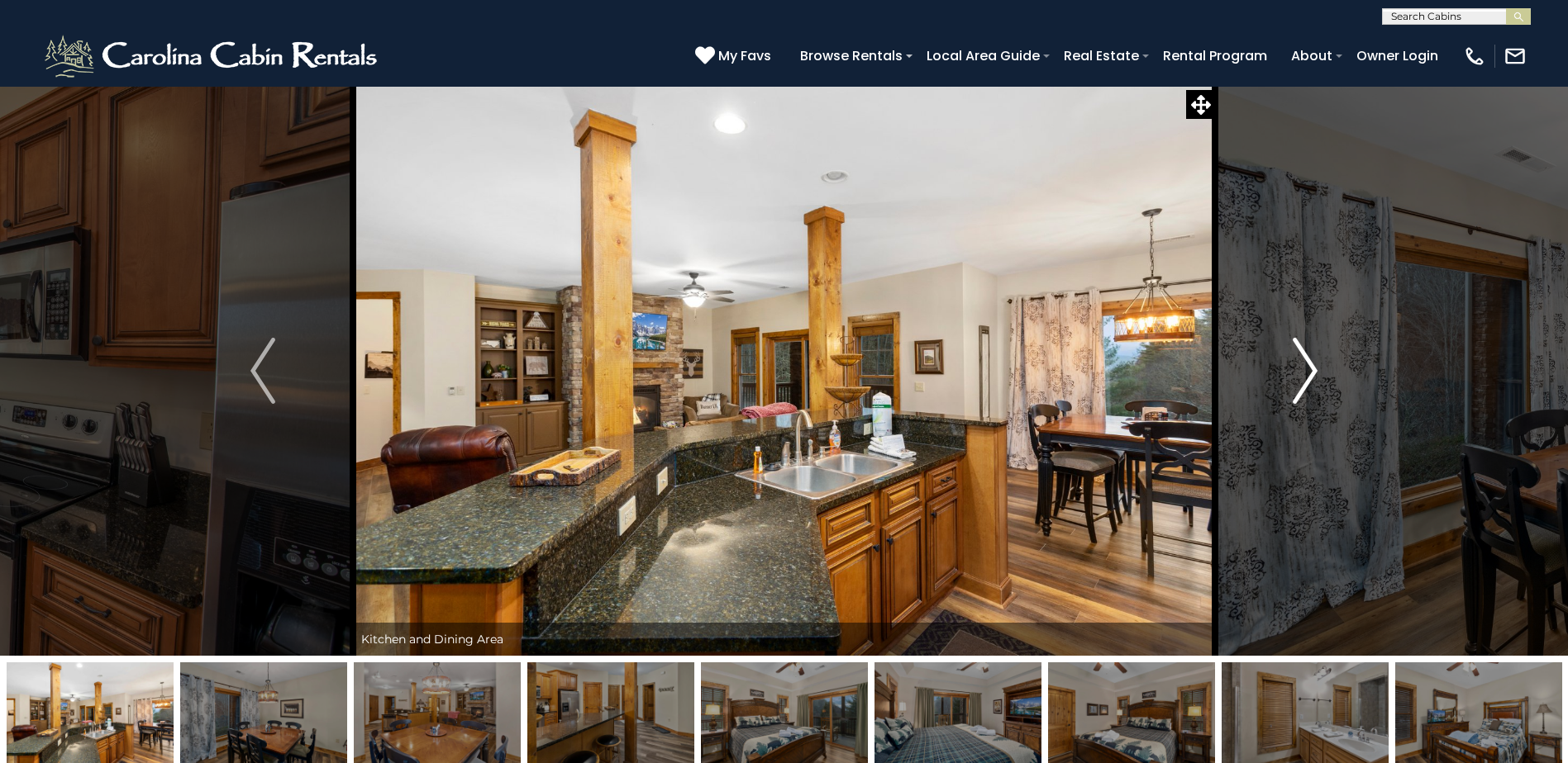
click at [1284, 406] on button "Next" at bounding box center [1304, 370] width 180 height 570
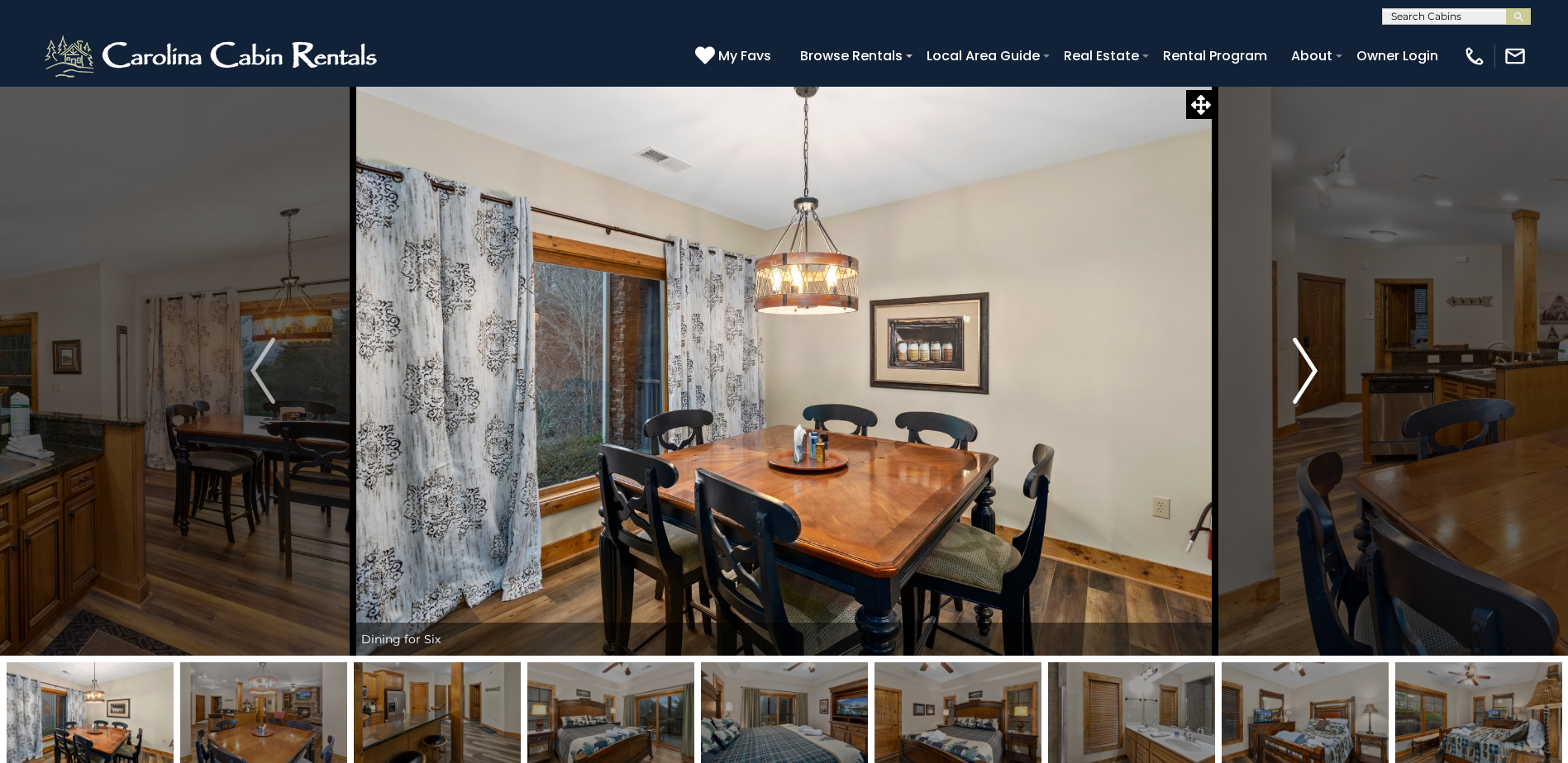
click at [1284, 406] on button "Next" at bounding box center [1304, 370] width 180 height 570
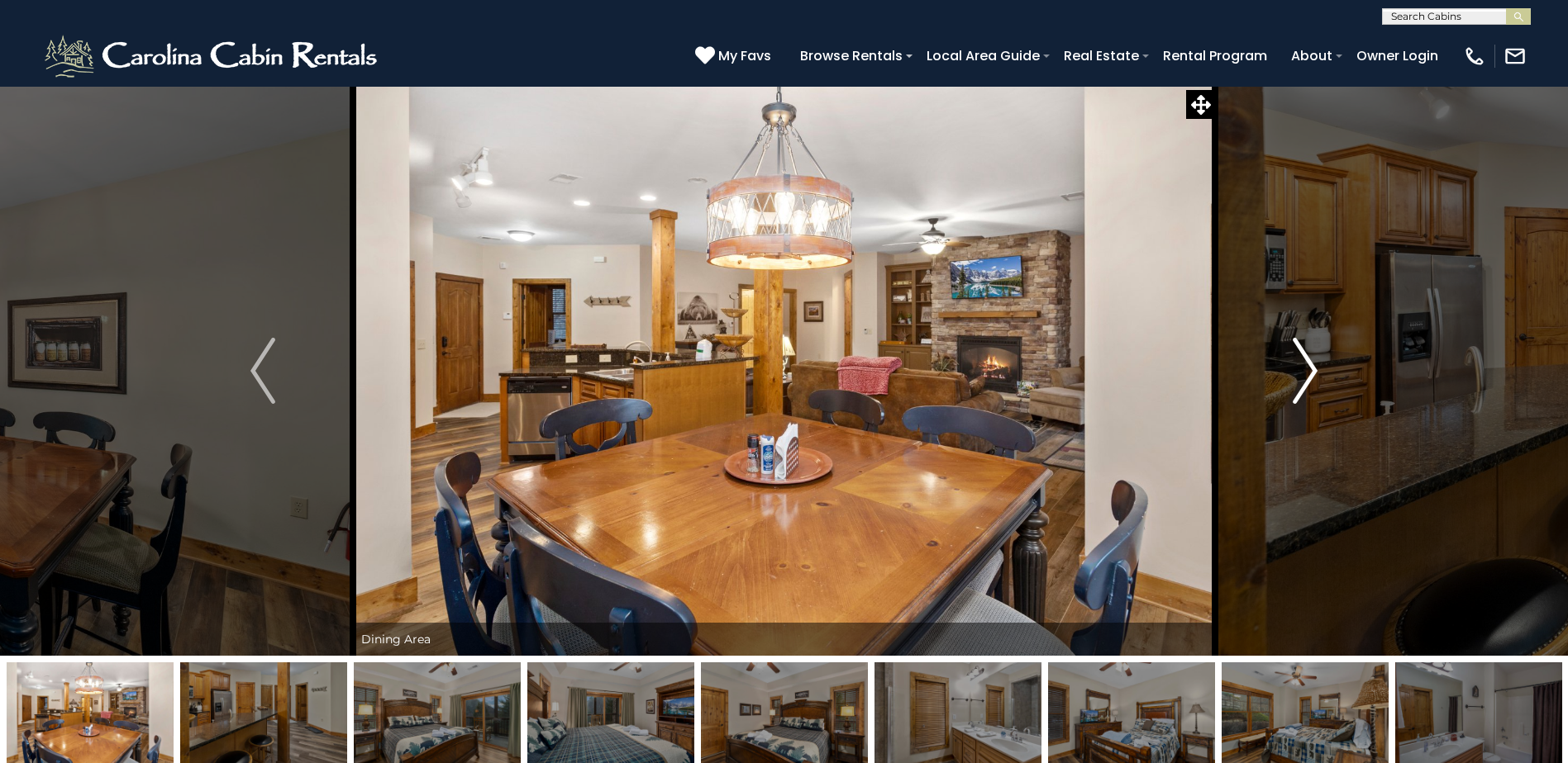
click at [1284, 406] on button "Next" at bounding box center [1304, 370] width 180 height 570
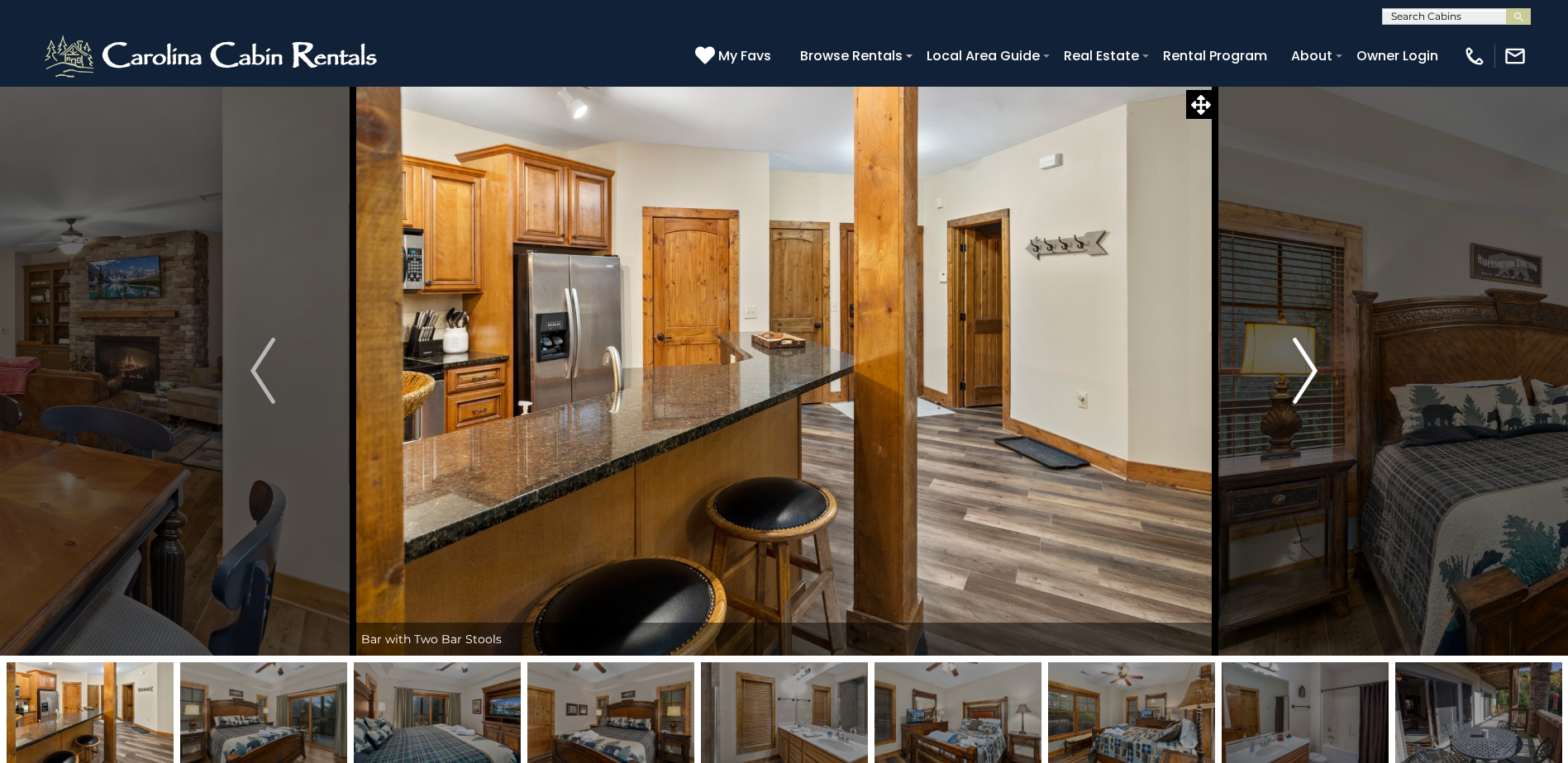
click at [1284, 406] on button "Next" at bounding box center [1304, 370] width 180 height 570
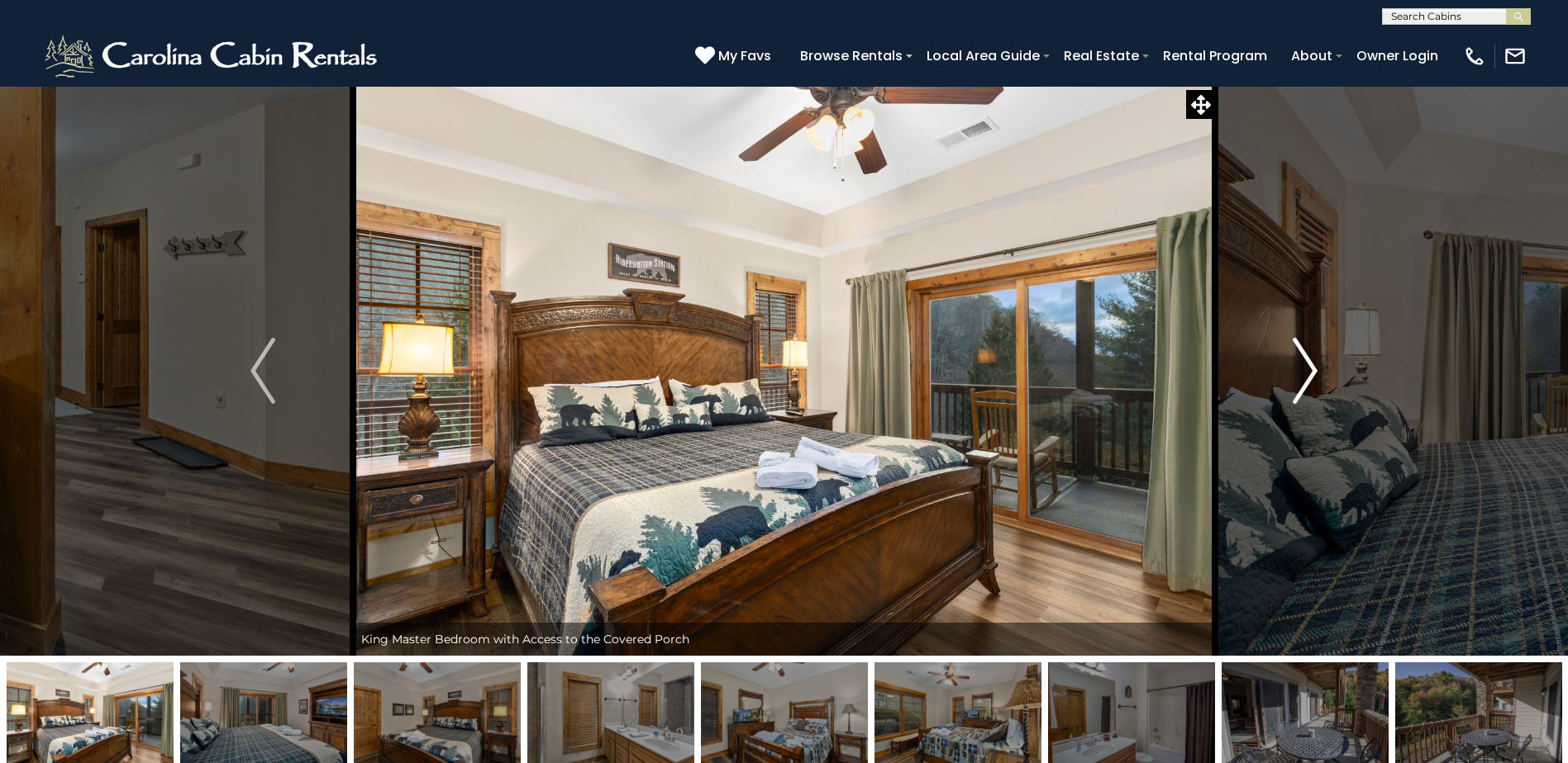
click at [1284, 406] on button "Next" at bounding box center [1304, 370] width 180 height 570
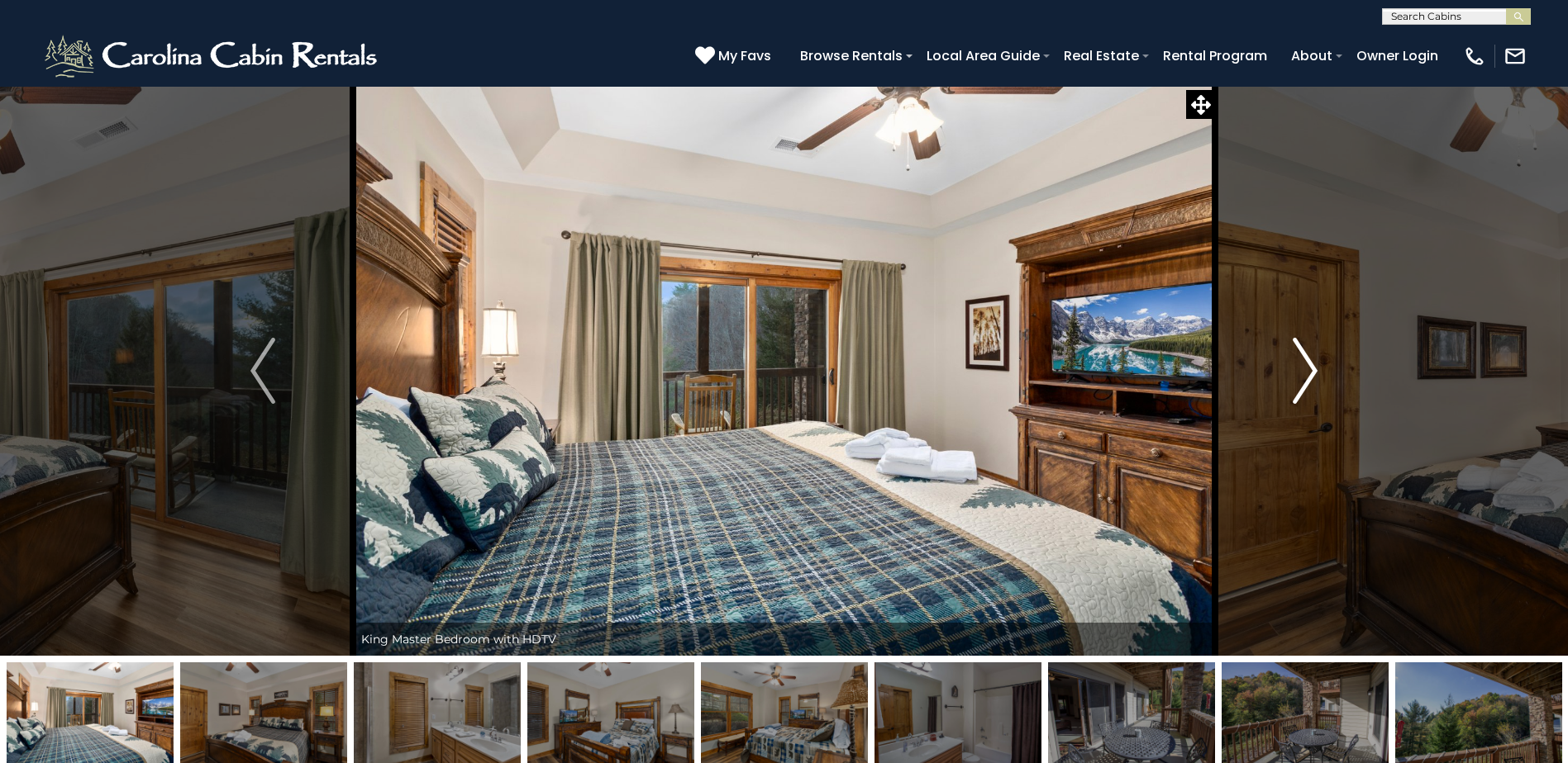
click at [1284, 406] on button "Next" at bounding box center [1304, 370] width 180 height 570
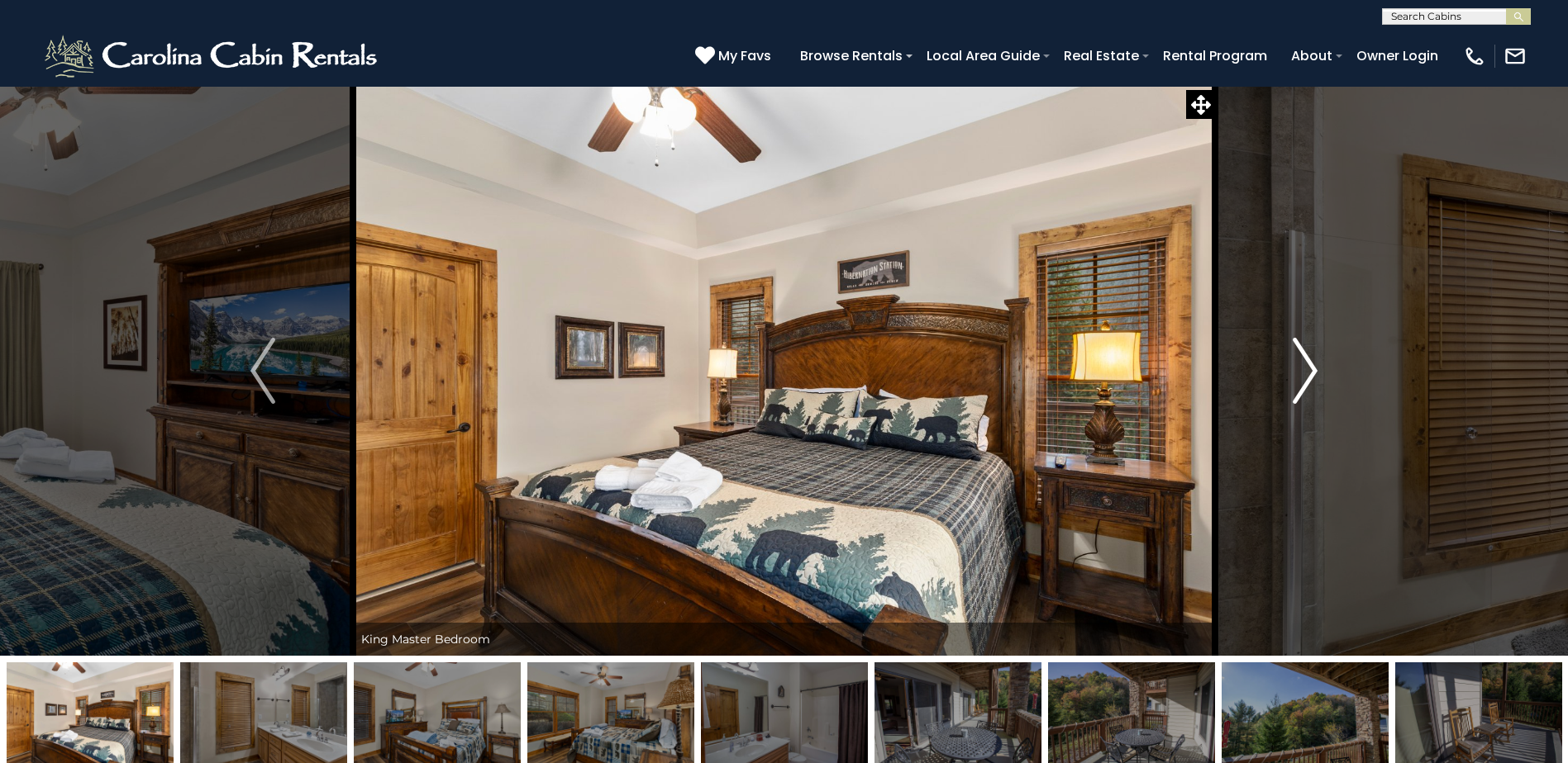
click at [1284, 406] on button "Next" at bounding box center [1304, 370] width 180 height 570
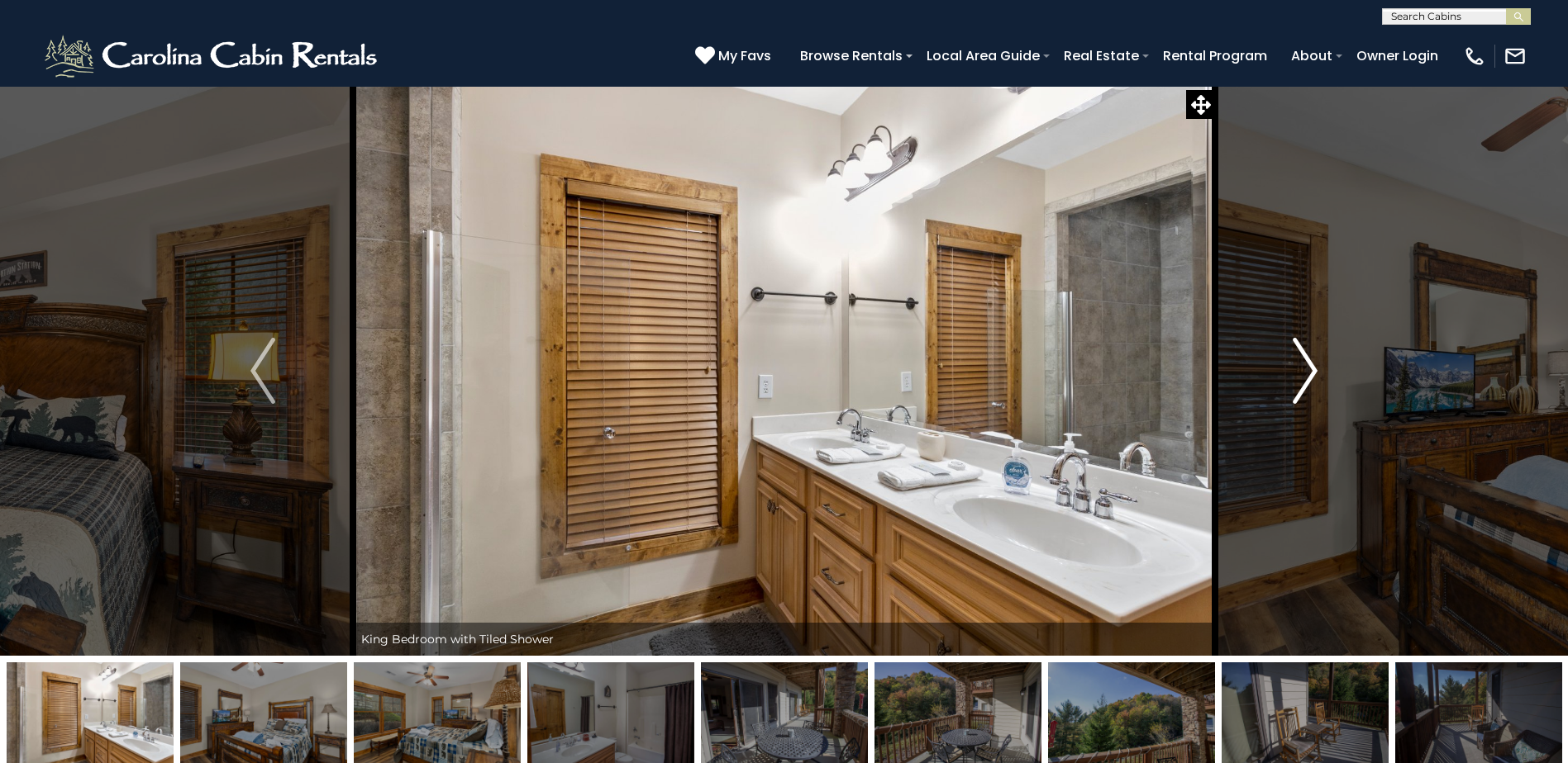
click at [1284, 406] on button "Next" at bounding box center [1304, 370] width 180 height 570
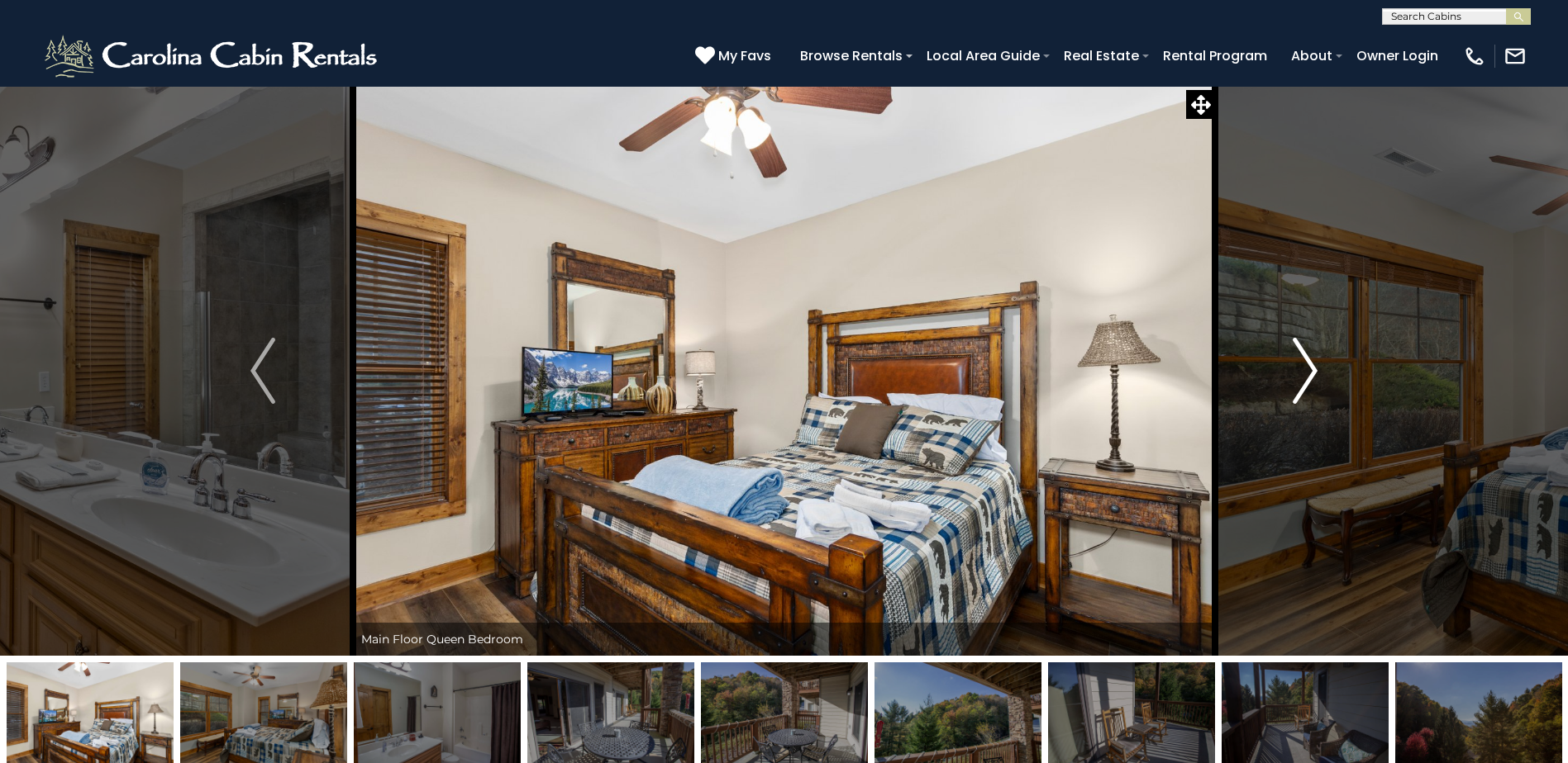
click at [1284, 406] on button "Next" at bounding box center [1304, 370] width 180 height 570
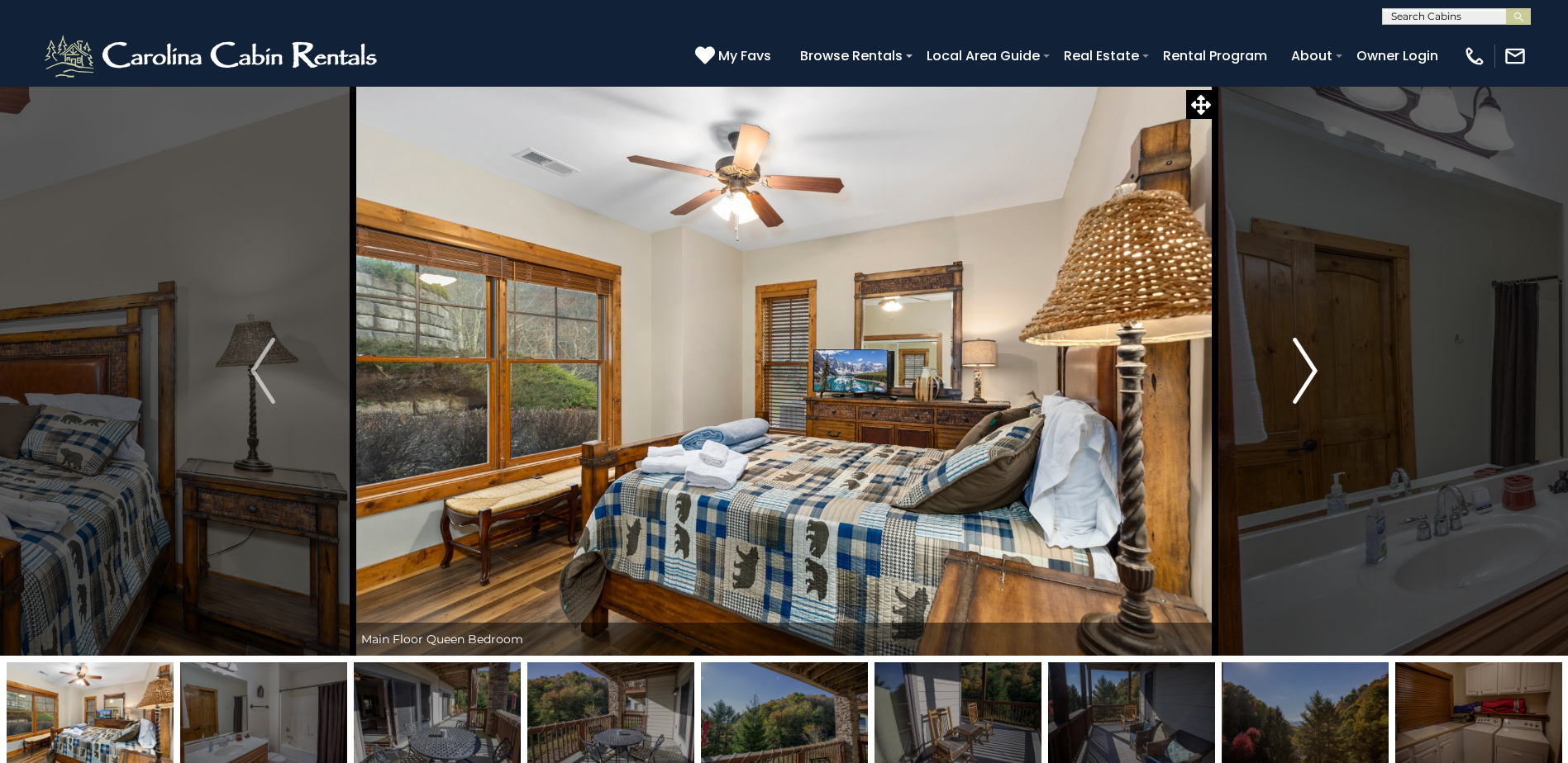
click at [1284, 406] on button "Next" at bounding box center [1304, 370] width 180 height 570
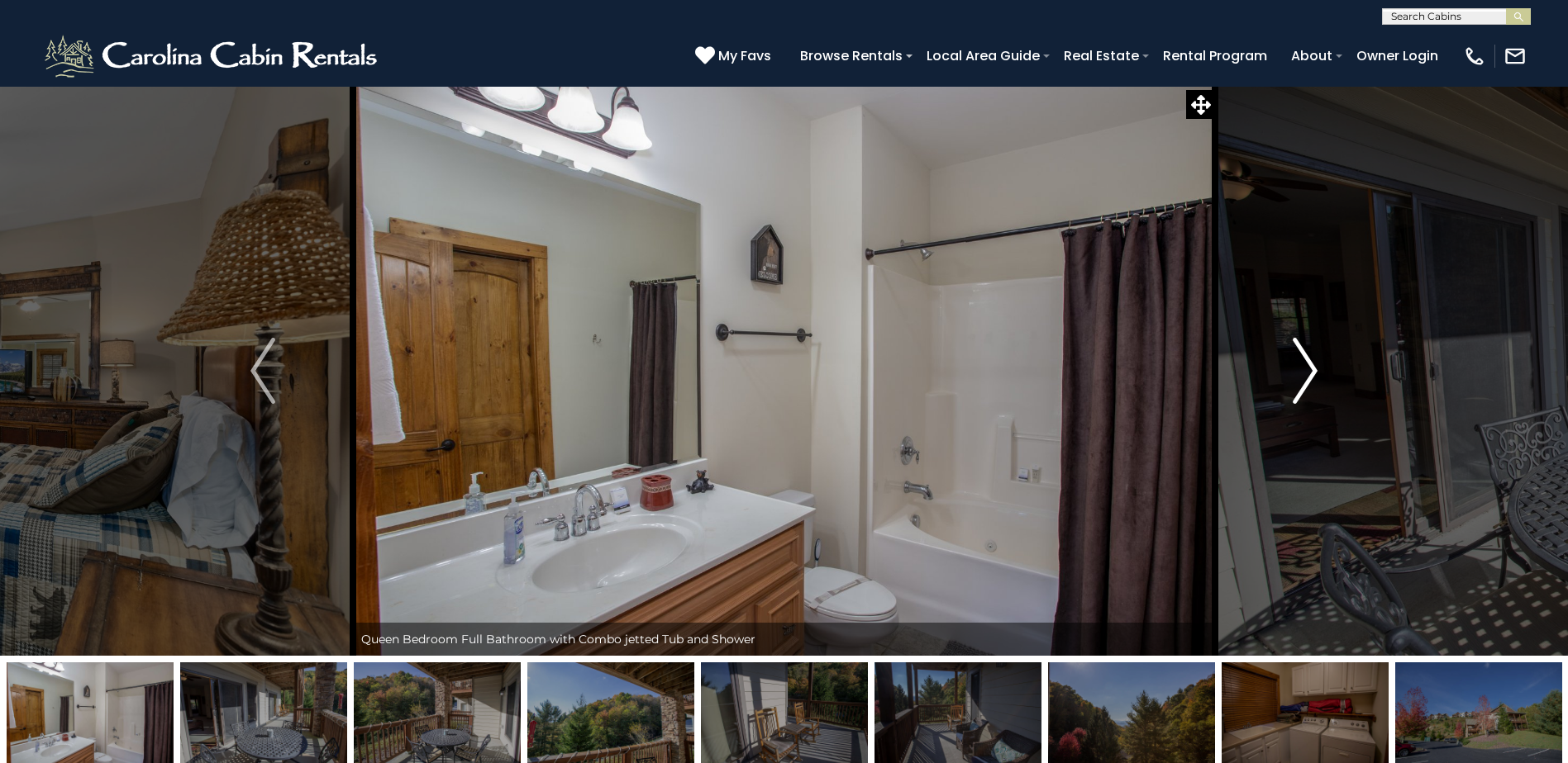
click at [1284, 406] on button "Next" at bounding box center [1304, 370] width 180 height 570
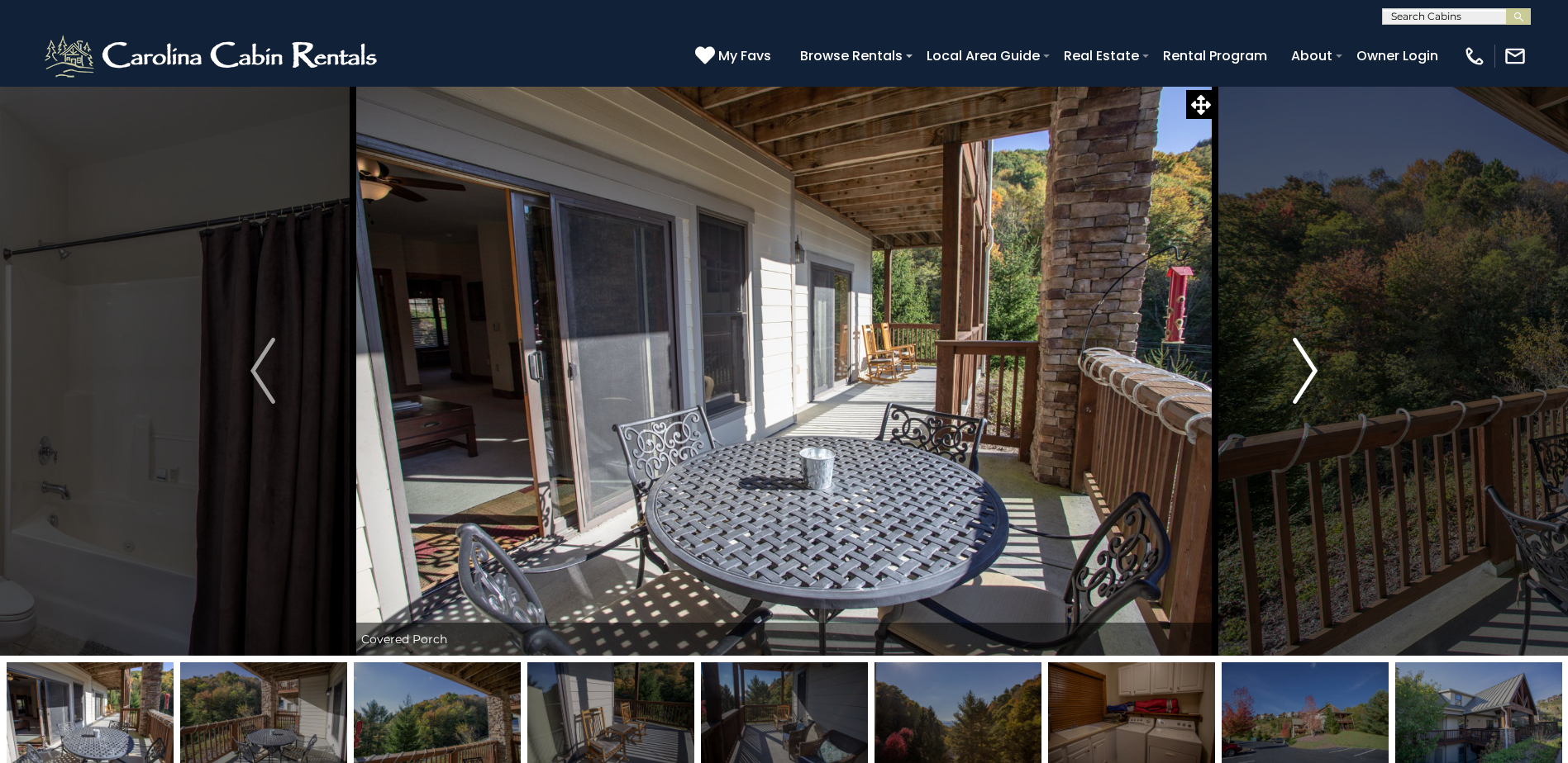
click at [1284, 405] on button "Next" at bounding box center [1304, 370] width 180 height 570
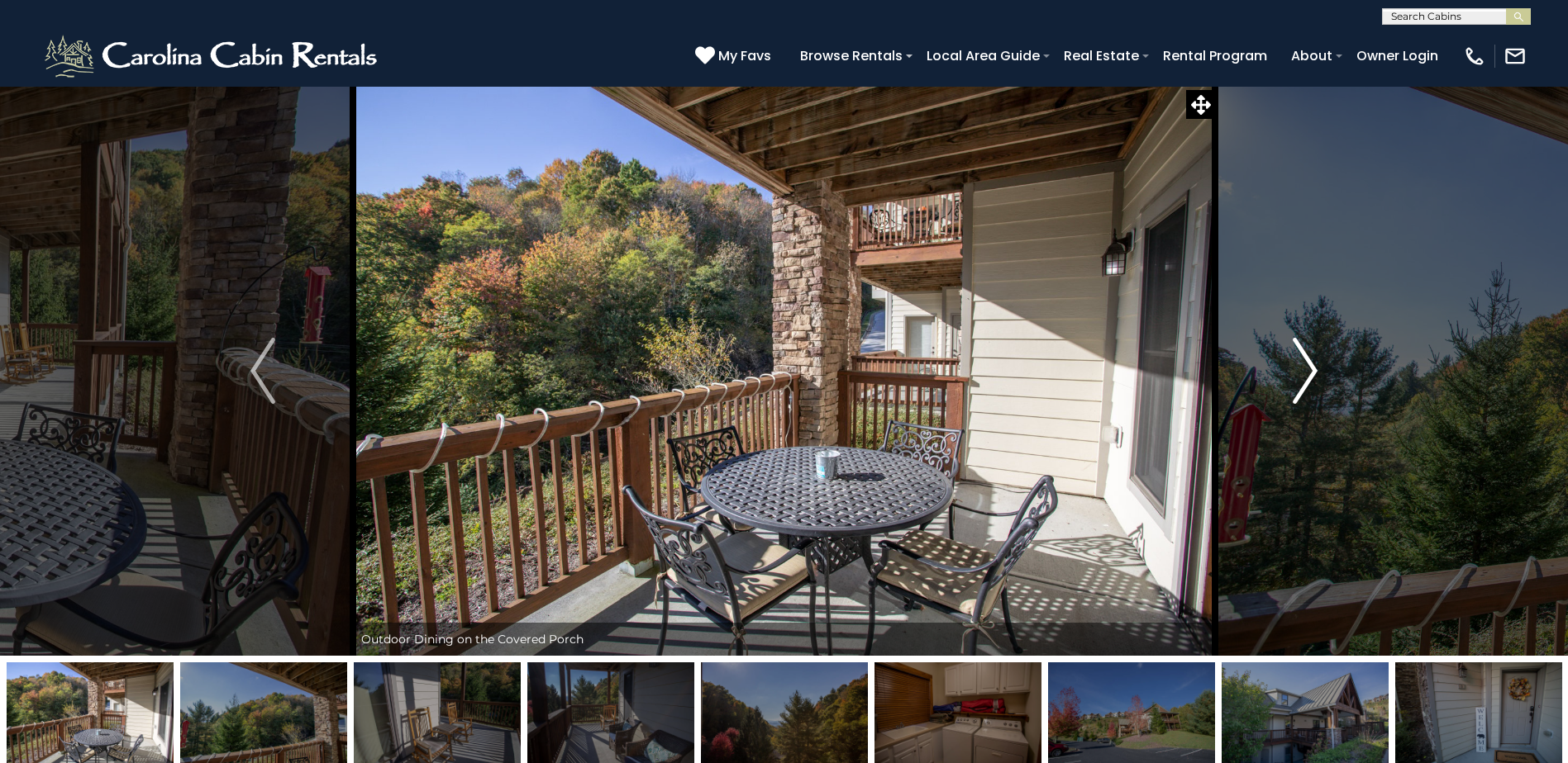
click at [1284, 405] on button "Next" at bounding box center [1304, 370] width 180 height 570
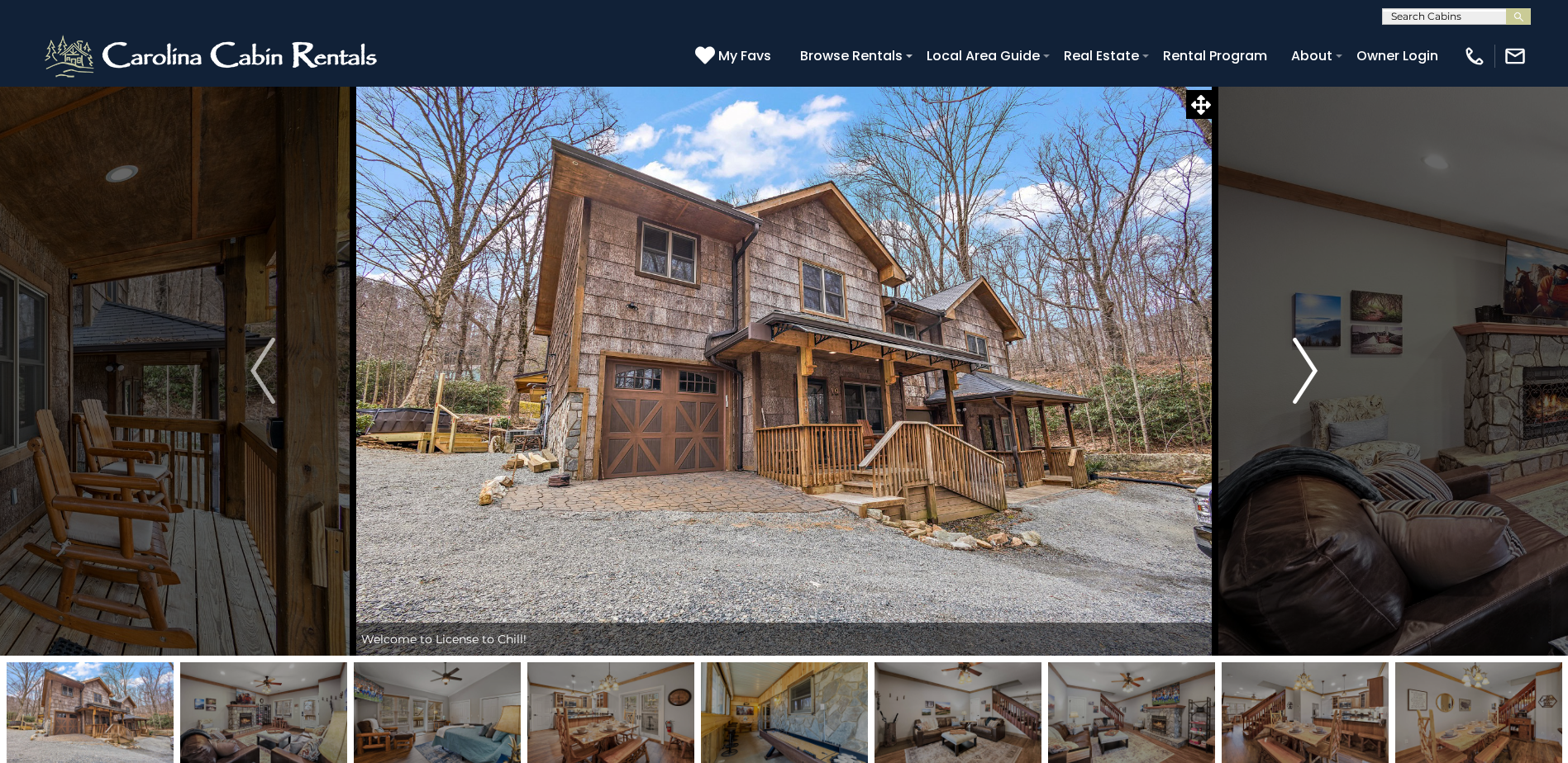
click at [1287, 372] on button "Next" at bounding box center [1304, 370] width 180 height 570
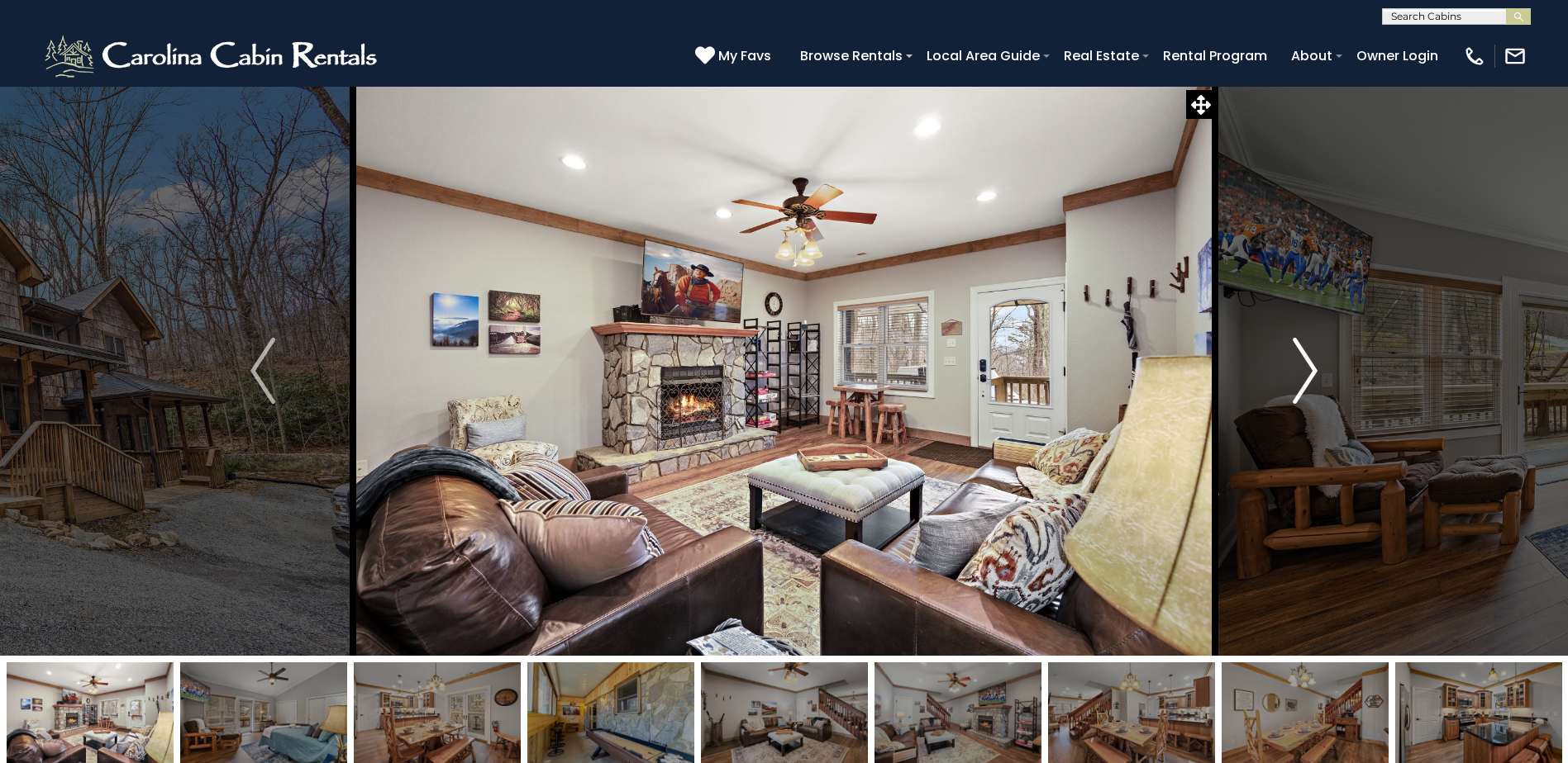
click at [1287, 372] on button "Next" at bounding box center [1304, 370] width 180 height 570
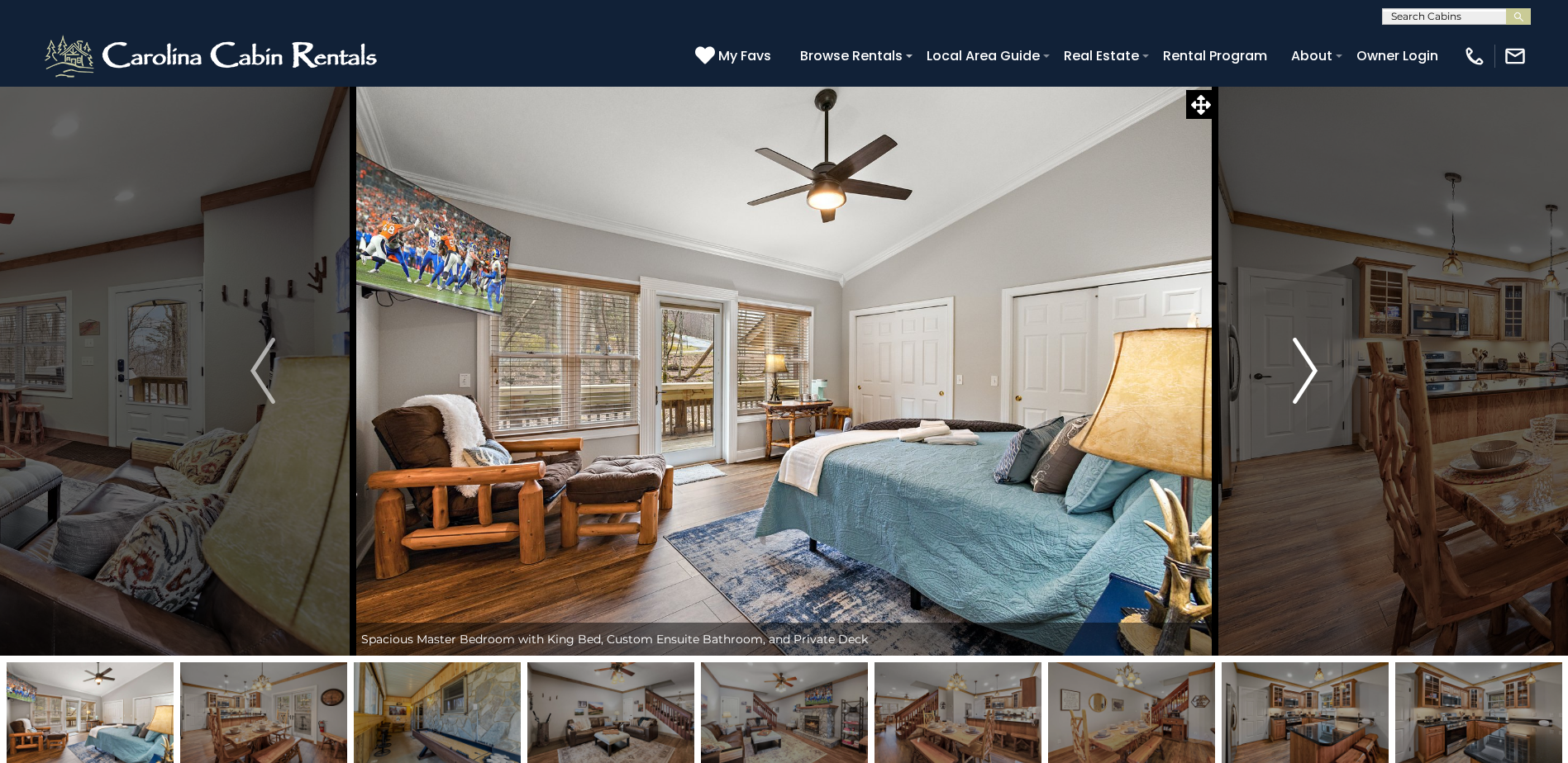
click at [1287, 372] on button "Next" at bounding box center [1304, 370] width 180 height 570
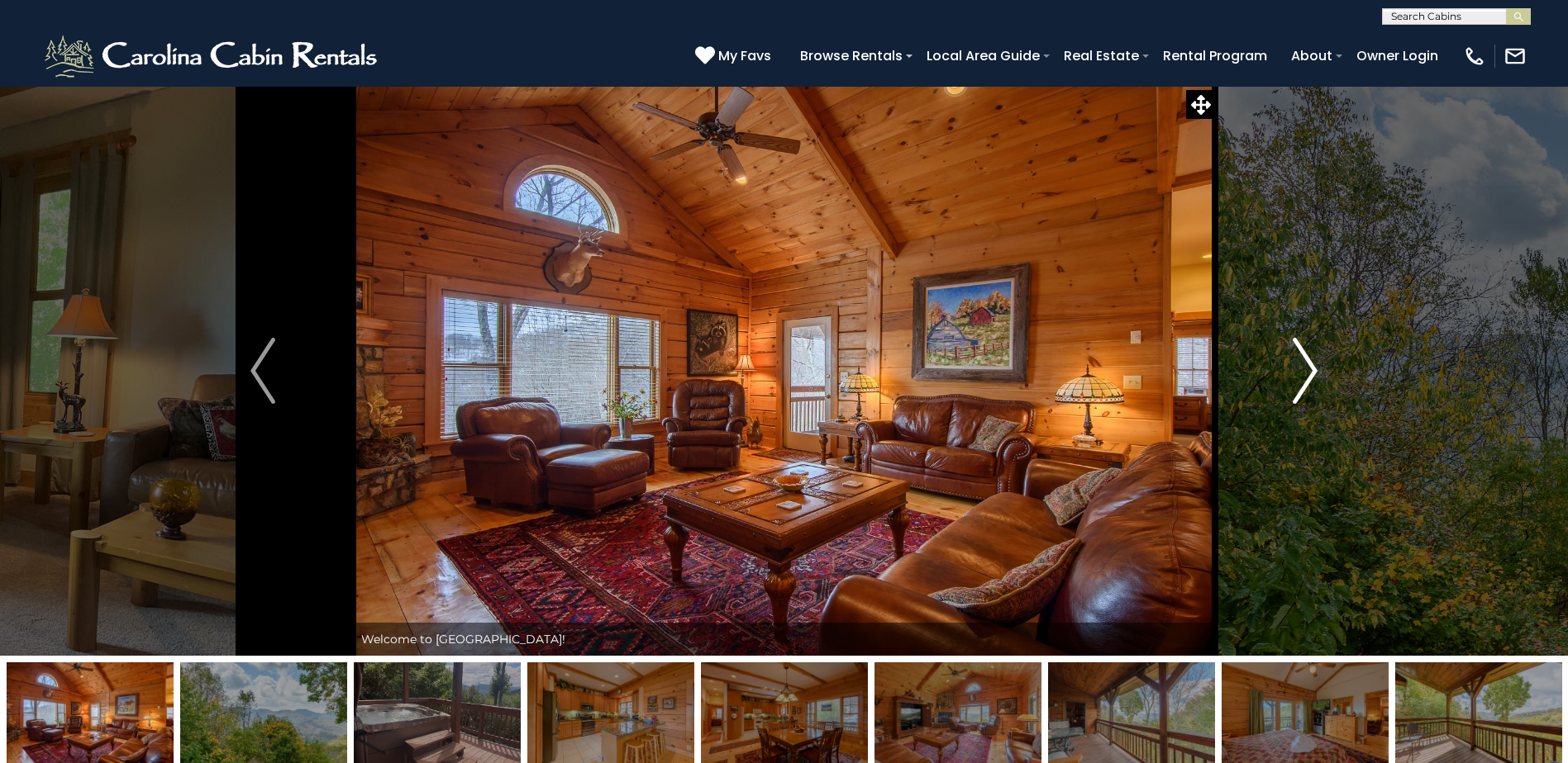
click at [1304, 393] on img "Next" at bounding box center [1304, 370] width 25 height 66
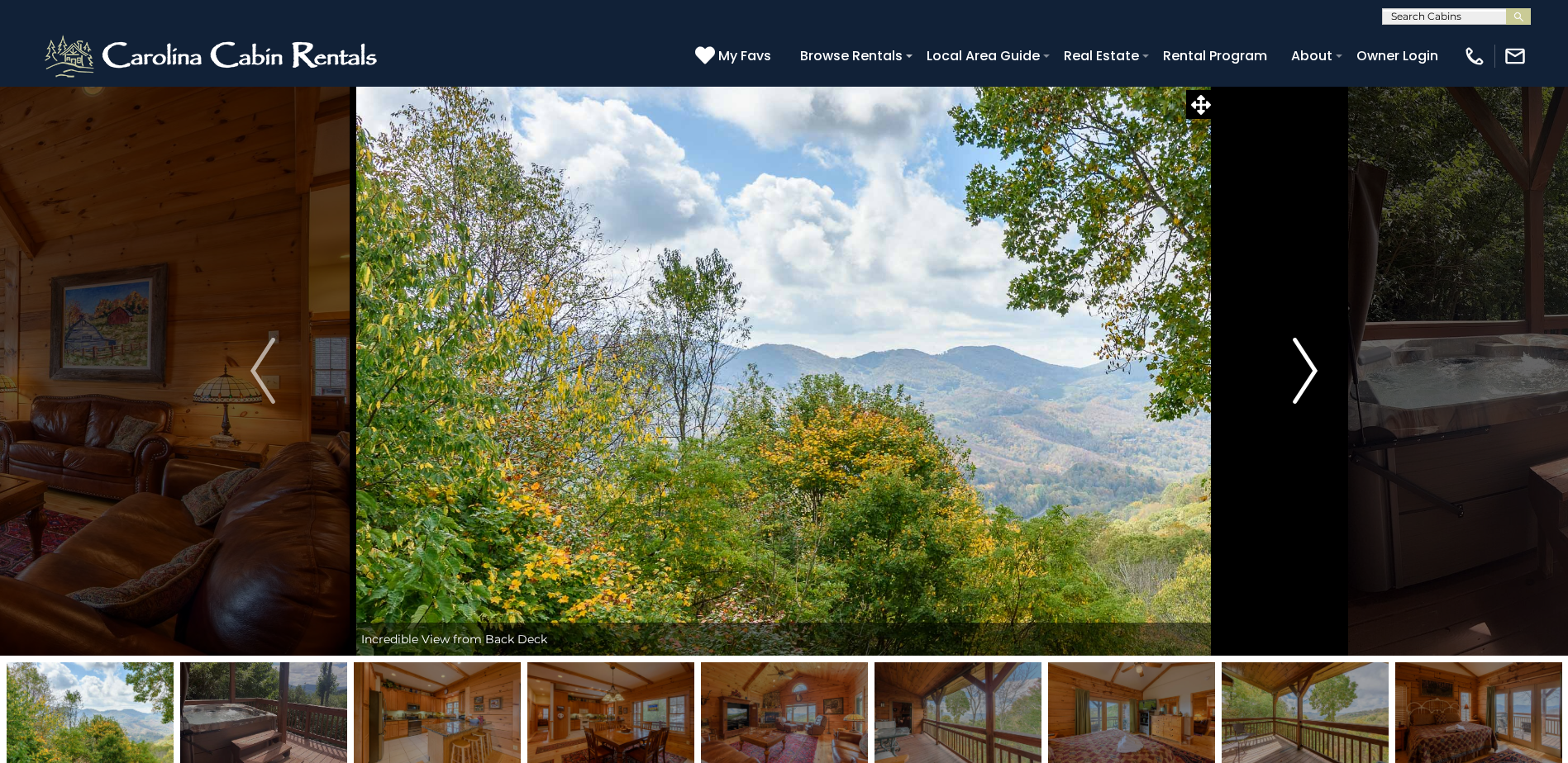
click at [1304, 393] on img "Next" at bounding box center [1304, 370] width 25 height 66
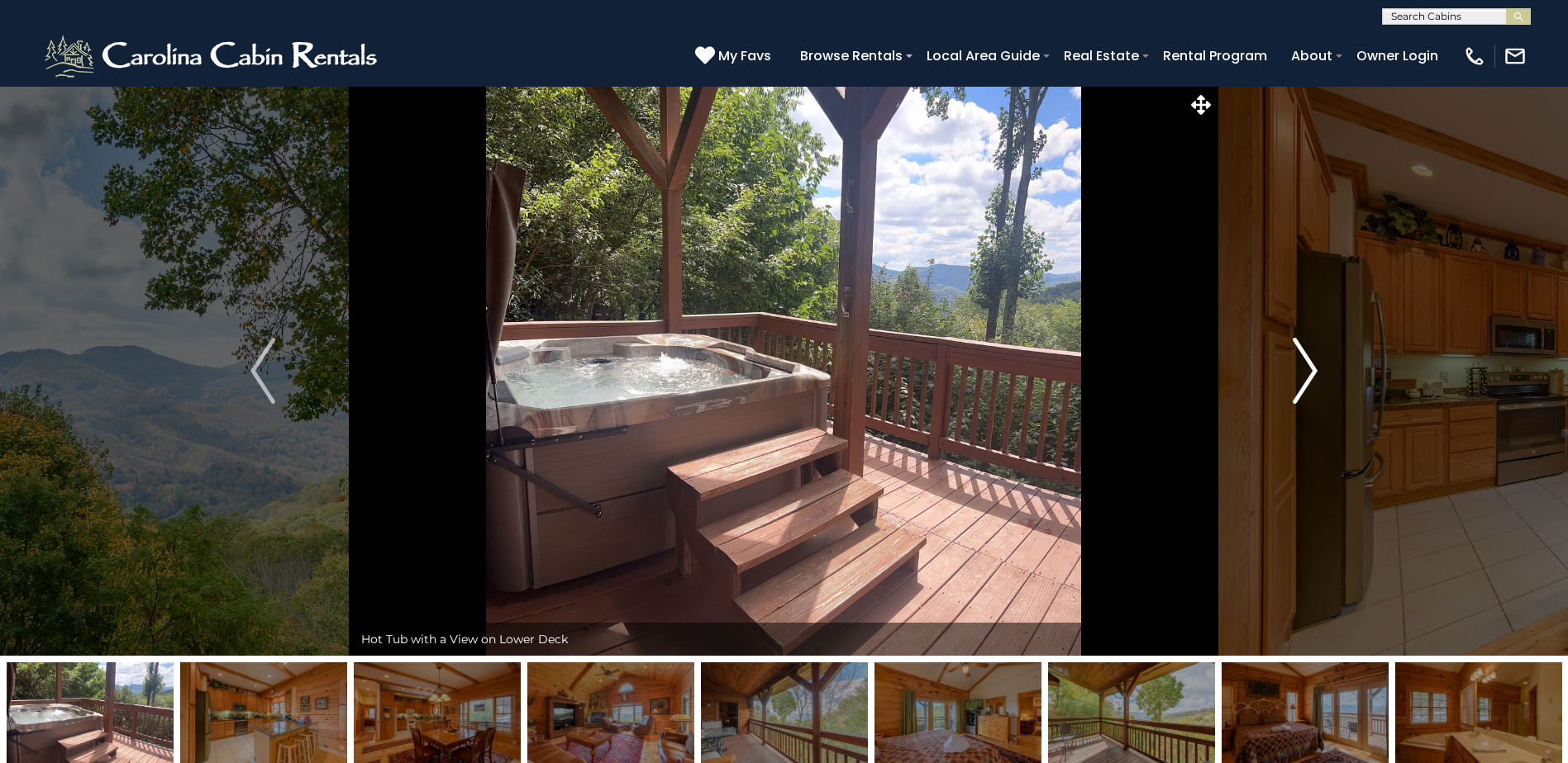
click at [1304, 393] on img "Next" at bounding box center [1304, 370] width 25 height 66
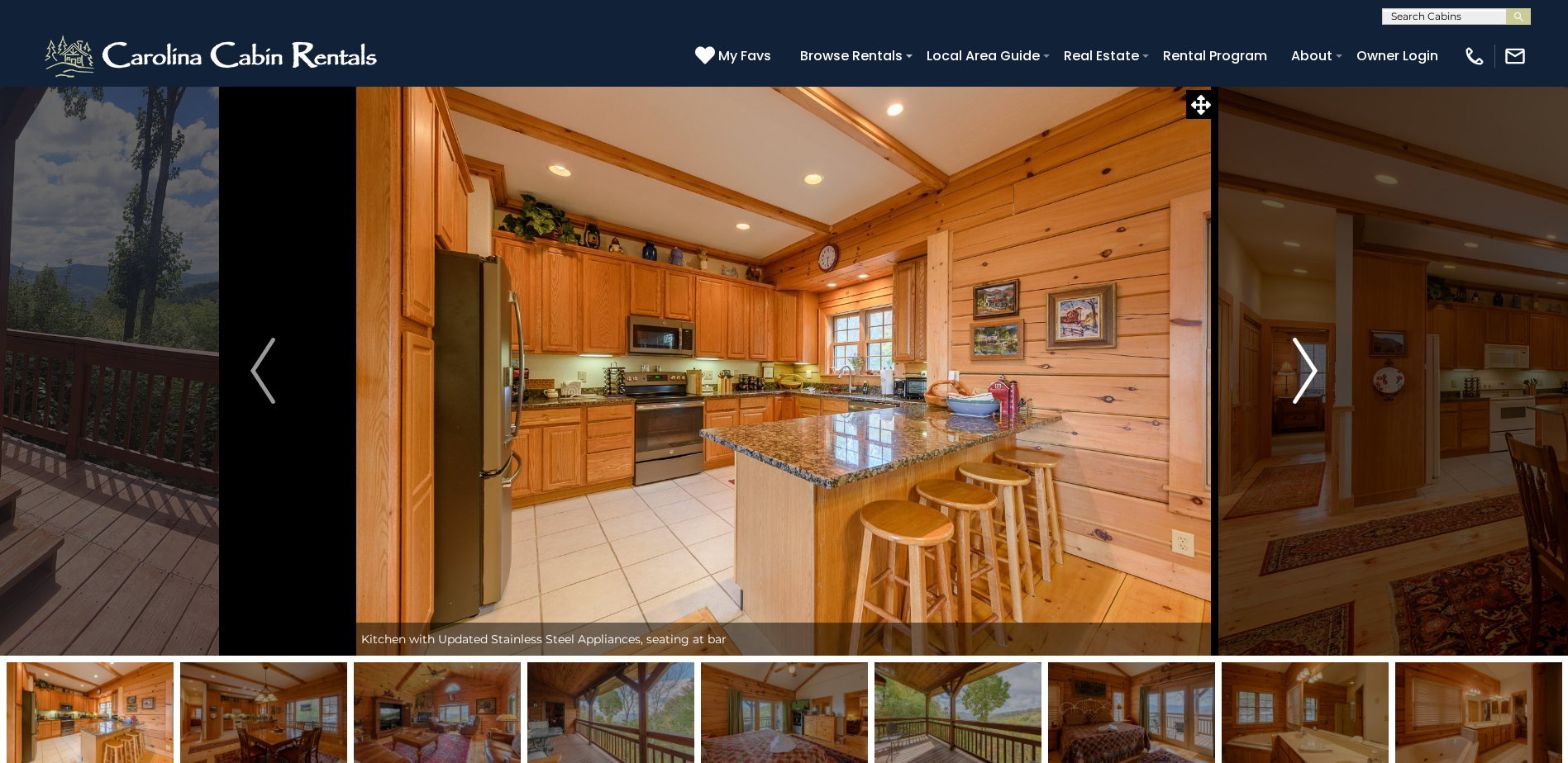
click at [1304, 393] on img "Next" at bounding box center [1304, 370] width 25 height 66
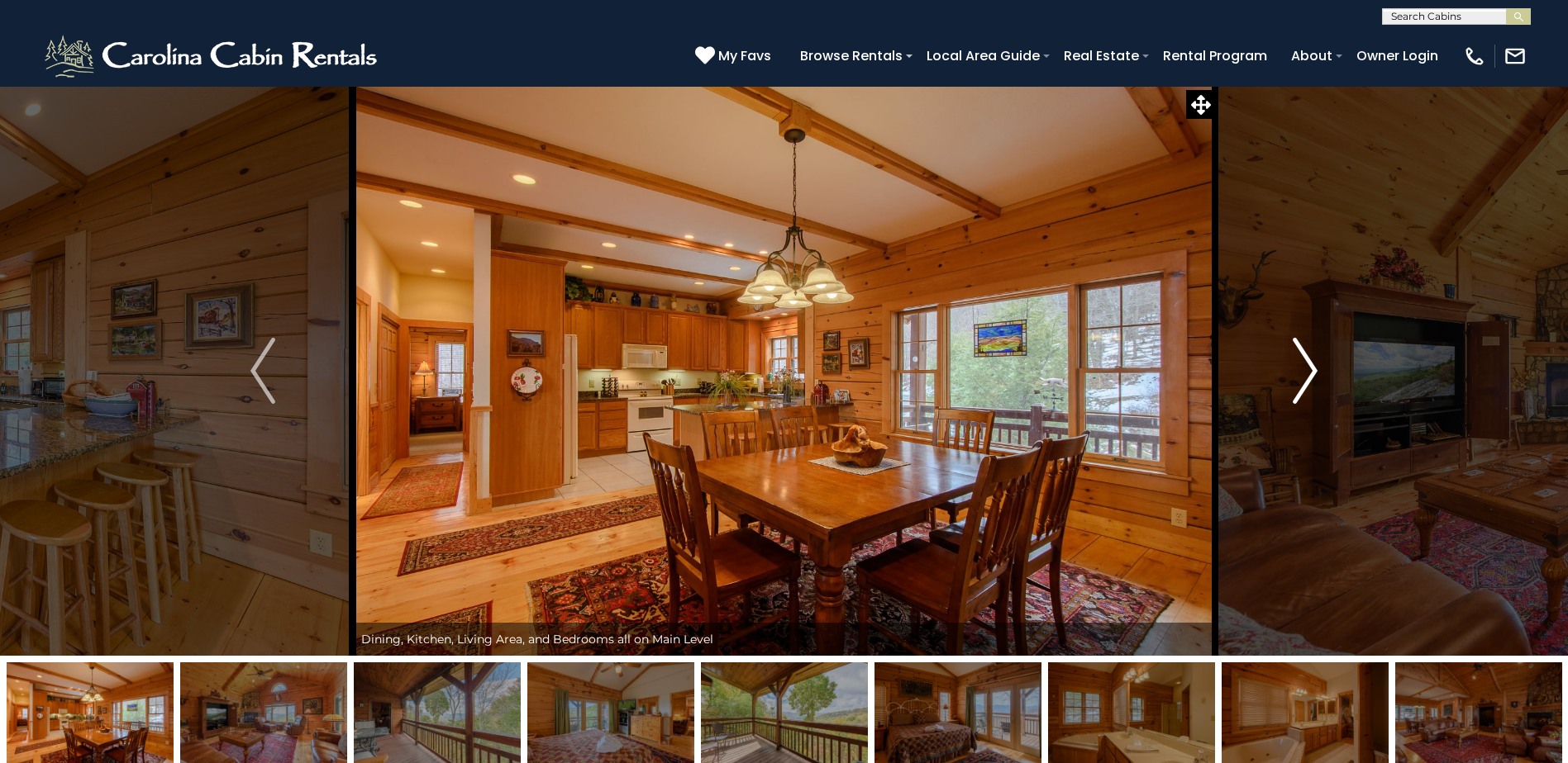
click at [1304, 394] on img "Next" at bounding box center [1304, 370] width 25 height 66
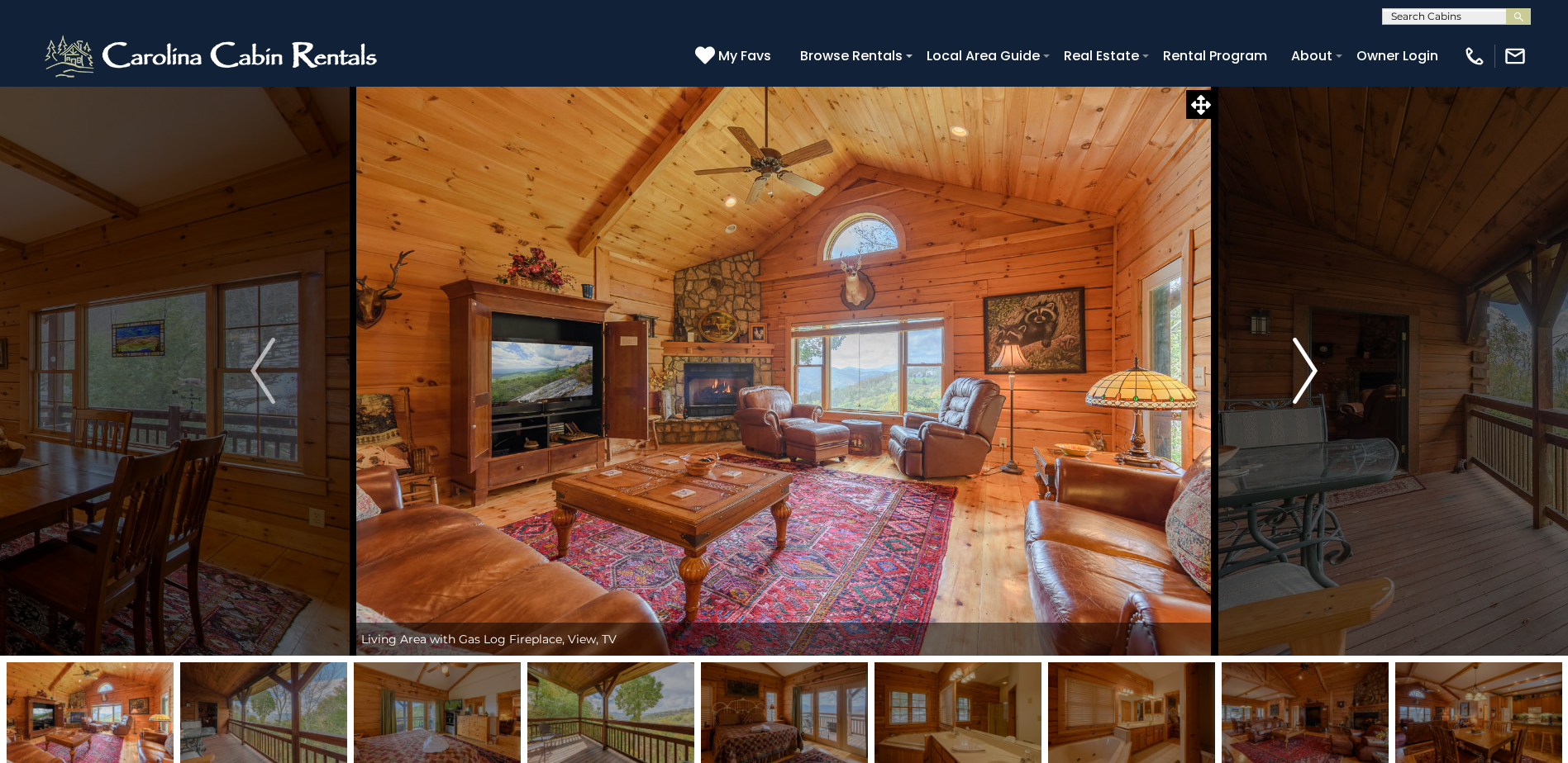
click at [1304, 394] on img "Next" at bounding box center [1304, 370] width 25 height 66
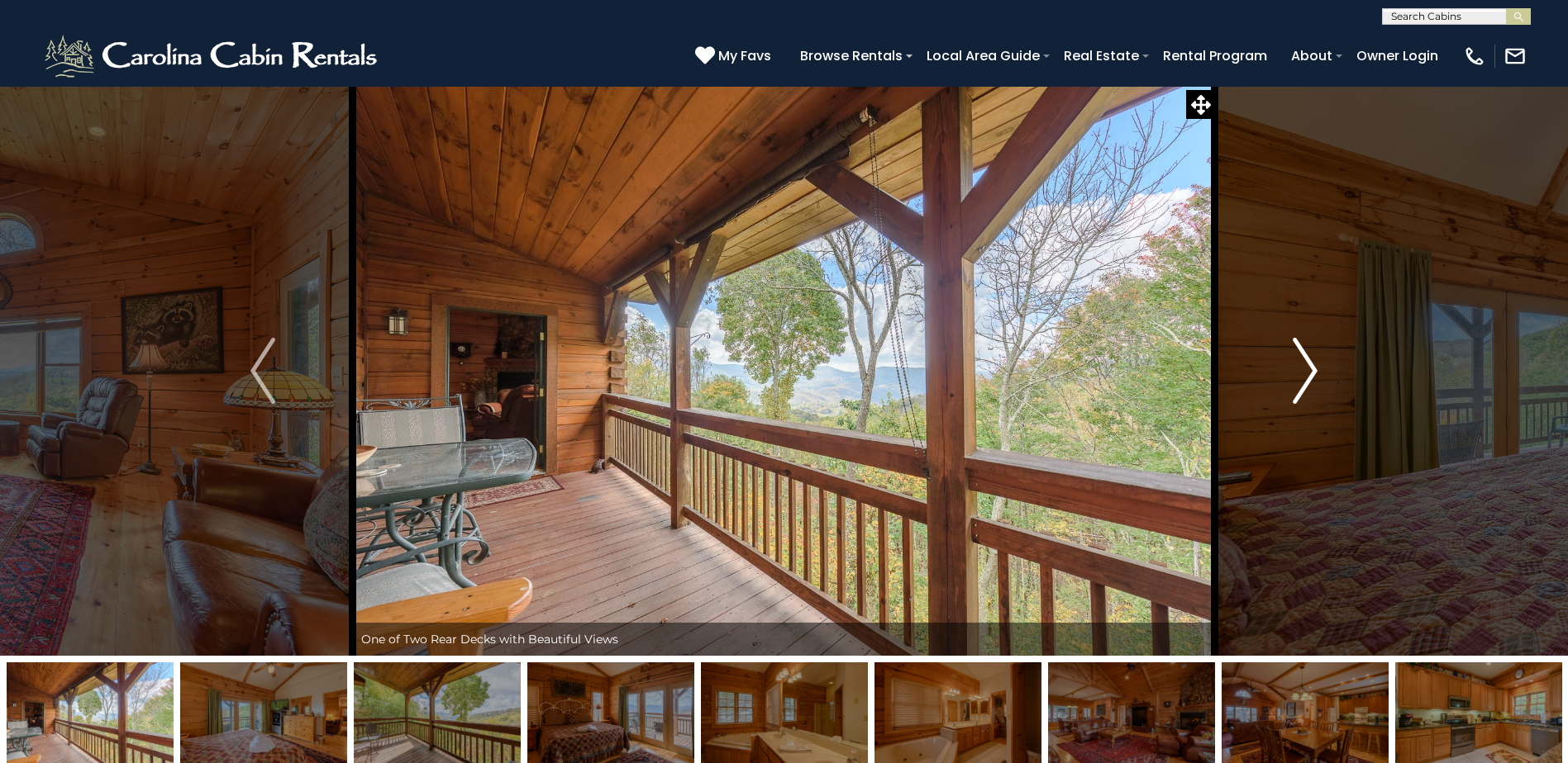
click at [1304, 394] on img "Next" at bounding box center [1304, 370] width 25 height 66
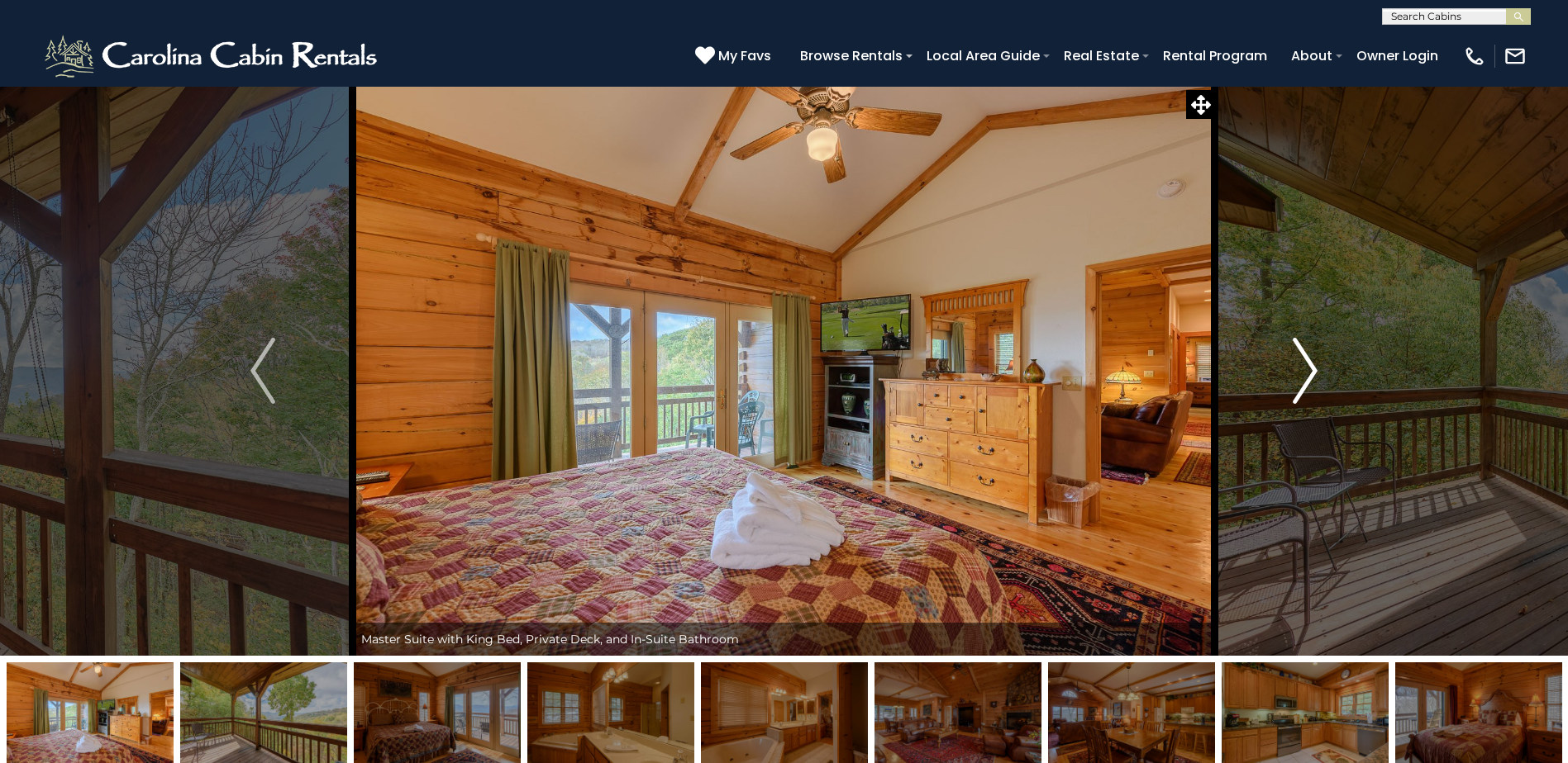
click at [1304, 394] on img "Next" at bounding box center [1304, 370] width 25 height 66
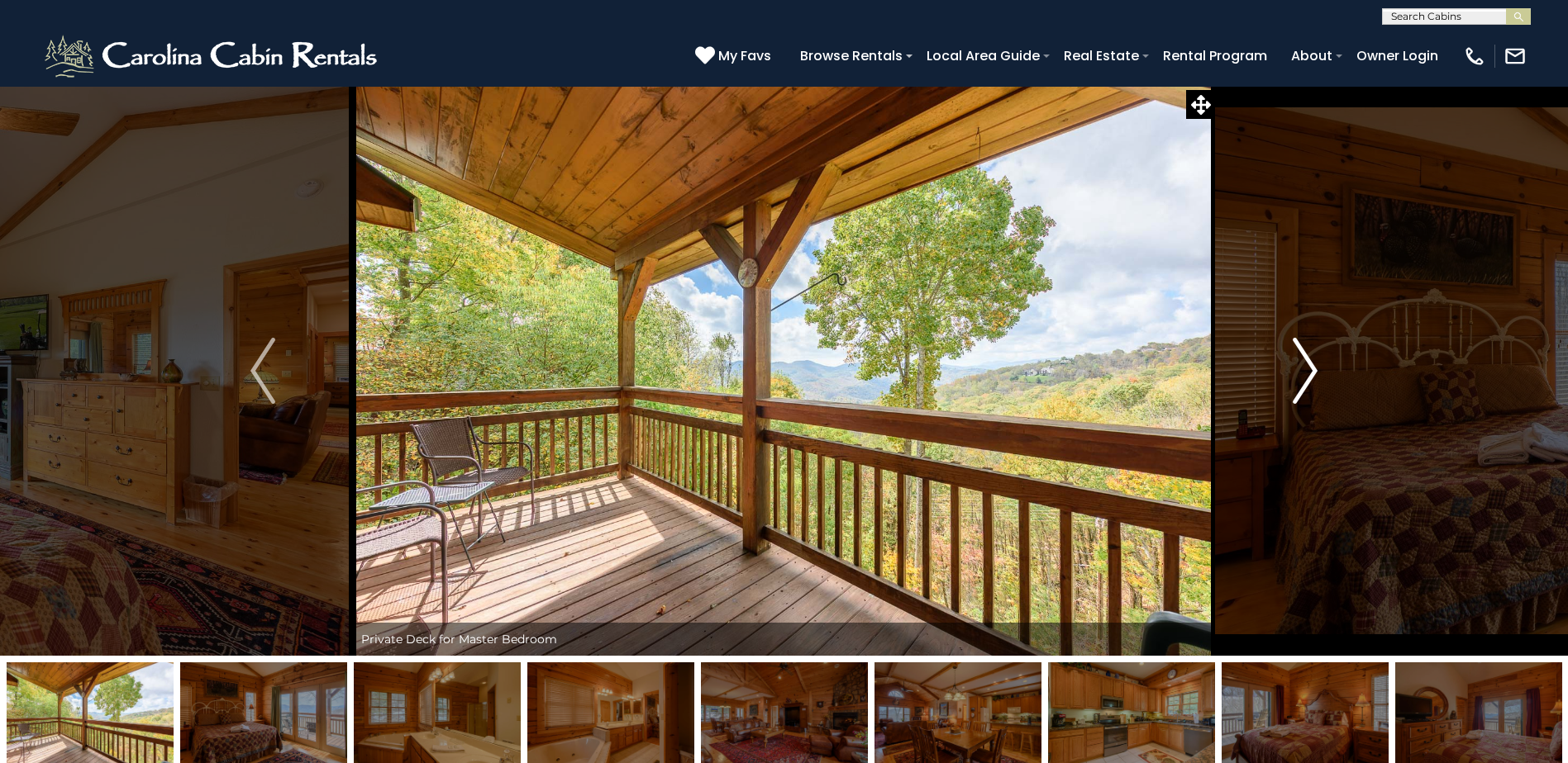
click at [1304, 394] on img "Next" at bounding box center [1304, 370] width 25 height 66
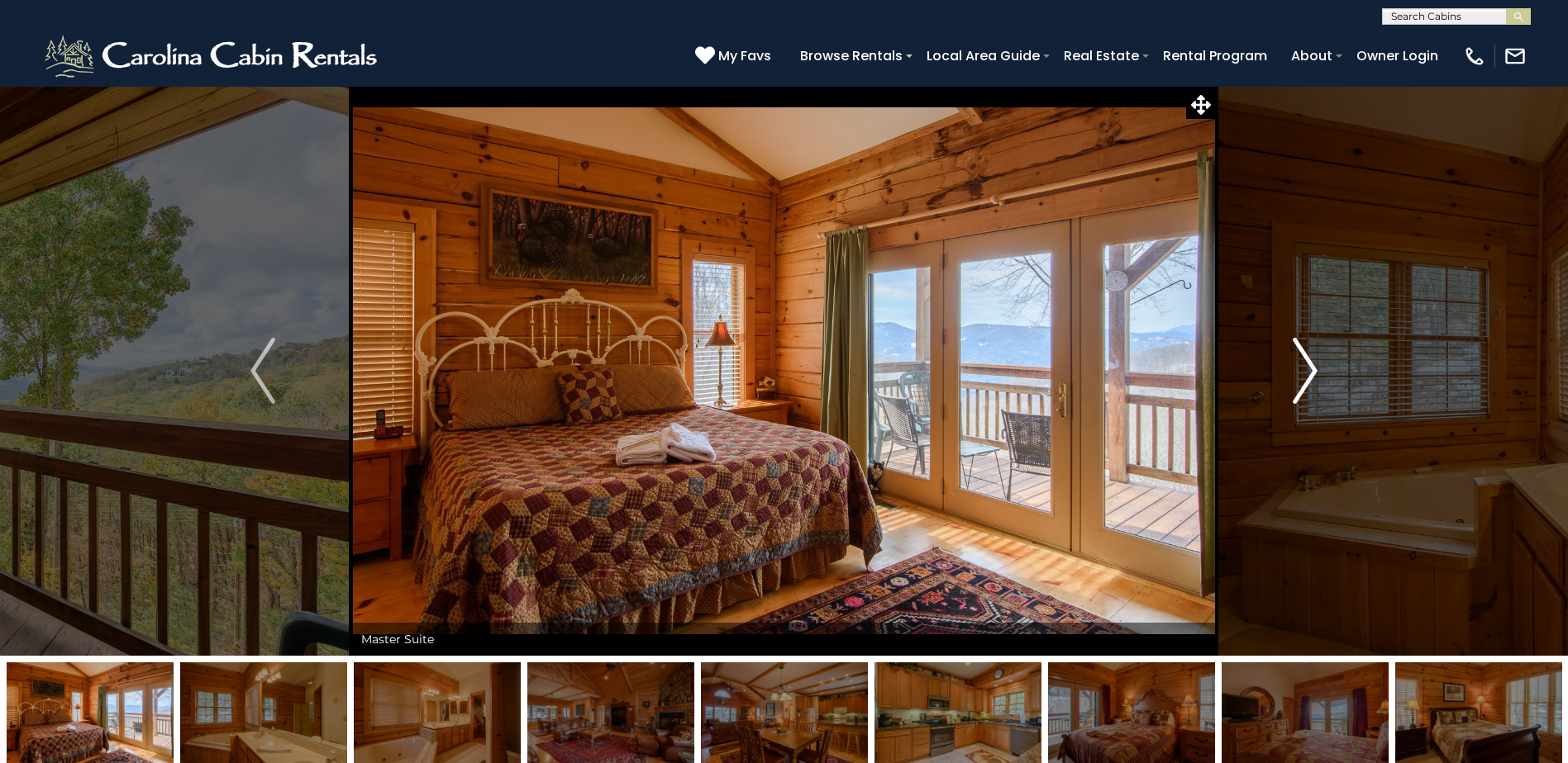
click at [1304, 394] on img "Next" at bounding box center [1304, 370] width 25 height 66
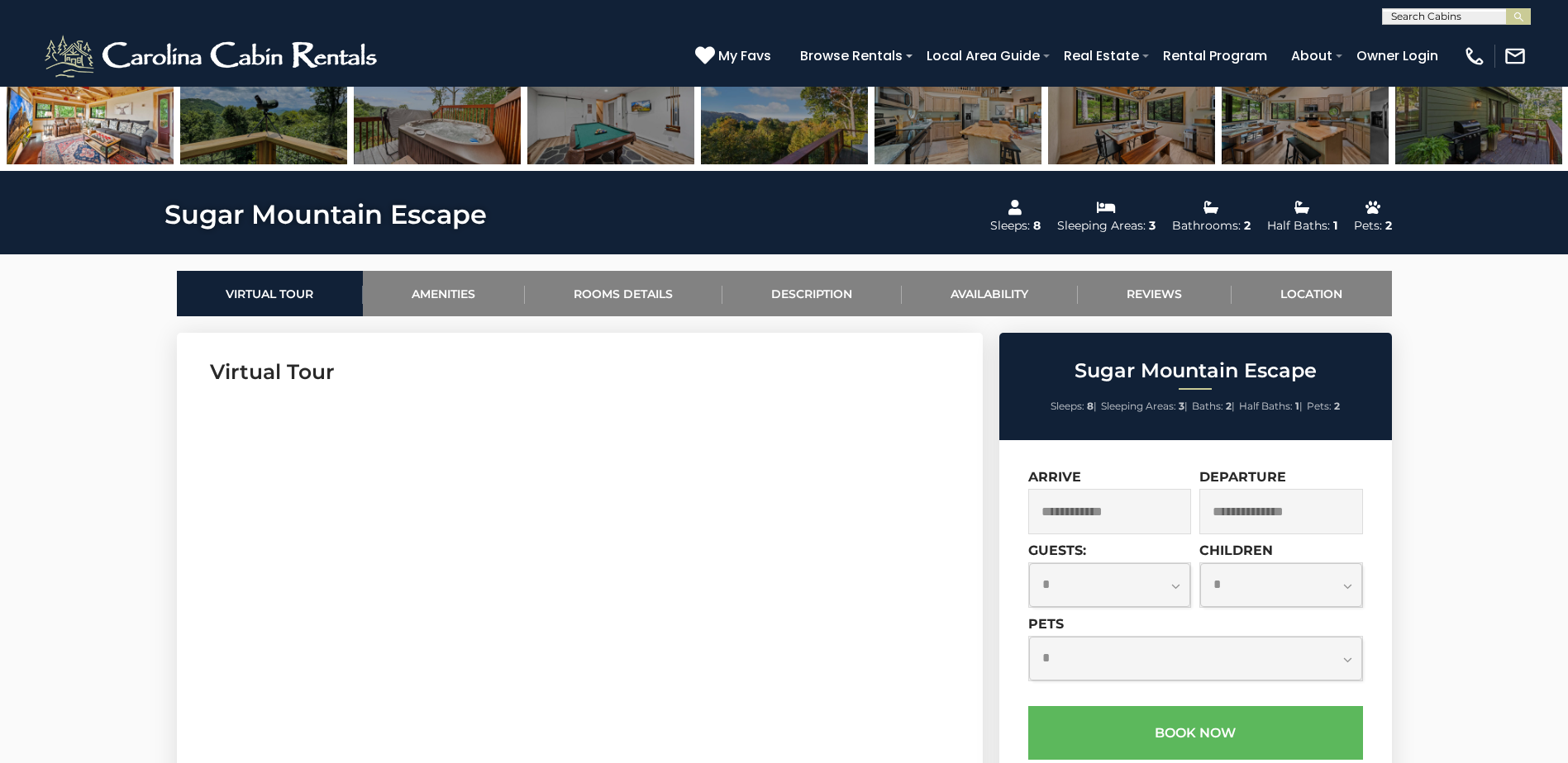
scroll to position [661, 0]
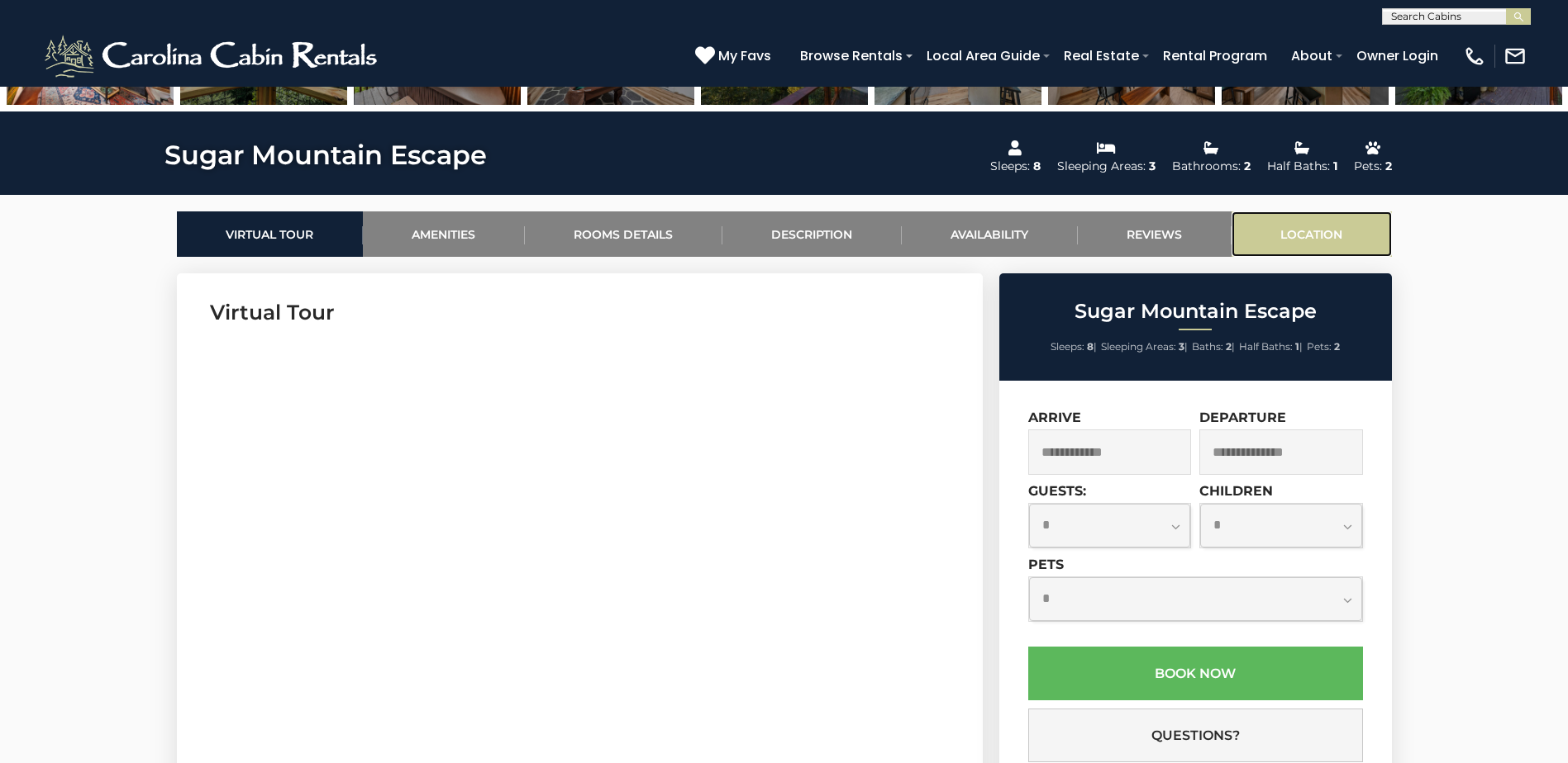
click at [1307, 239] on link "Location" at bounding box center [1311, 234] width 161 height 45
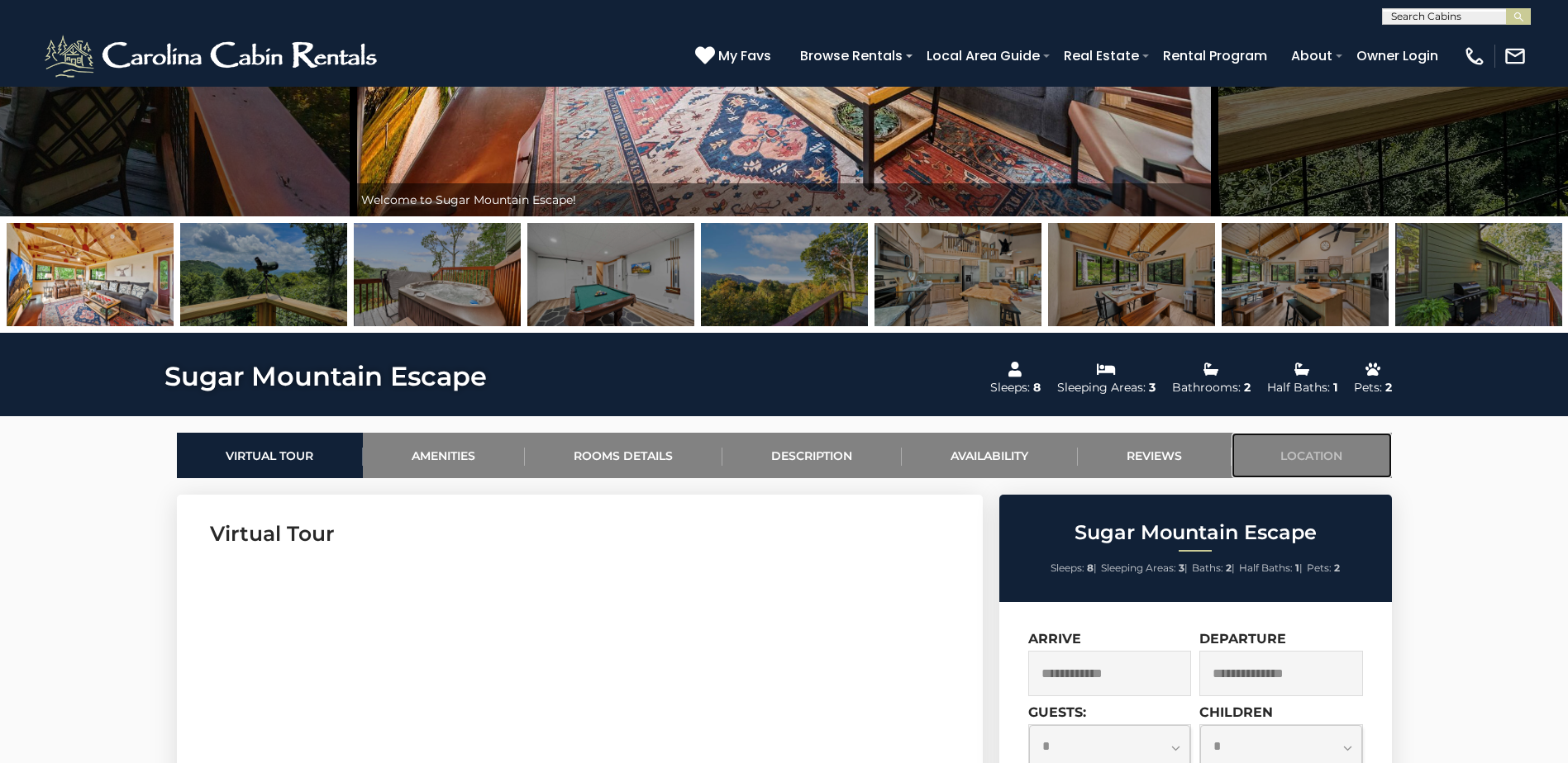
scroll to position [439, 0]
